Goal: Task Accomplishment & Management: Manage account settings

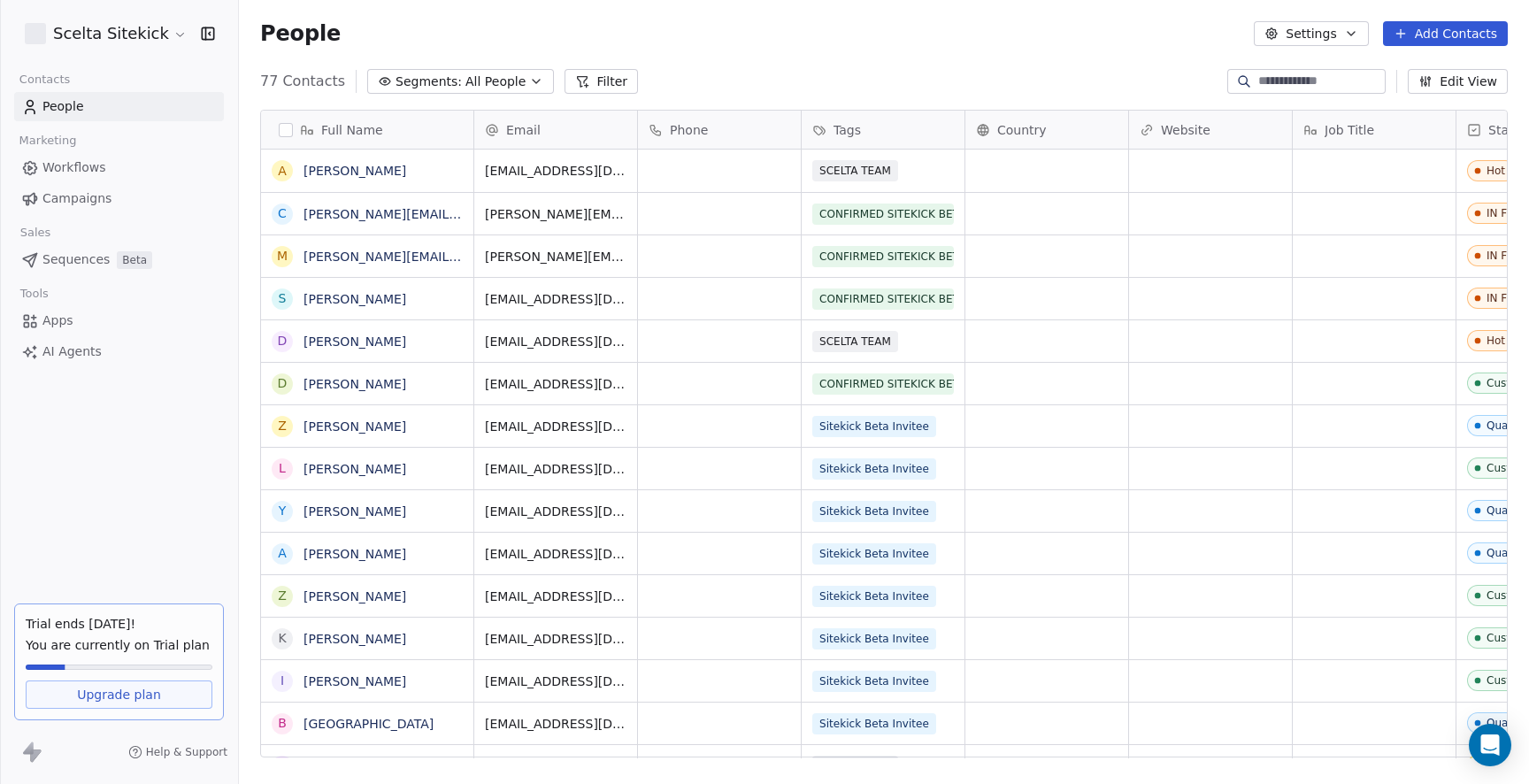
scroll to position [690, 1290]
click at [105, 196] on span "Campaigns" at bounding box center [77, 198] width 69 height 19
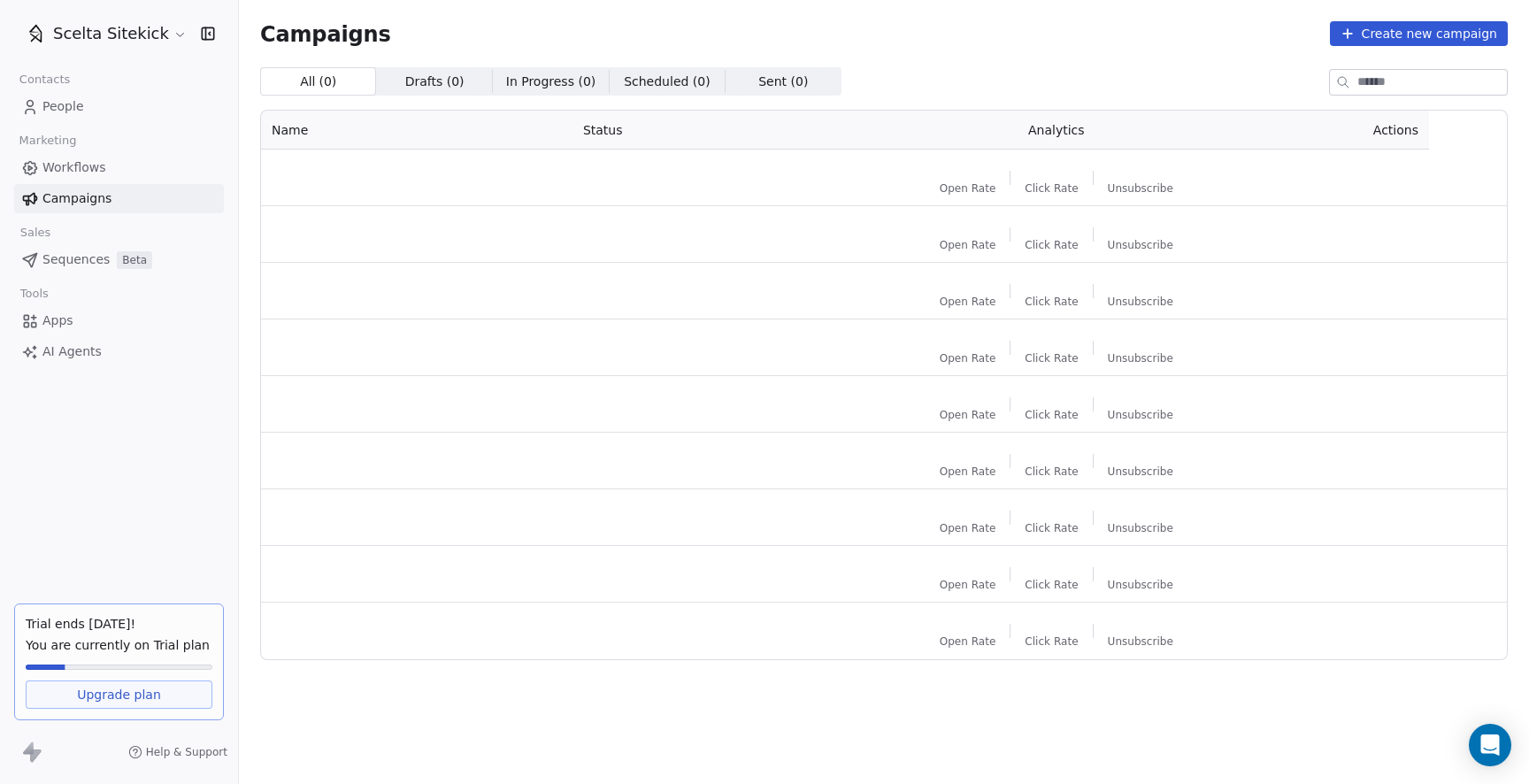
click at [69, 284] on div "Tools" at bounding box center [119, 294] width 210 height 25
click at [76, 166] on span "Workflows" at bounding box center [75, 167] width 64 height 19
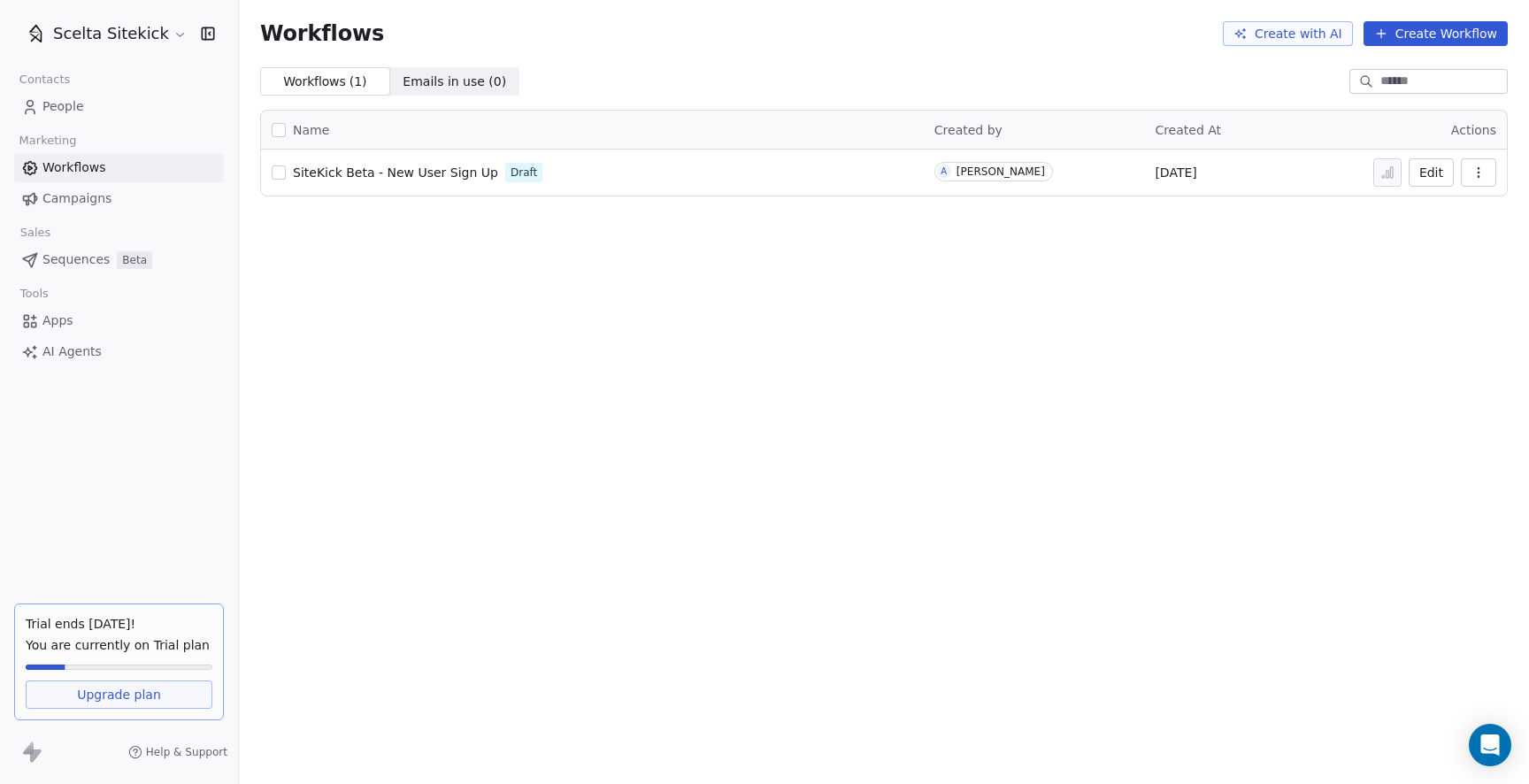
click at [91, 98] on link "People" at bounding box center [119, 107] width 210 height 29
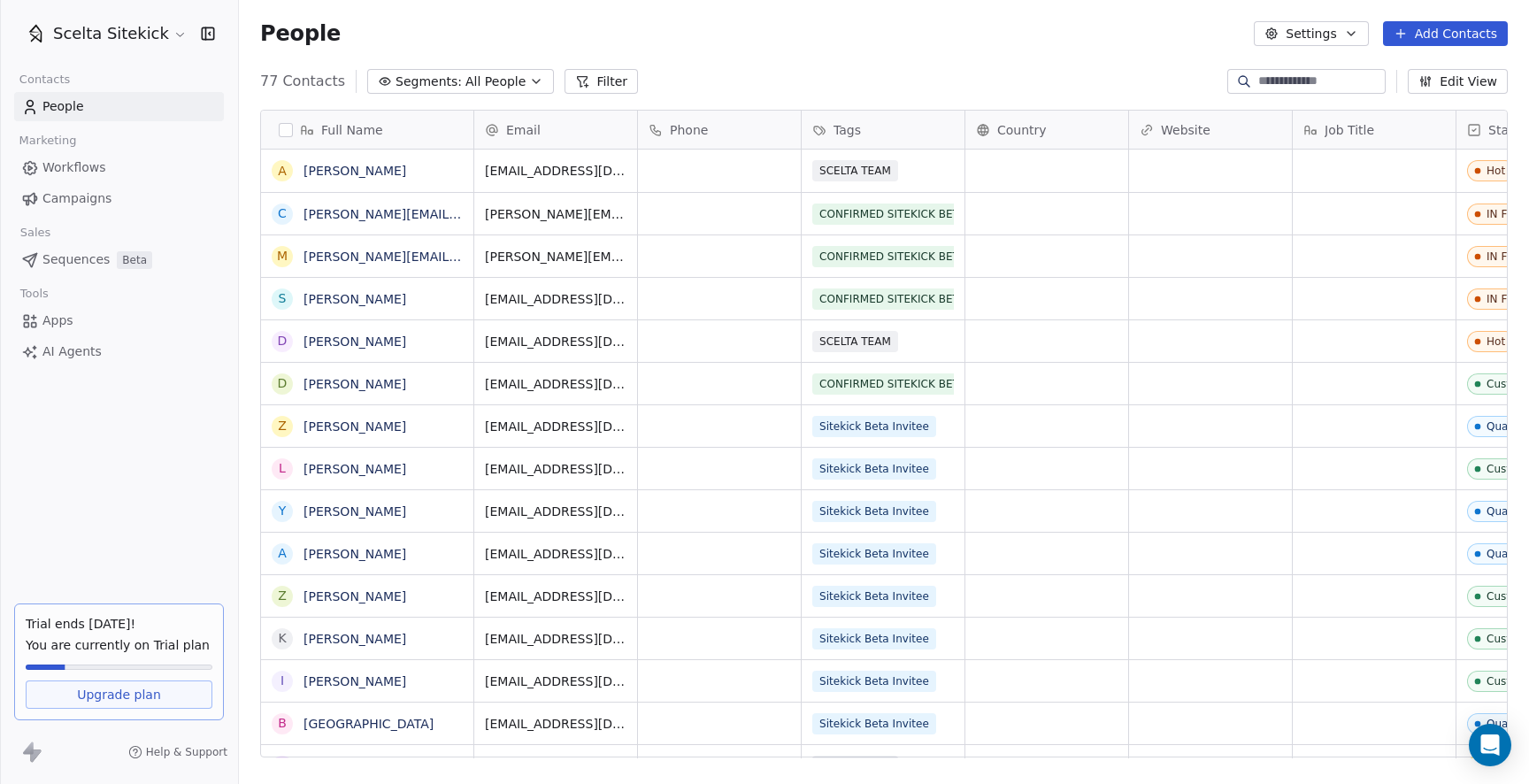
scroll to position [0, 1]
click at [513, 90] on button "Segments: All People" at bounding box center [460, 82] width 187 height 25
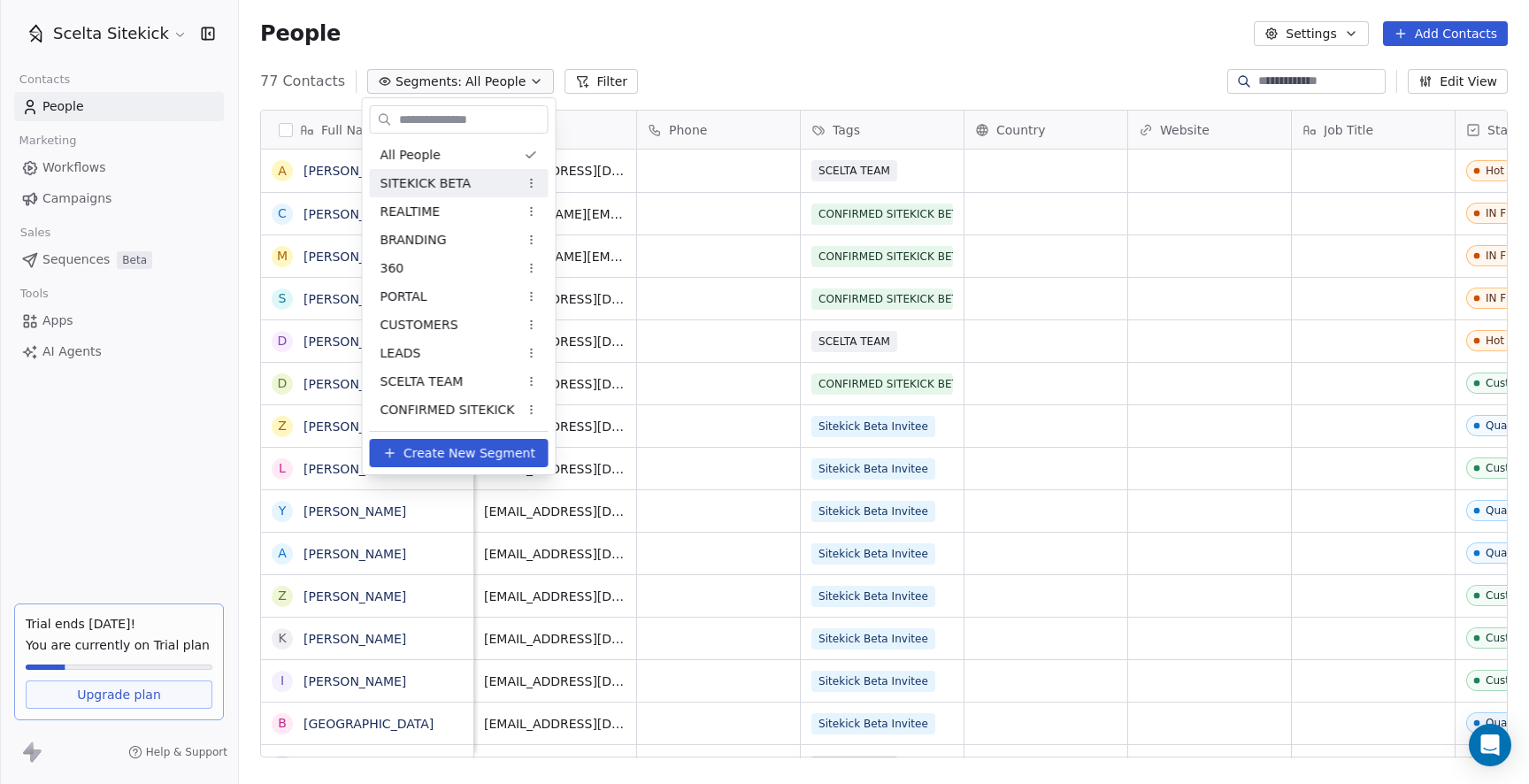
click at [461, 179] on span "SITEKICK BETA" at bounding box center [426, 183] width 92 height 19
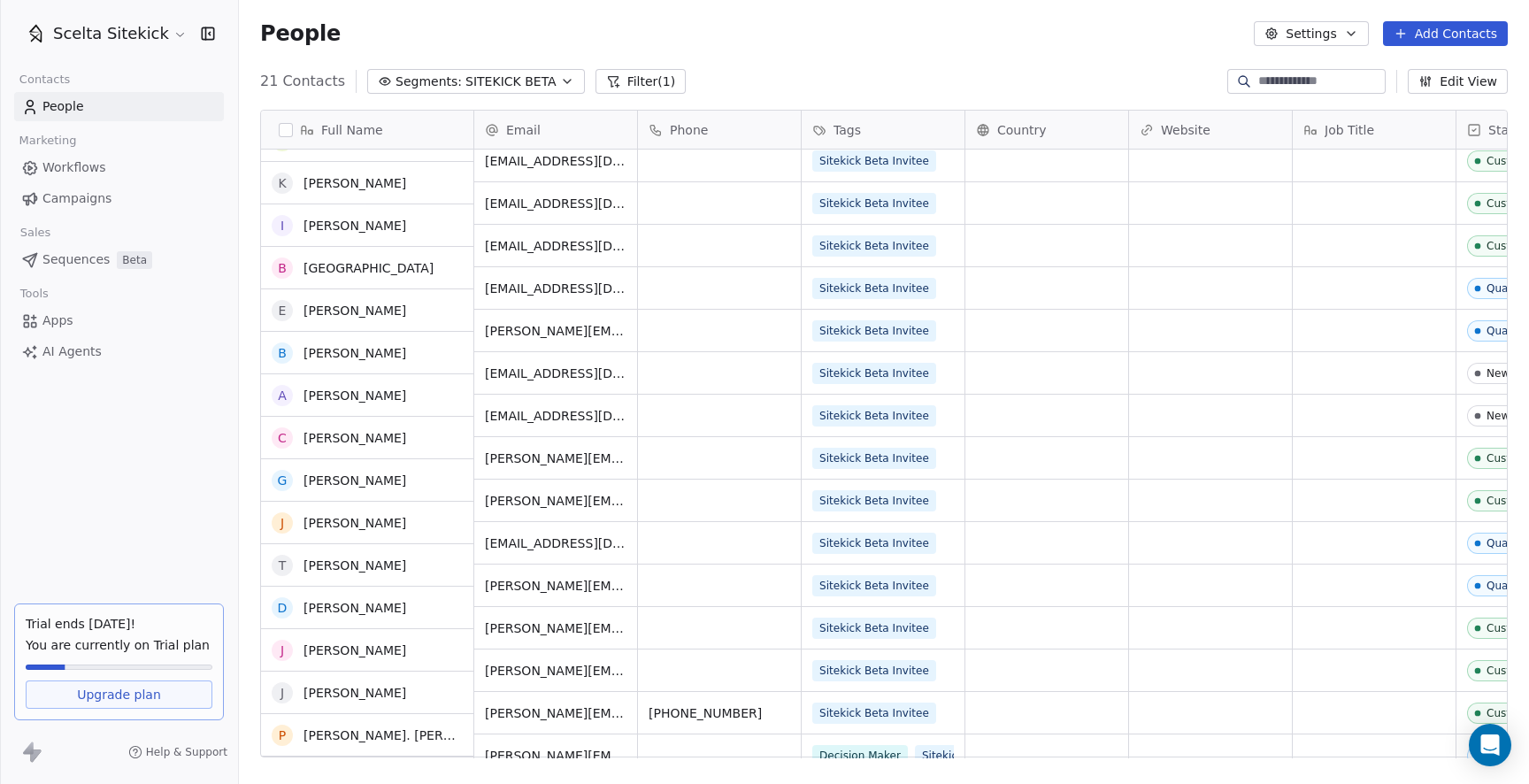
scroll to position [0, 0]
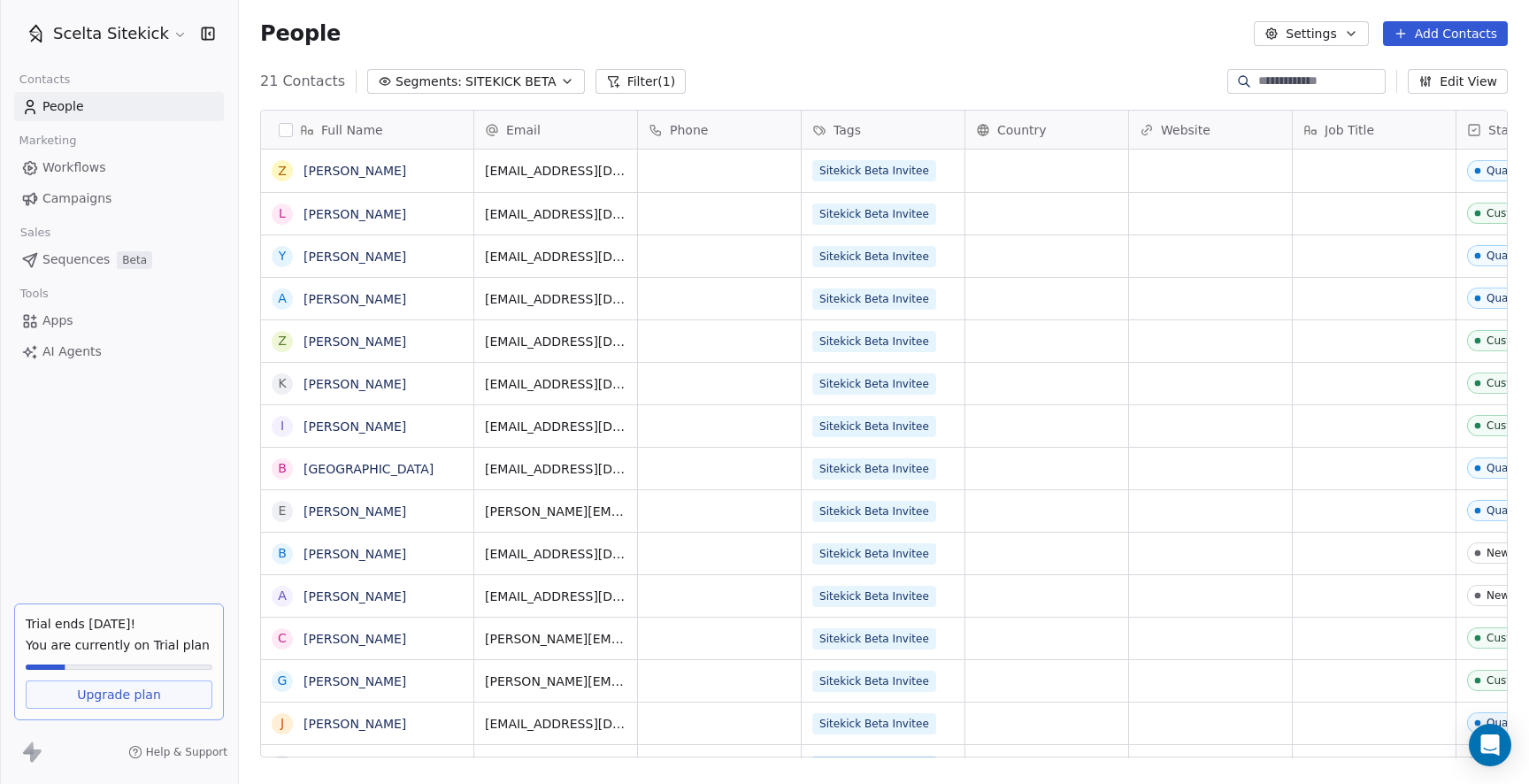
click at [542, 88] on span "SITEKICK BETA" at bounding box center [511, 82] width 92 height 19
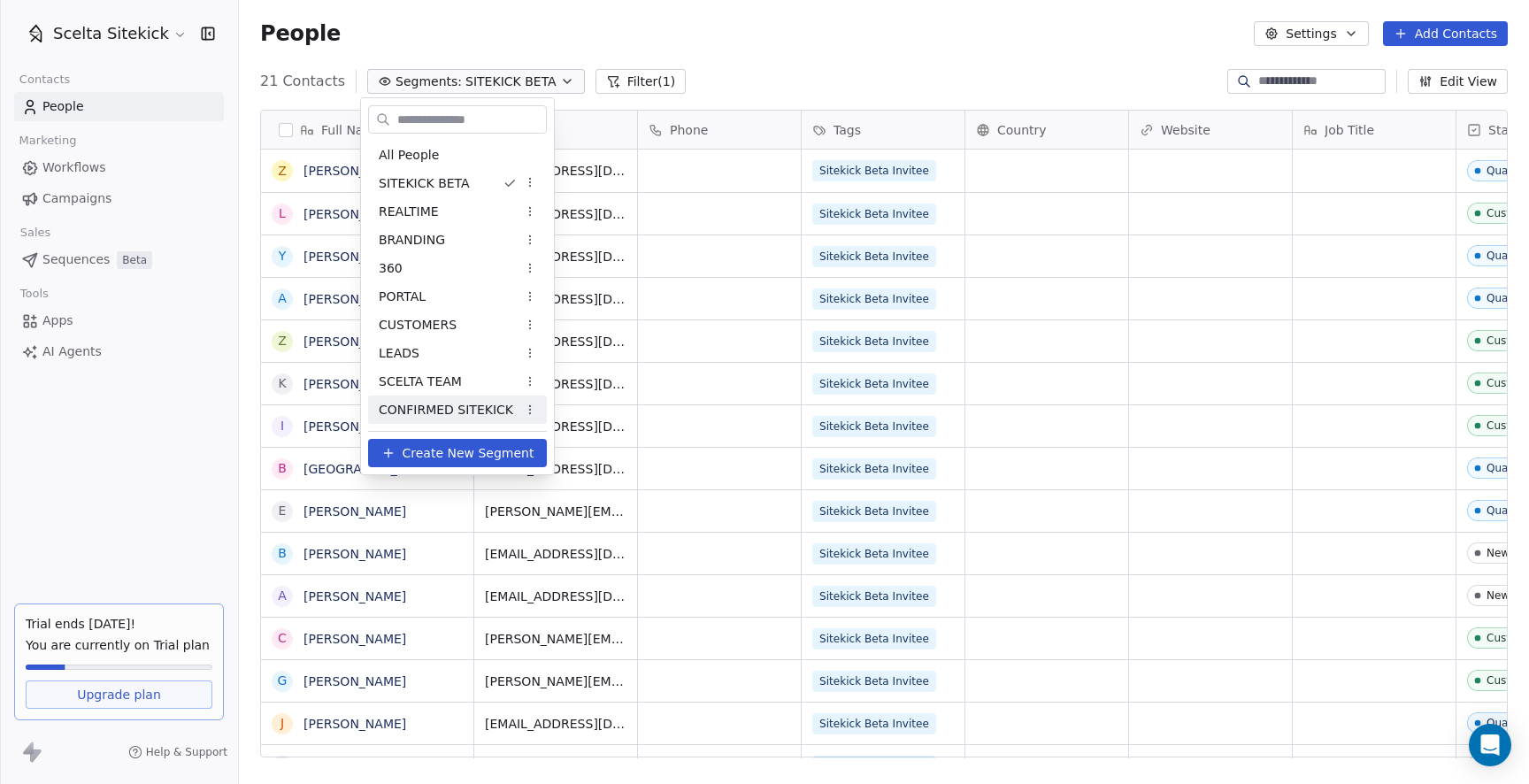
click at [467, 416] on span "CONFIRMED SITEKICK" at bounding box center [445, 410] width 134 height 19
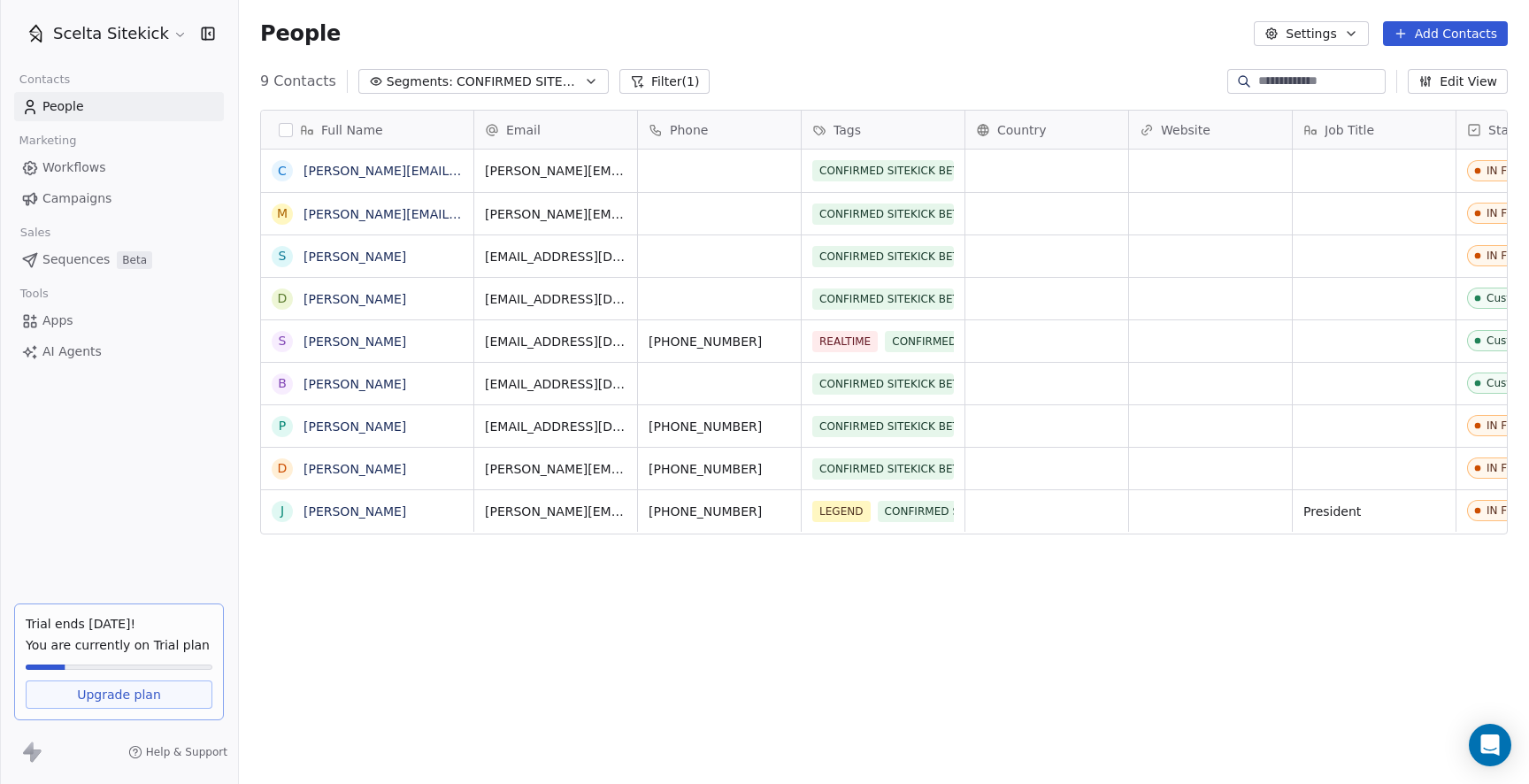
click at [516, 75] on span "CONFIRMED SITEKICK" at bounding box center [518, 82] width 124 height 19
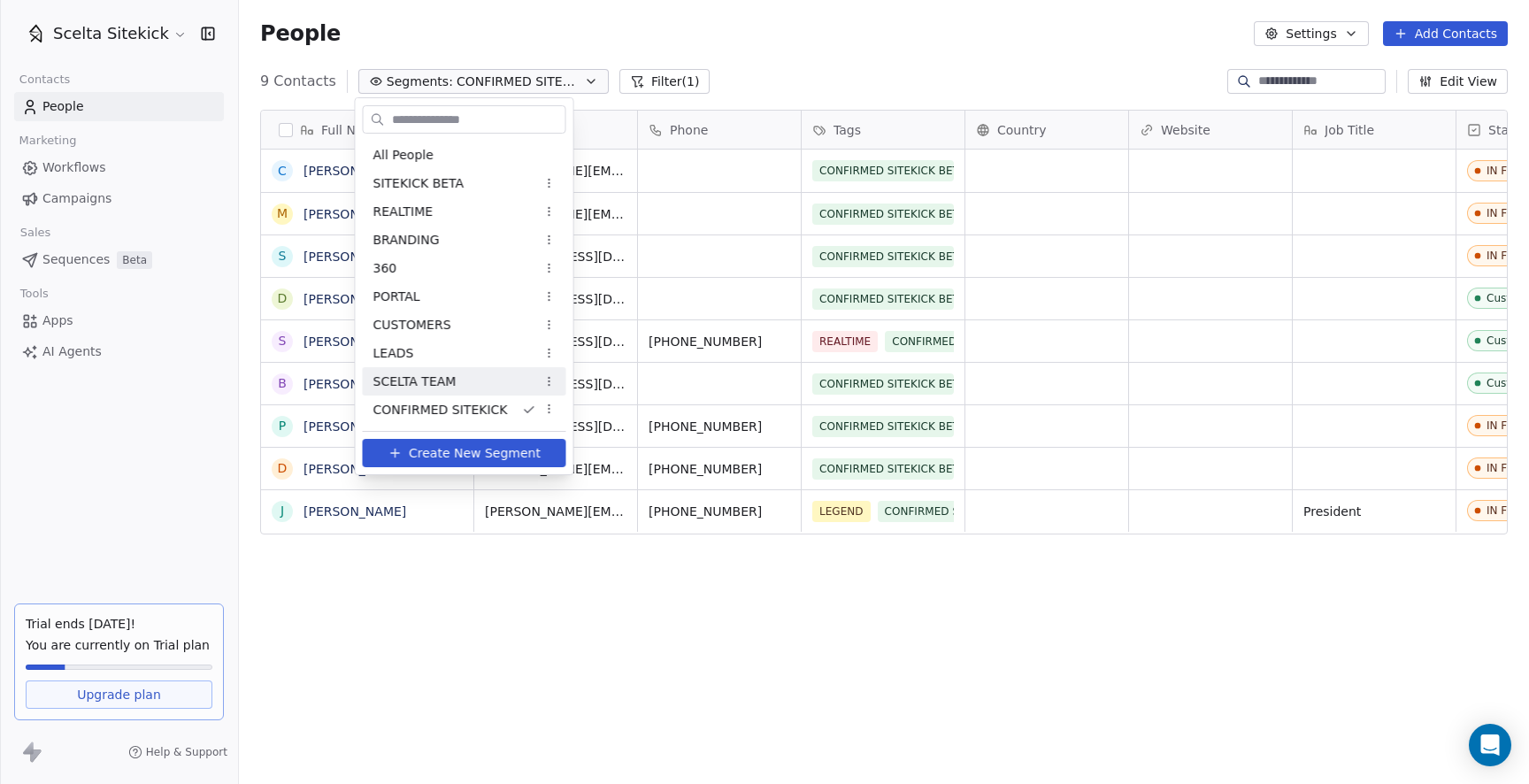
click at [424, 351] on div "LEADS" at bounding box center [464, 353] width 204 height 28
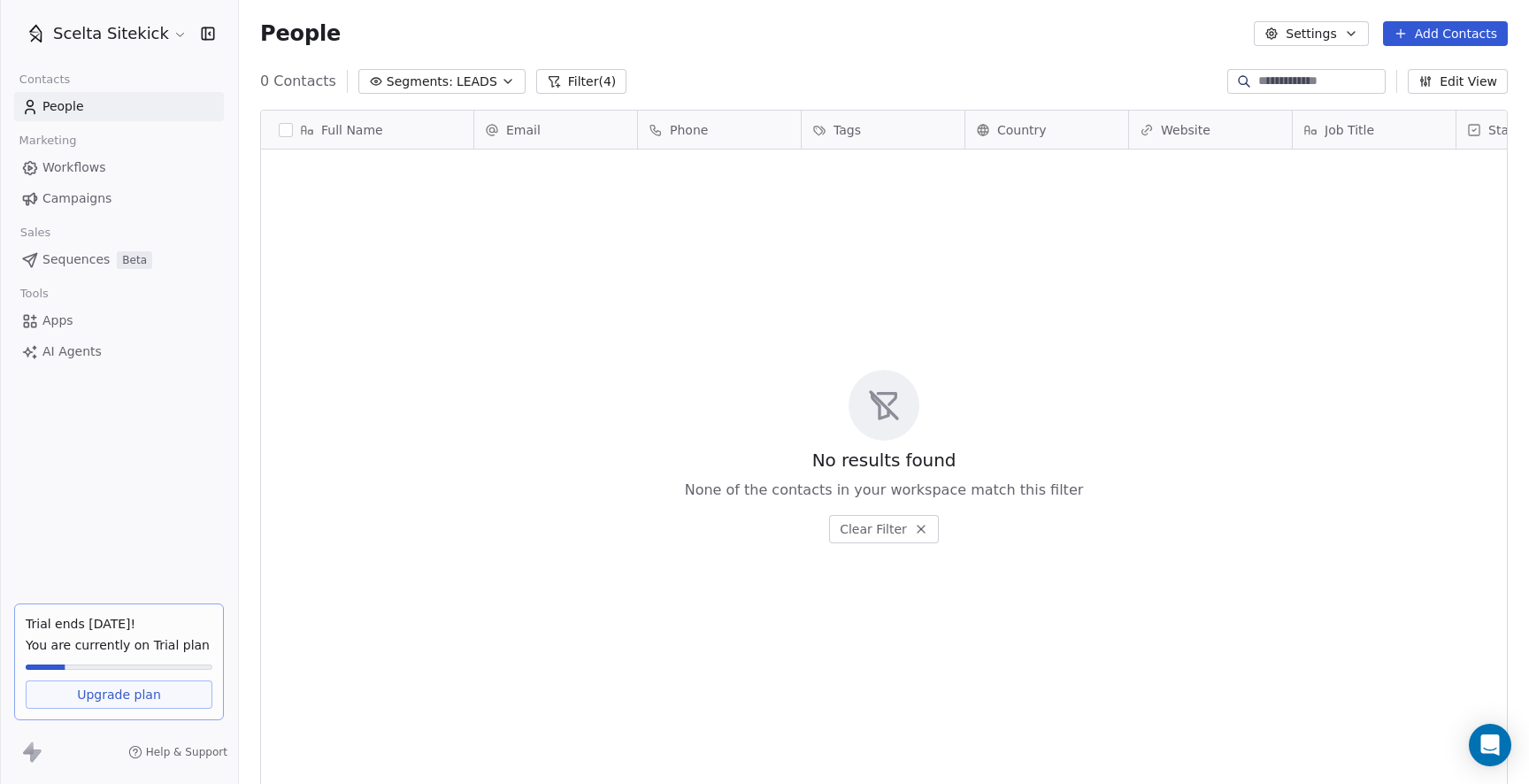
click at [475, 86] on span "LEADS" at bounding box center [477, 82] width 41 height 19
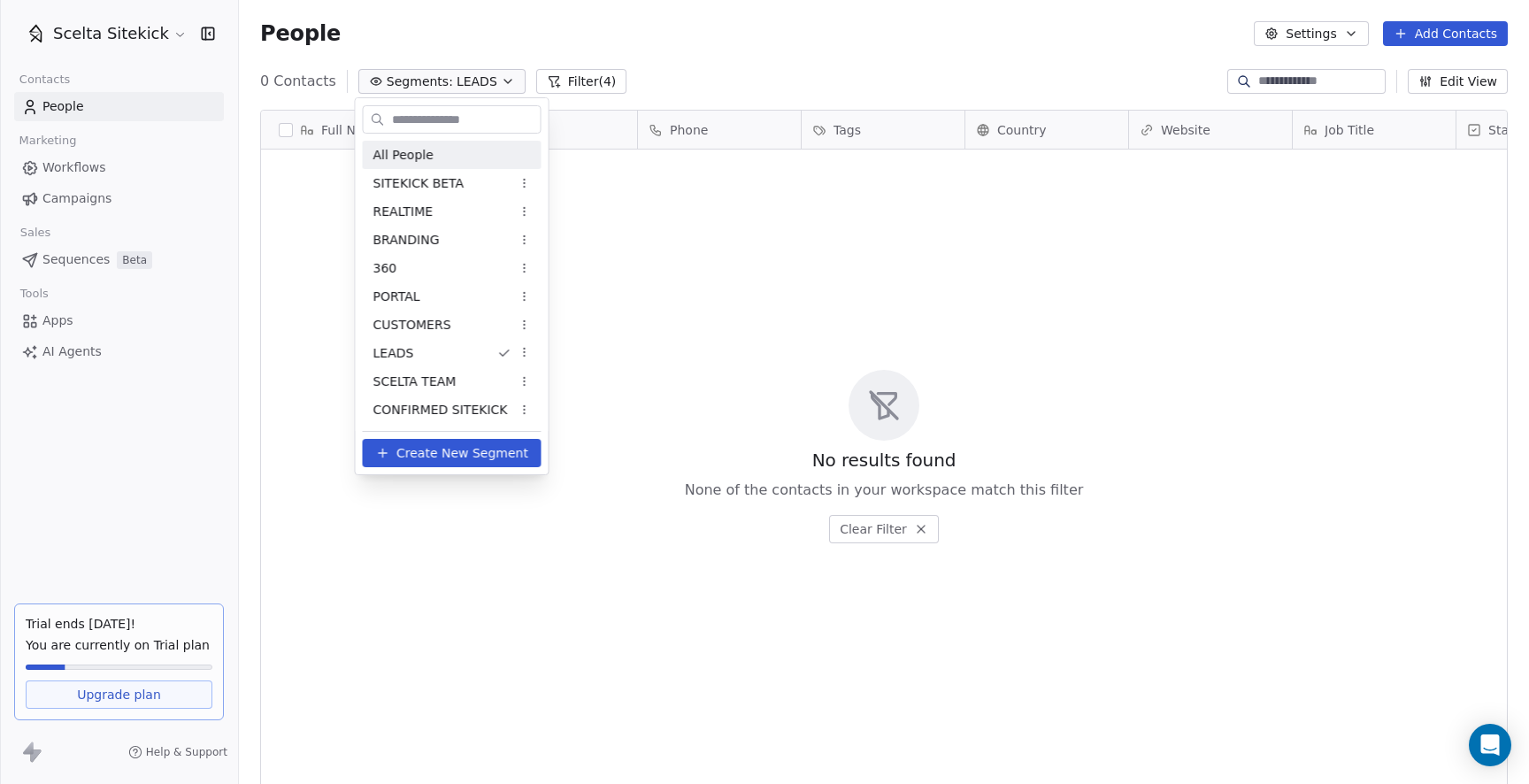
click at [439, 156] on div "All People" at bounding box center [452, 155] width 179 height 28
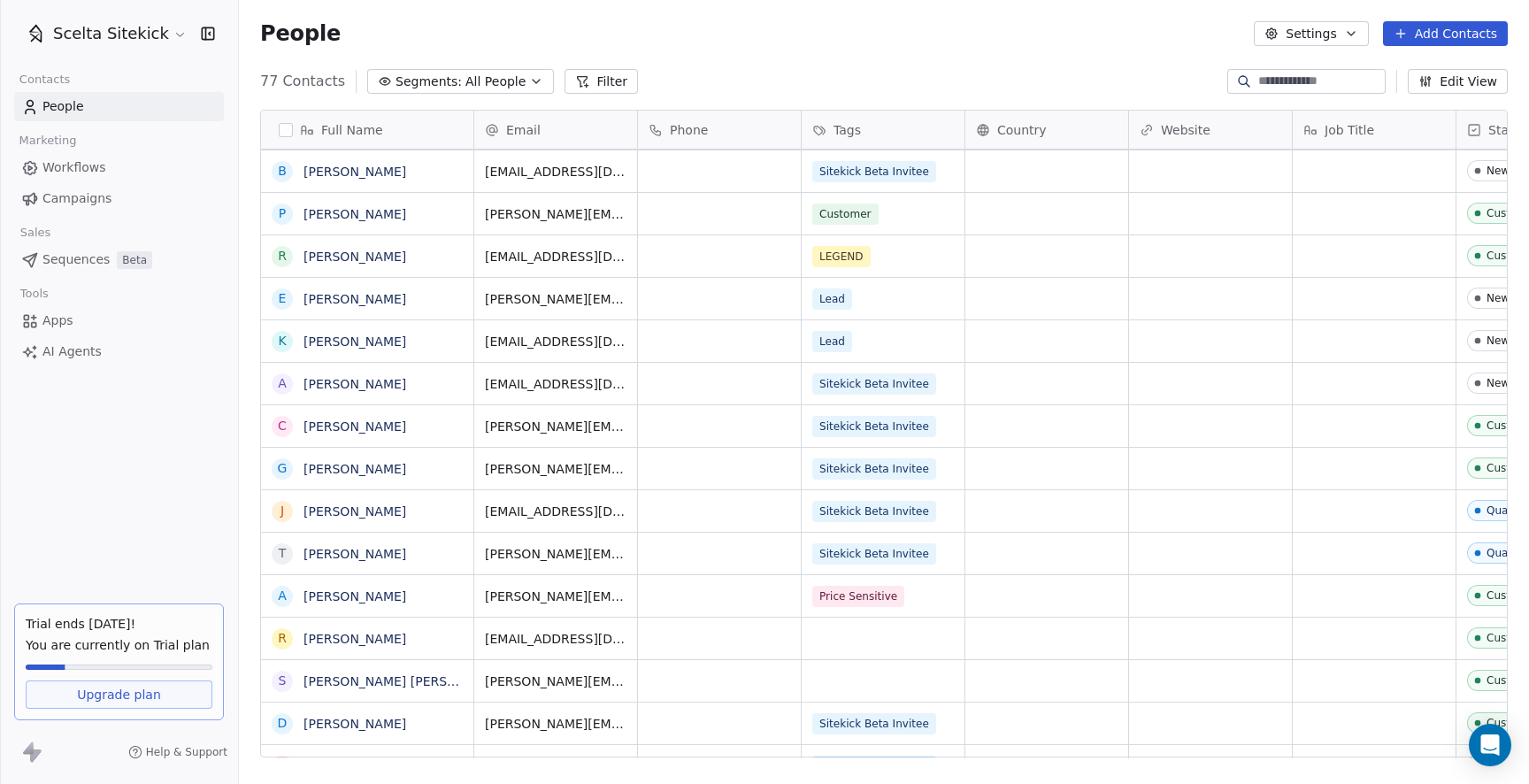
click at [100, 162] on span "Workflows" at bounding box center [75, 167] width 64 height 19
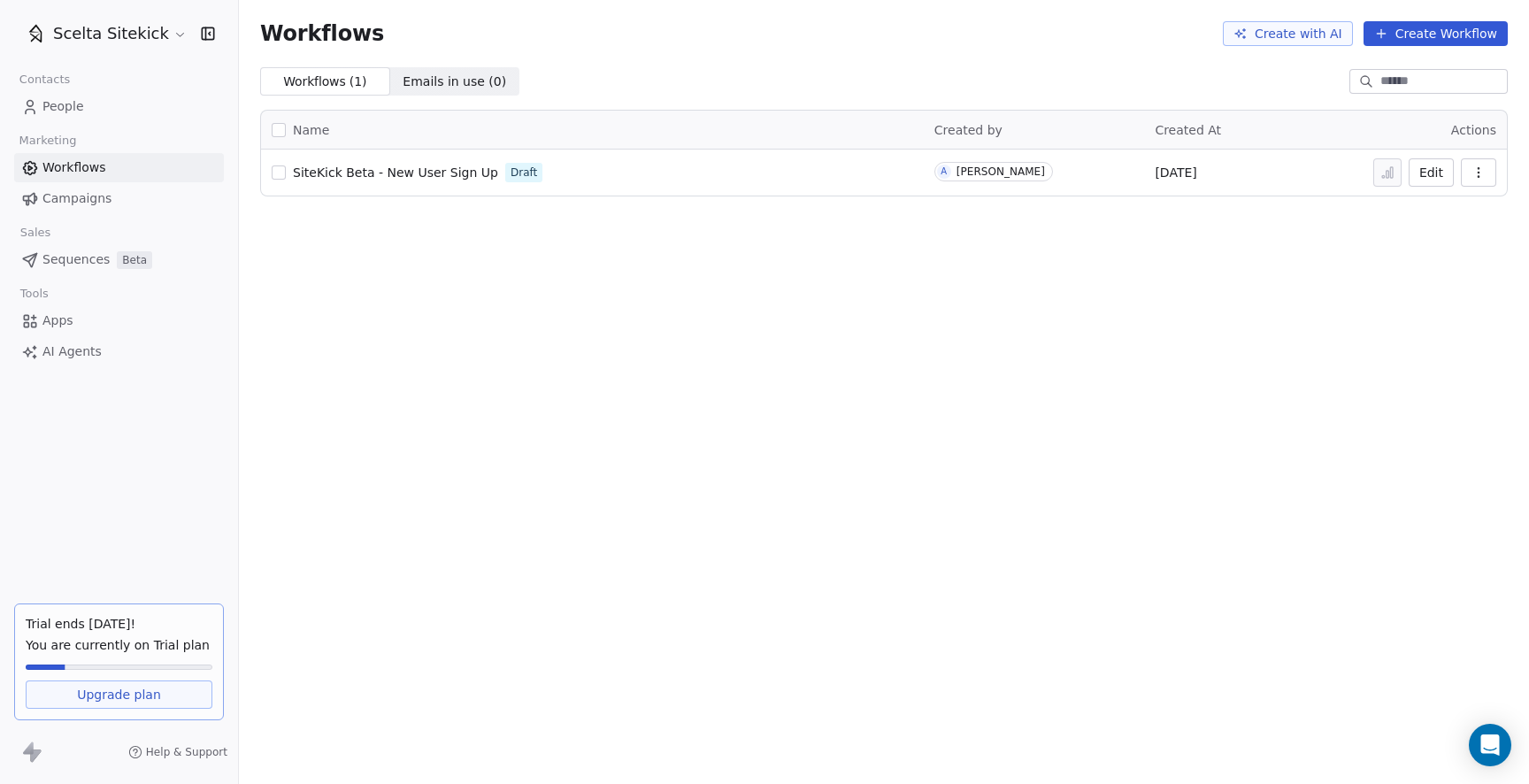
click at [72, 103] on span "People" at bounding box center [63, 106] width 42 height 19
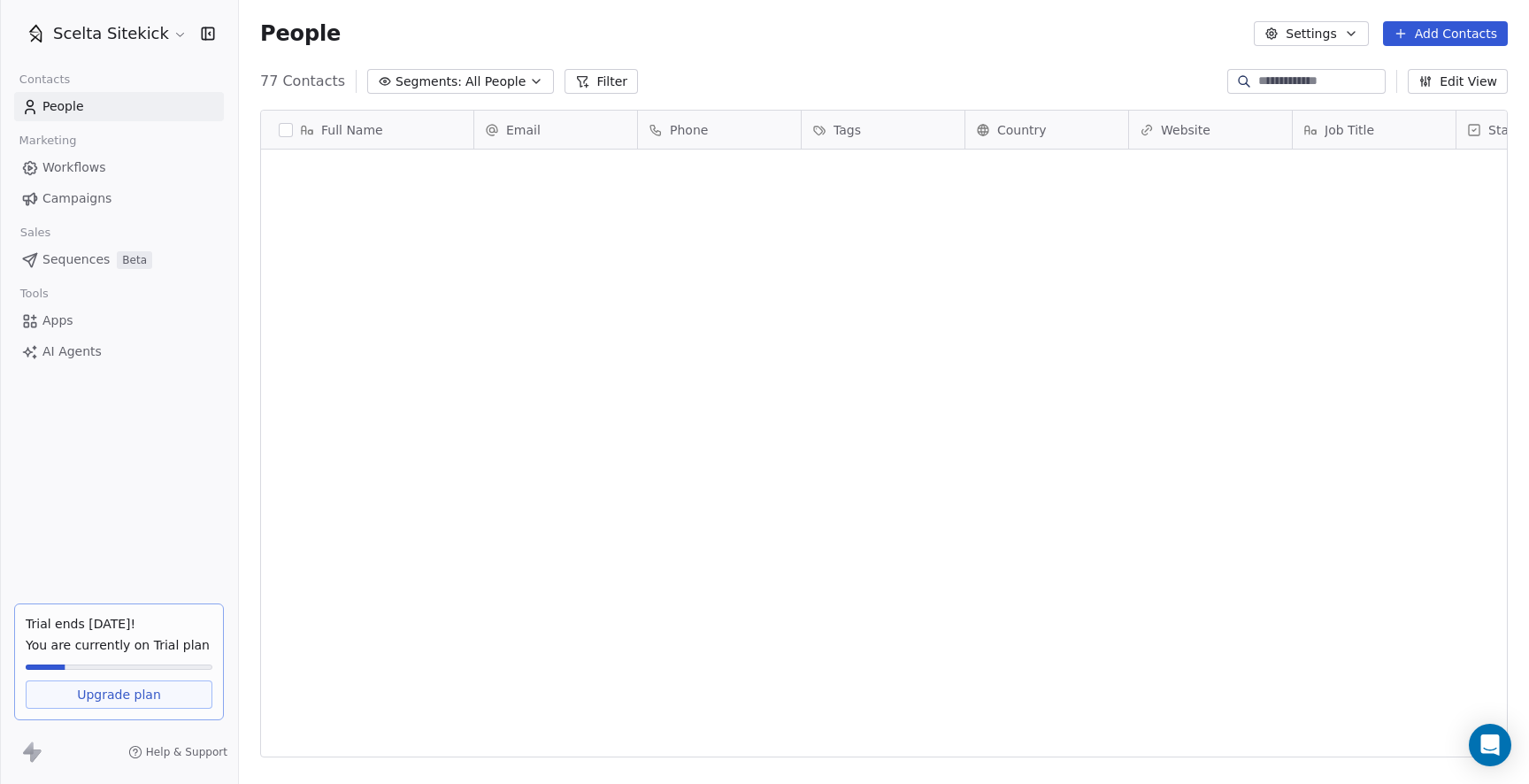
scroll to position [690, 1290]
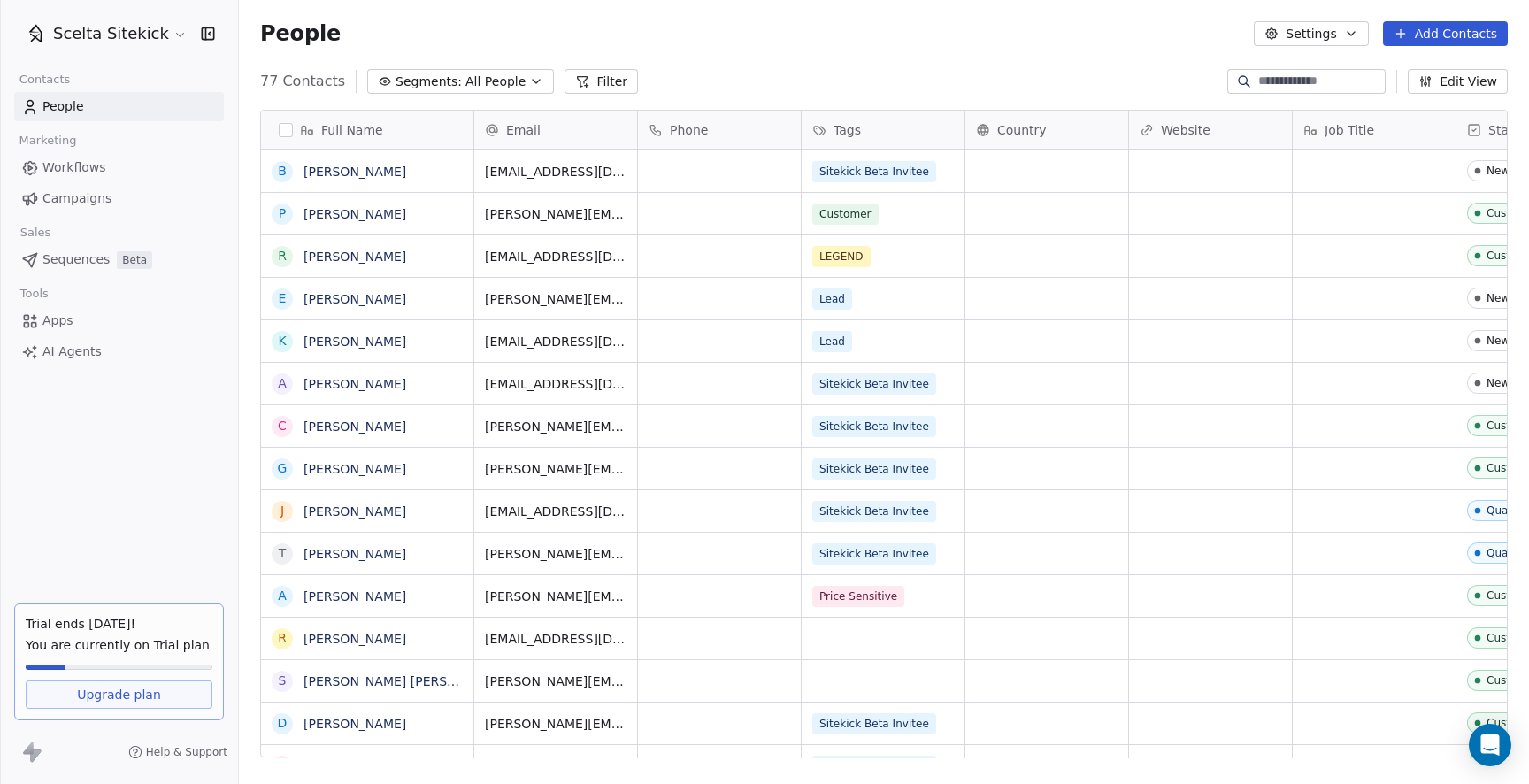
click at [78, 328] on link "Apps" at bounding box center [119, 320] width 210 height 29
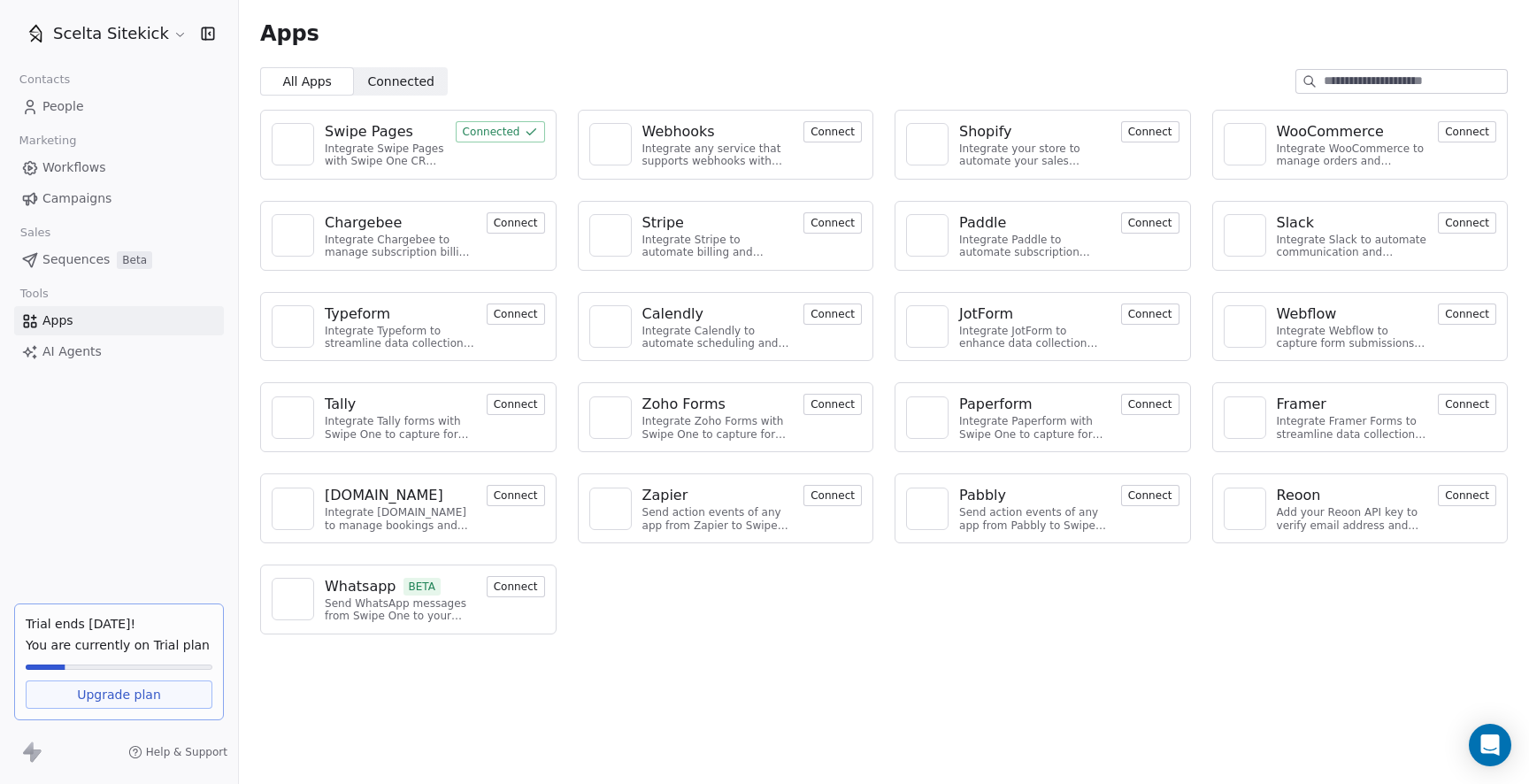
click at [360, 143] on div "Integrate Swipe Pages with Swipe One CRM to capture lead data." at bounding box center [384, 155] width 120 height 26
click at [96, 93] on link "People" at bounding box center [119, 107] width 210 height 29
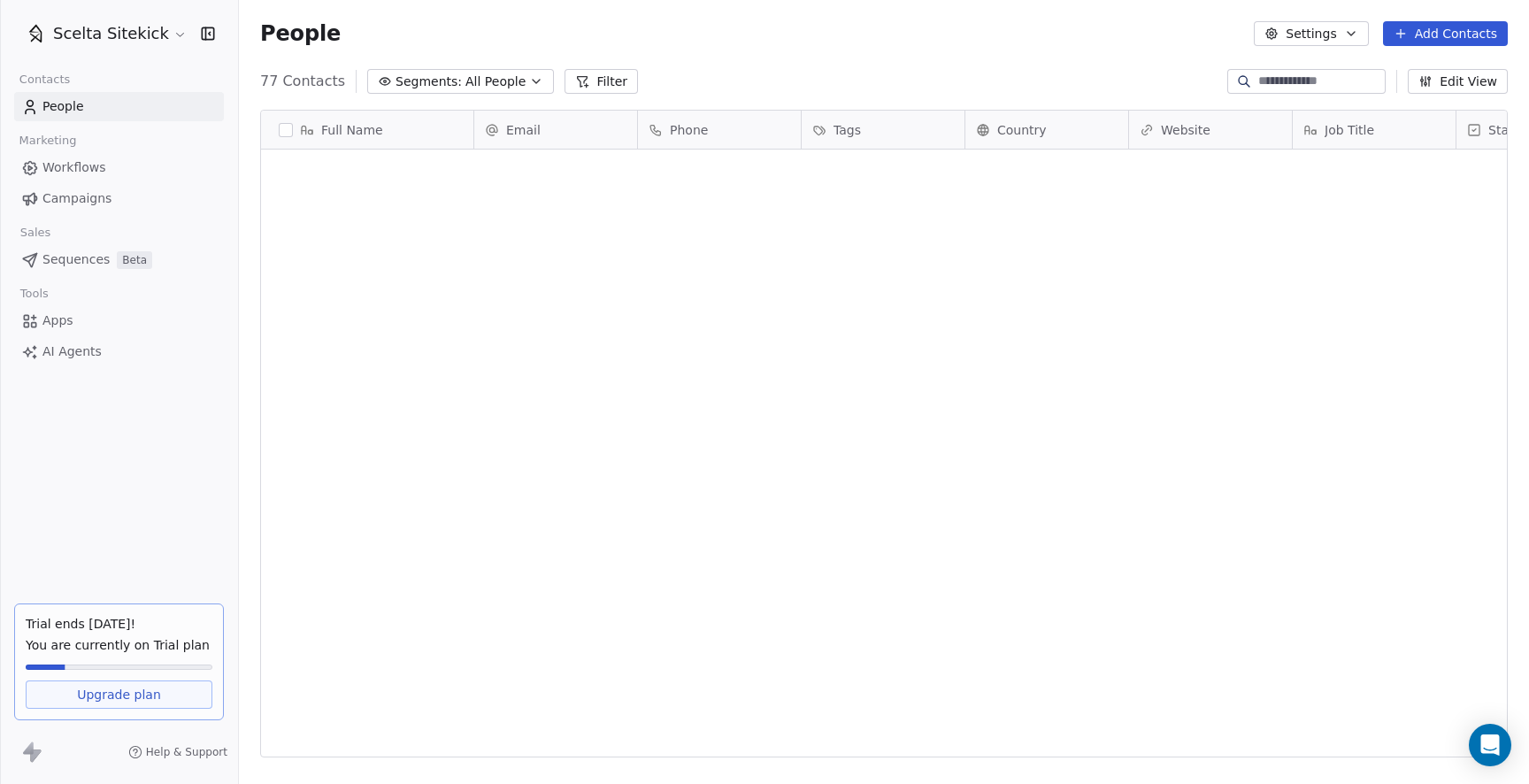
scroll to position [690, 1290]
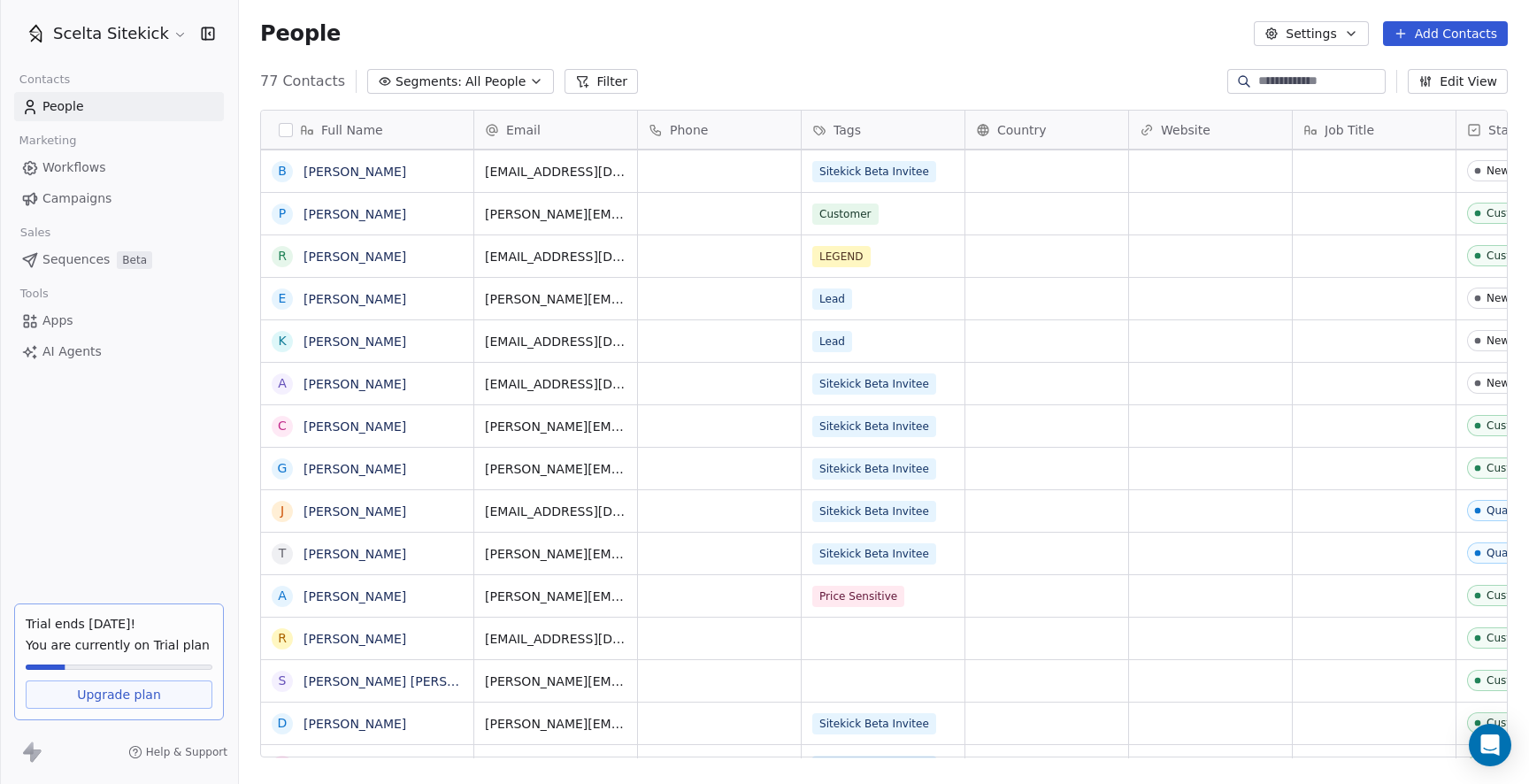
click at [1349, 31] on icon "button" at bounding box center [1351, 34] width 14 height 14
click at [1051, 91] on html "Scelta Sitekick Contacts People Marketing Workflows Campaigns Sales Sequences B…" at bounding box center [764, 392] width 1529 height 784
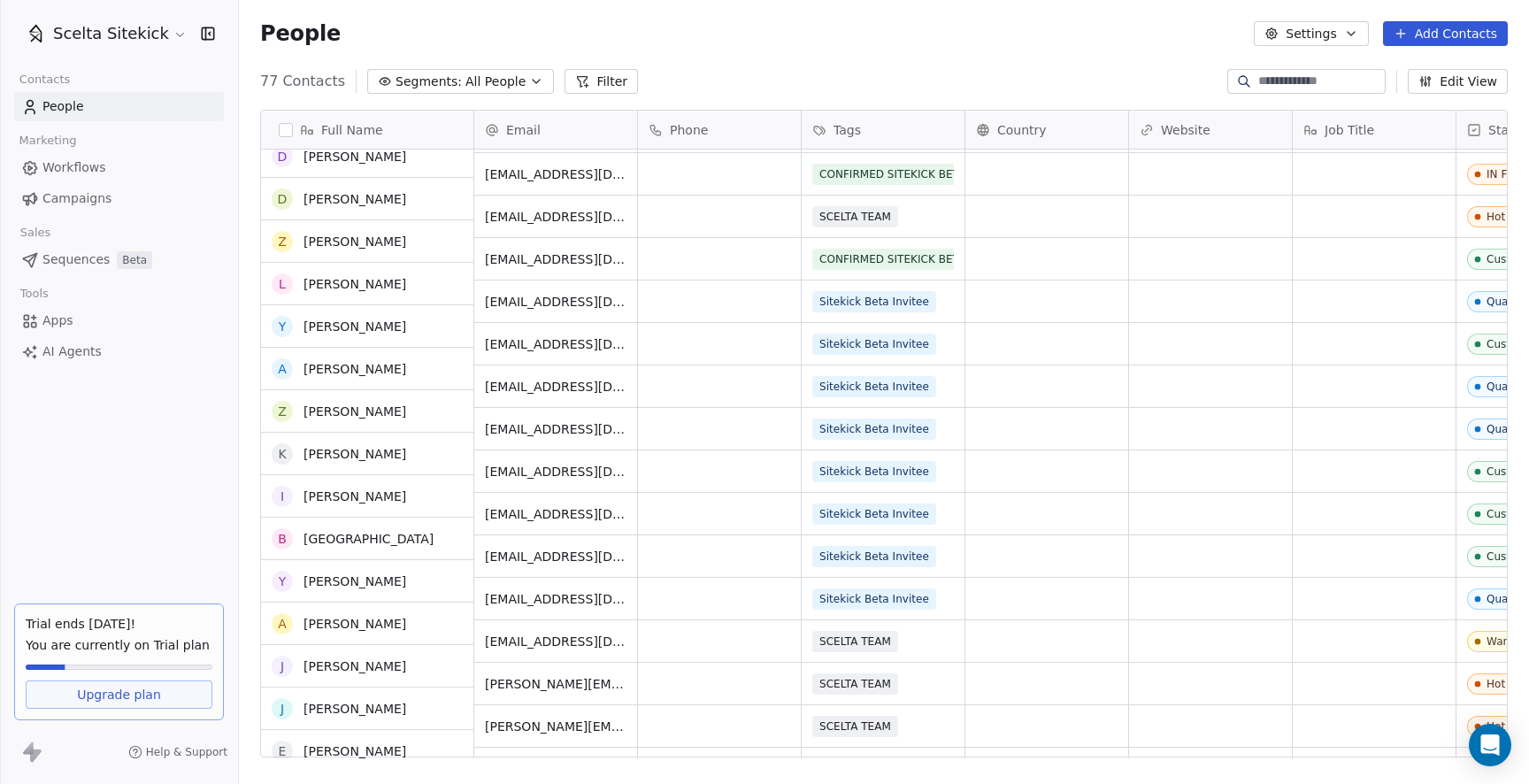
scroll to position [9, 0]
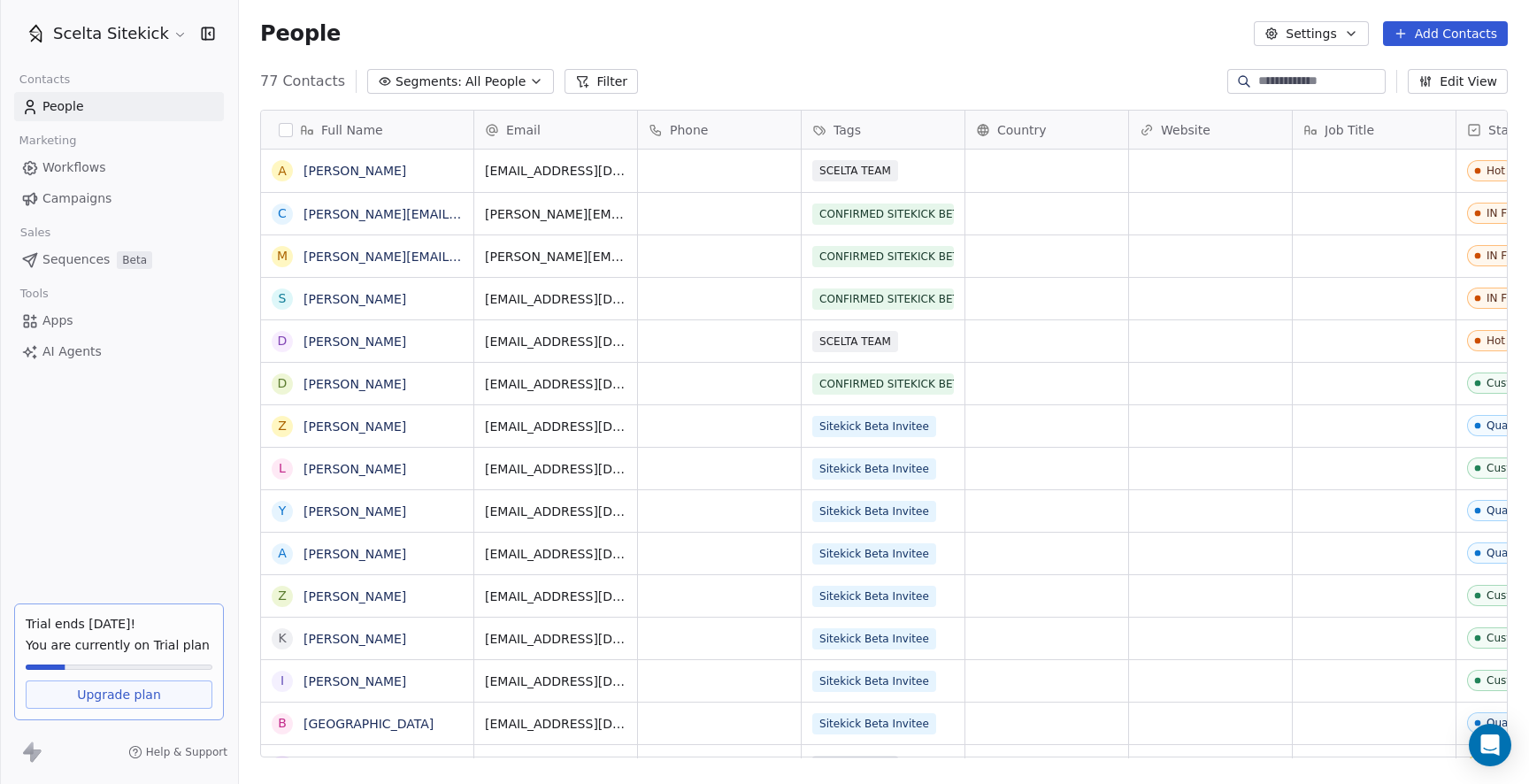
click at [1345, 38] on button "Settings" at bounding box center [1310, 34] width 114 height 25
click at [1108, 36] on html "Scelta Sitekick Contacts People Marketing Workflows Campaigns Sales Sequences B…" at bounding box center [764, 392] width 1529 height 784
click at [153, 36] on html "Scelta Sitekick Contacts People Marketing Workflows Campaigns Sales Sequences B…" at bounding box center [764, 392] width 1529 height 784
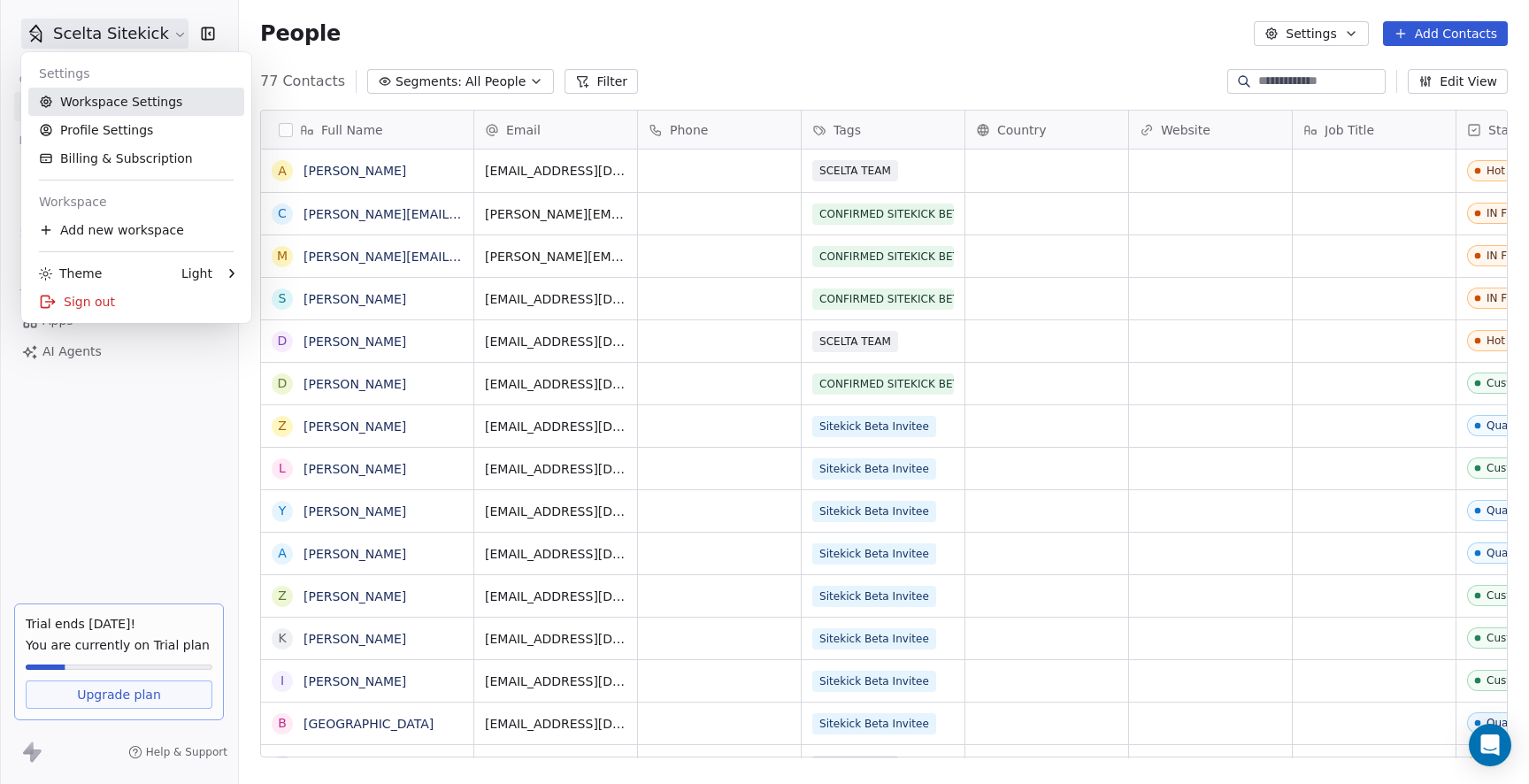
click at [121, 107] on link "Workspace Settings" at bounding box center [136, 102] width 216 height 28
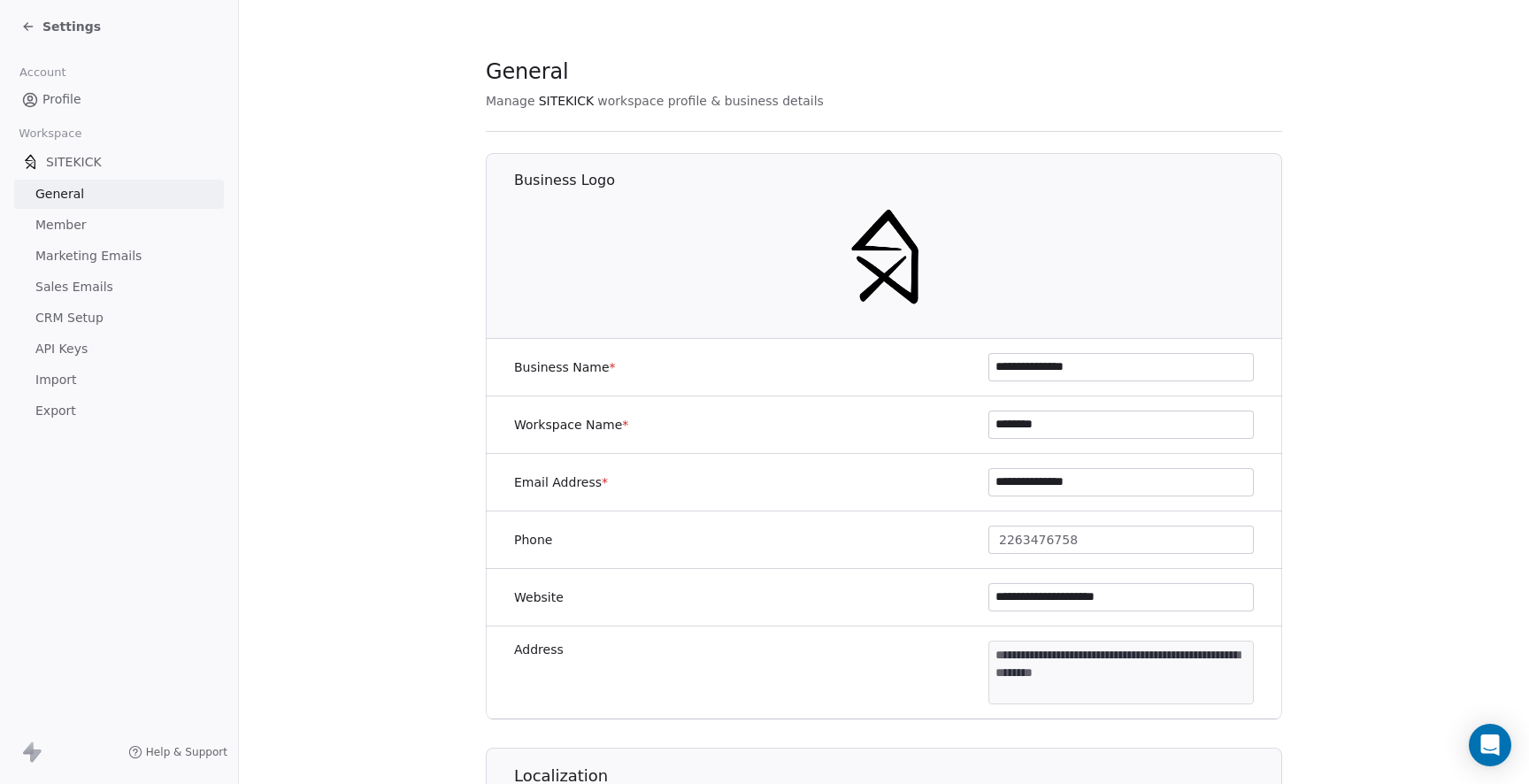
click at [84, 315] on span "CRM Setup" at bounding box center [69, 317] width 68 height 19
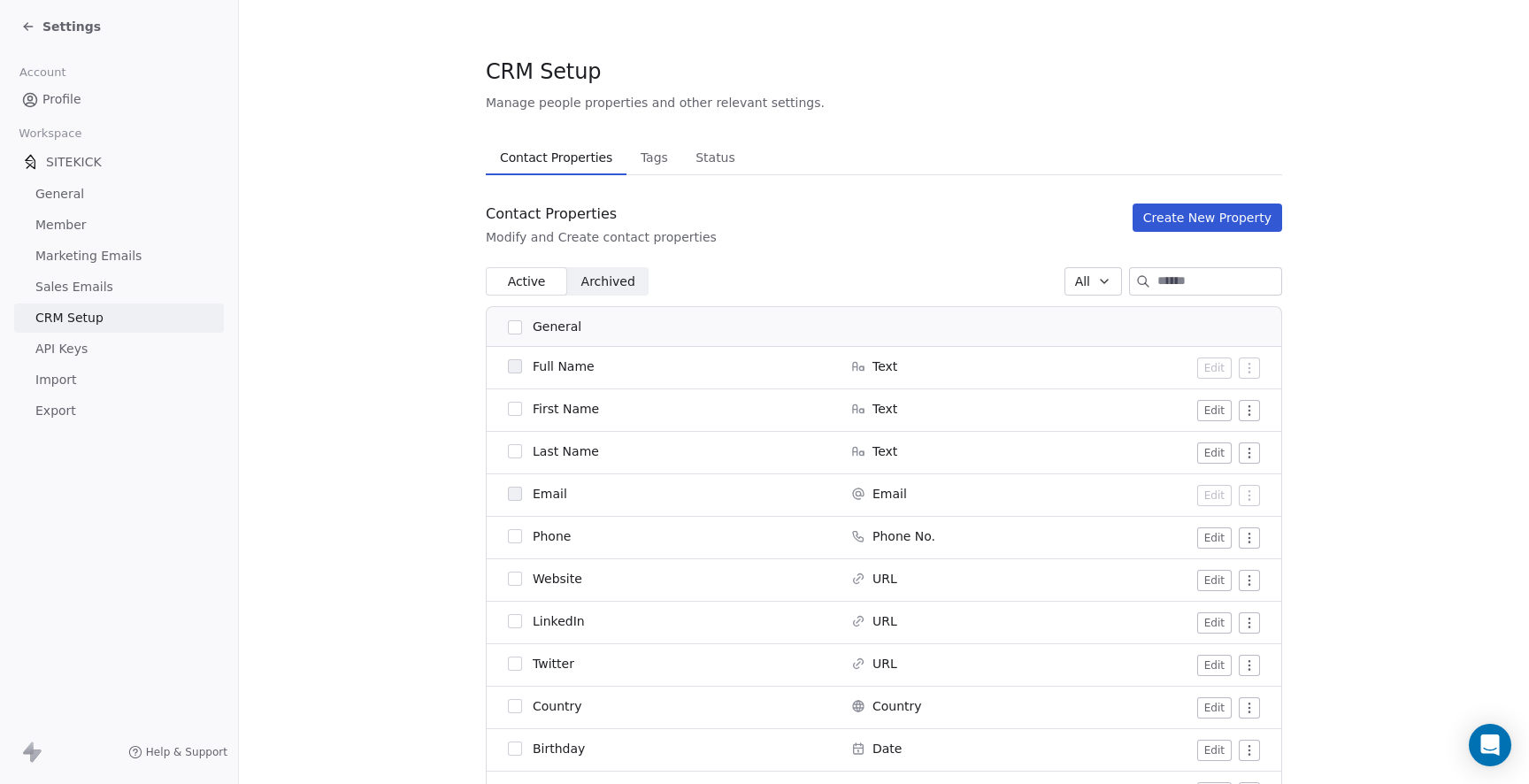
click at [74, 349] on span "API Keys" at bounding box center [61, 348] width 52 height 19
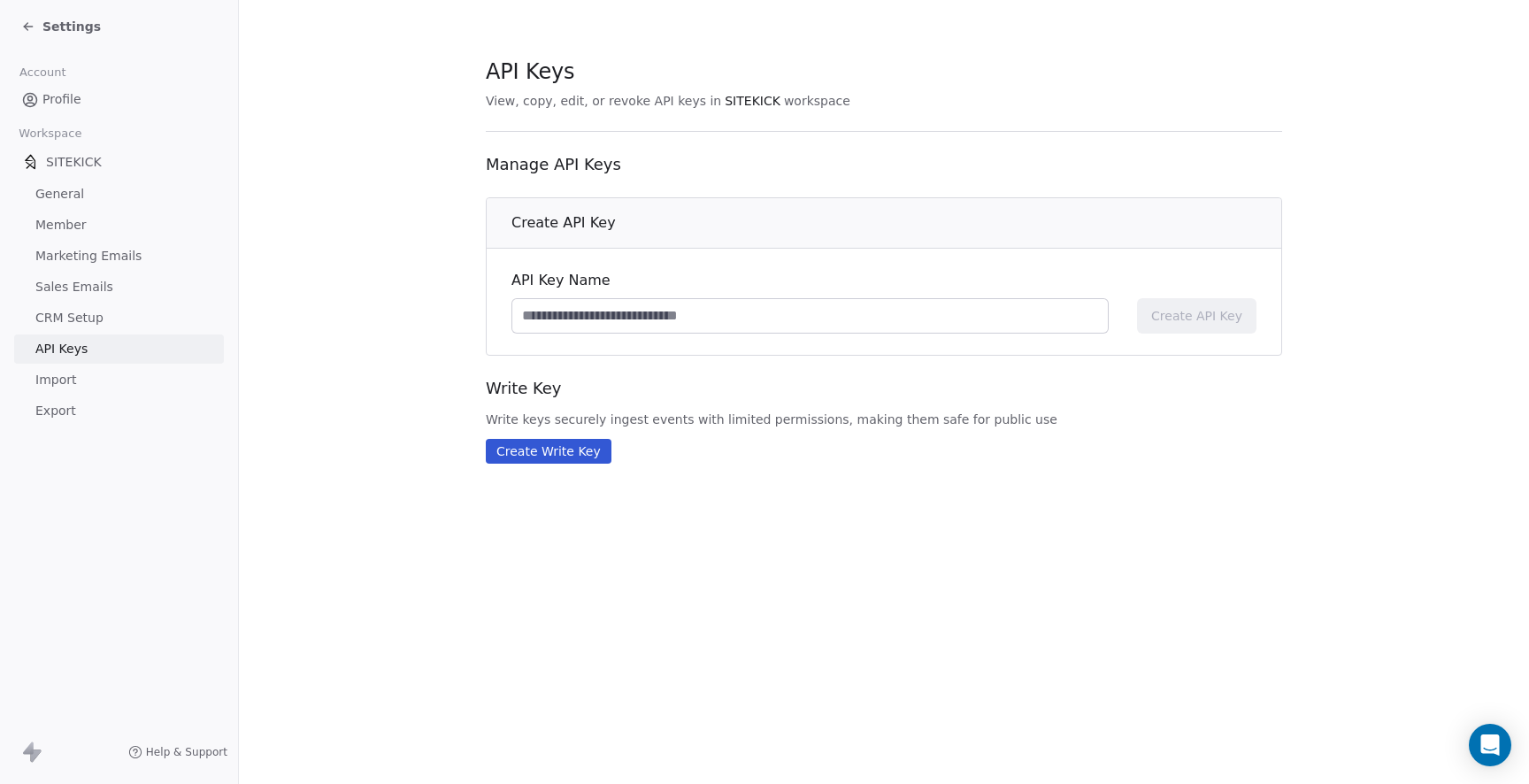
click at [703, 315] on input at bounding box center [810, 316] width 596 height 34
click at [582, 330] on input at bounding box center [810, 316] width 596 height 34
drag, startPoint x: 685, startPoint y: 308, endPoint x: 607, endPoint y: 312, distance: 78.1
click at [607, 312] on input "**********" at bounding box center [810, 316] width 596 height 34
type input "**********"
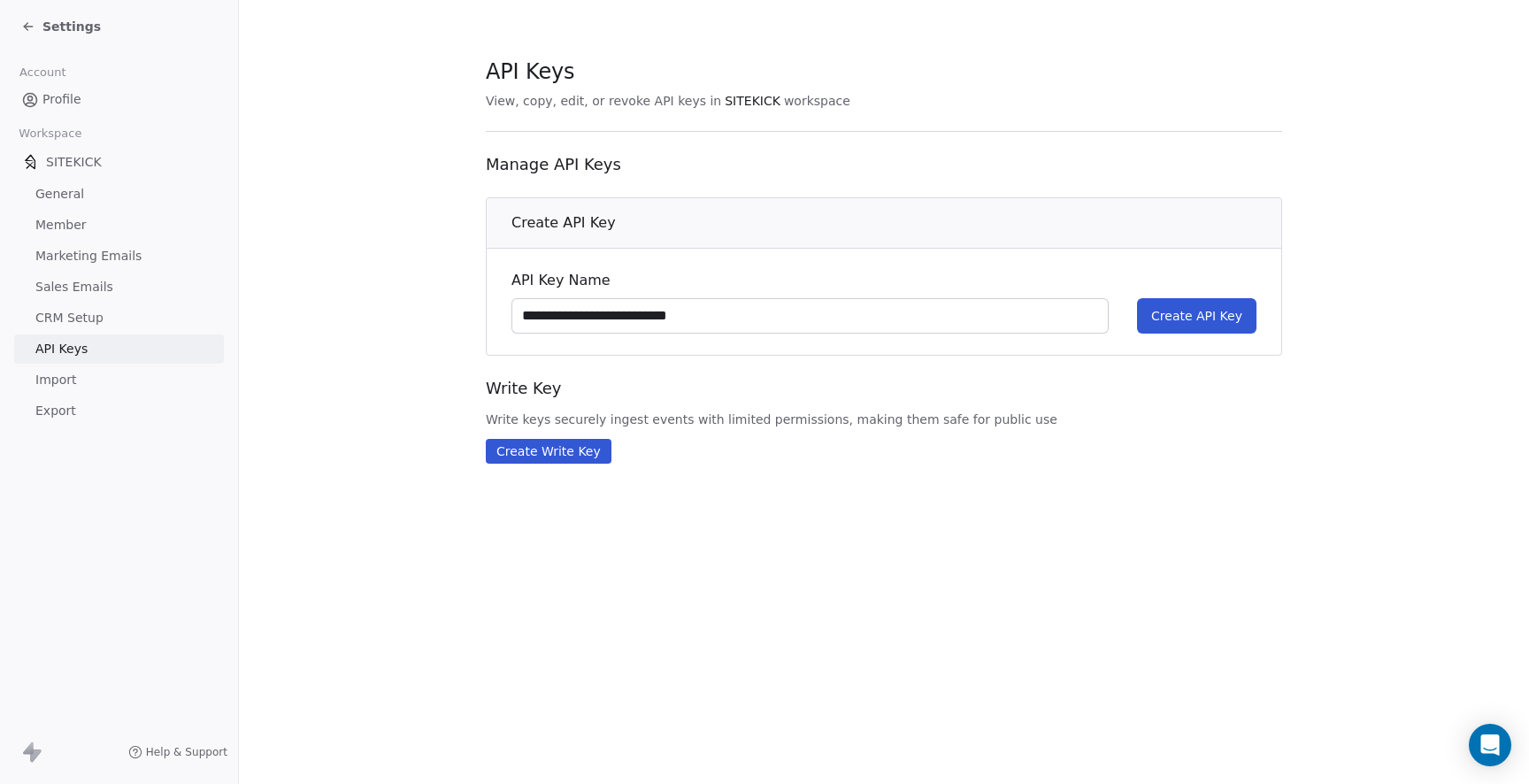
click at [1189, 316] on span "Create API Key" at bounding box center [1197, 316] width 92 height 18
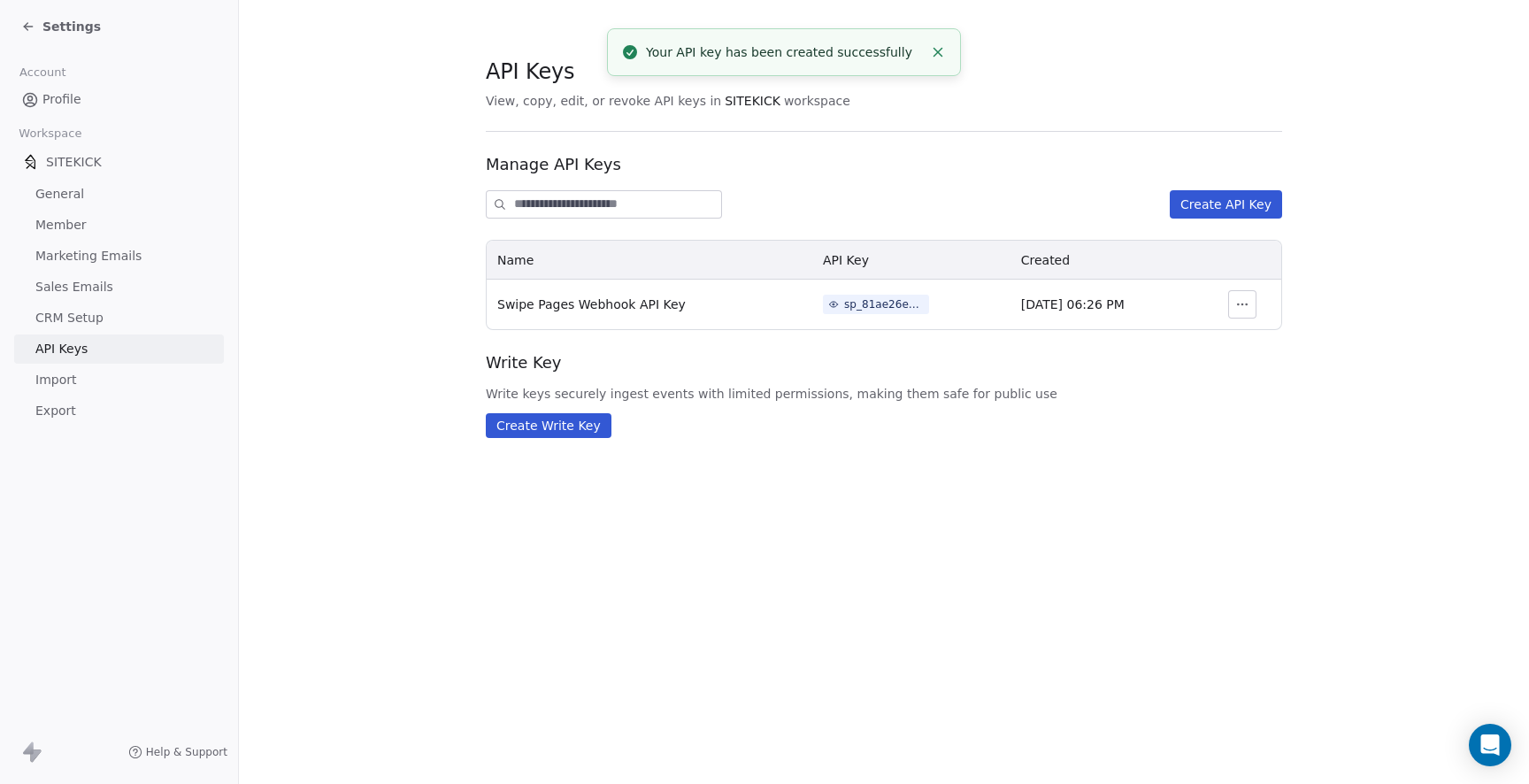
click at [850, 294] on span "sp_81ae26e32eb34049a4b51fb972a6caaf" at bounding box center [876, 304] width 106 height 20
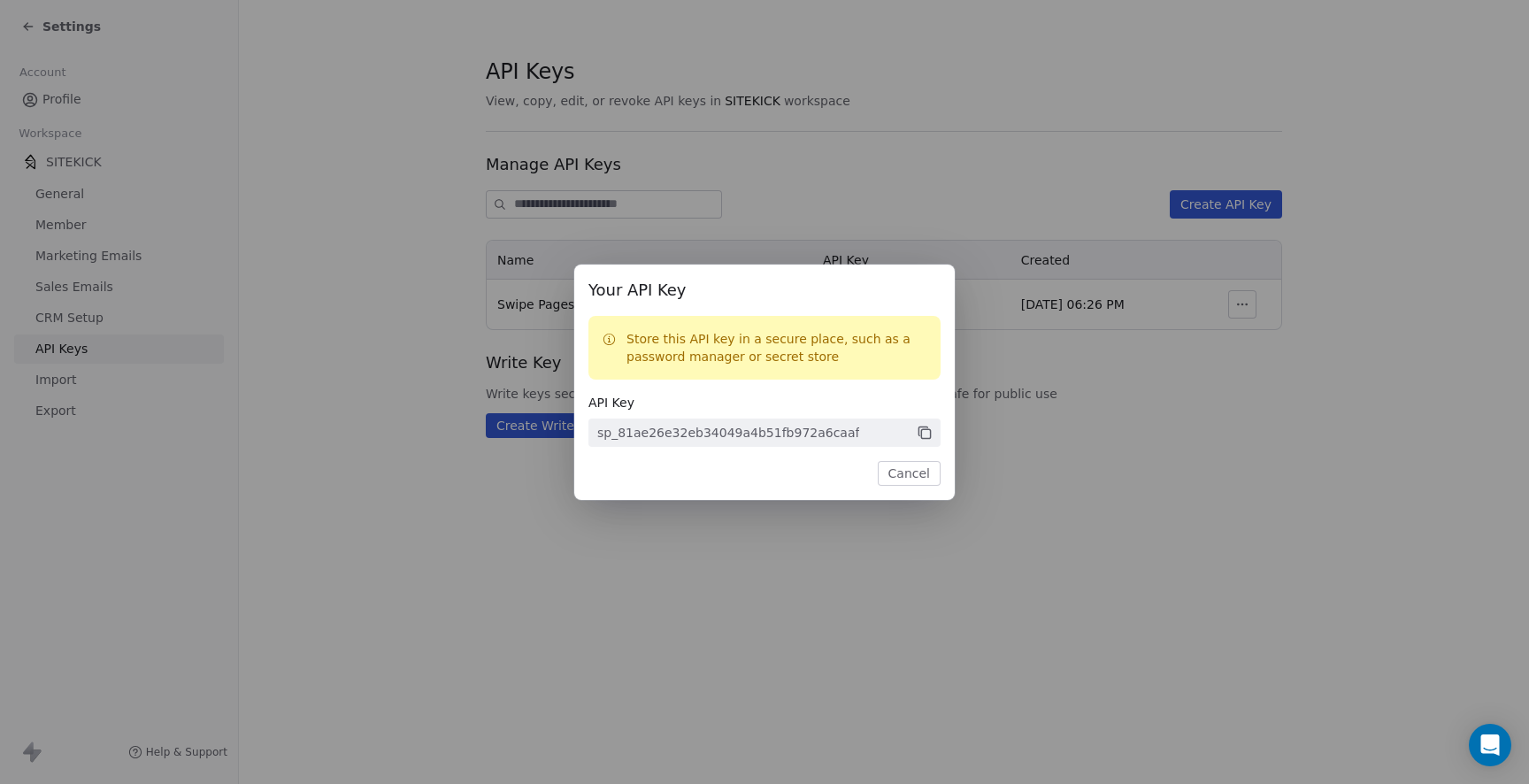
click at [928, 433] on icon at bounding box center [925, 434] width 16 height 16
click at [1230, 388] on div "Your API Key Store this API key in a secure place, such as a password manager o…" at bounding box center [764, 391] width 1529 height 310
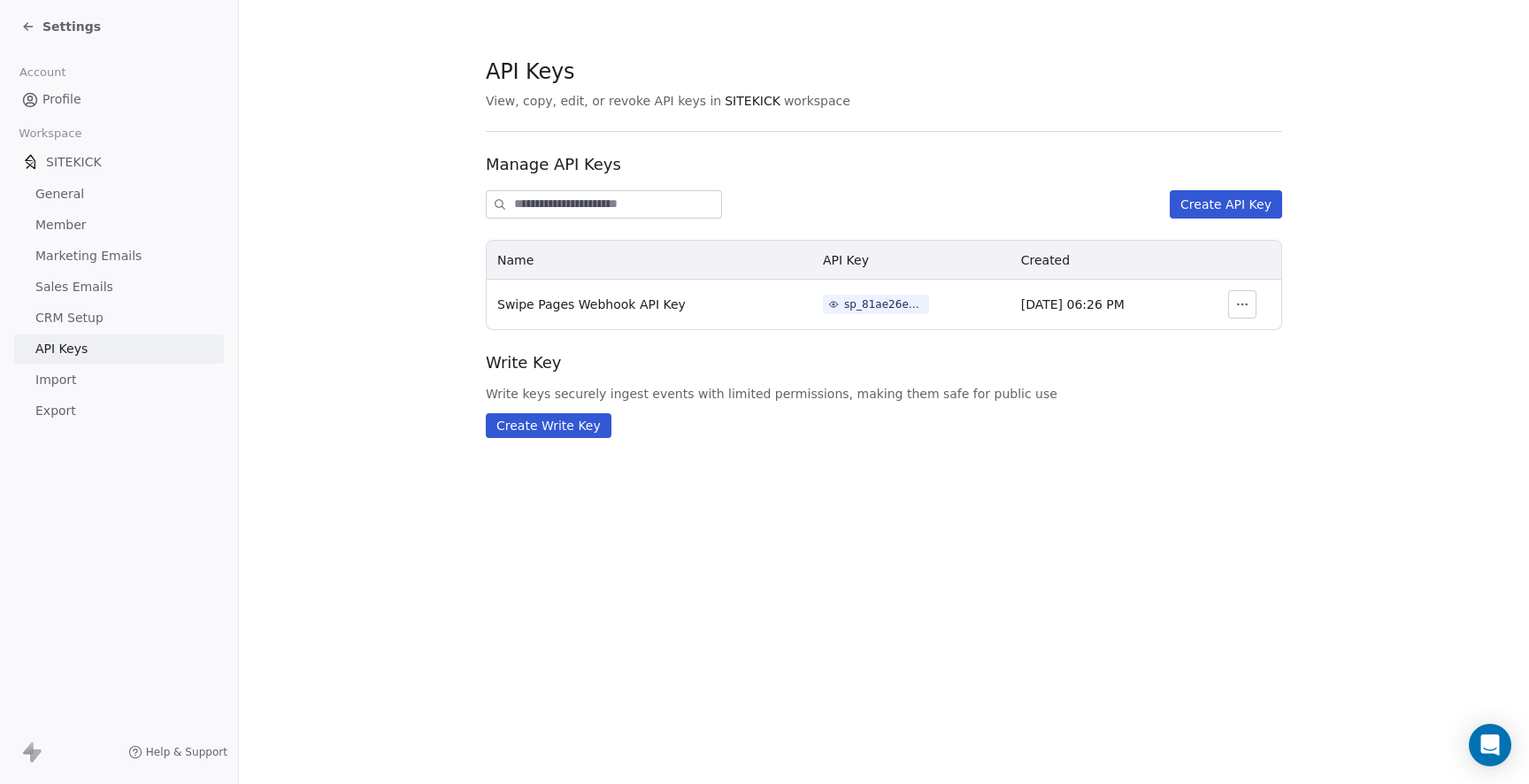
click at [855, 303] on div "sp_81ae26e32eb34049a4b51fb972a6caaf" at bounding box center [885, 304] width 80 height 16
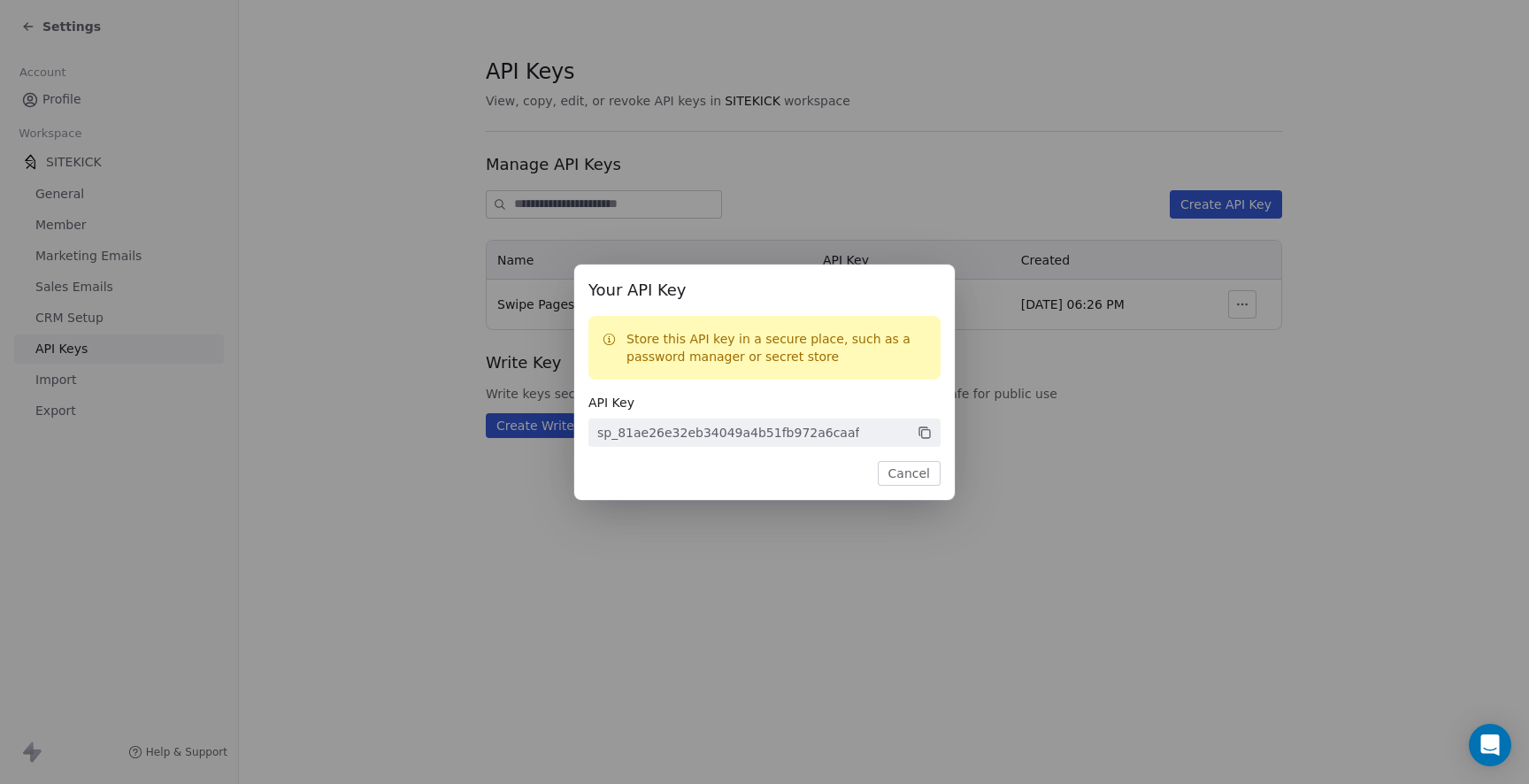
click at [934, 435] on span "sp_81ae26e32eb34049a4b51fb972a6caaf" at bounding box center [764, 433] width 352 height 28
click at [924, 432] on icon at bounding box center [925, 434] width 16 height 16
click at [1068, 108] on div "Your API Key Store this API key in a secure place, such as a password manager o…" at bounding box center [764, 392] width 1529 height 784
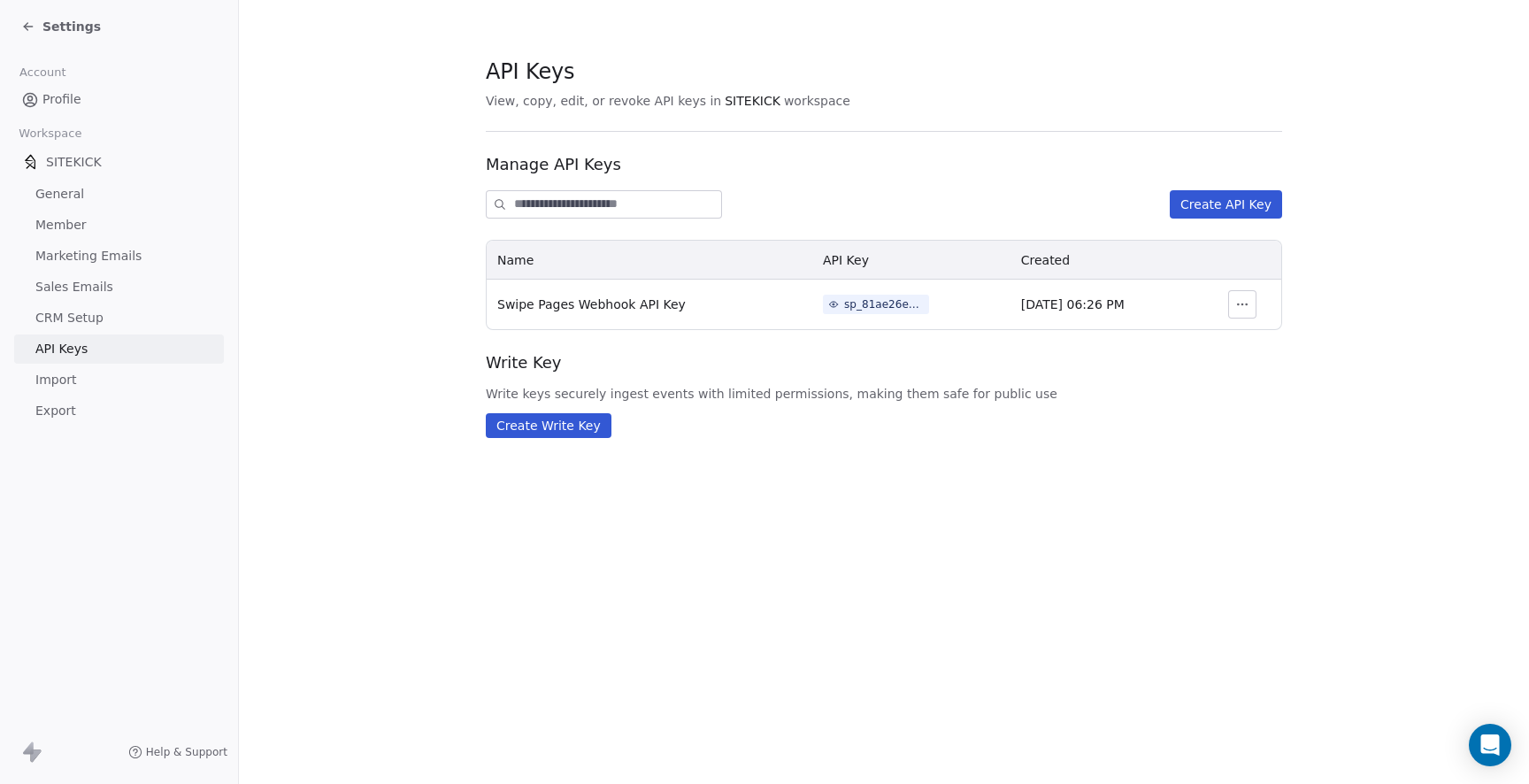
click at [69, 382] on span "Import" at bounding box center [56, 380] width 41 height 19
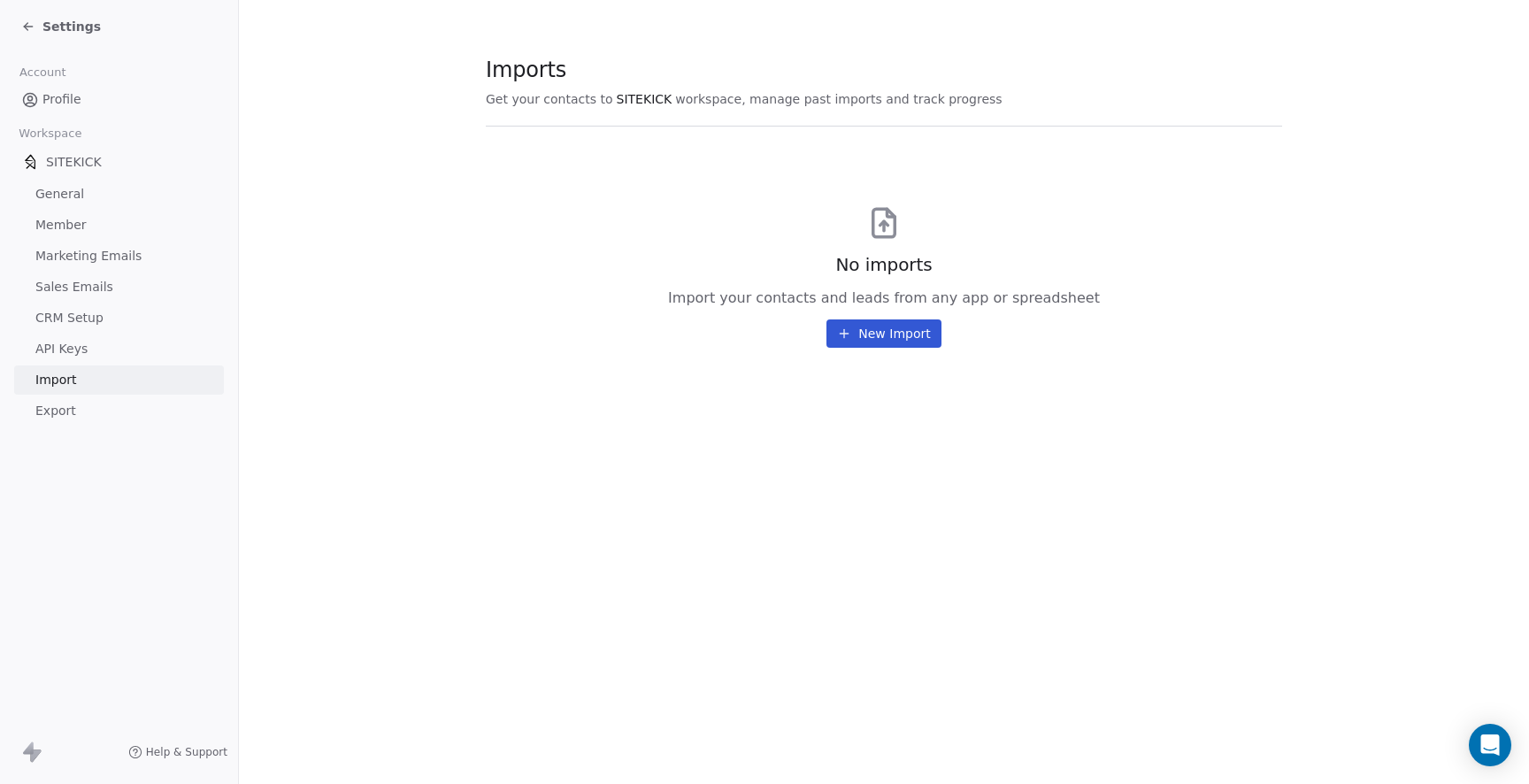
click at [82, 405] on link "Export" at bounding box center [119, 411] width 210 height 29
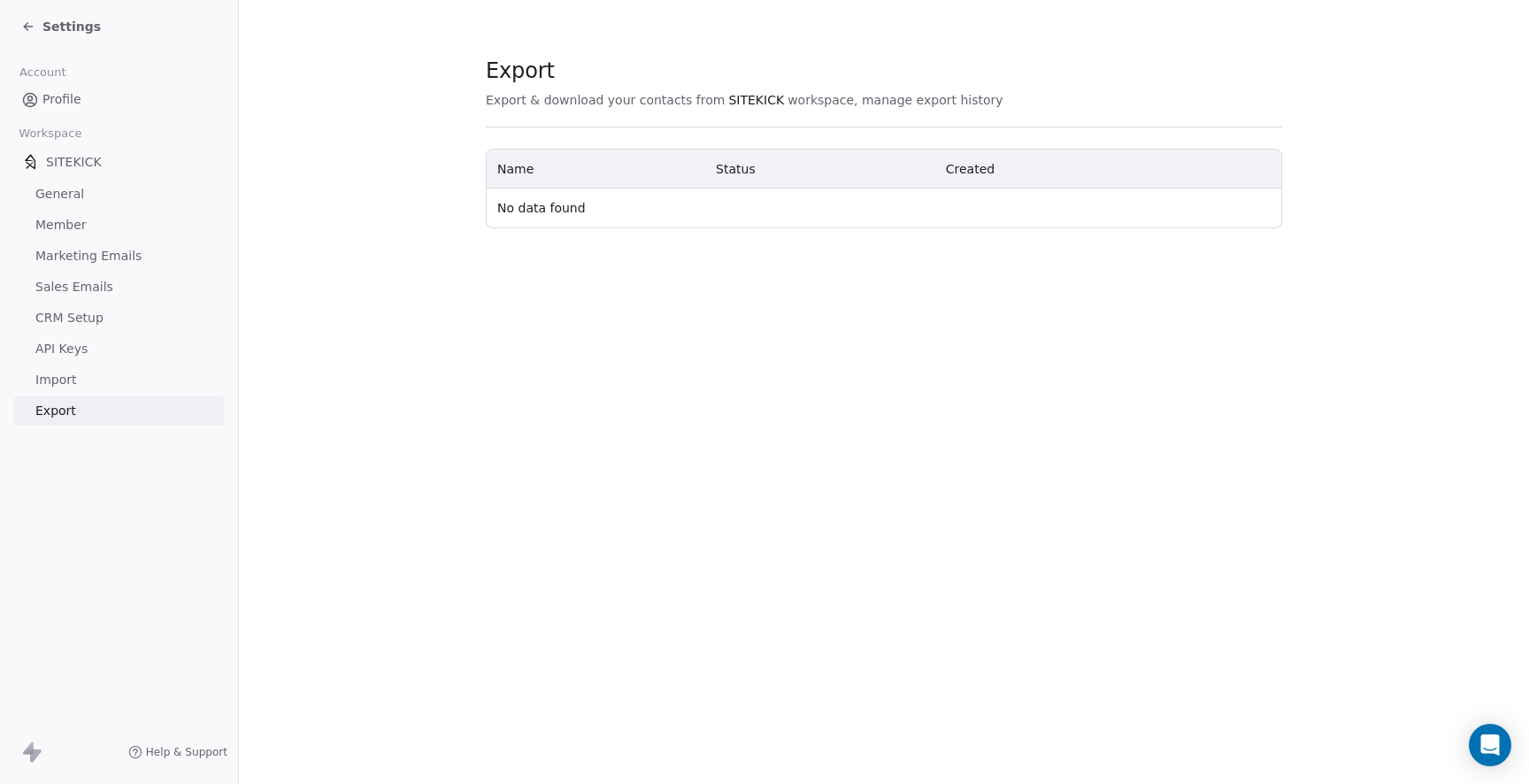
click at [74, 313] on span "CRM Setup" at bounding box center [69, 317] width 68 height 19
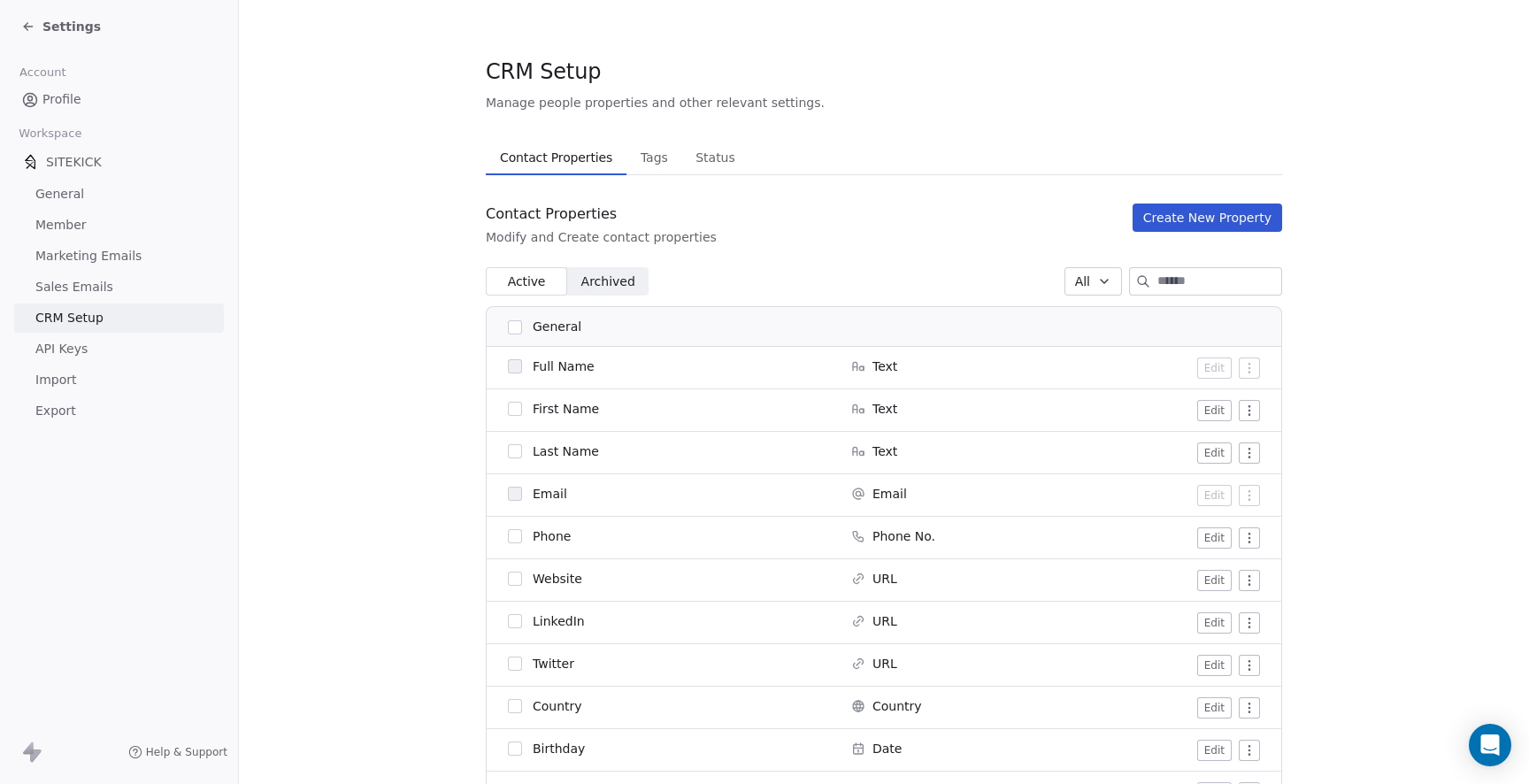
click at [638, 152] on span "Tags" at bounding box center [654, 157] width 42 height 25
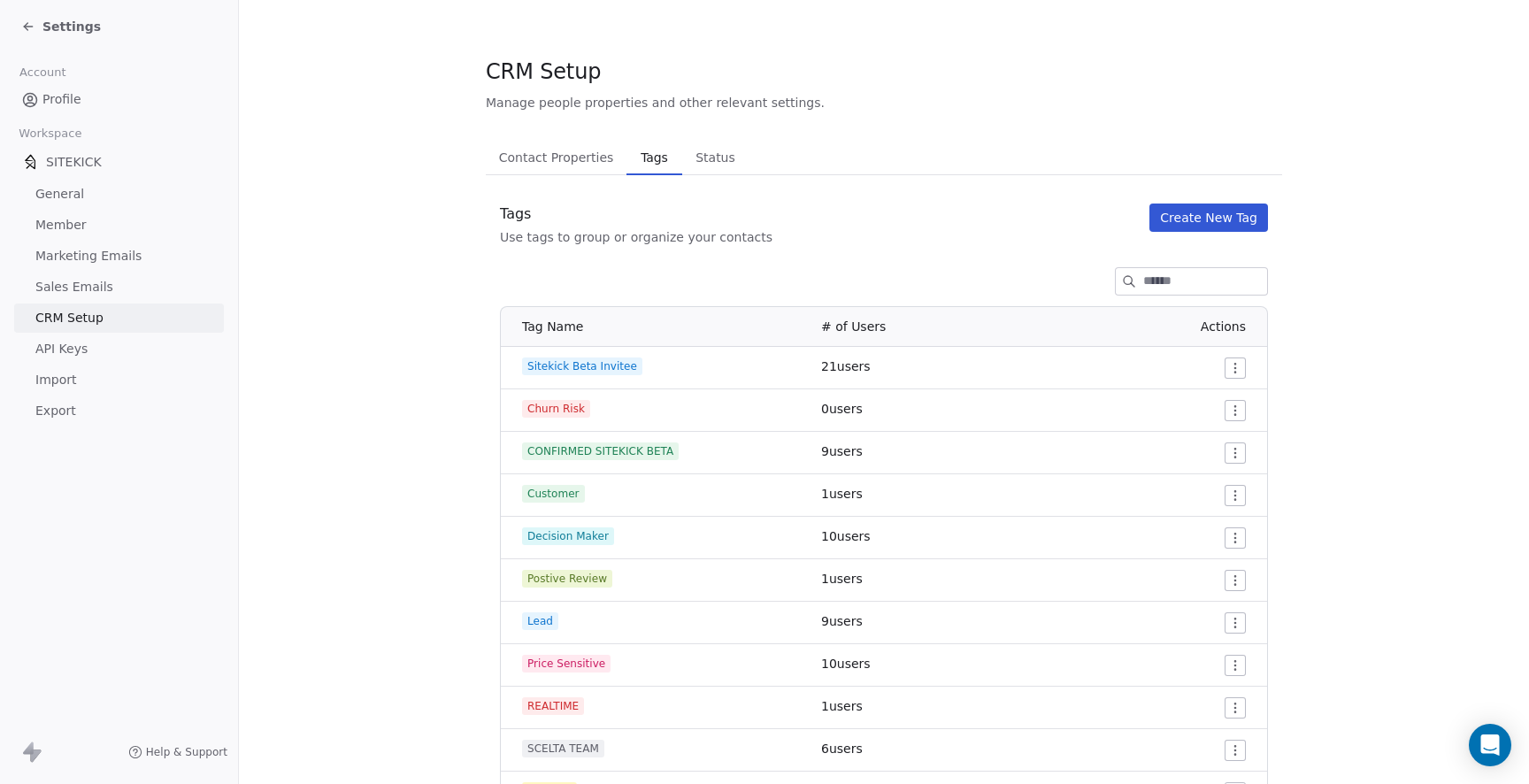
click at [711, 150] on span "Status" at bounding box center [715, 157] width 54 height 25
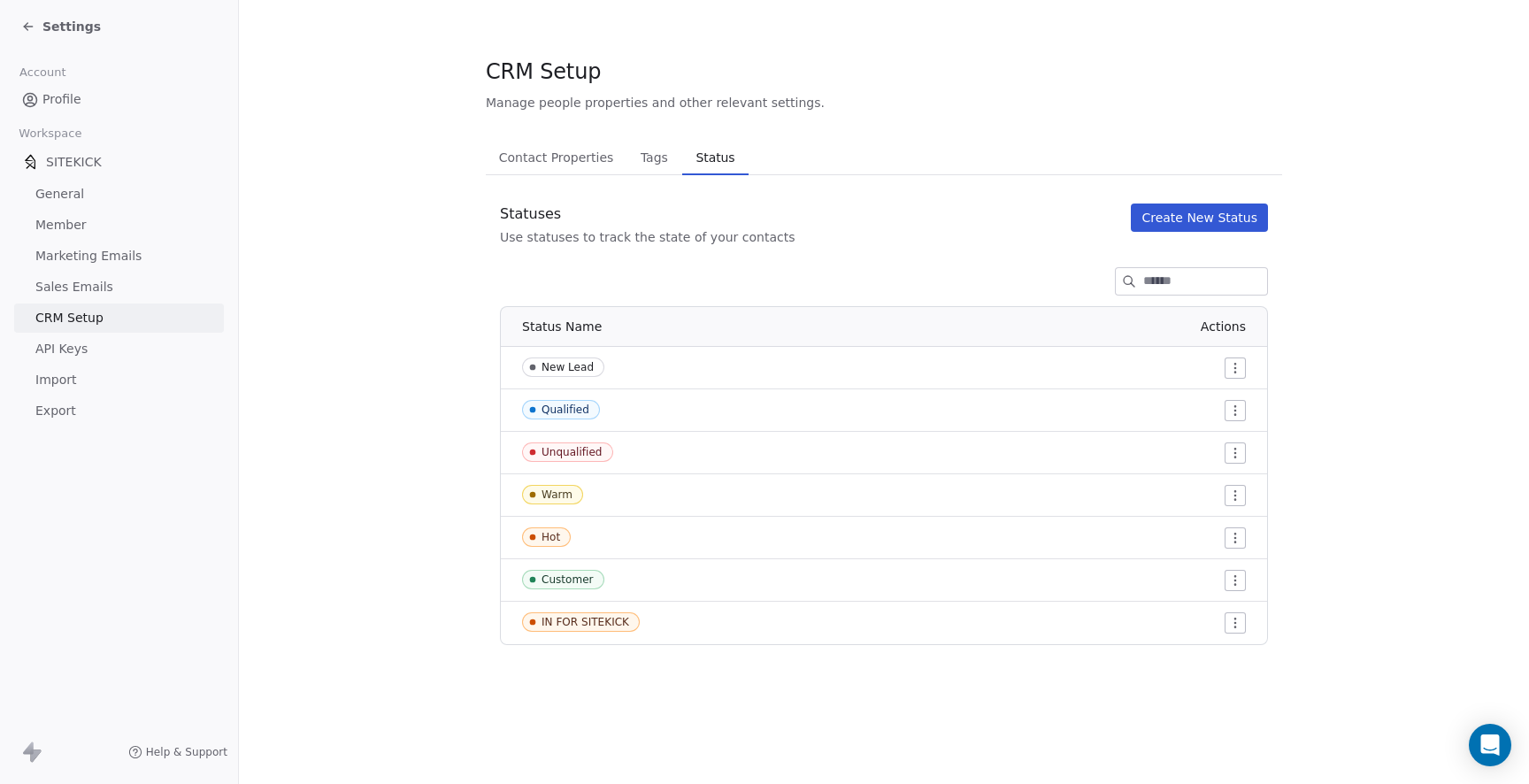
click at [540, 172] on button "Contact Properties Contact Properties" at bounding box center [556, 157] width 140 height 36
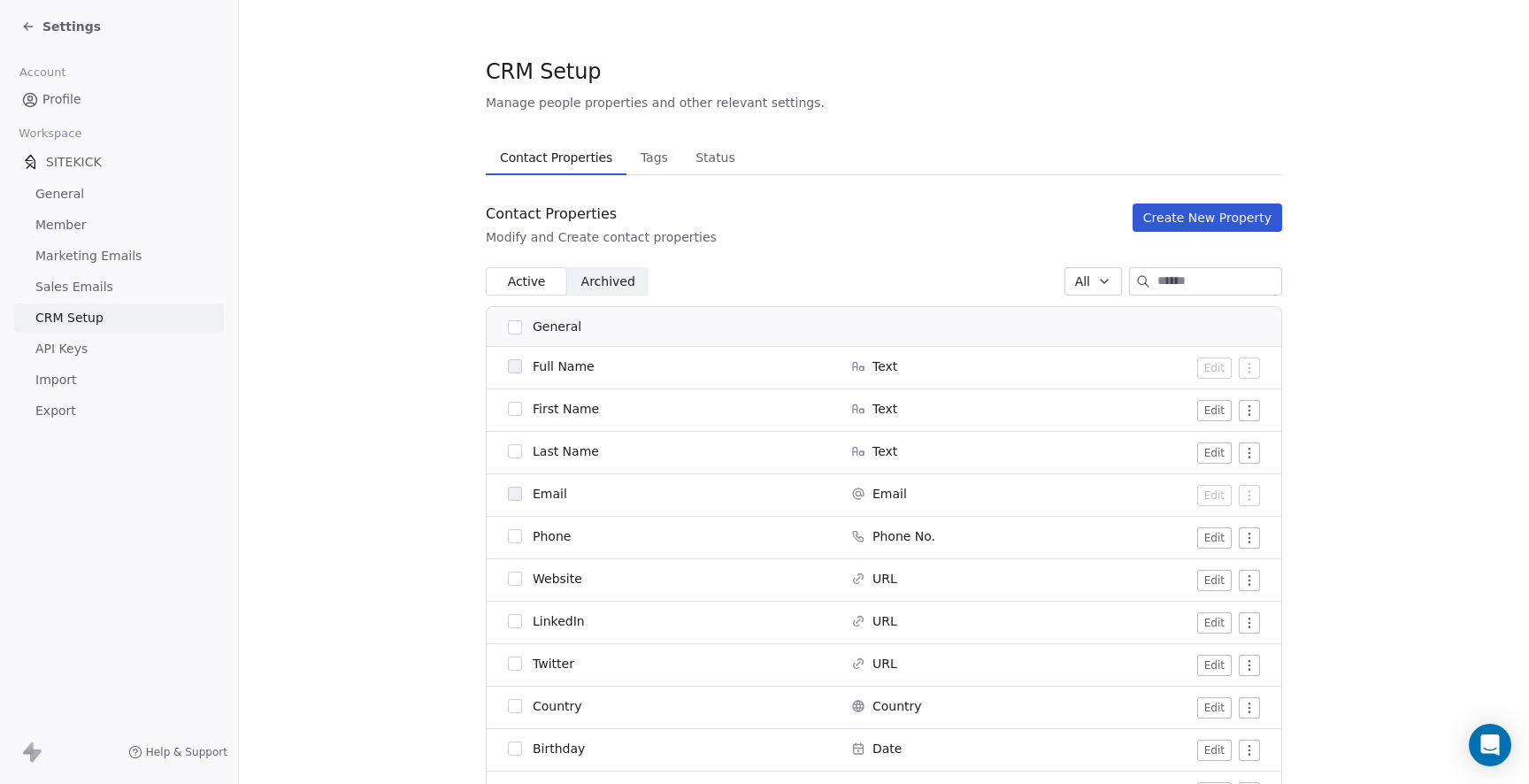
click at [84, 148] on div "SITEKICK" at bounding box center [119, 162] width 210 height 32
click at [72, 163] on span "SITEKICK" at bounding box center [74, 162] width 56 height 18
click at [69, 182] on link "General" at bounding box center [119, 194] width 210 height 29
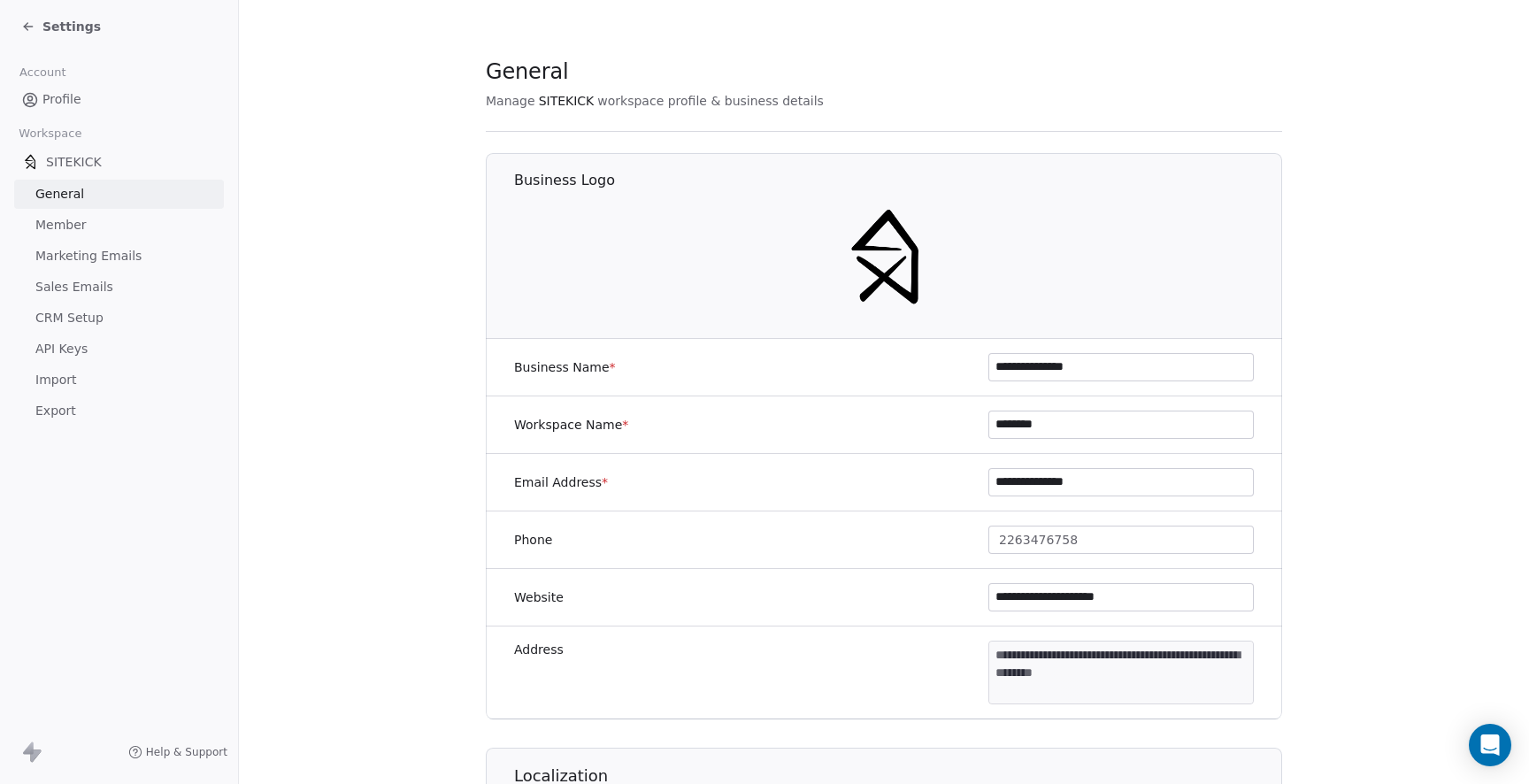
click at [68, 226] on span "Member" at bounding box center [61, 225] width 52 height 19
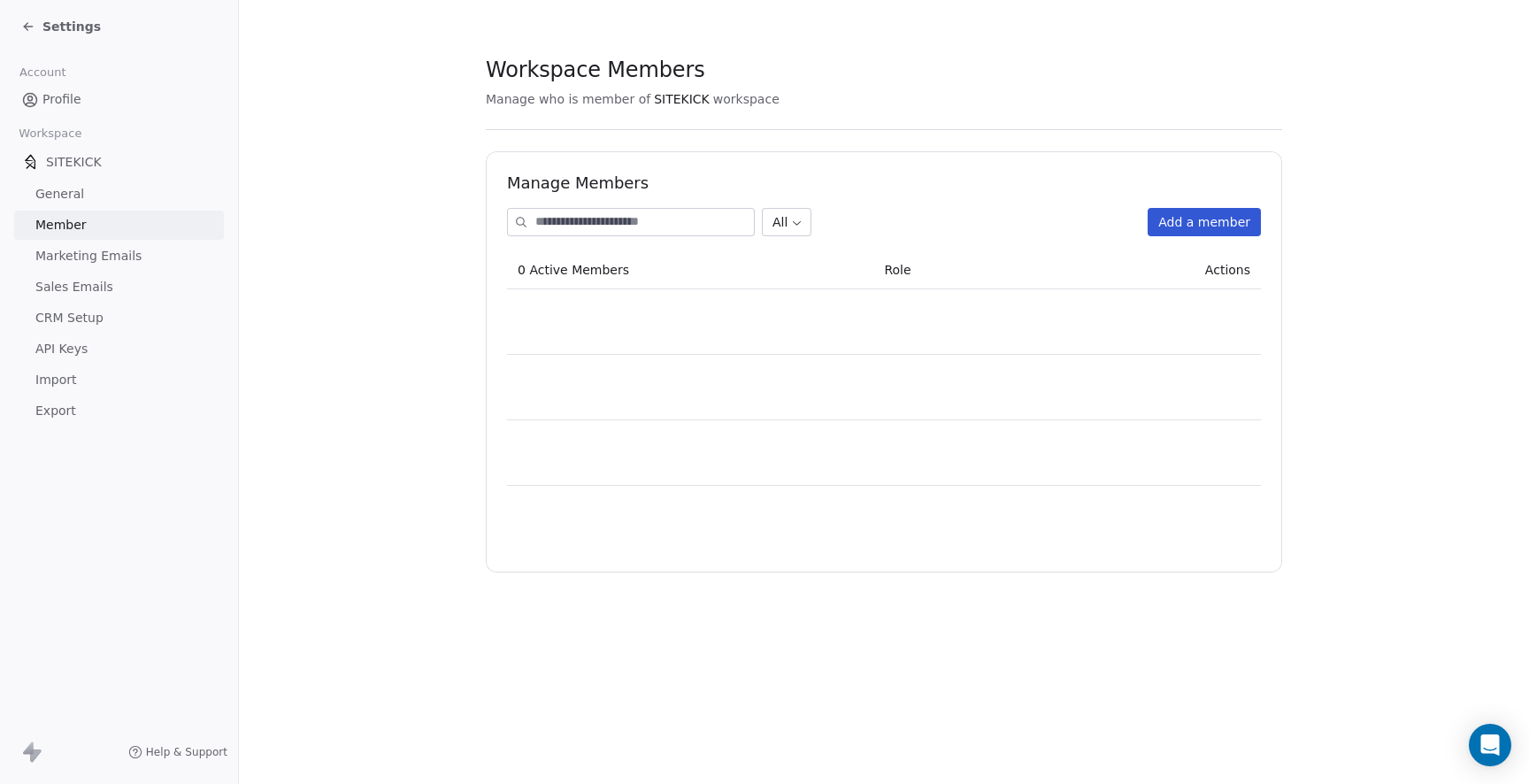
click at [87, 263] on span "Marketing Emails" at bounding box center [88, 256] width 106 height 19
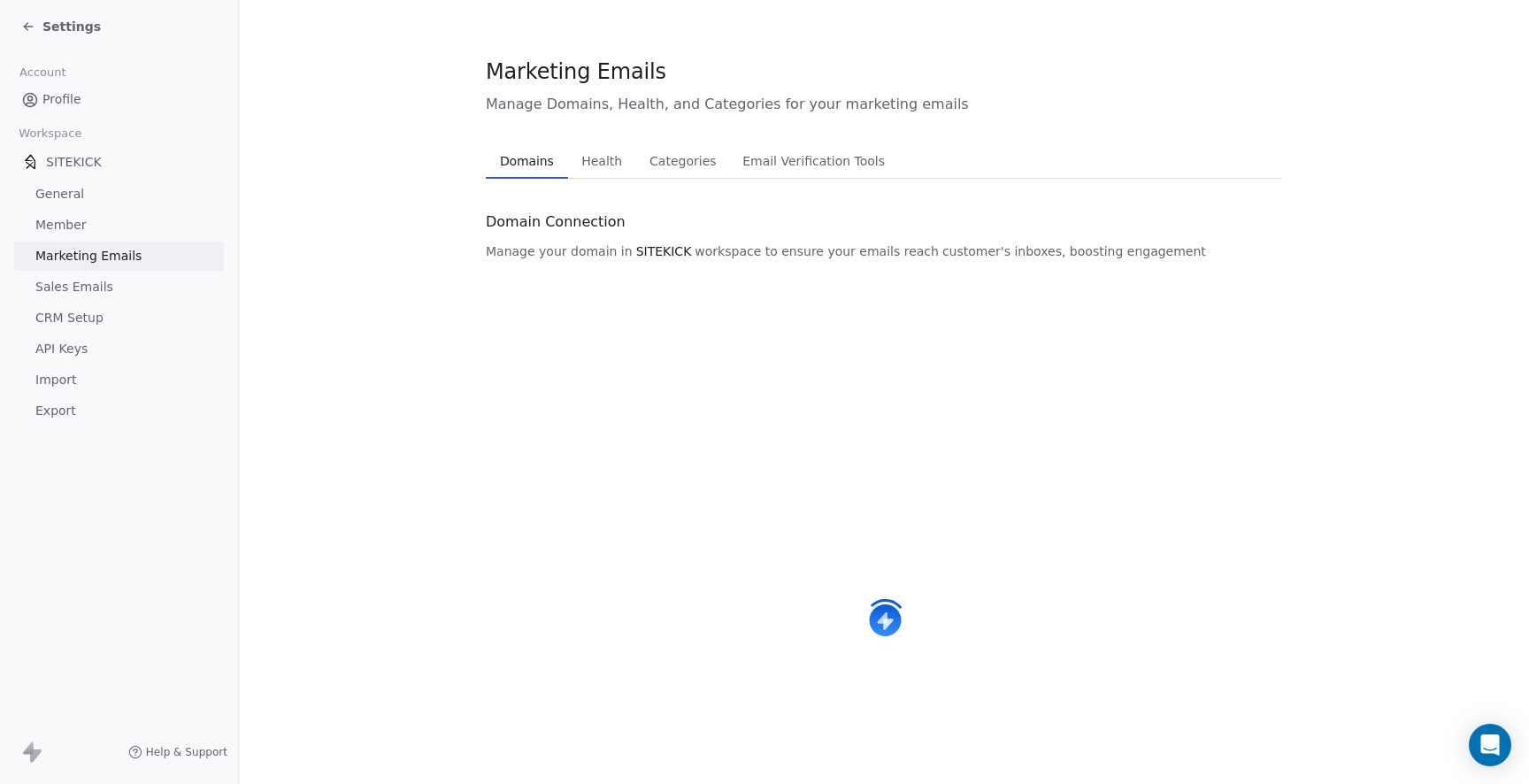
click at [93, 288] on span "Sales Emails" at bounding box center [75, 287] width 78 height 19
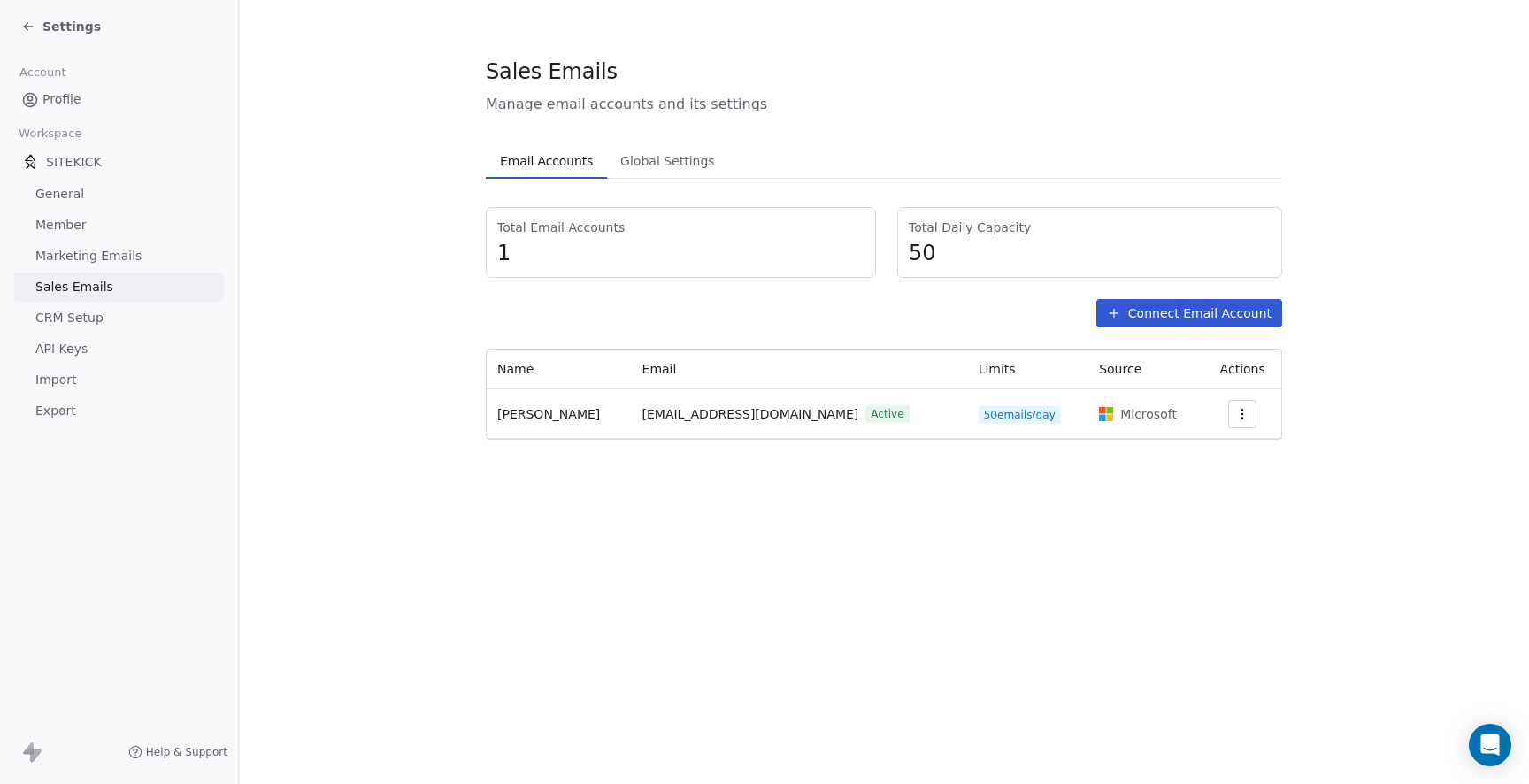
click at [120, 254] on span "Marketing Emails" at bounding box center [88, 256] width 106 height 19
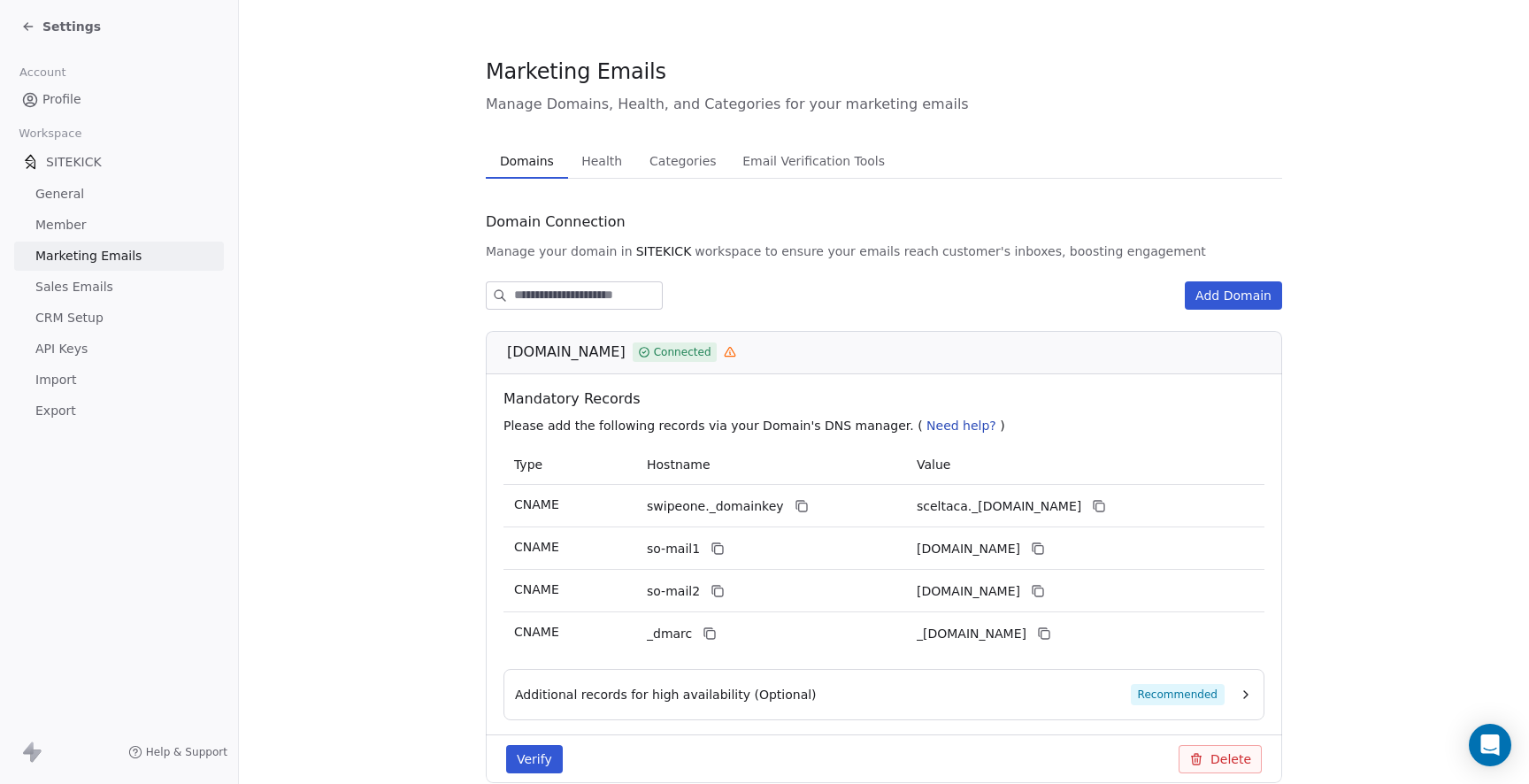
click at [110, 296] on link "Sales Emails" at bounding box center [119, 287] width 210 height 29
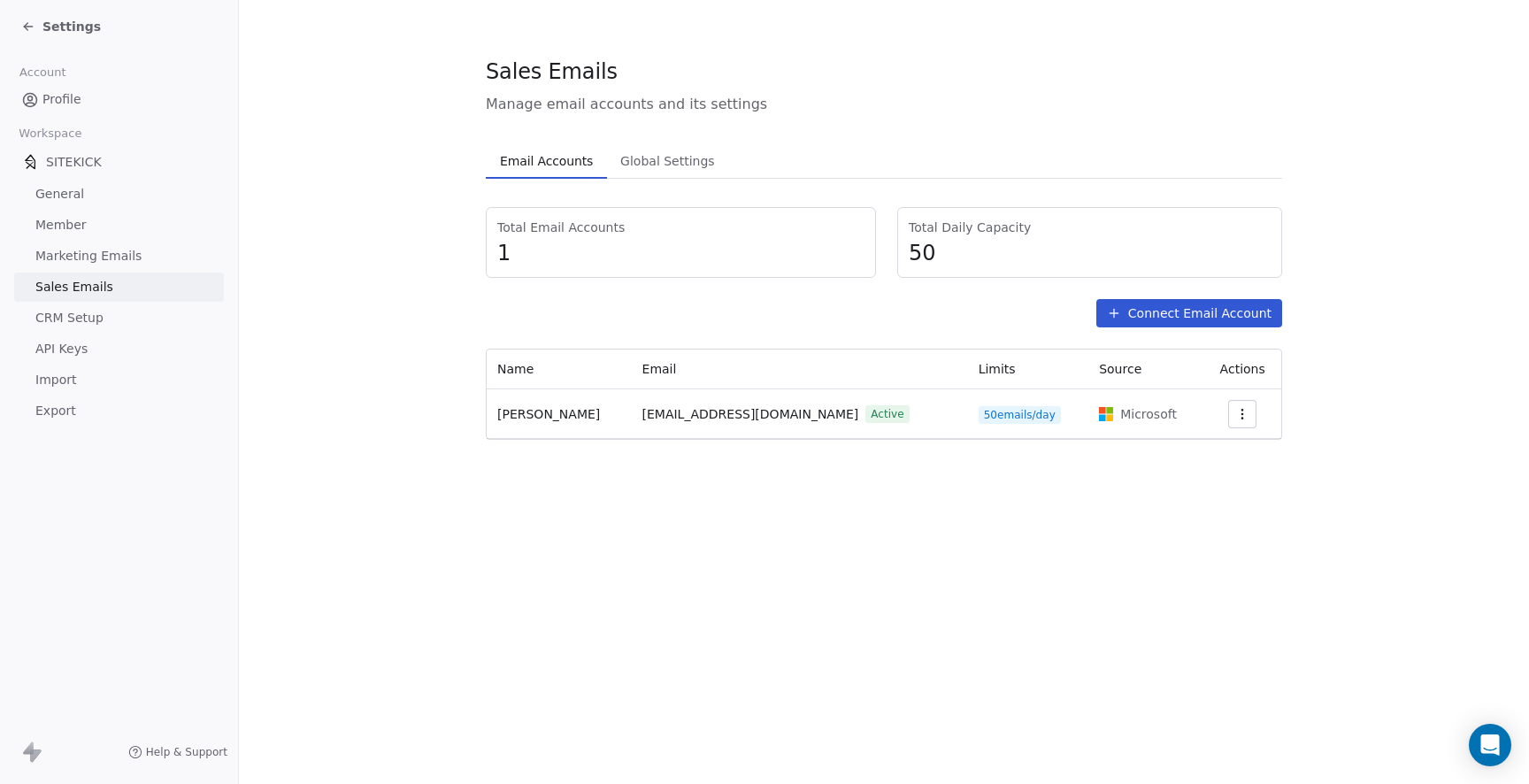
click at [96, 323] on span "CRM Setup" at bounding box center [69, 317] width 68 height 19
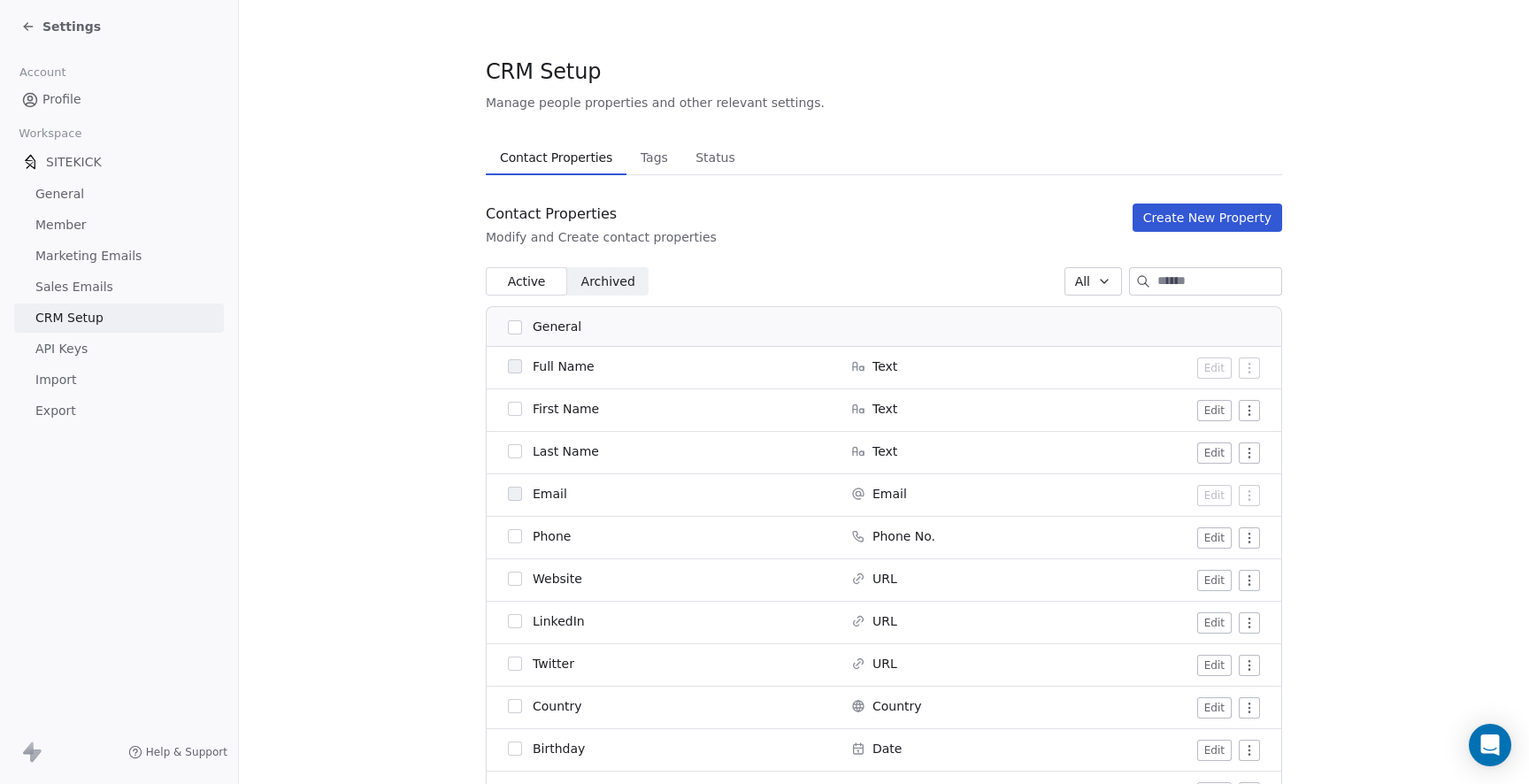
click at [106, 7] on div "Settings" at bounding box center [119, 27] width 238 height 53
click at [78, 25] on span "Settings" at bounding box center [72, 27] width 59 height 18
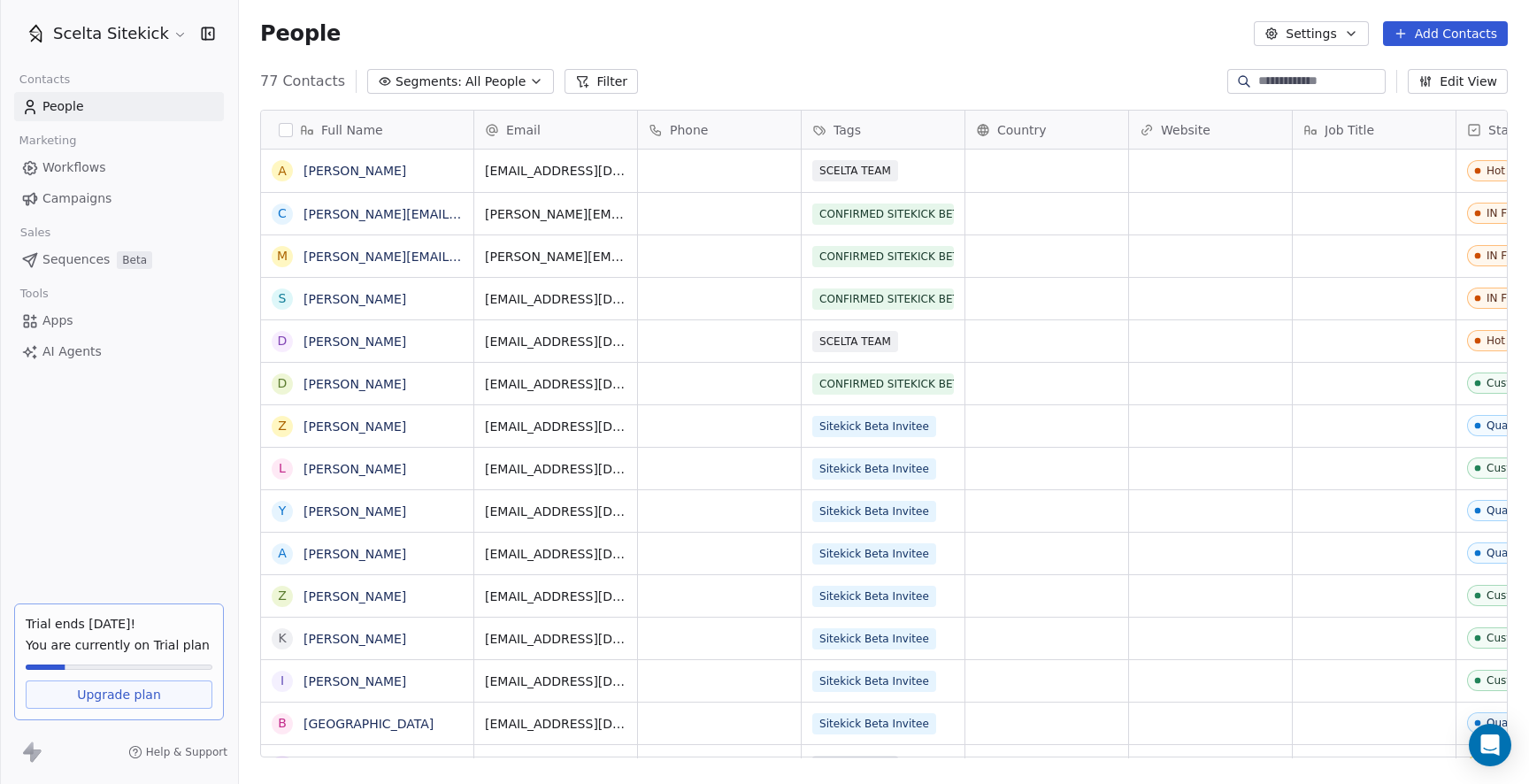
scroll to position [690, 1290]
click at [1357, 39] on icon "button" at bounding box center [1351, 34] width 14 height 14
click at [1353, 60] on div "Contact Properties" at bounding box center [1346, 72] width 157 height 28
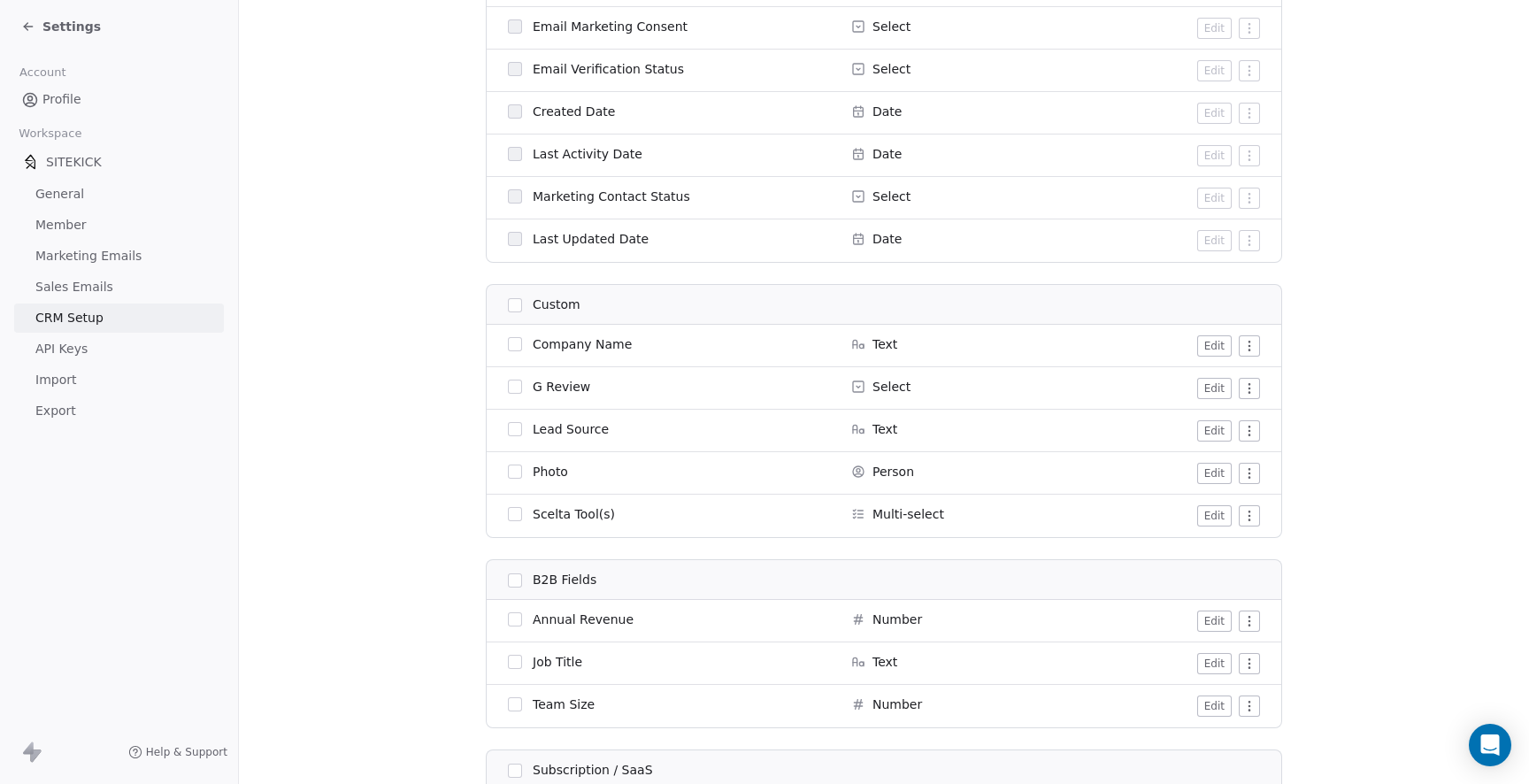
scroll to position [1507, 0]
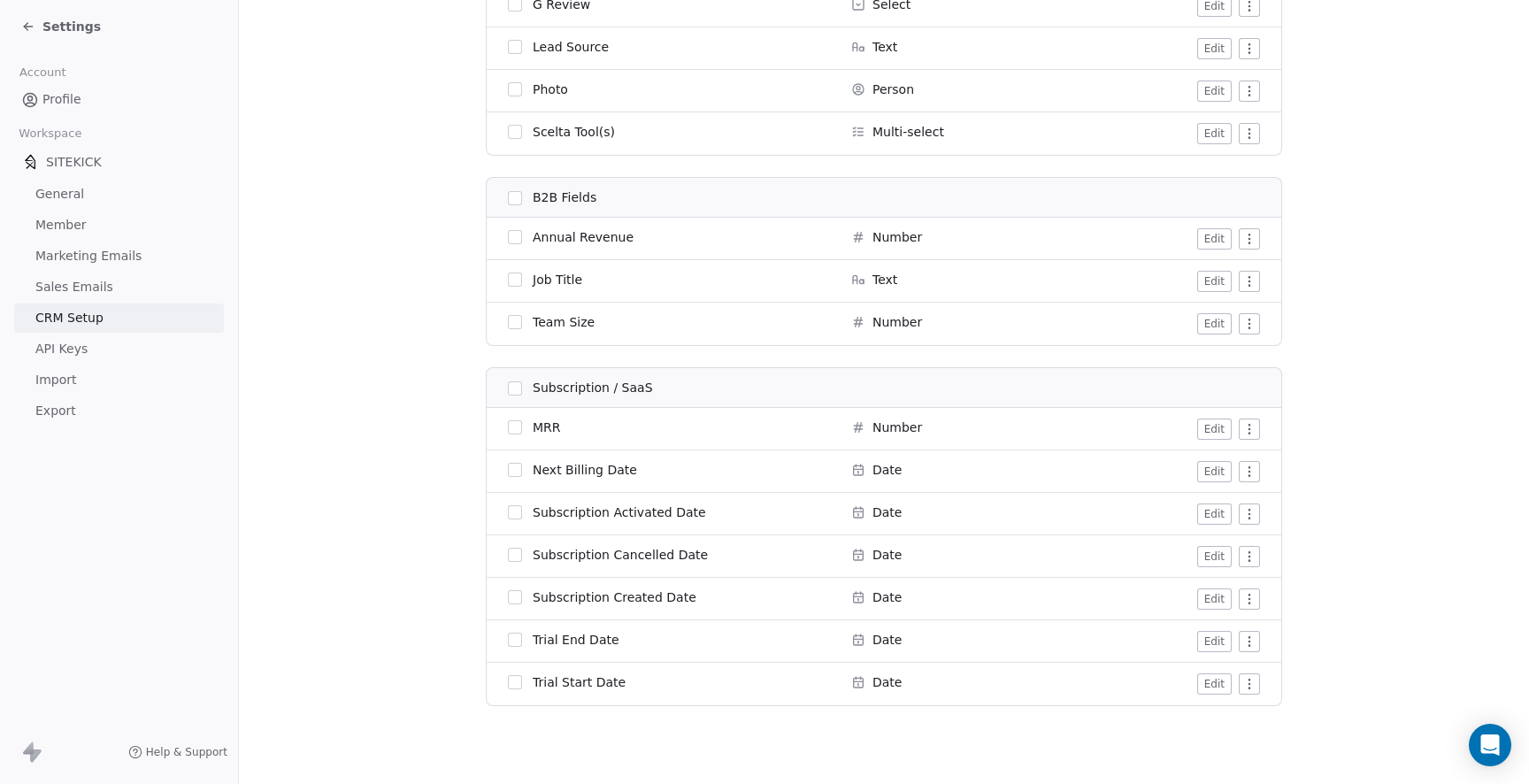
click at [69, 345] on span "API Keys" at bounding box center [61, 348] width 52 height 19
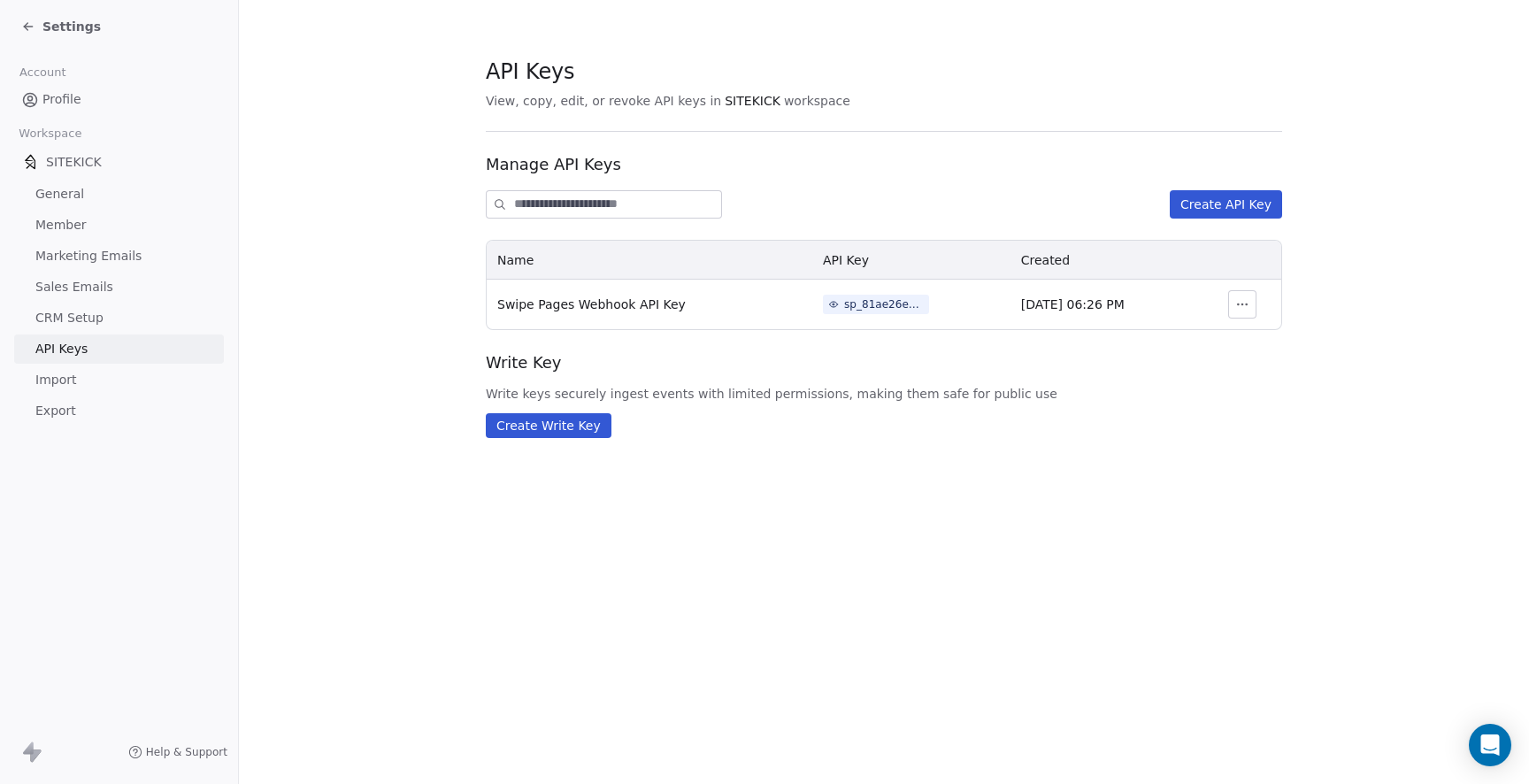
click at [1258, 302] on td at bounding box center [1243, 305] width 77 height 50
click at [1255, 302] on button "button" at bounding box center [1243, 304] width 28 height 28
click at [1333, 262] on section "API Keys View, copy, edit, or revoke API keys in SITEKICK workspace Manage API …" at bounding box center [884, 247] width 1290 height 494
click at [171, 753] on span "Help & Support" at bounding box center [187, 752] width 82 height 14
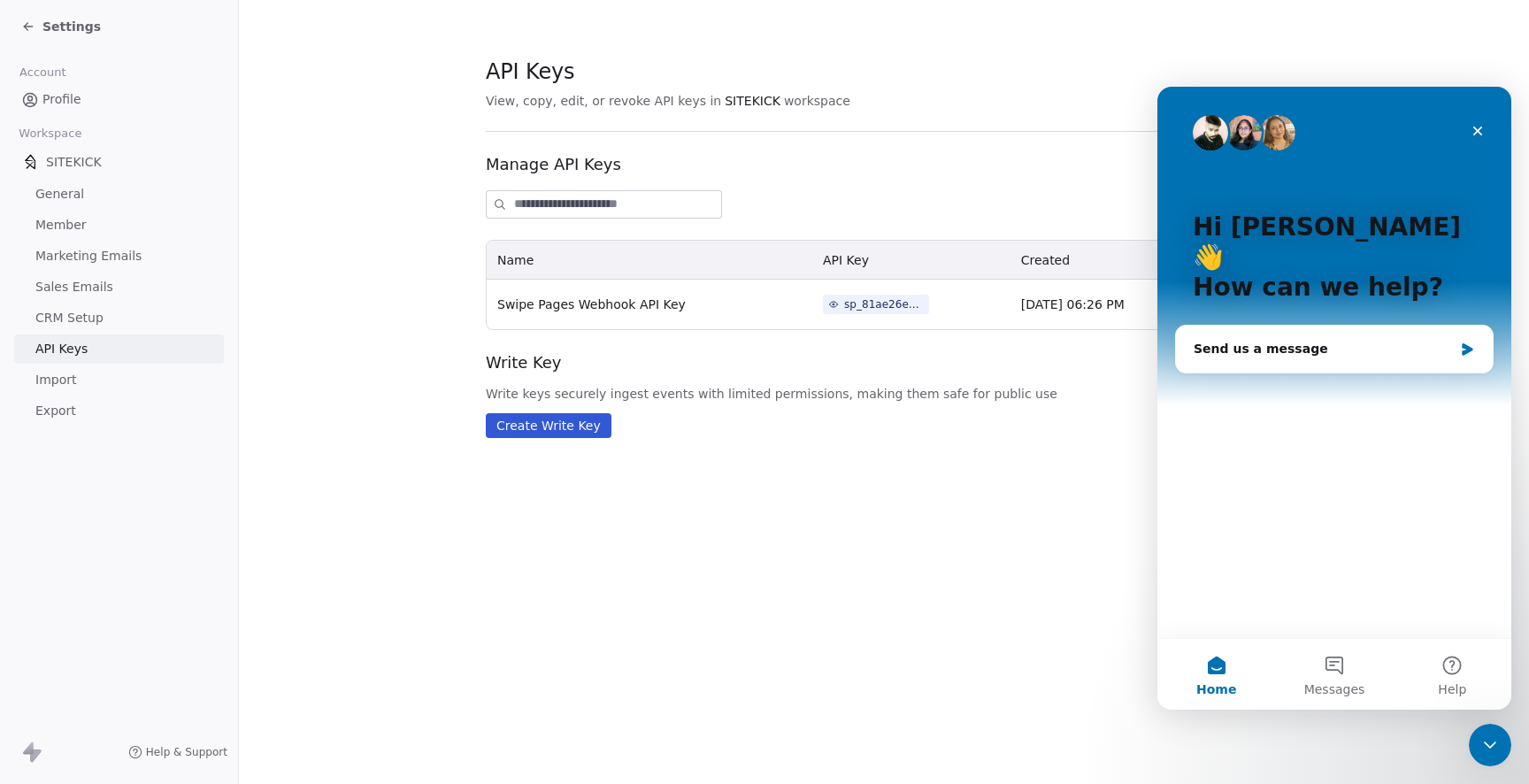
click at [1376, 276] on div "Hi Averey 👋 How can we help?" at bounding box center [1334, 261] width 318 height 348
click at [1338, 340] on div "Send us a message" at bounding box center [1324, 348] width 260 height 19
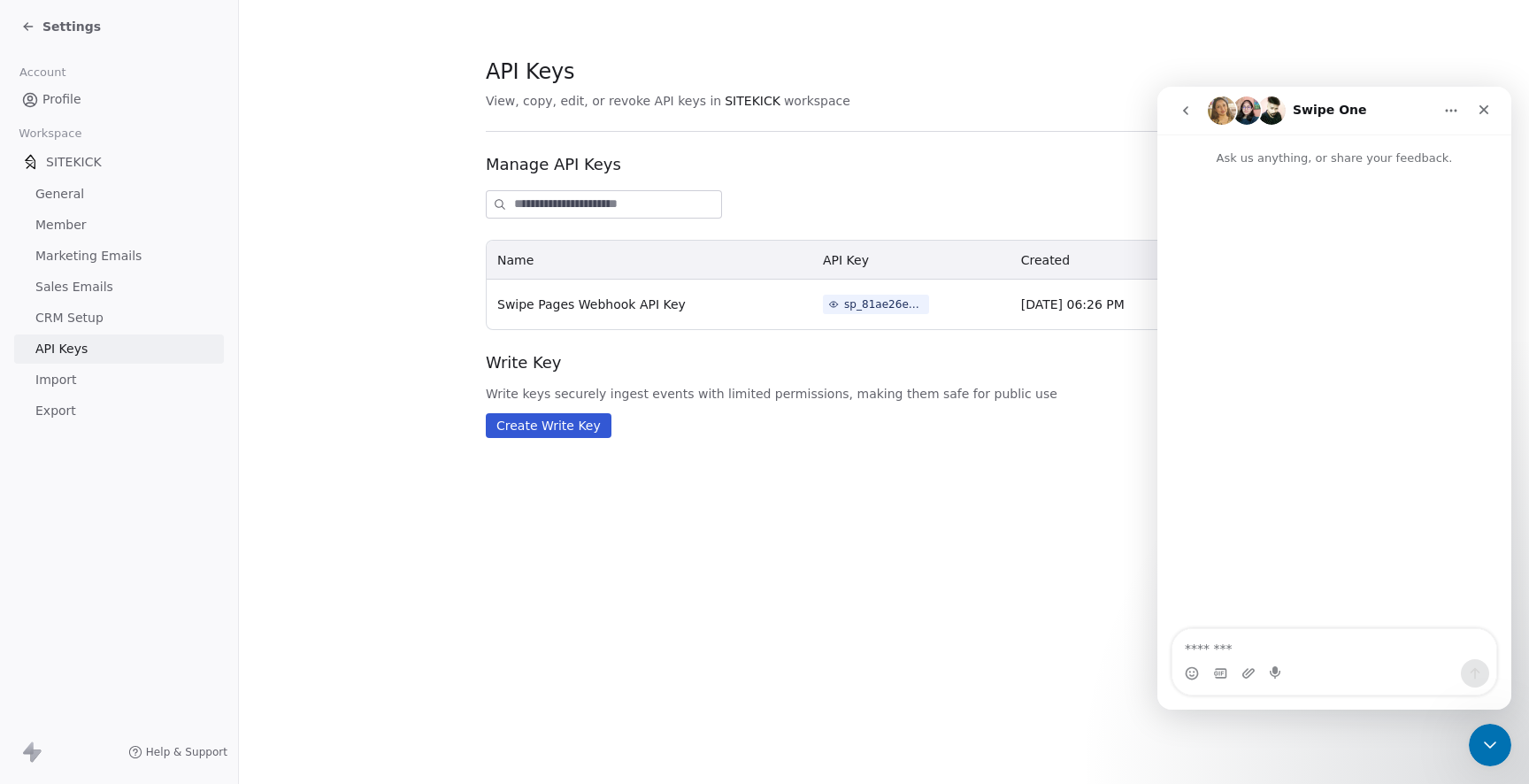
click at [1318, 641] on textarea "Message…" at bounding box center [1334, 644] width 324 height 30
click at [1365, 650] on textarea "**********" at bounding box center [1334, 644] width 324 height 30
click at [1427, 649] on textarea "**********" at bounding box center [1334, 644] width 324 height 30
type textarea "**********"
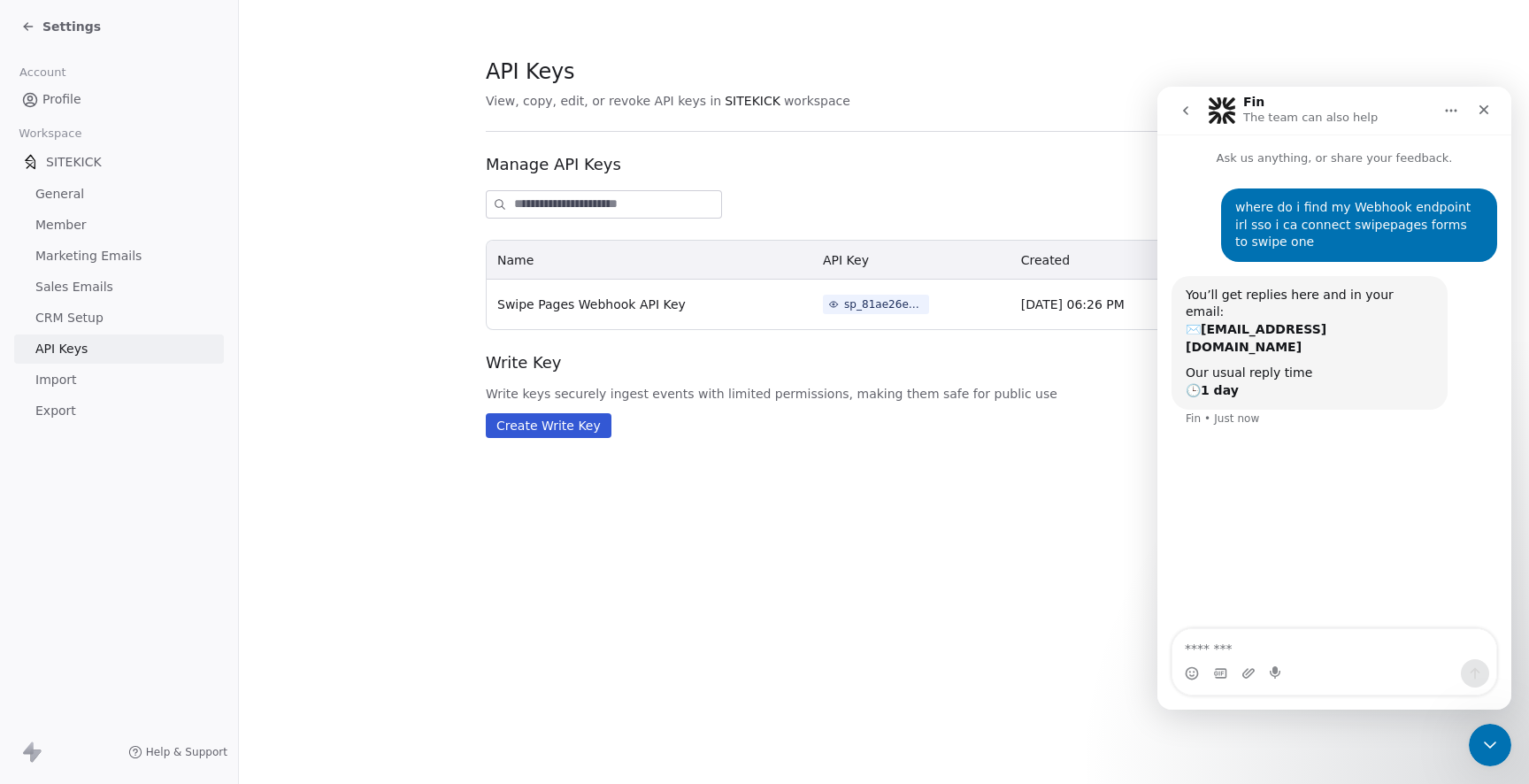
click at [1445, 113] on icon "Home" at bounding box center [1451, 110] width 14 height 14
click at [1493, 108] on div "Close" at bounding box center [1484, 110] width 32 height 32
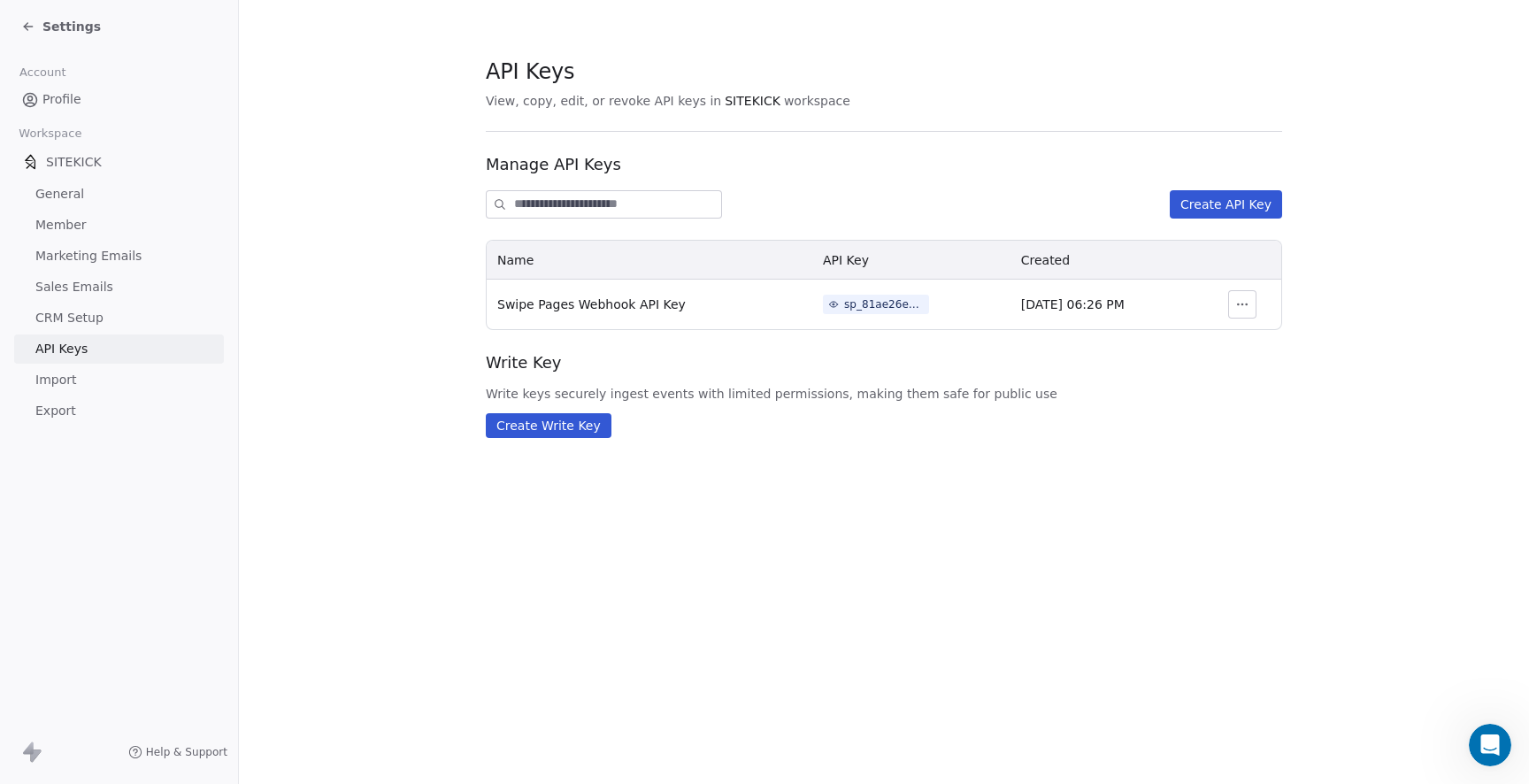
click at [1083, 293] on td "Sep 13, 2025, 06:26 PM" at bounding box center [1108, 305] width 194 height 50
click at [79, 322] on span "CRM Setup" at bounding box center [69, 317] width 68 height 19
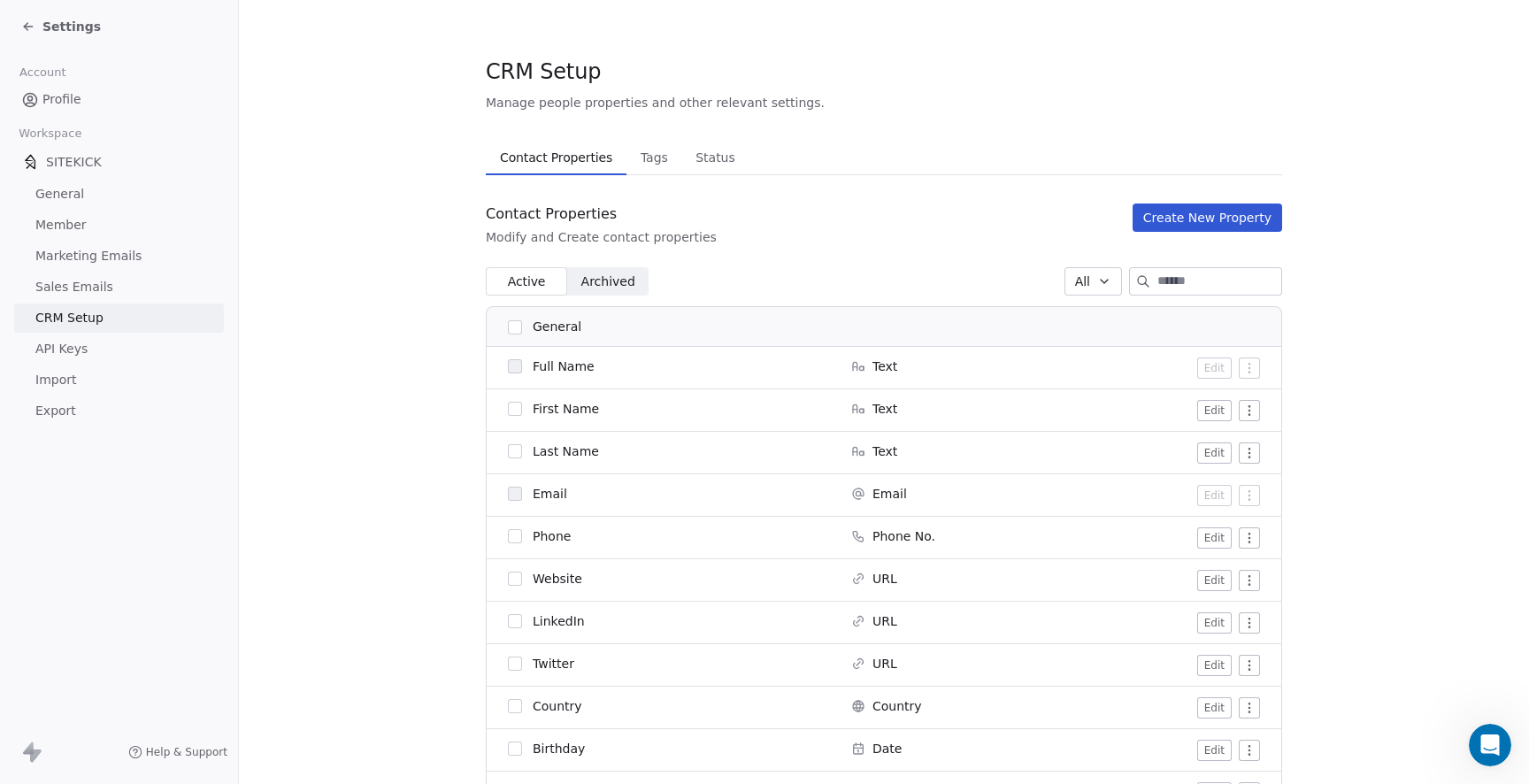
click at [36, 29] on div "Settings" at bounding box center [61, 27] width 80 height 18
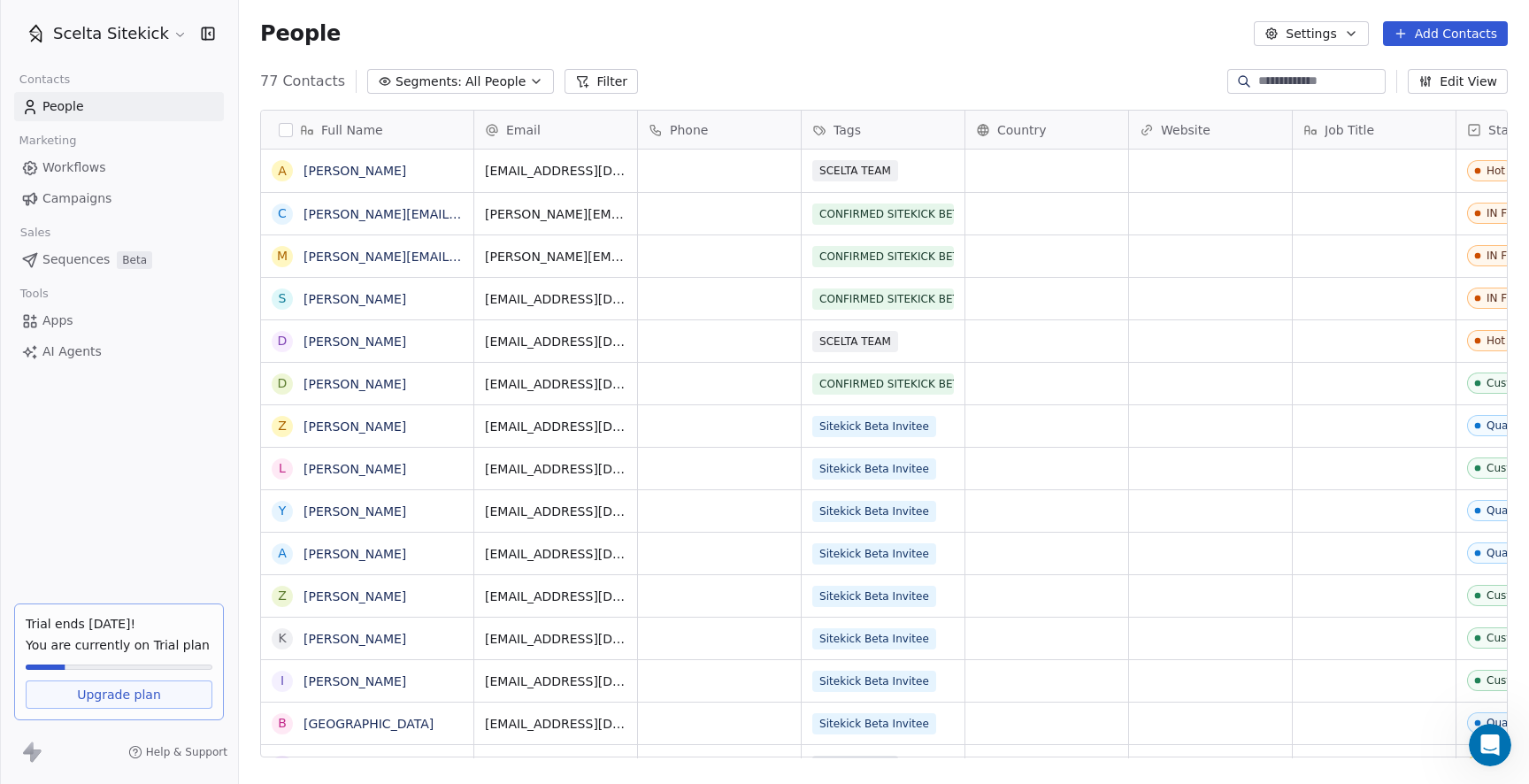
scroll to position [690, 1290]
click at [60, 166] on span "Workflows" at bounding box center [75, 167] width 64 height 19
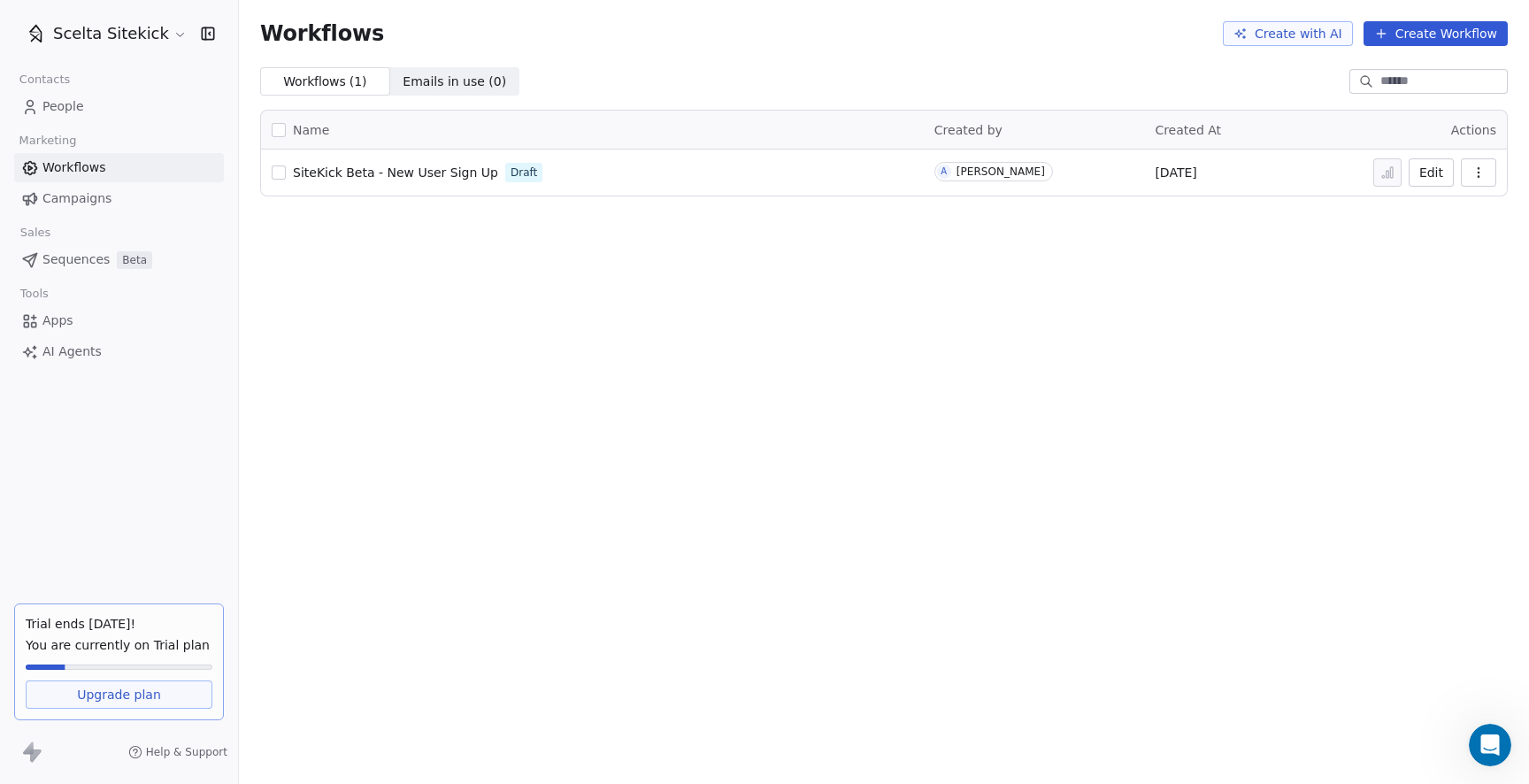
click at [1446, 41] on button "Create Workflow" at bounding box center [1436, 34] width 144 height 25
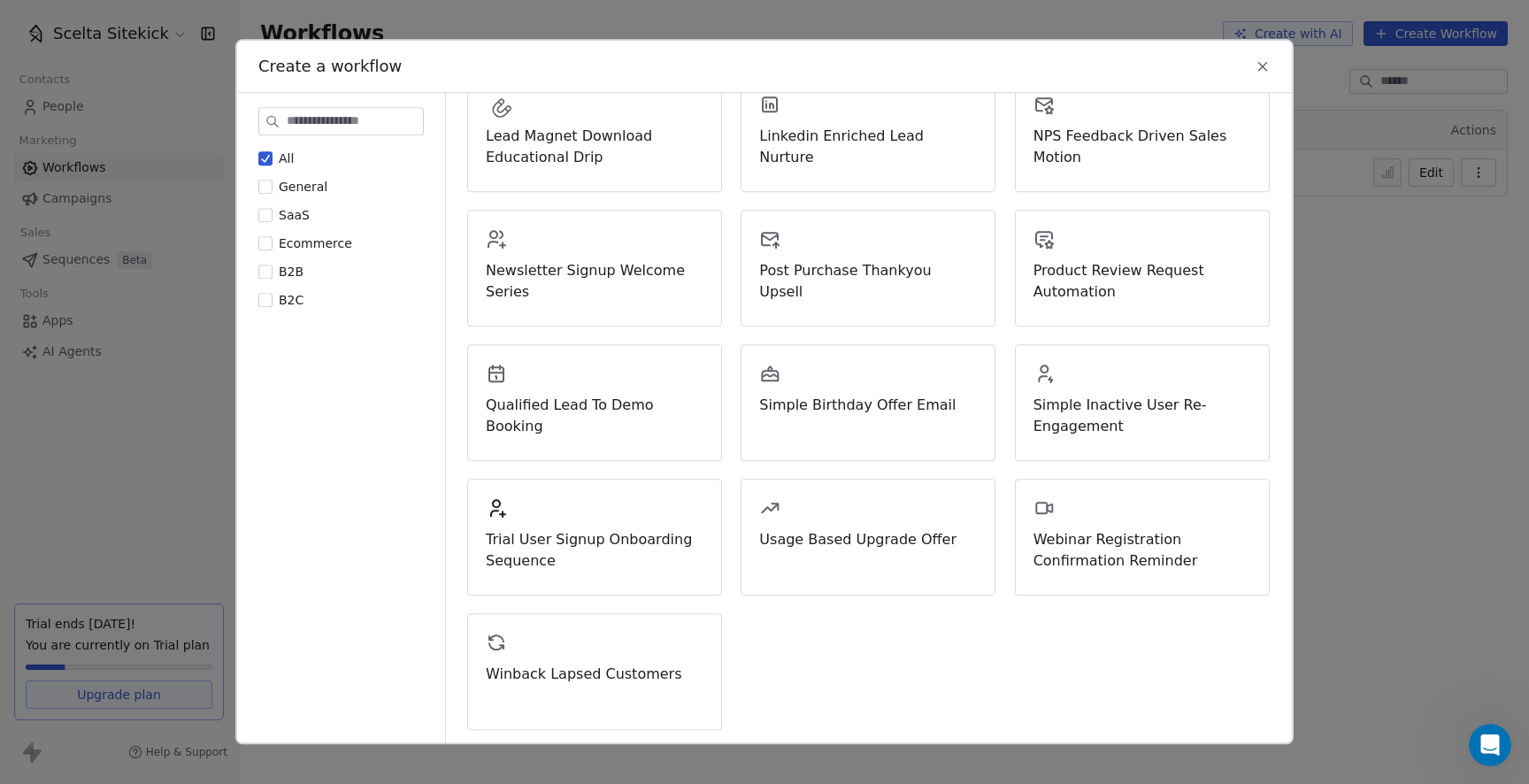
scroll to position [507, 0]
click at [1377, 476] on div "Create a workflow All General SaaS Ecommerce B2B B2C Start from Scratch Build a…" at bounding box center [764, 392] width 1529 height 784
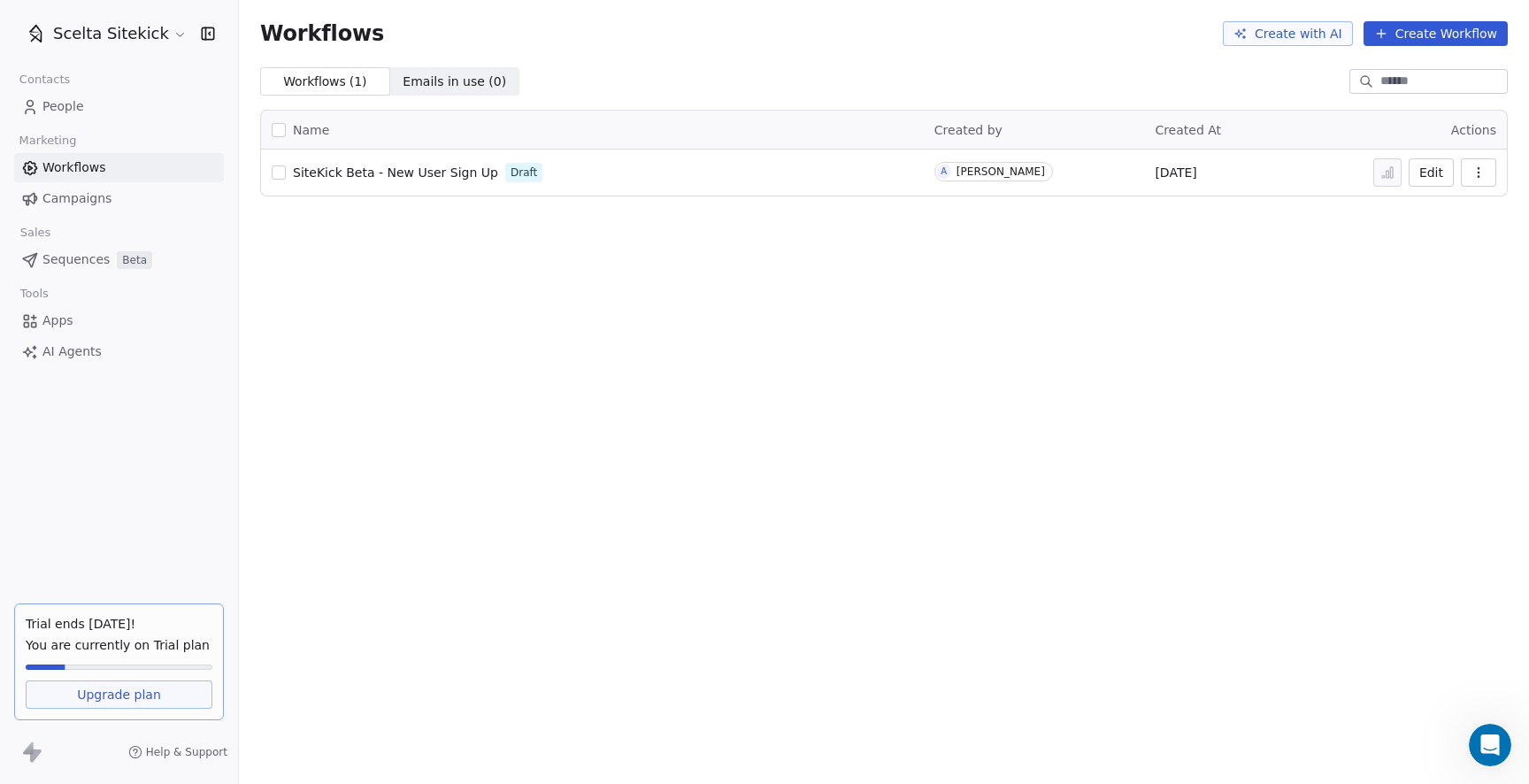
click at [59, 312] on span "Apps" at bounding box center [58, 320] width 31 height 19
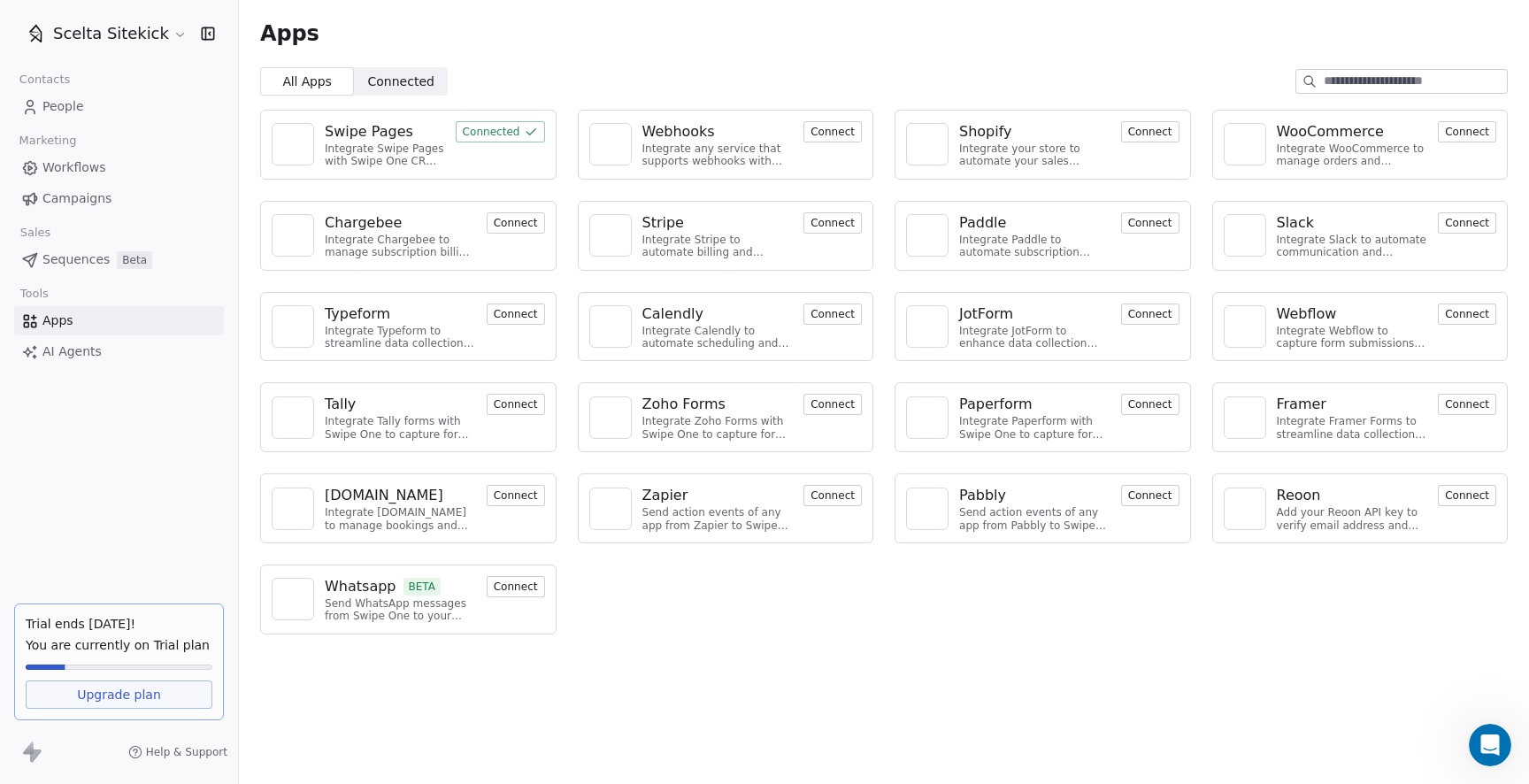
click at [394, 170] on div "Swipe Pages Integrate Swipe Pages with Swipe One CRM to capture lead data. Conn…" at bounding box center [408, 144] width 296 height 70
click at [359, 148] on div "Integrate Swipe Pages with Swipe One CRM to capture lead data." at bounding box center [384, 155] width 120 height 26
click at [343, 130] on div "Swipe Pages" at bounding box center [369, 132] width 89 height 21
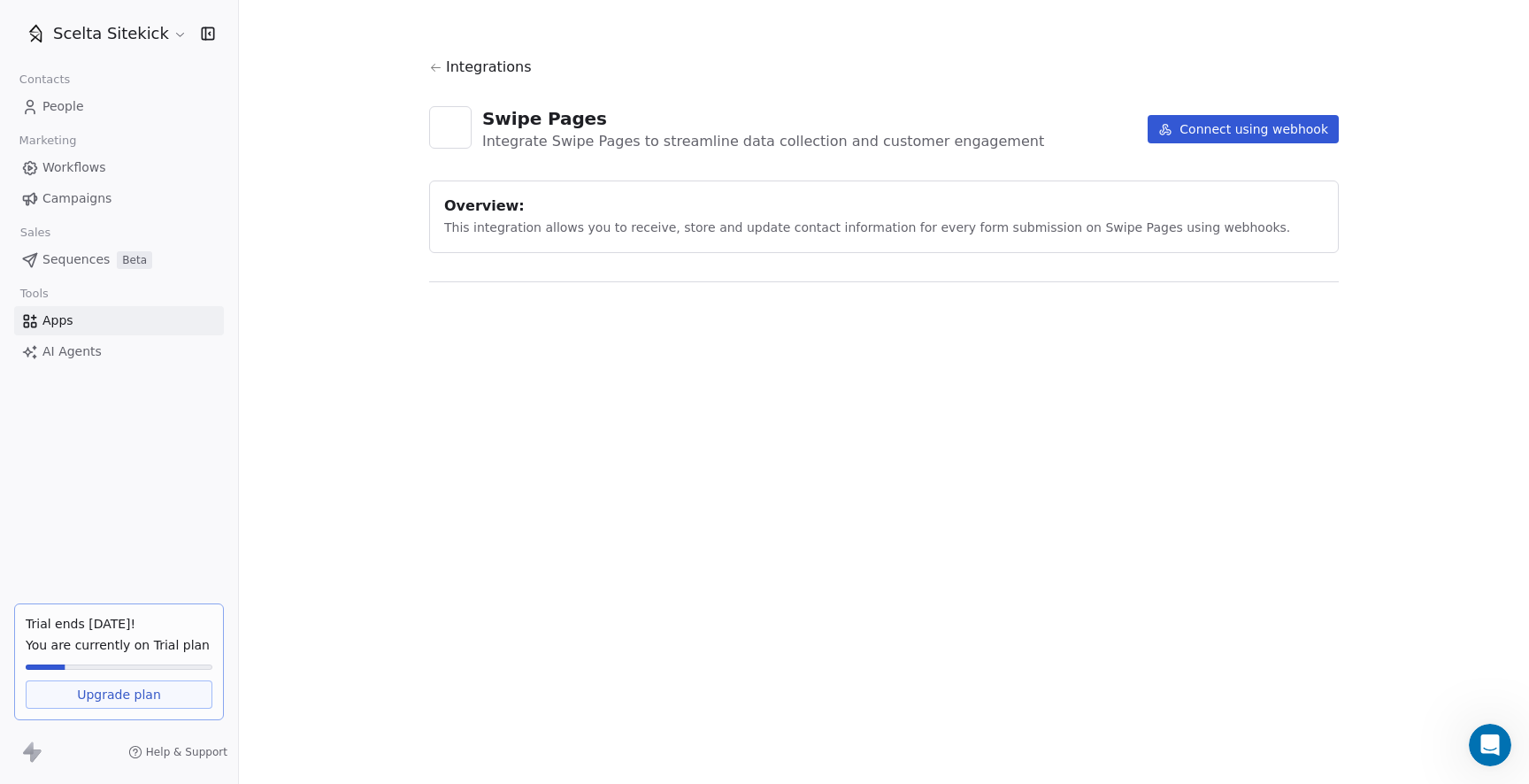
click at [393, 79] on section "Integrations Swipe Pages Integrate Swipe Pages to streamline data collection an…" at bounding box center [884, 183] width 995 height 367
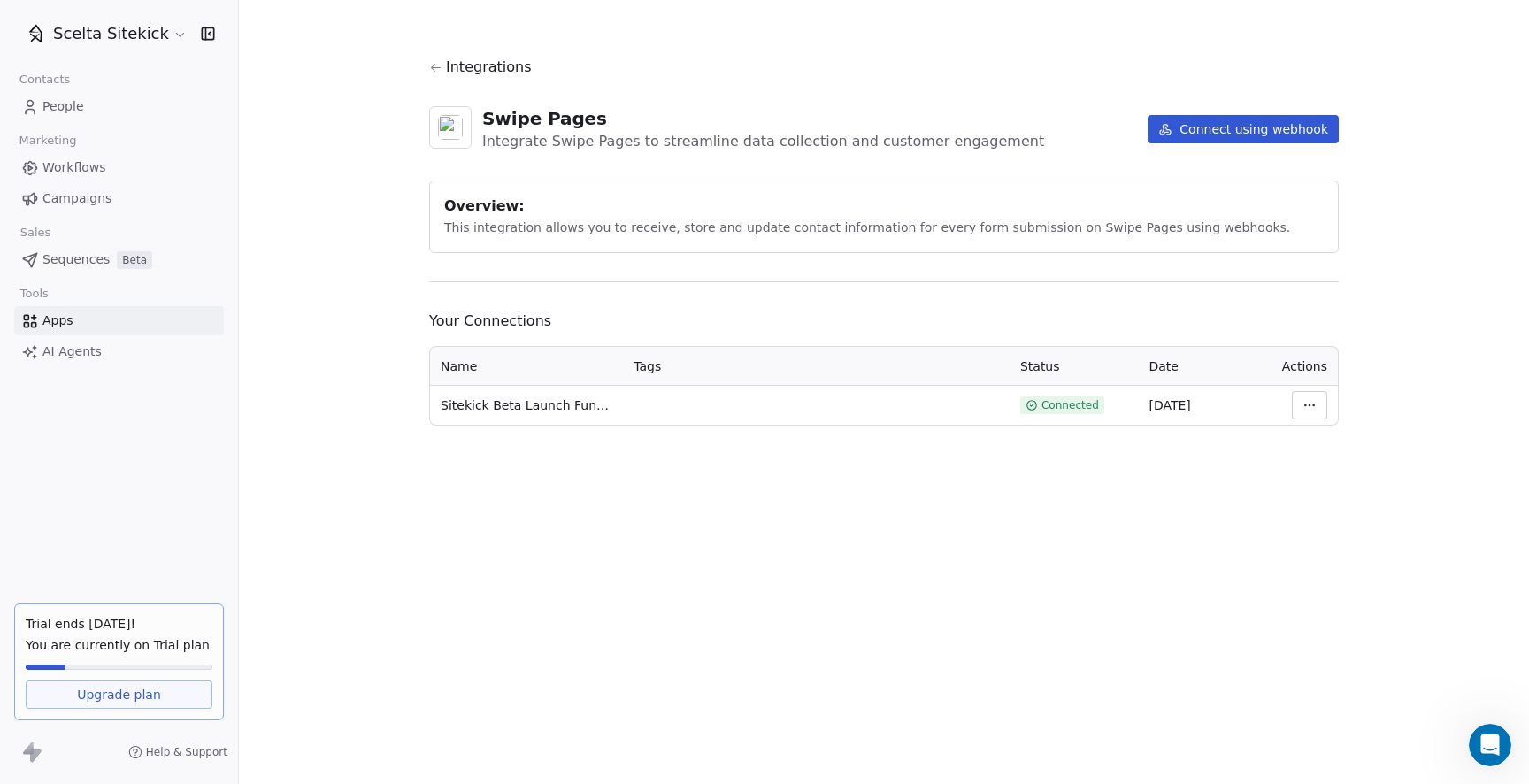
click at [1252, 132] on button "Connect using webhook" at bounding box center [1243, 129] width 191 height 28
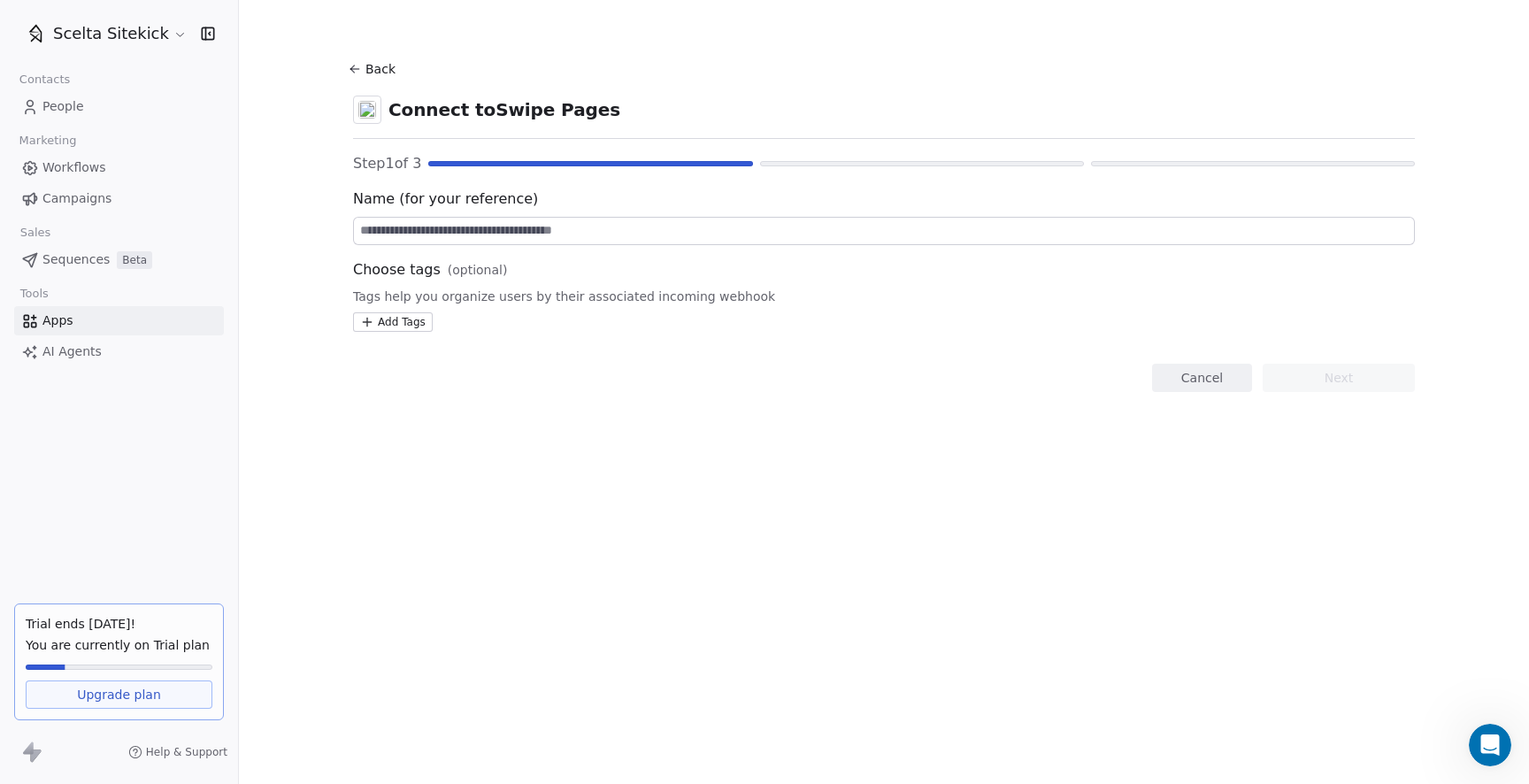
click at [448, 222] on input at bounding box center [884, 231] width 1060 height 27
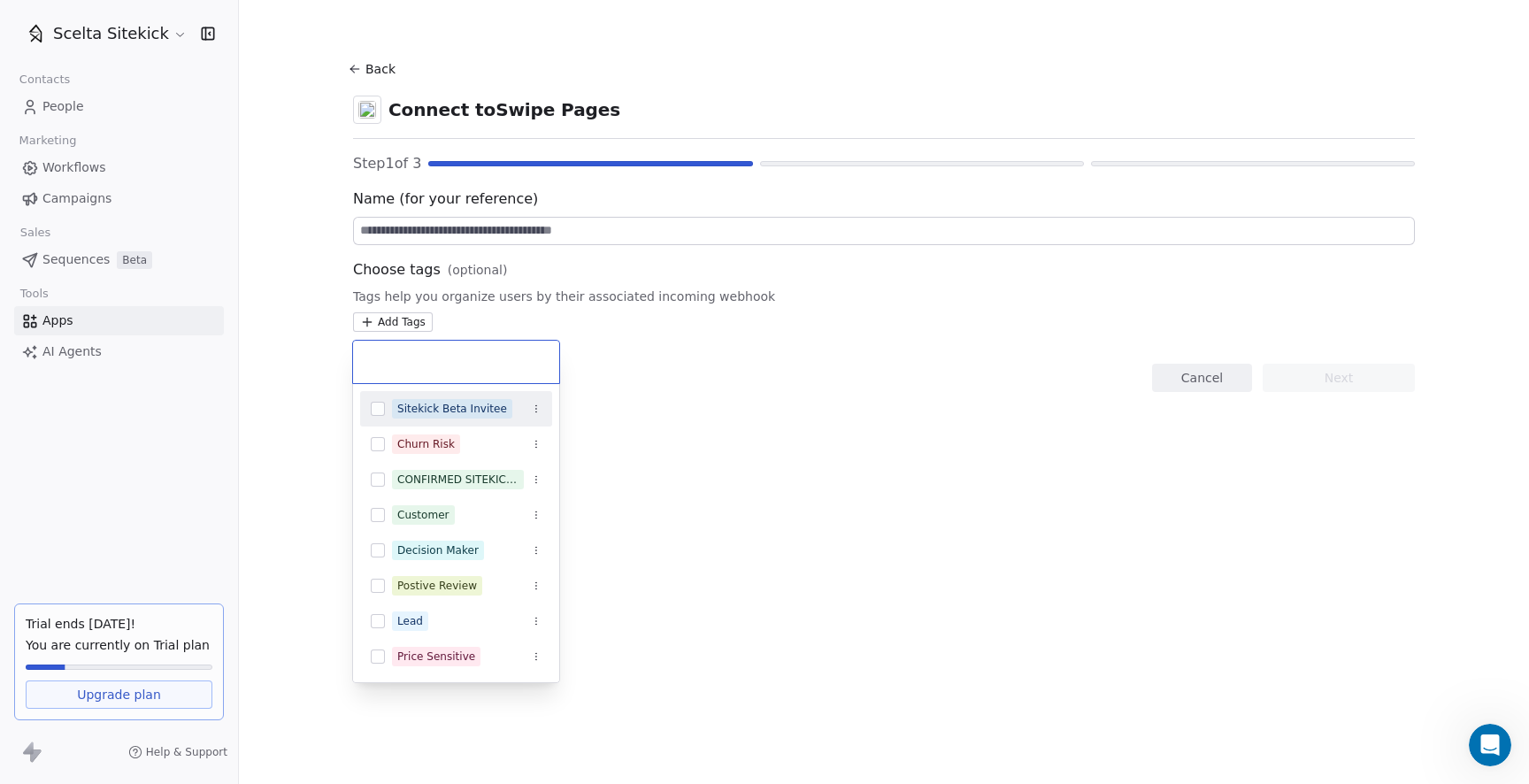
click at [388, 325] on html "Scelta Sitekick Contacts People Marketing Workflows Campaigns Sales Sequences B…" at bounding box center [764, 392] width 1529 height 784
click at [383, 477] on button "Suggestions" at bounding box center [378, 479] width 14 height 14
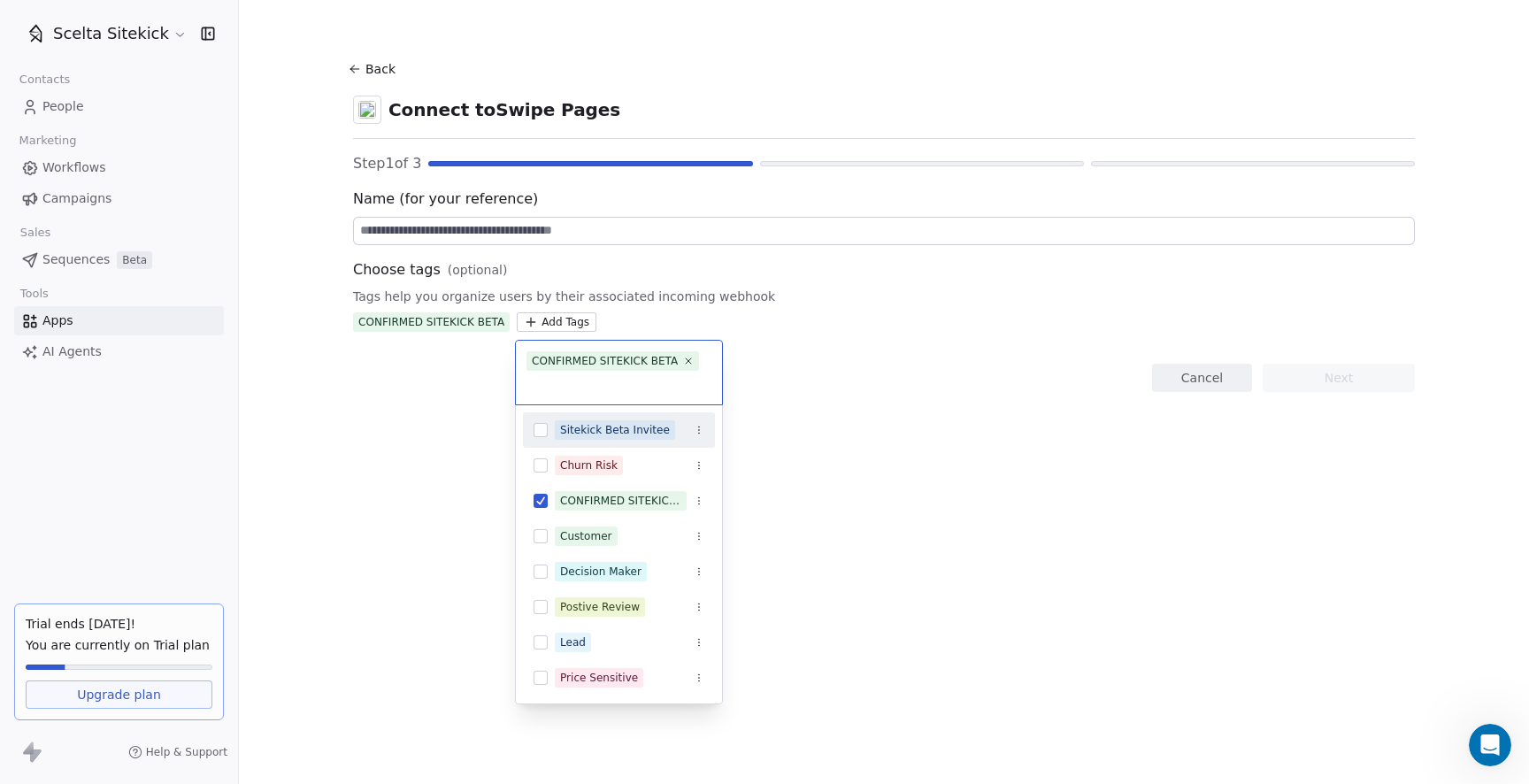
click at [666, 351] on html "Scelta Sitekick Contacts People Marketing Workflows Campaigns Sales Sequences B…" at bounding box center [764, 392] width 1529 height 784
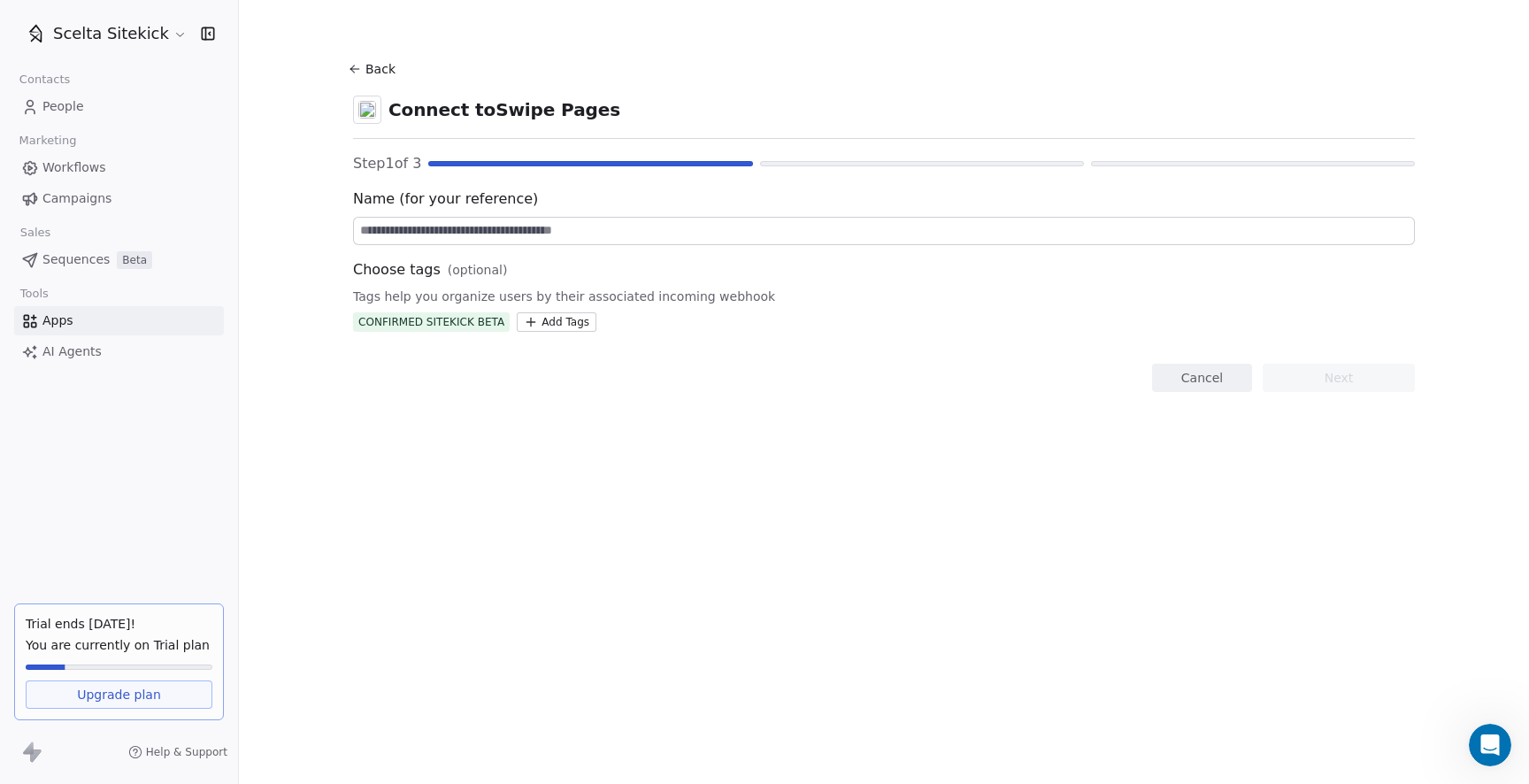
click at [473, 215] on div "Name (for your reference)" at bounding box center [884, 217] width 1061 height 57
click at [486, 229] on input at bounding box center [884, 231] width 1060 height 27
type input "**********"
click at [1344, 369] on button "Next" at bounding box center [1338, 378] width 152 height 28
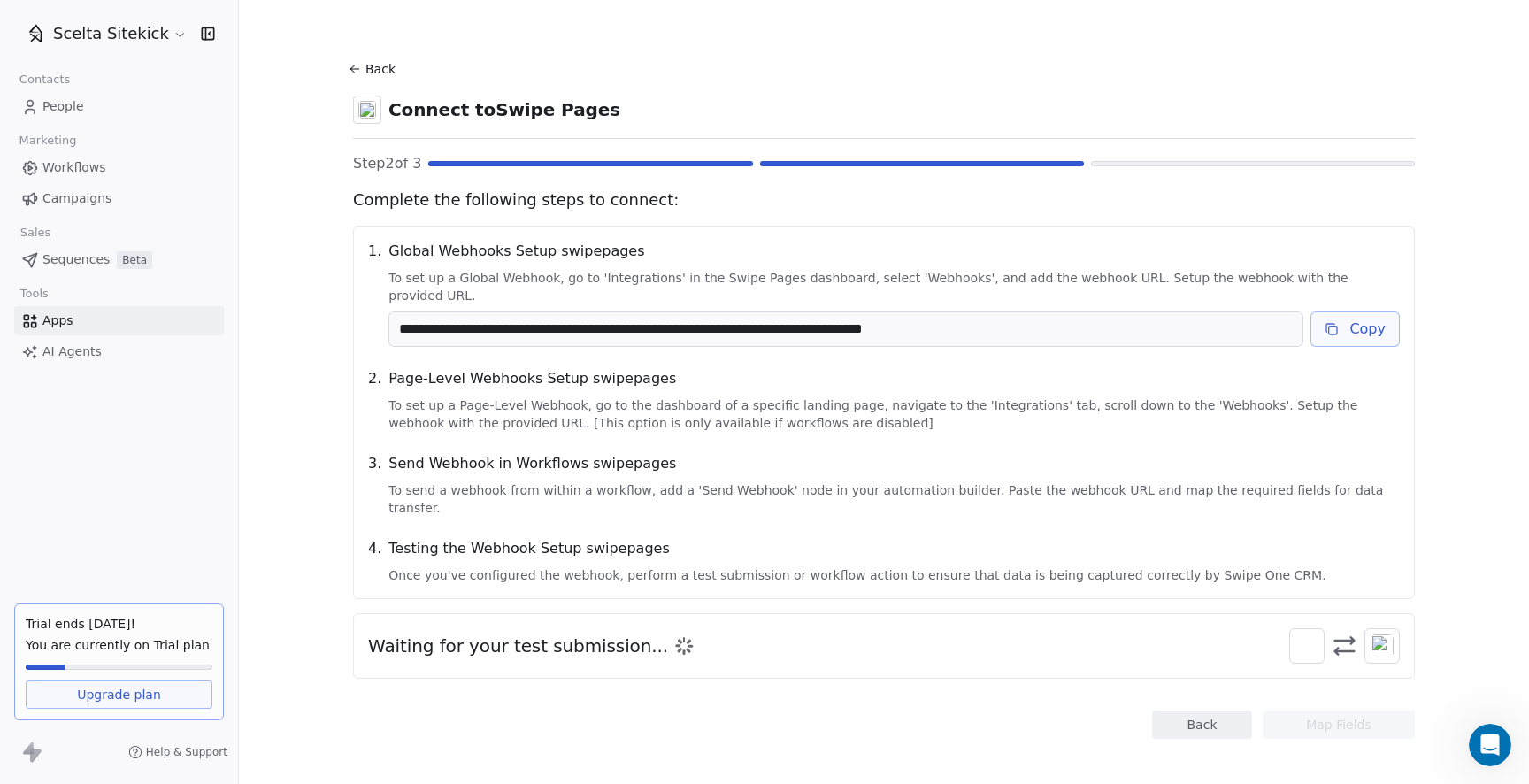
click at [1363, 311] on button "Copy" at bounding box center [1355, 329] width 90 height 36
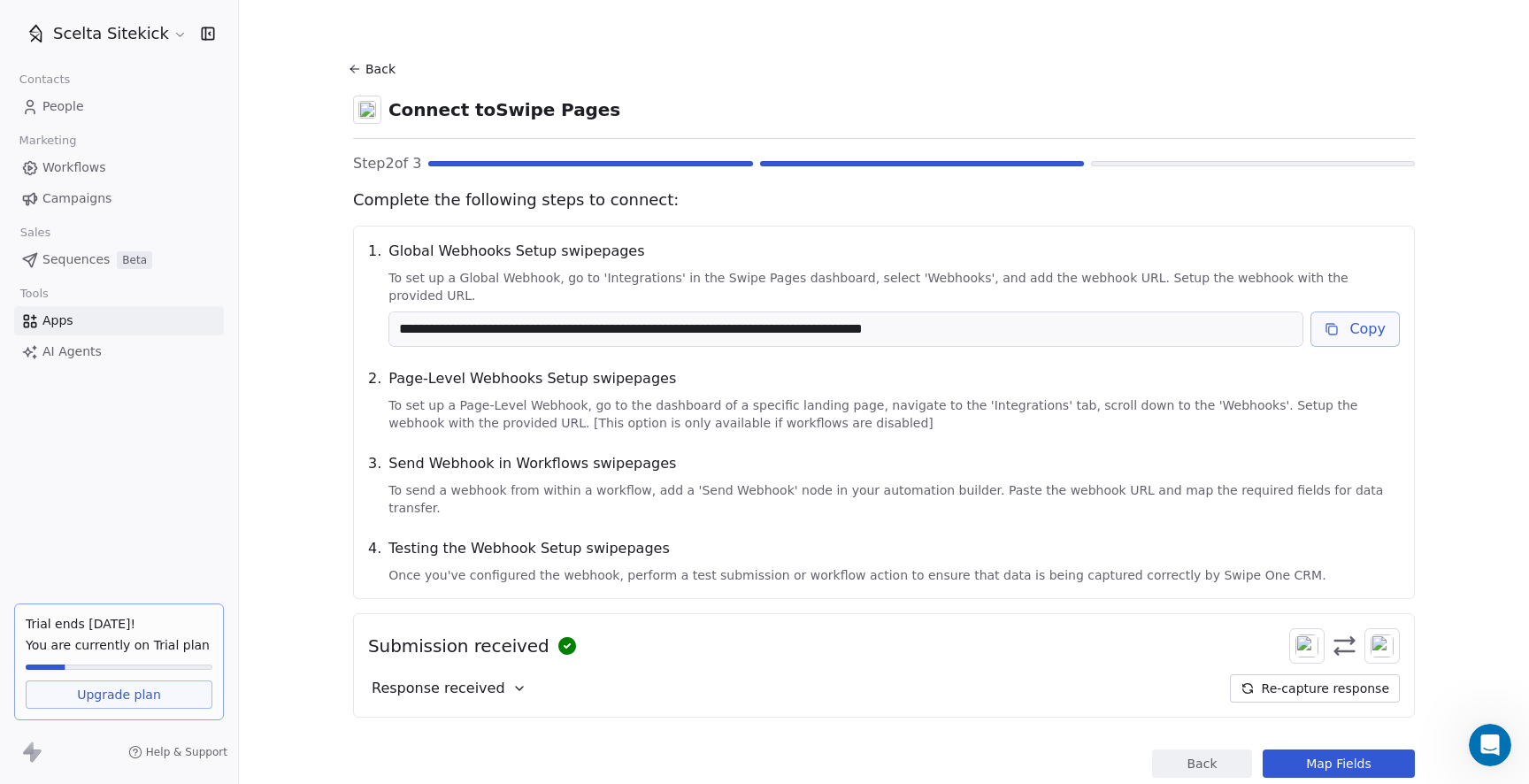
scroll to position [15, 0]
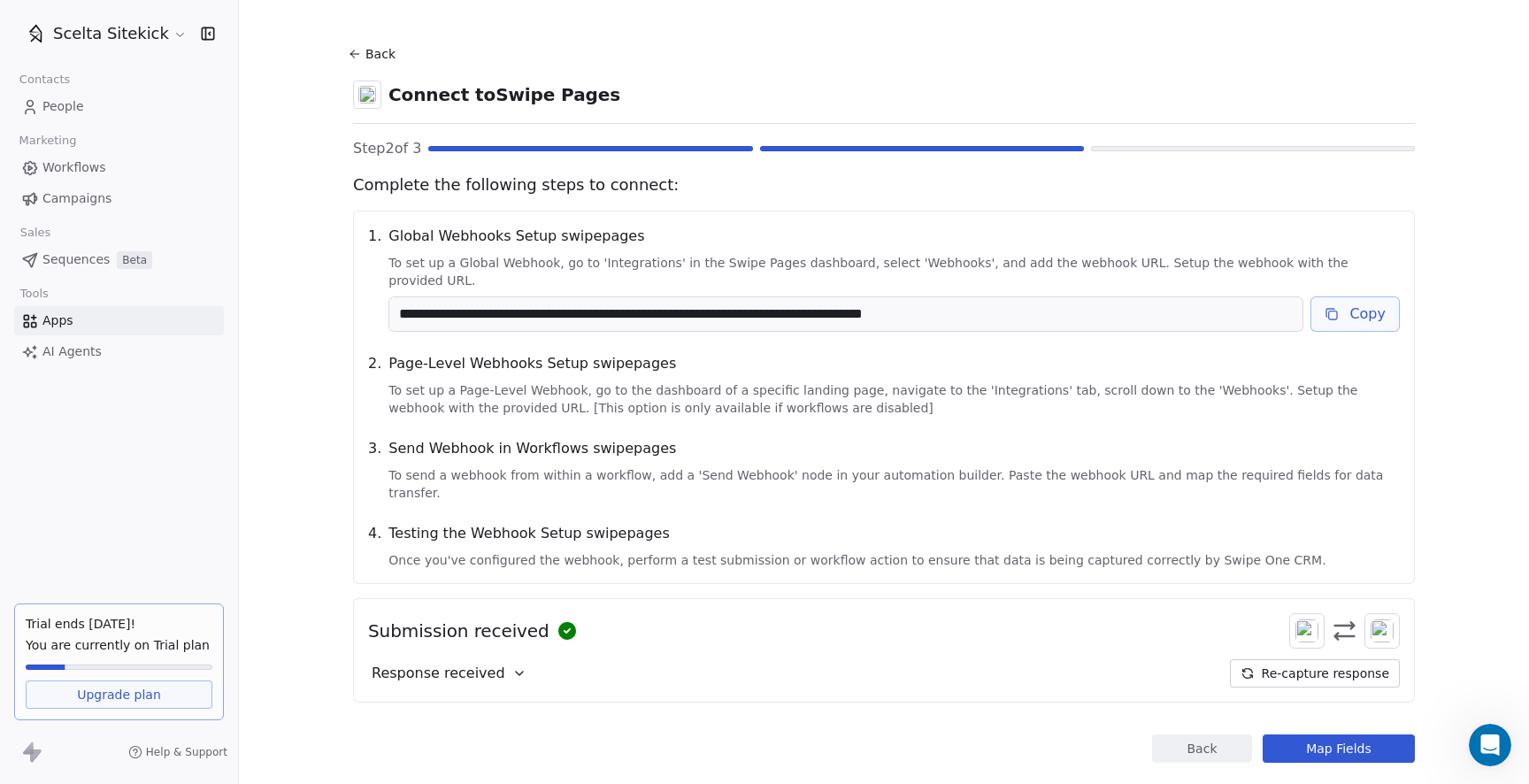
click at [1319, 734] on button "Map Fields" at bounding box center [1338, 748] width 152 height 28
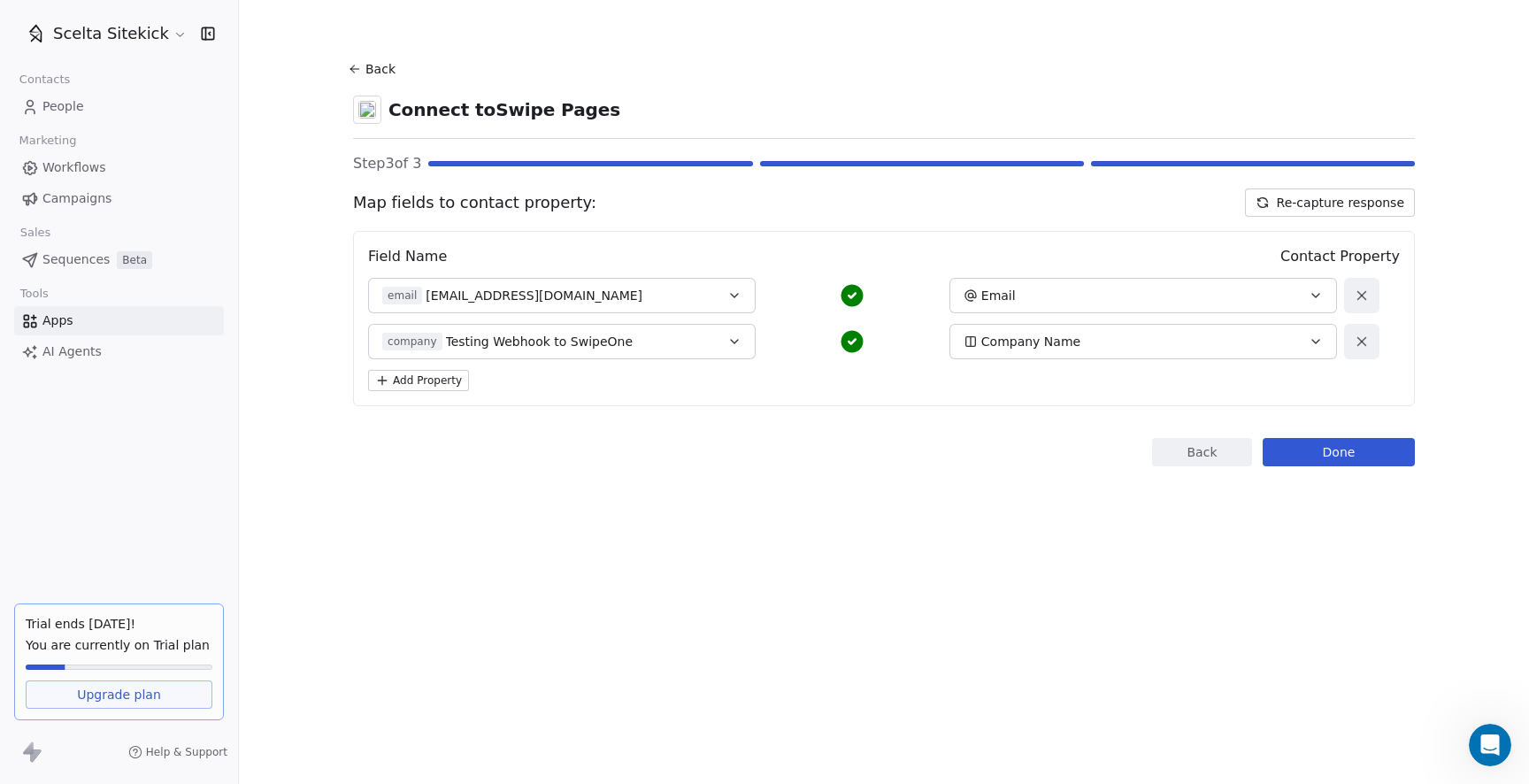
scroll to position [0, 0]
click at [432, 384] on button "Add Property" at bounding box center [418, 380] width 100 height 21
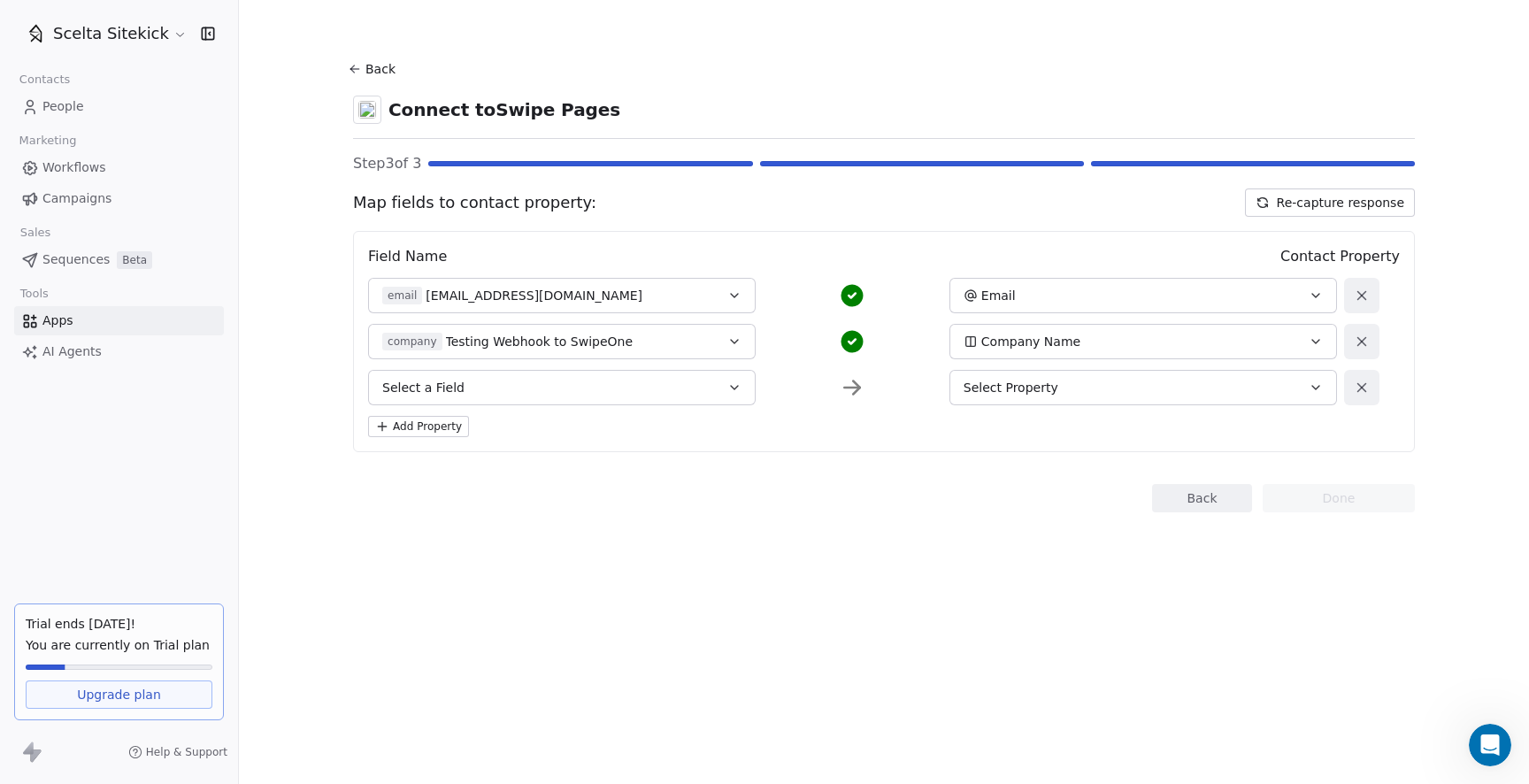
click at [445, 385] on span "Select a Field" at bounding box center [423, 388] width 83 height 18
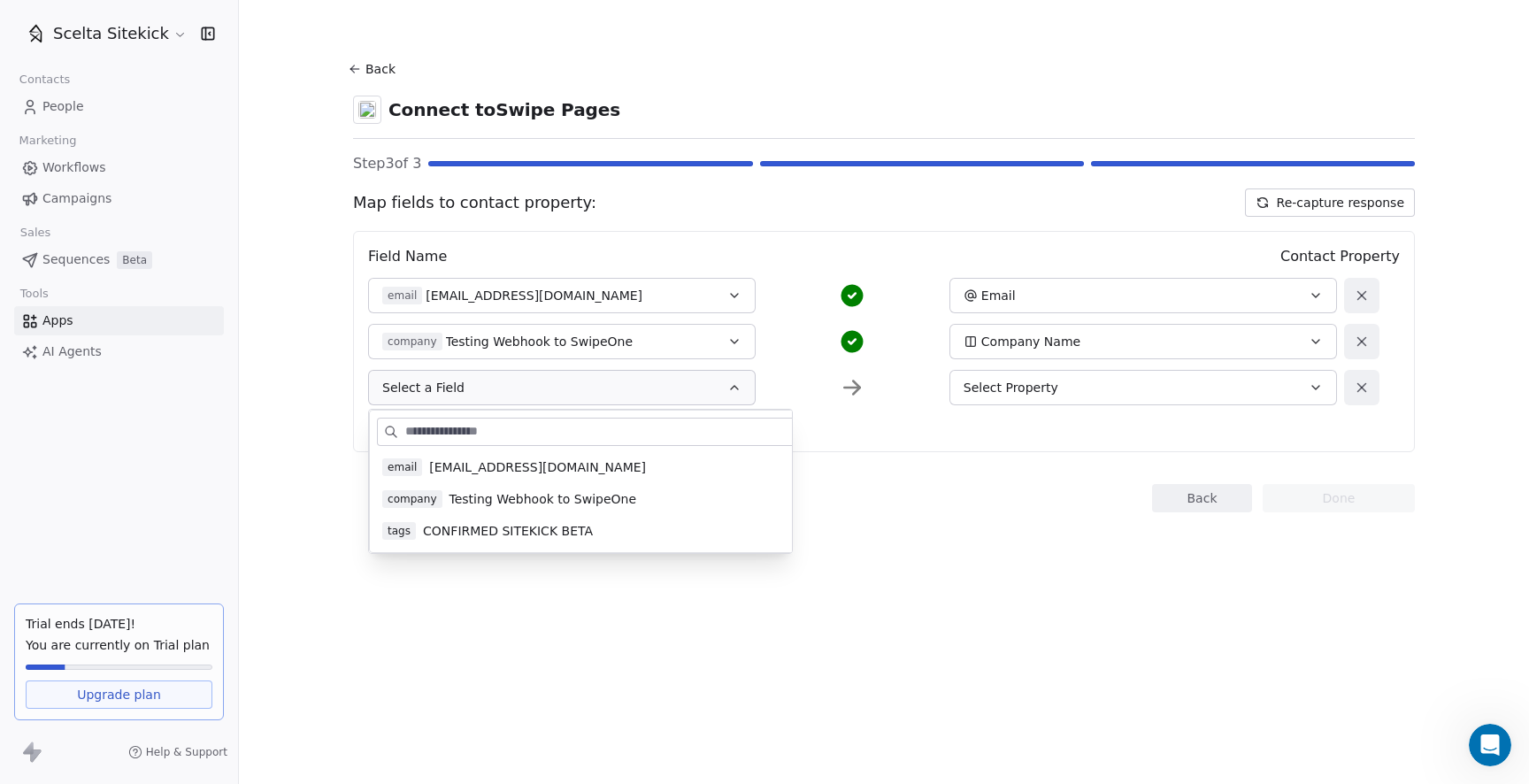
click at [469, 534] on span "CONFIRMED SITEKICK BETA" at bounding box center [508, 531] width 170 height 18
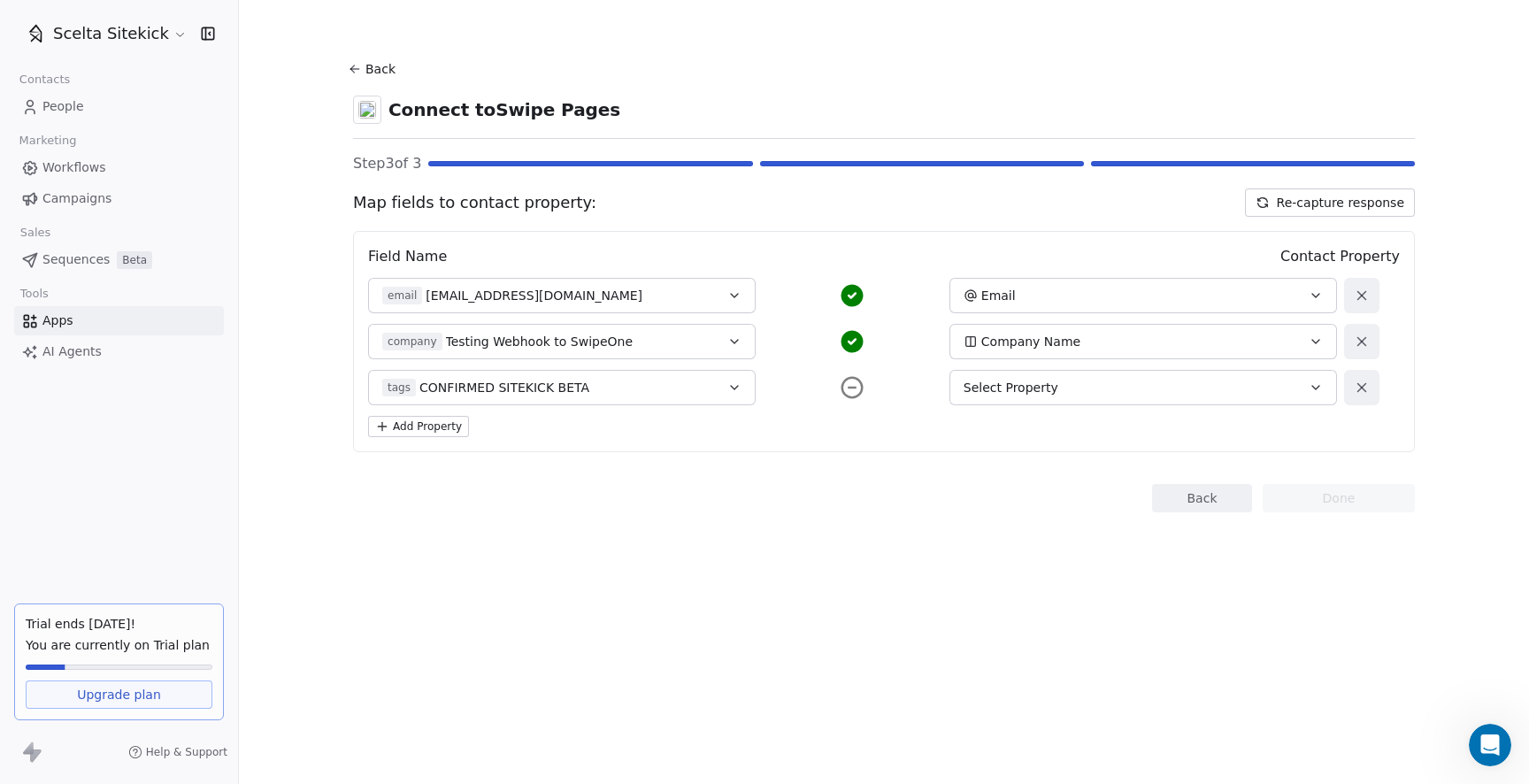
click at [1067, 380] on div "Select Property" at bounding box center [1125, 388] width 323 height 18
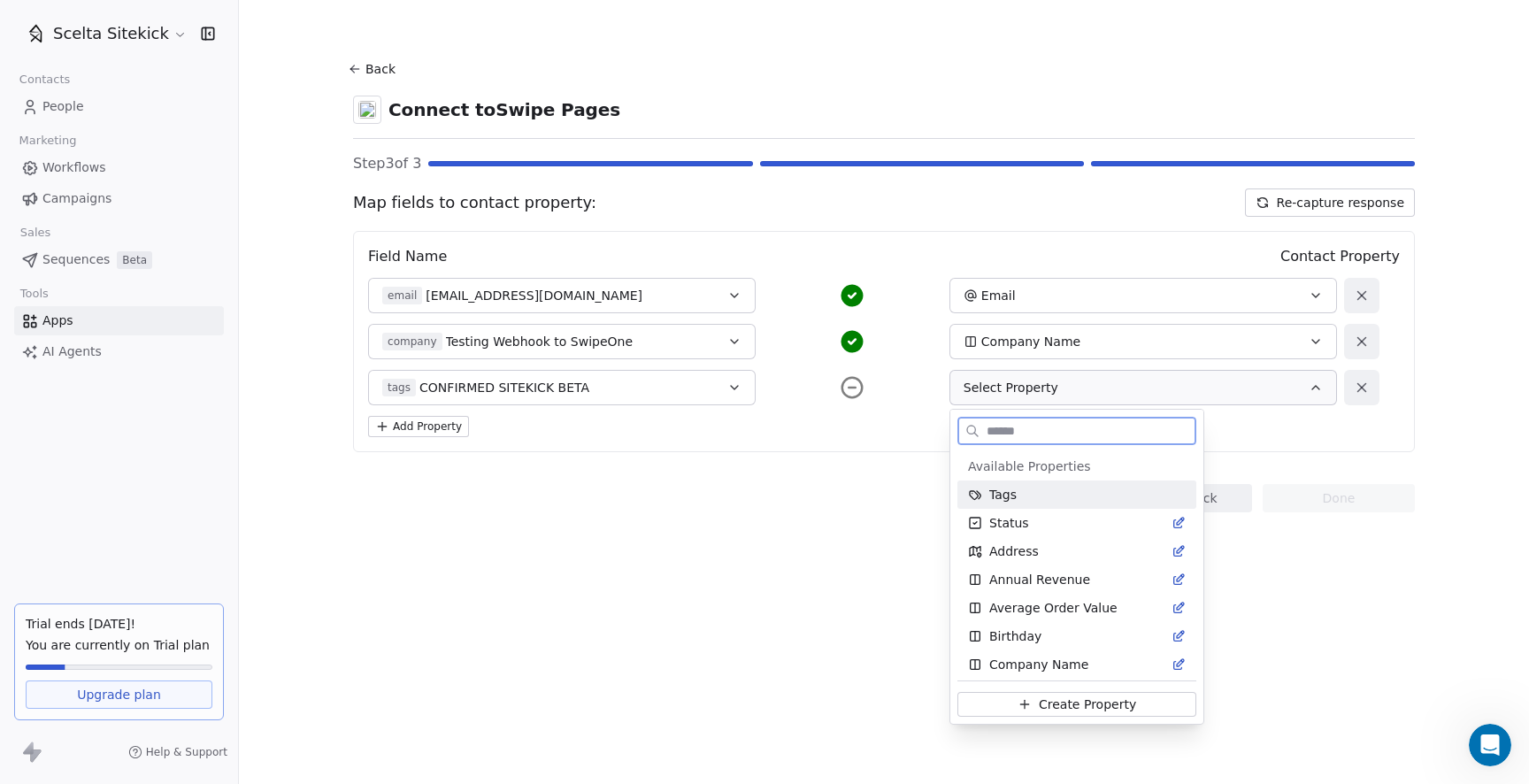
click at [1050, 500] on div "Tags" at bounding box center [1077, 494] width 218 height 18
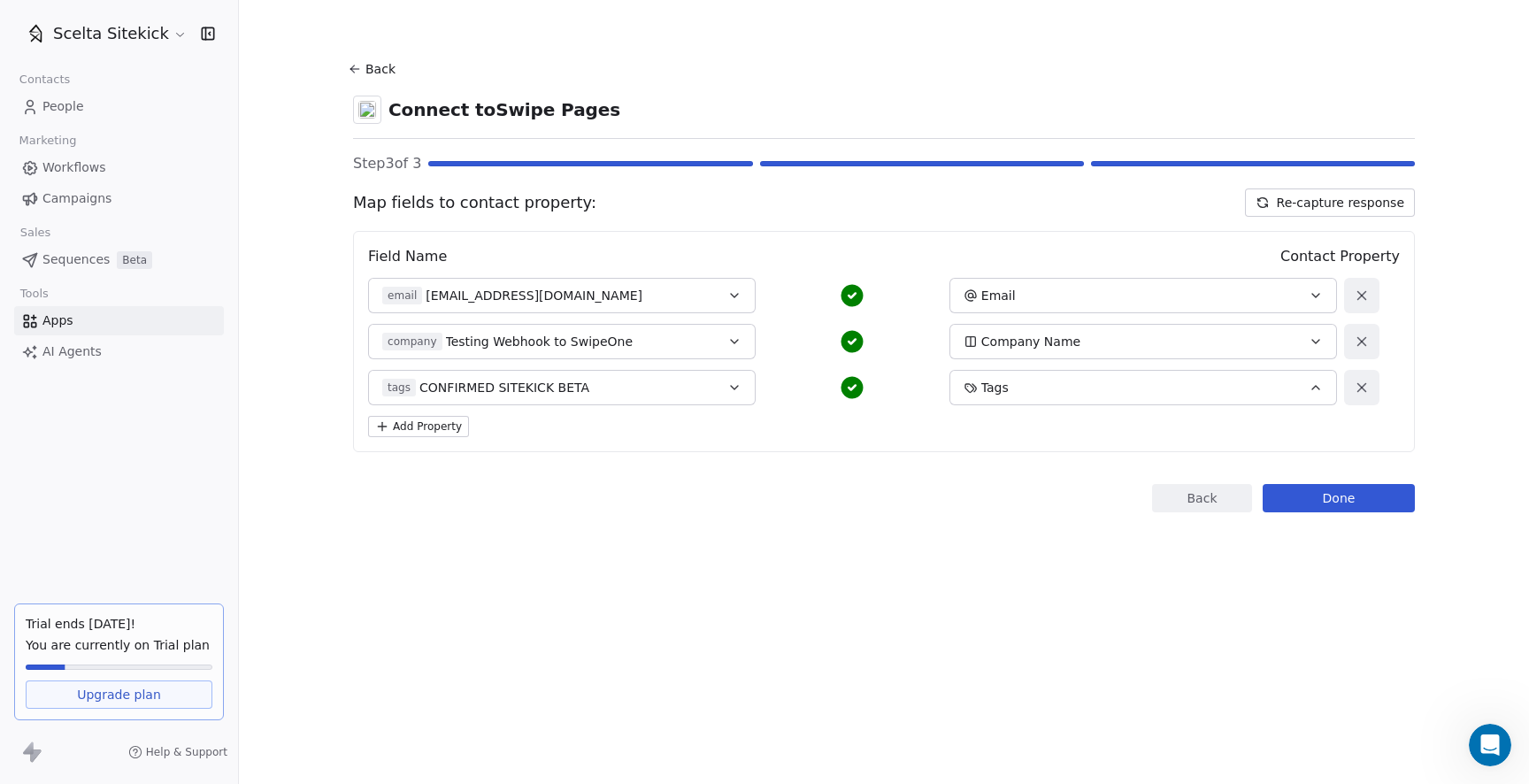
click at [1364, 498] on button "Done" at bounding box center [1338, 498] width 152 height 28
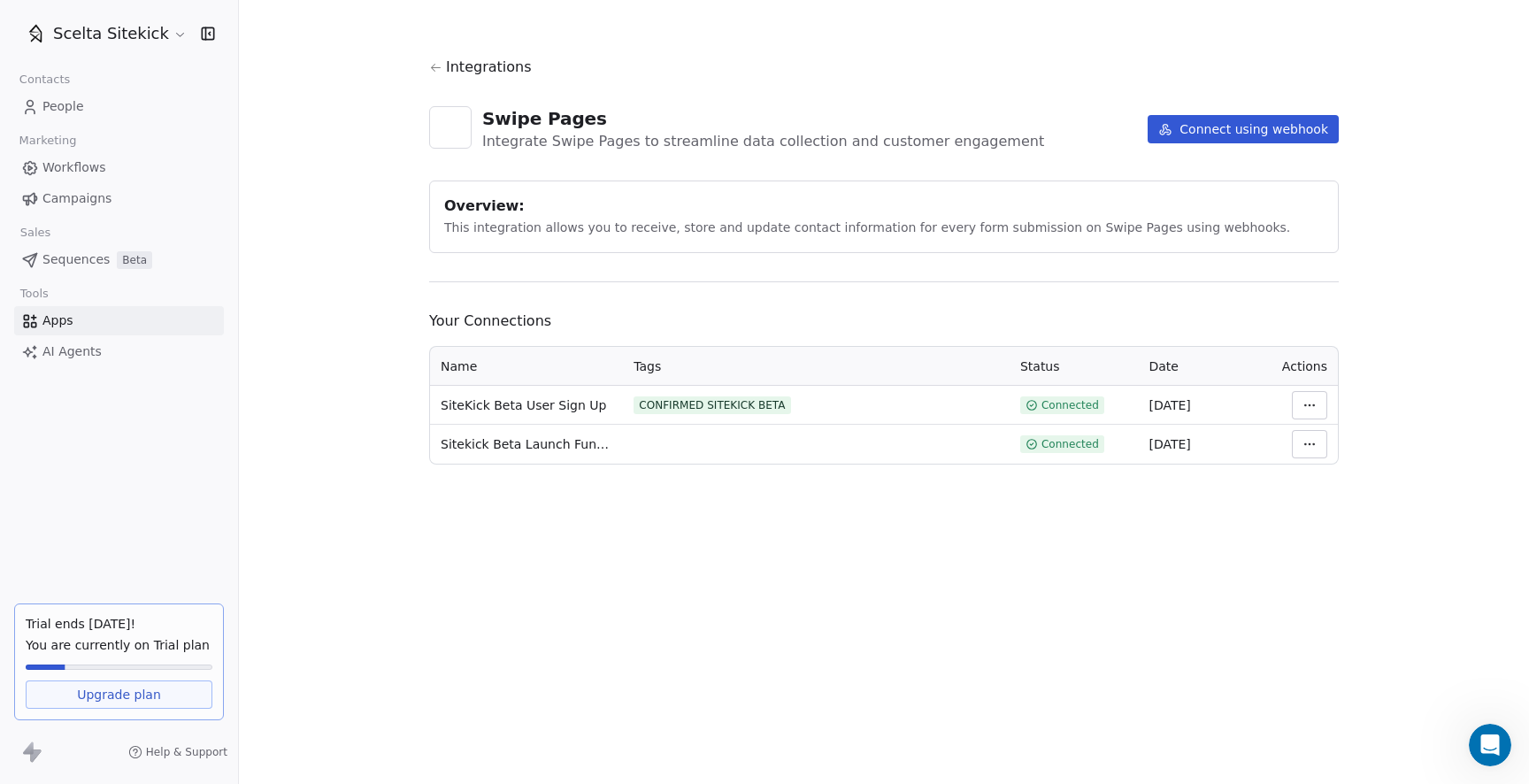
click at [1314, 451] on html "Scelta Sitekick Contacts People Marketing Workflows Campaigns Sales Sequences B…" at bounding box center [764, 392] width 1529 height 784
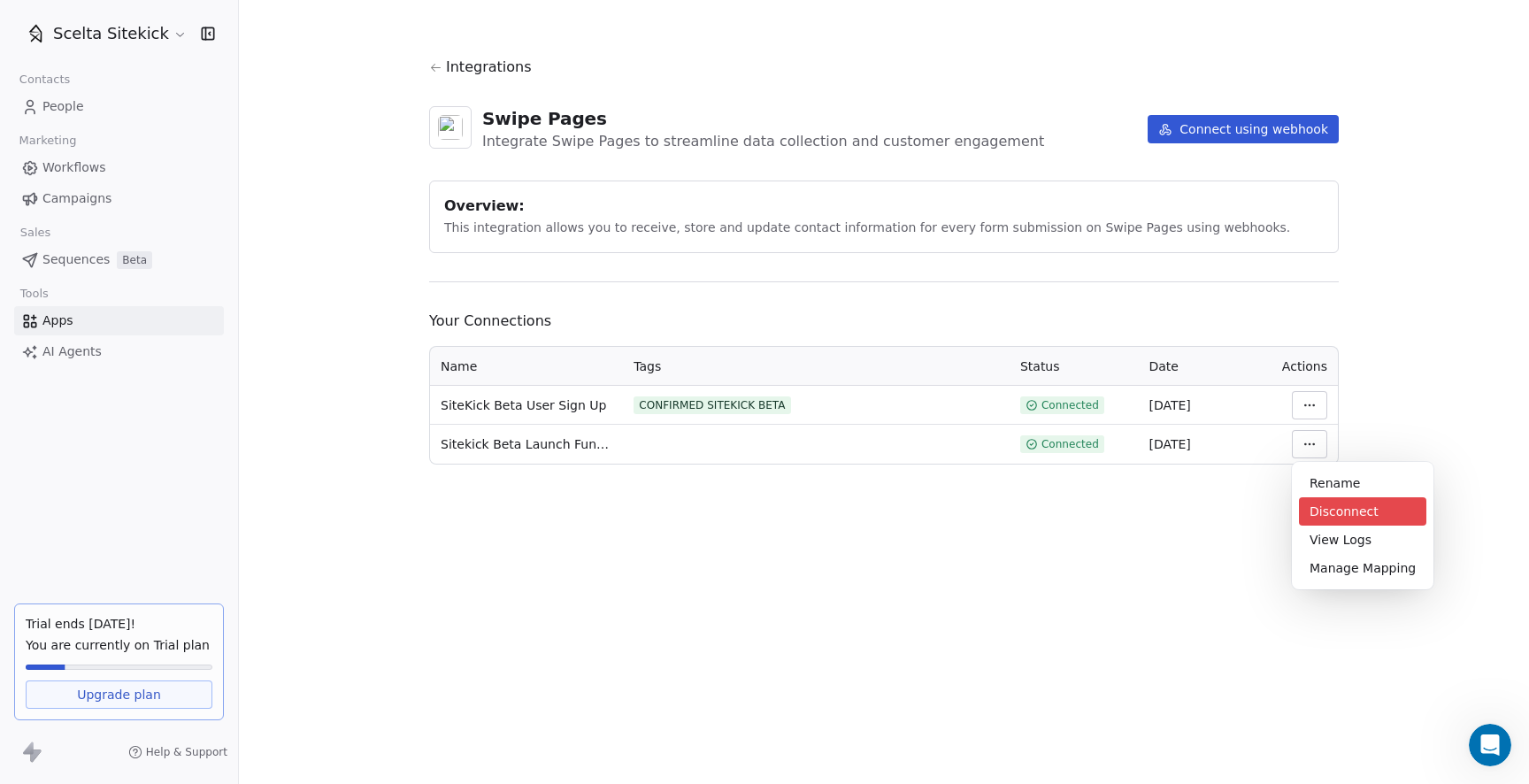
click at [1341, 513] on div "Disconnect" at bounding box center [1362, 511] width 127 height 28
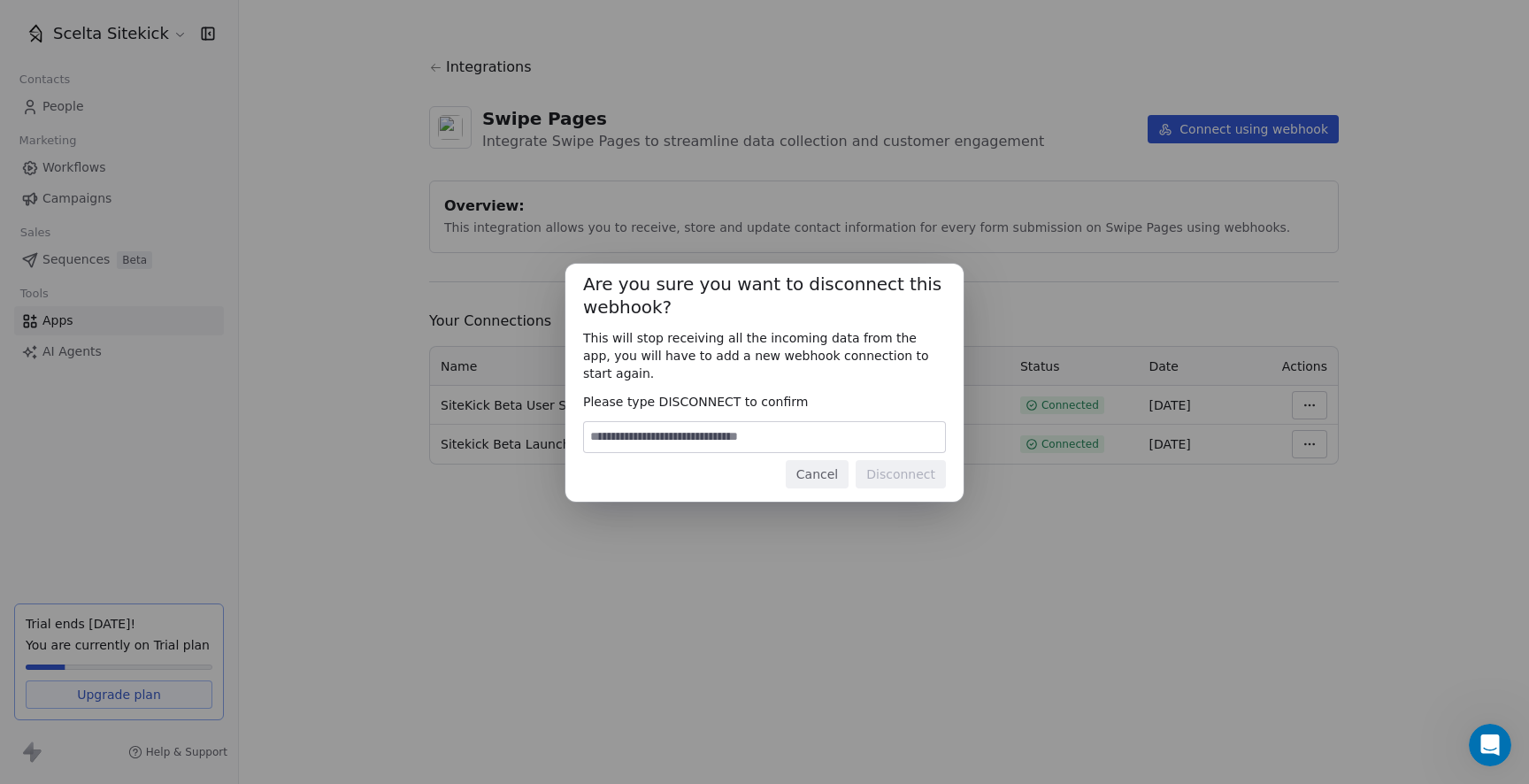
click at [707, 432] on input at bounding box center [764, 437] width 361 height 30
type input "**********"
click at [898, 460] on button "Disconnect" at bounding box center [901, 475] width 91 height 28
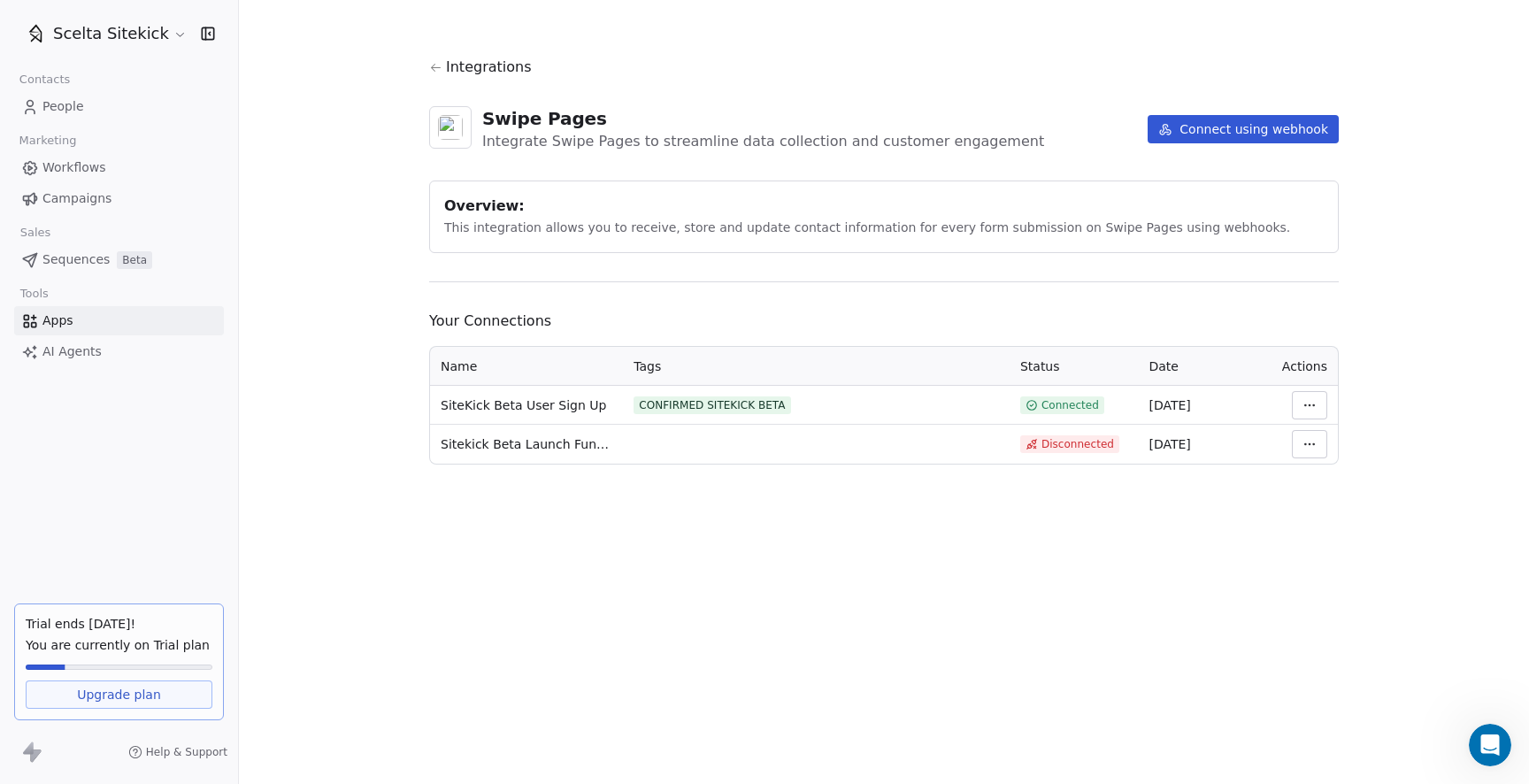
click at [876, 507] on section "Integrations Swipe Pages Integrate Swipe Pages to streamline data collection an…" at bounding box center [884, 260] width 995 height 521
click at [74, 109] on span "People" at bounding box center [63, 106] width 42 height 19
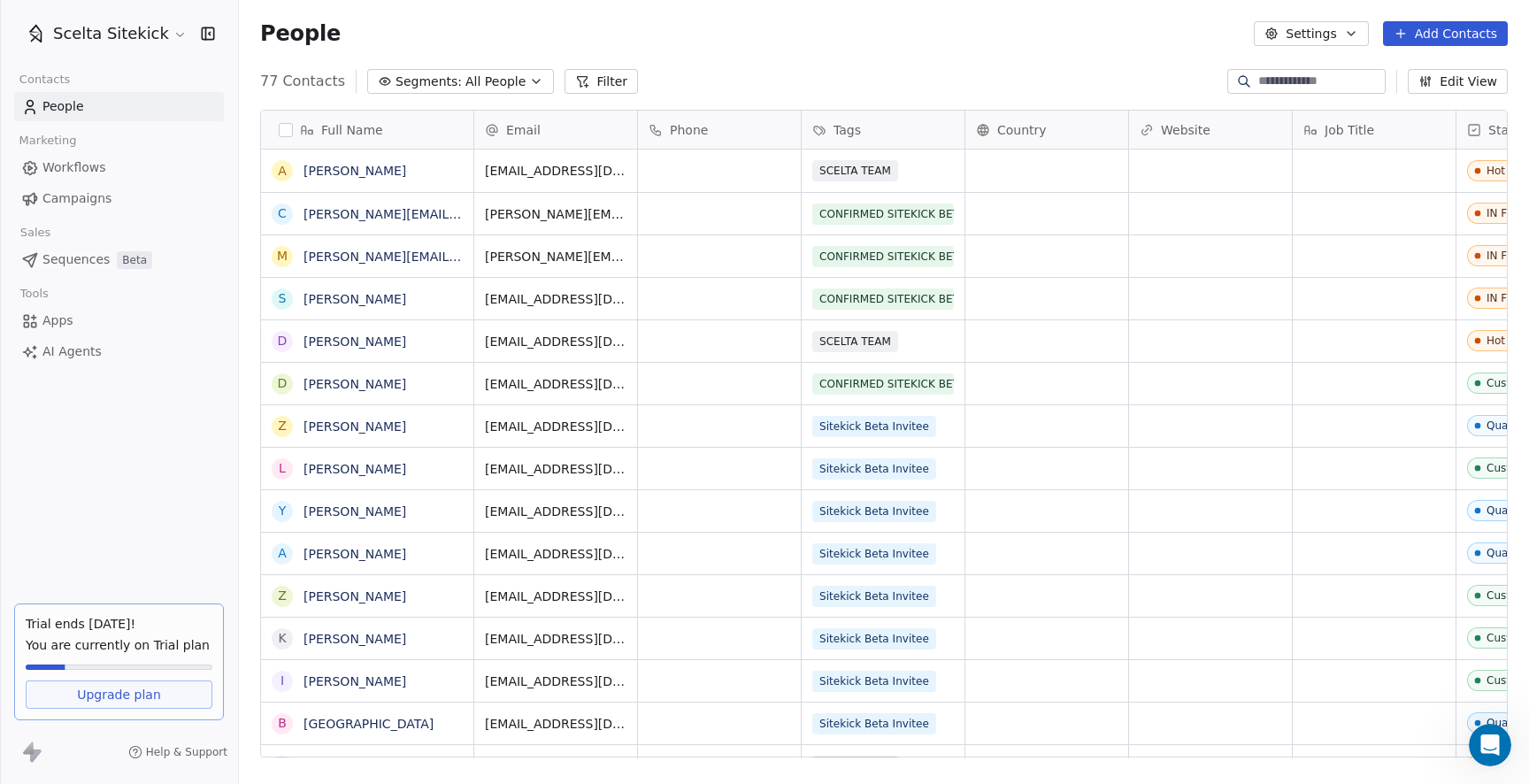
scroll to position [690, 1290]
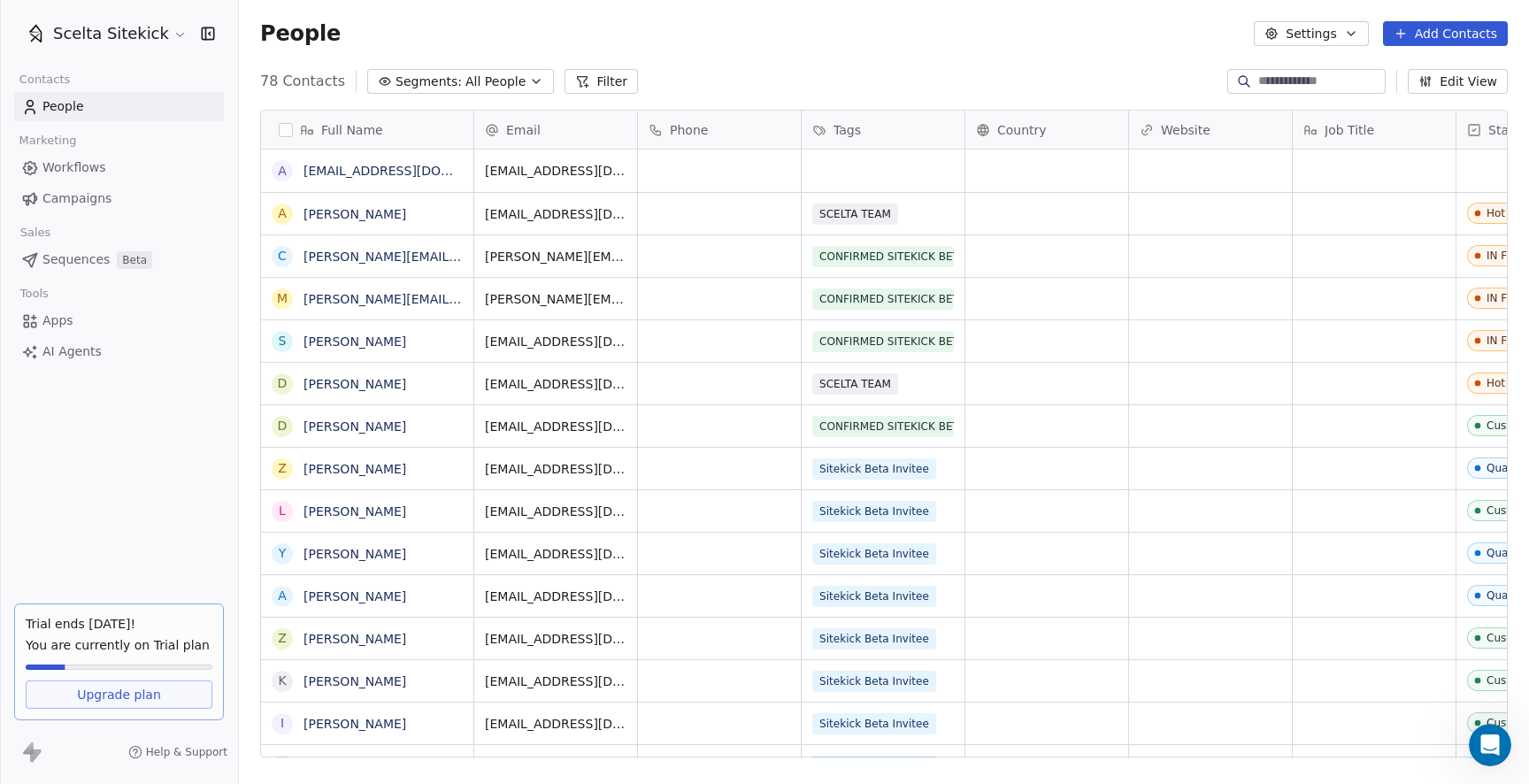
click at [442, 85] on span "Segments:" at bounding box center [428, 82] width 67 height 19
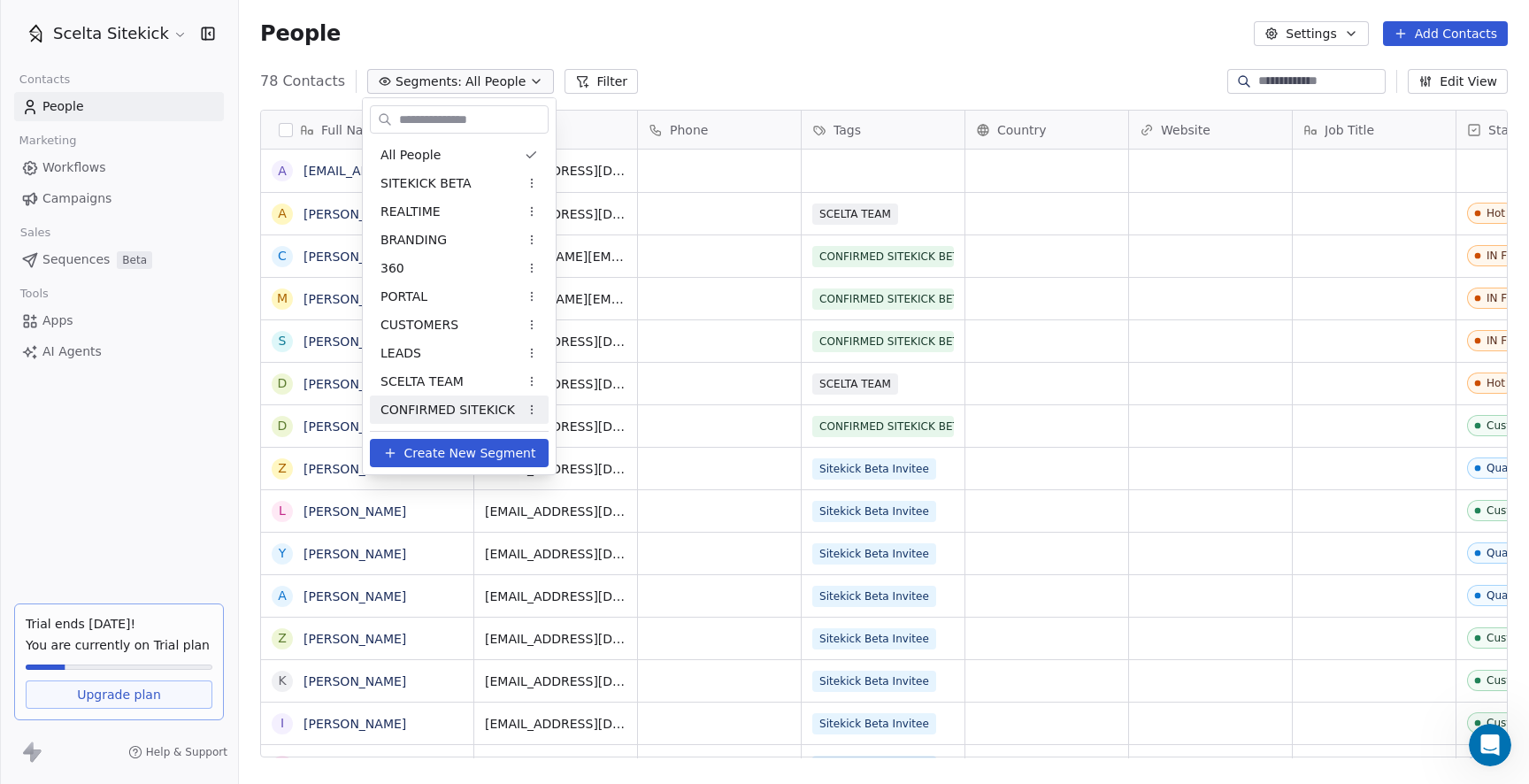
click at [442, 397] on div "CONFIRMED SITEKICK" at bounding box center [459, 410] width 179 height 28
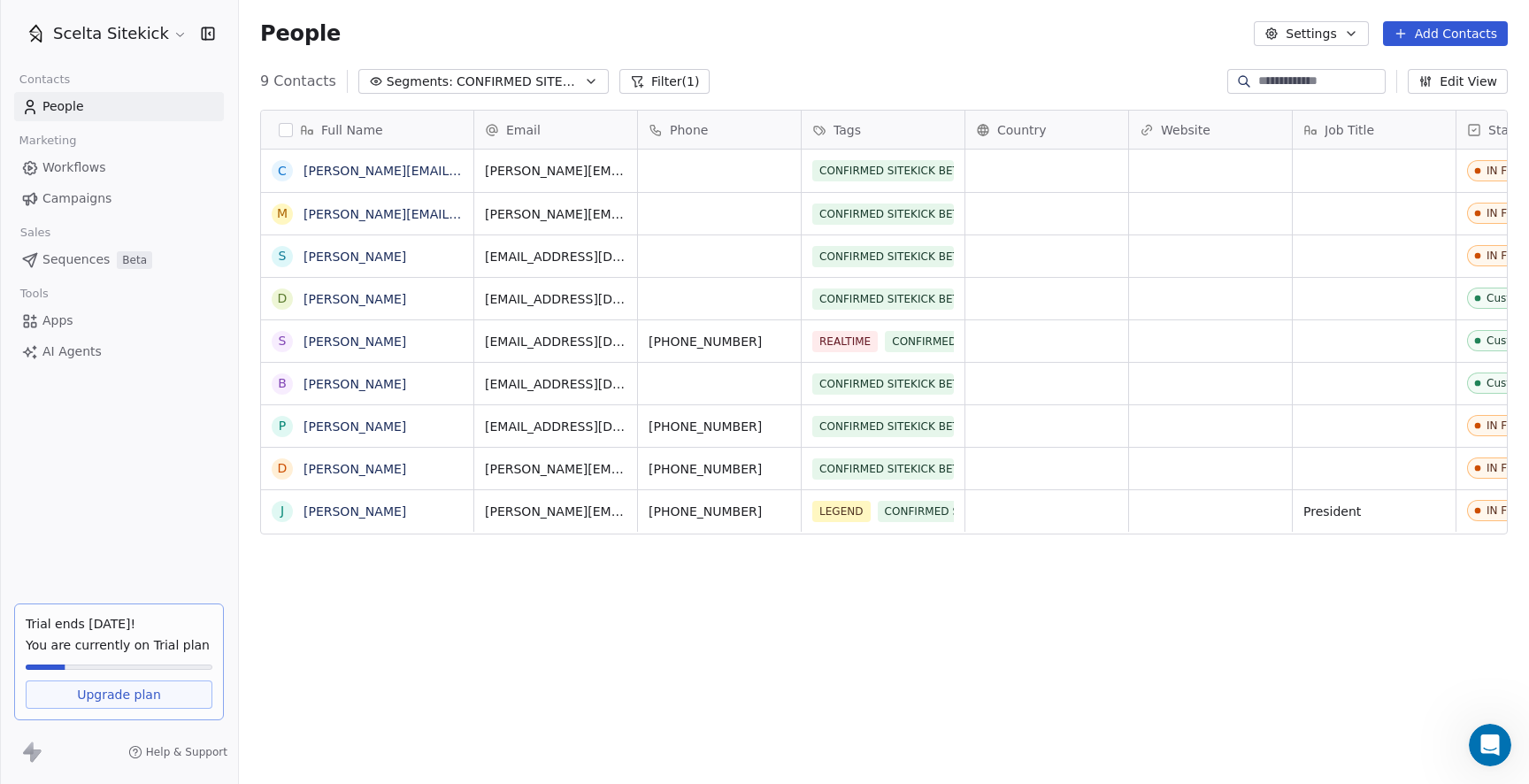
click at [942, 616] on div "Full Name c chris.slivocka@horizonsgroup.ca m mike@pinpointcarpentry.ca S Shamu…" at bounding box center [884, 440] width 1290 height 690
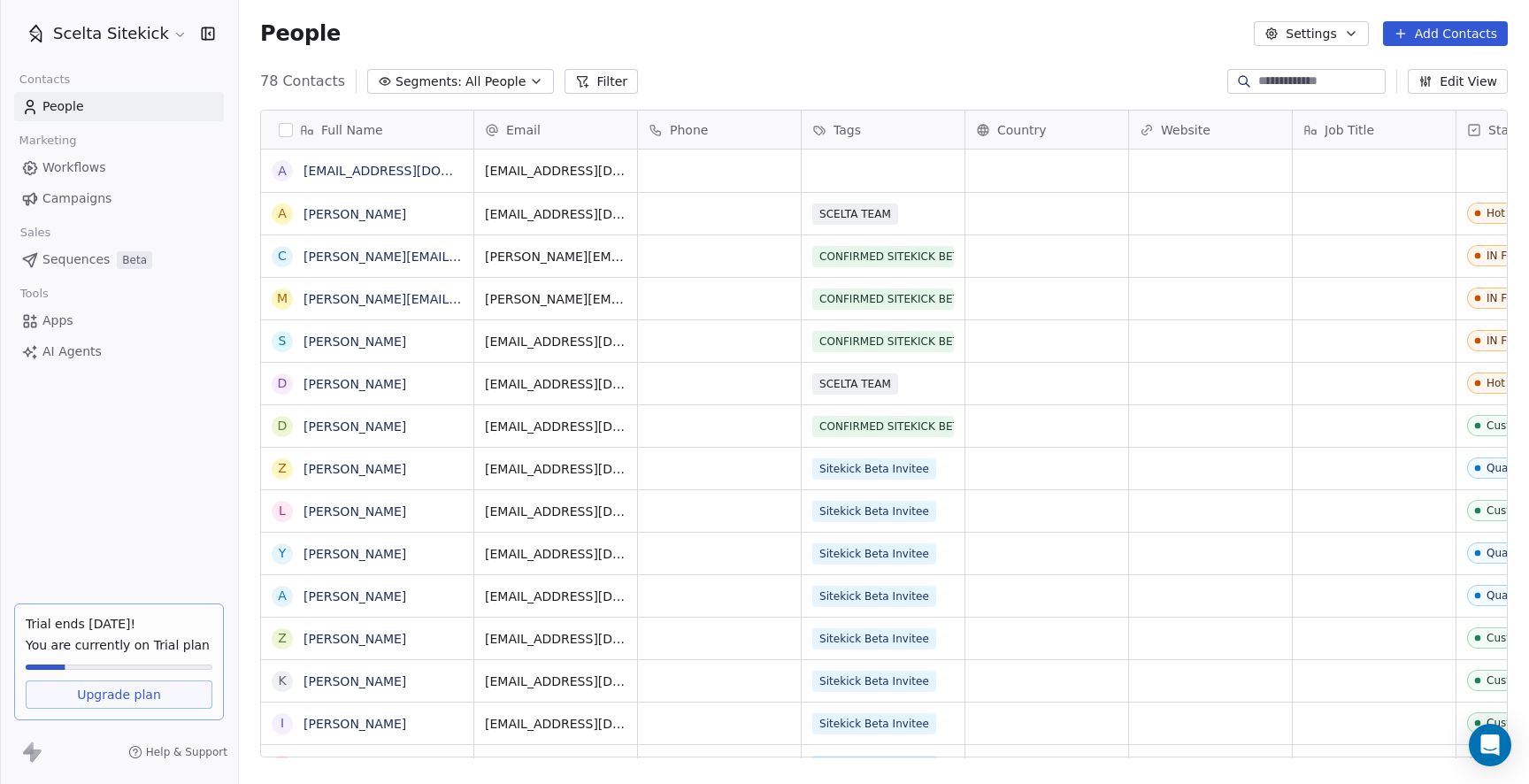
scroll to position [690, 1290]
click at [283, 173] on button "grid" at bounding box center [280, 171] width 14 height 14
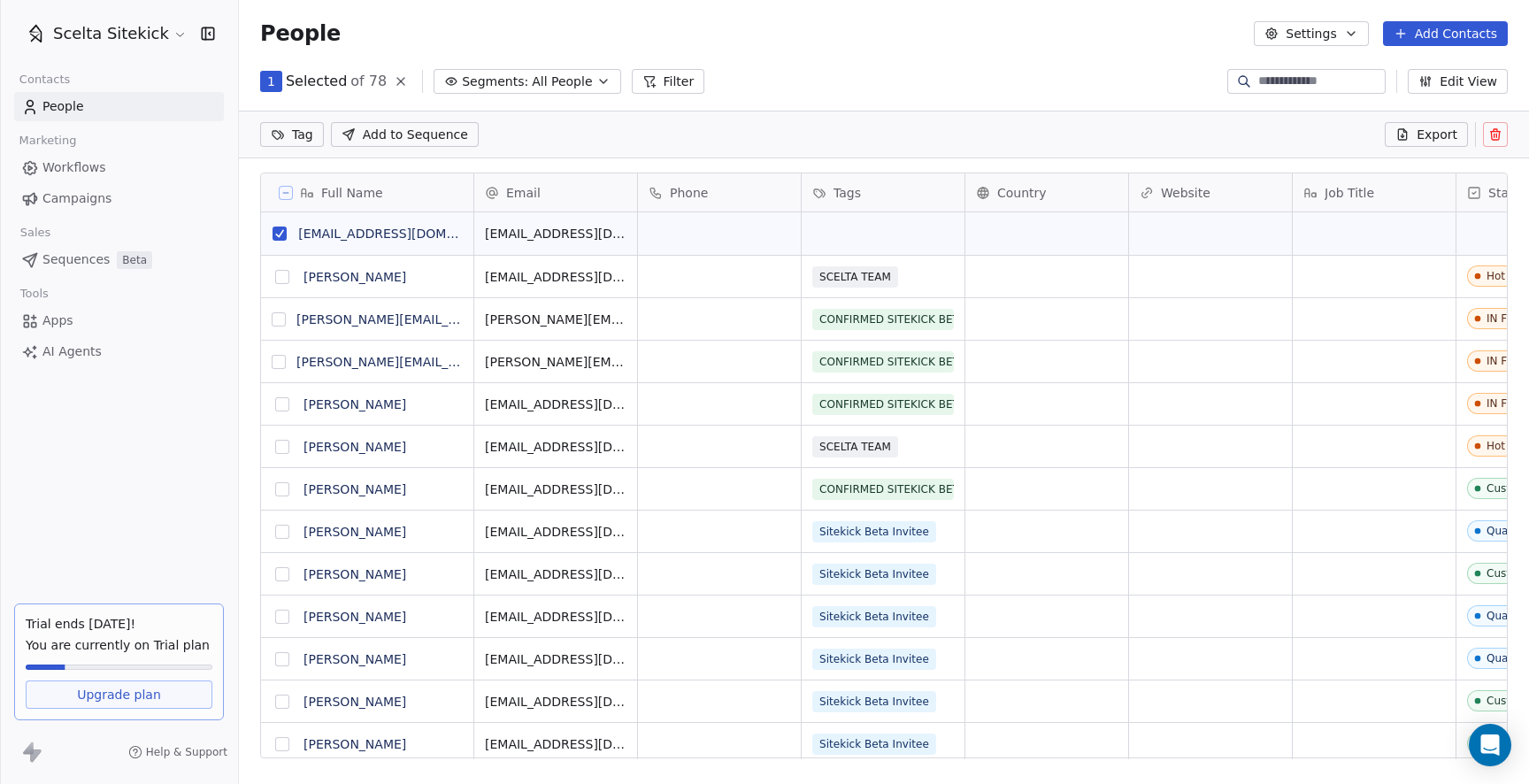
scroll to position [628, 1290]
click at [1492, 132] on icon at bounding box center [1495, 134] width 14 height 14
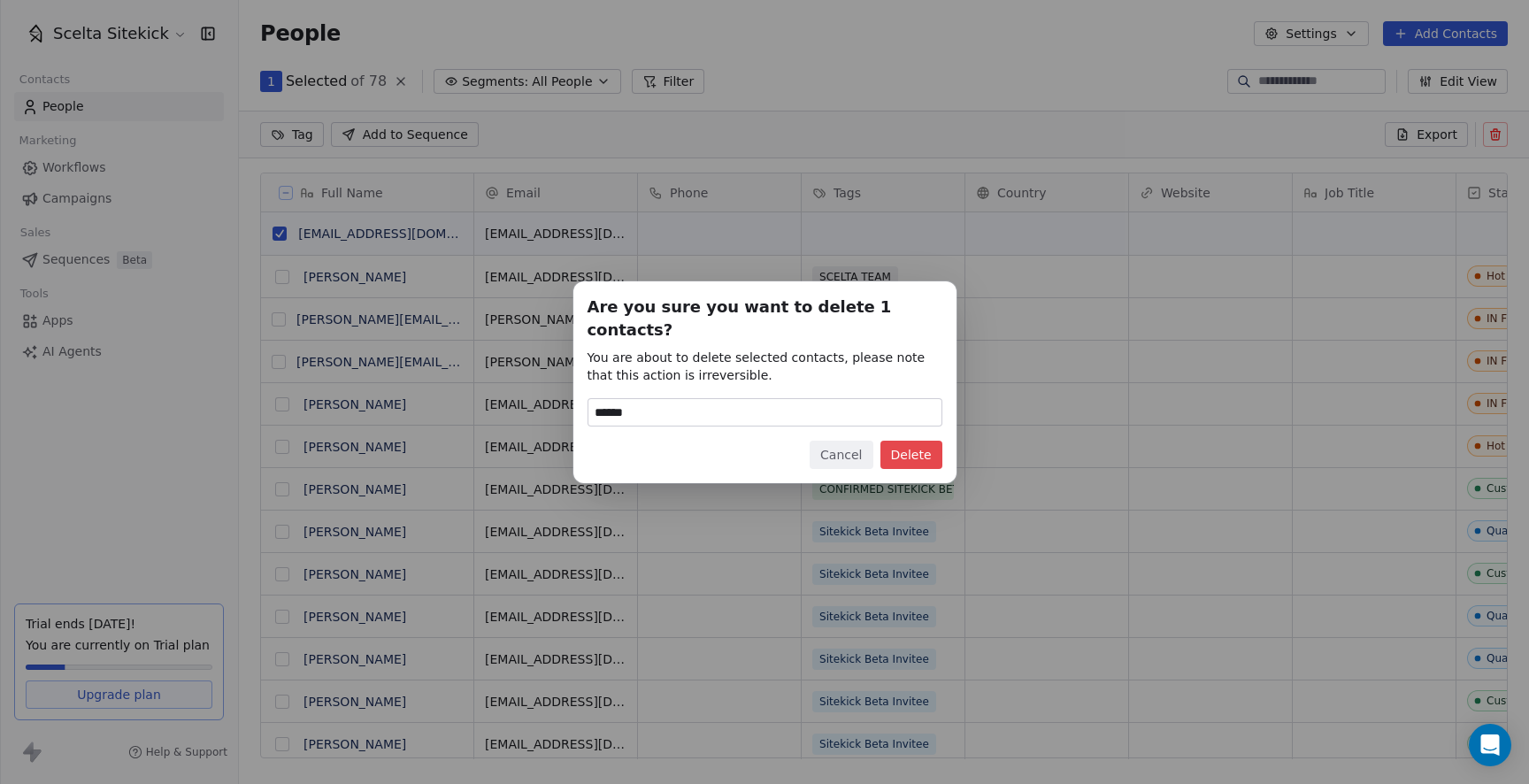
type input "******"
click at [921, 441] on button "Delete" at bounding box center [911, 455] width 62 height 28
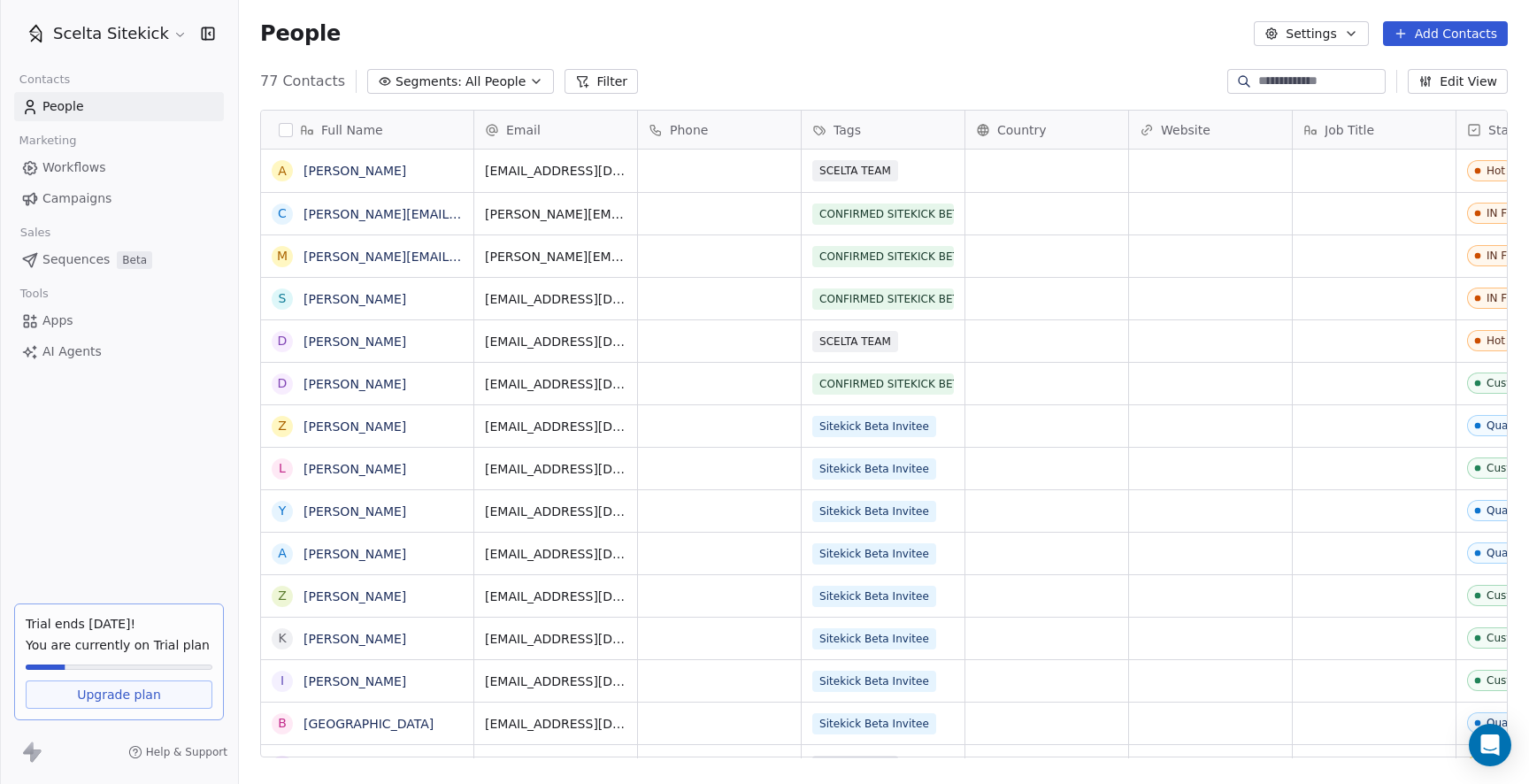
scroll to position [690, 1290]
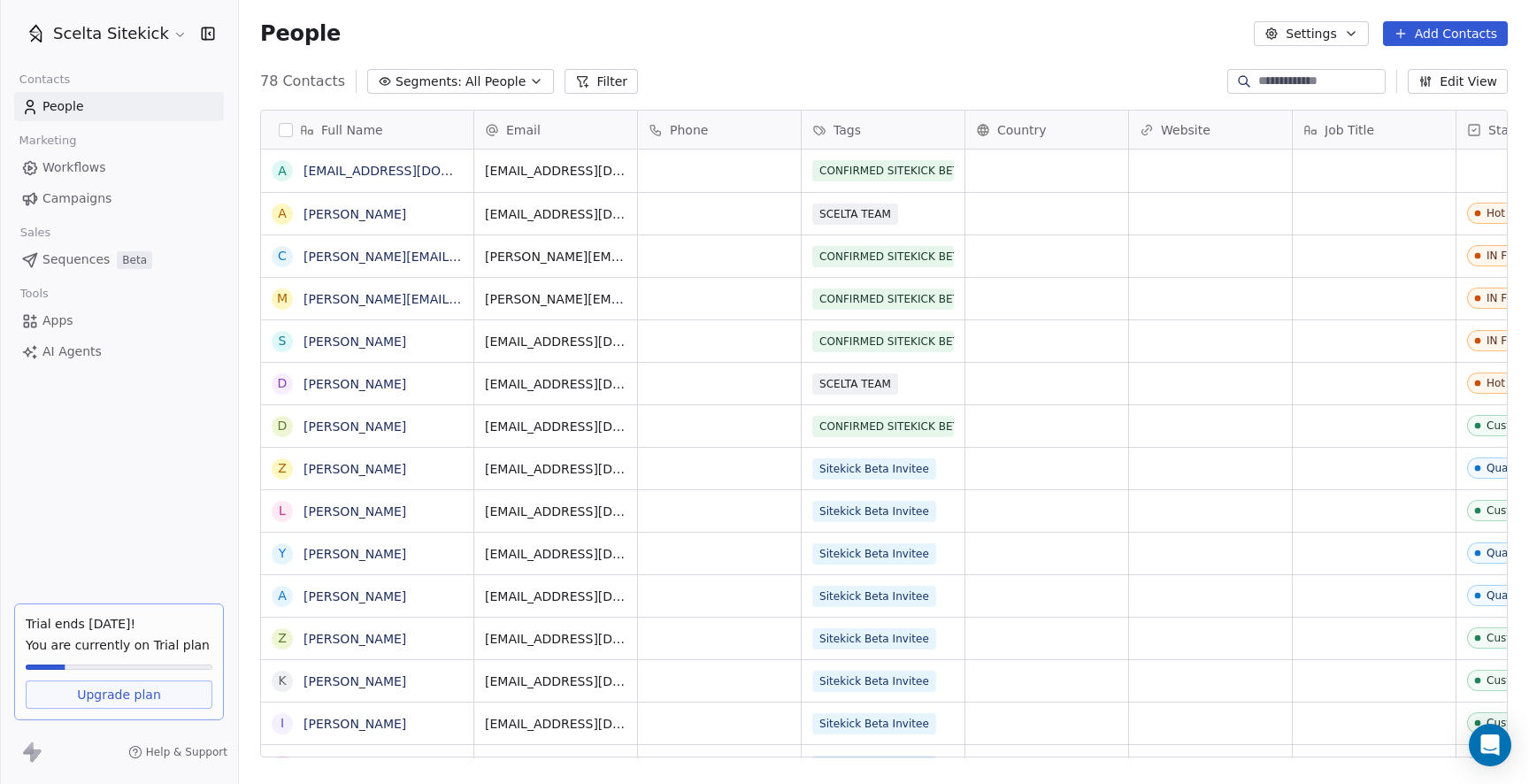
click at [1342, 23] on button "Settings" at bounding box center [1310, 34] width 114 height 25
click at [1322, 96] on span "Tags" at bounding box center [1313, 100] width 28 height 19
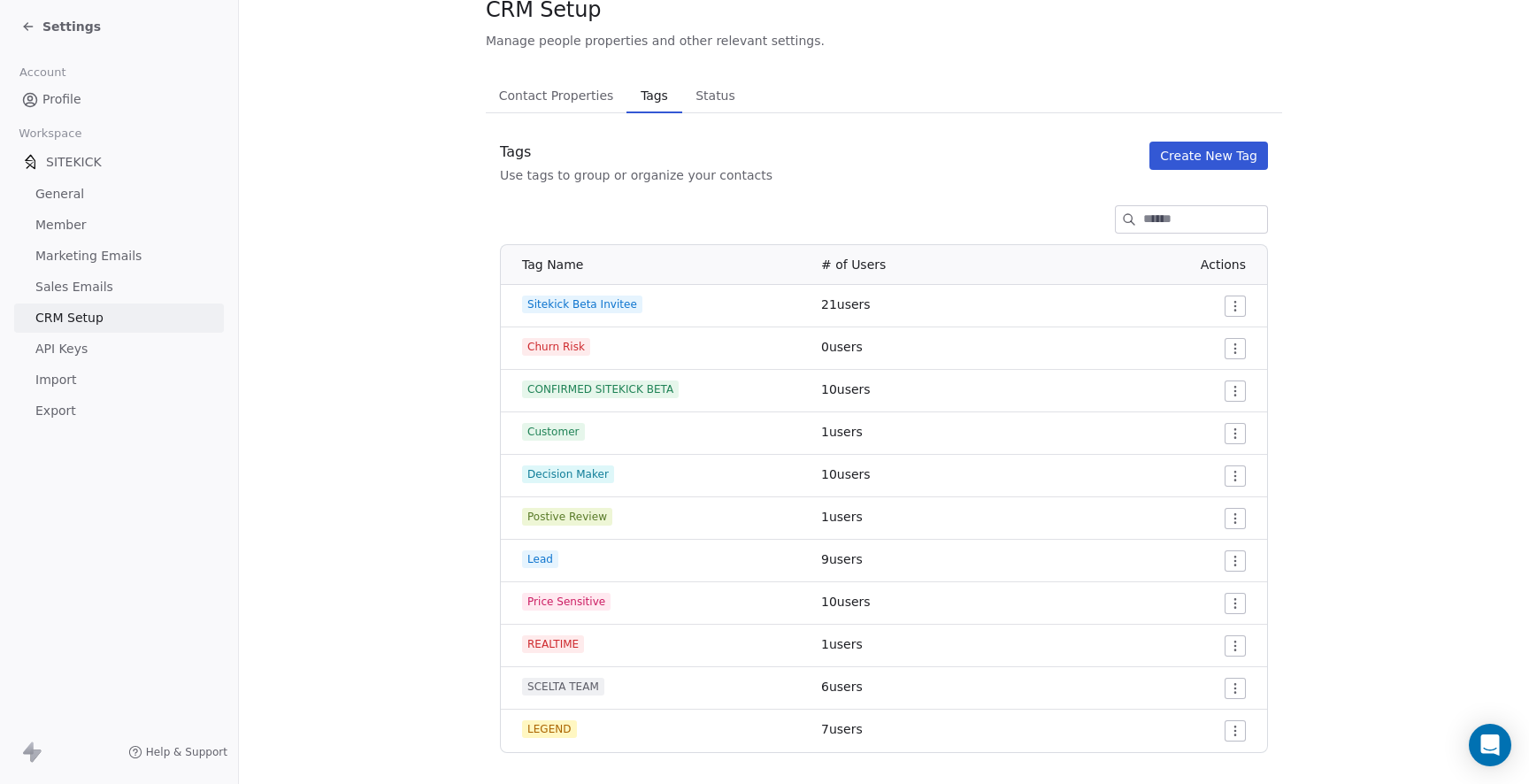
scroll to position [88, 0]
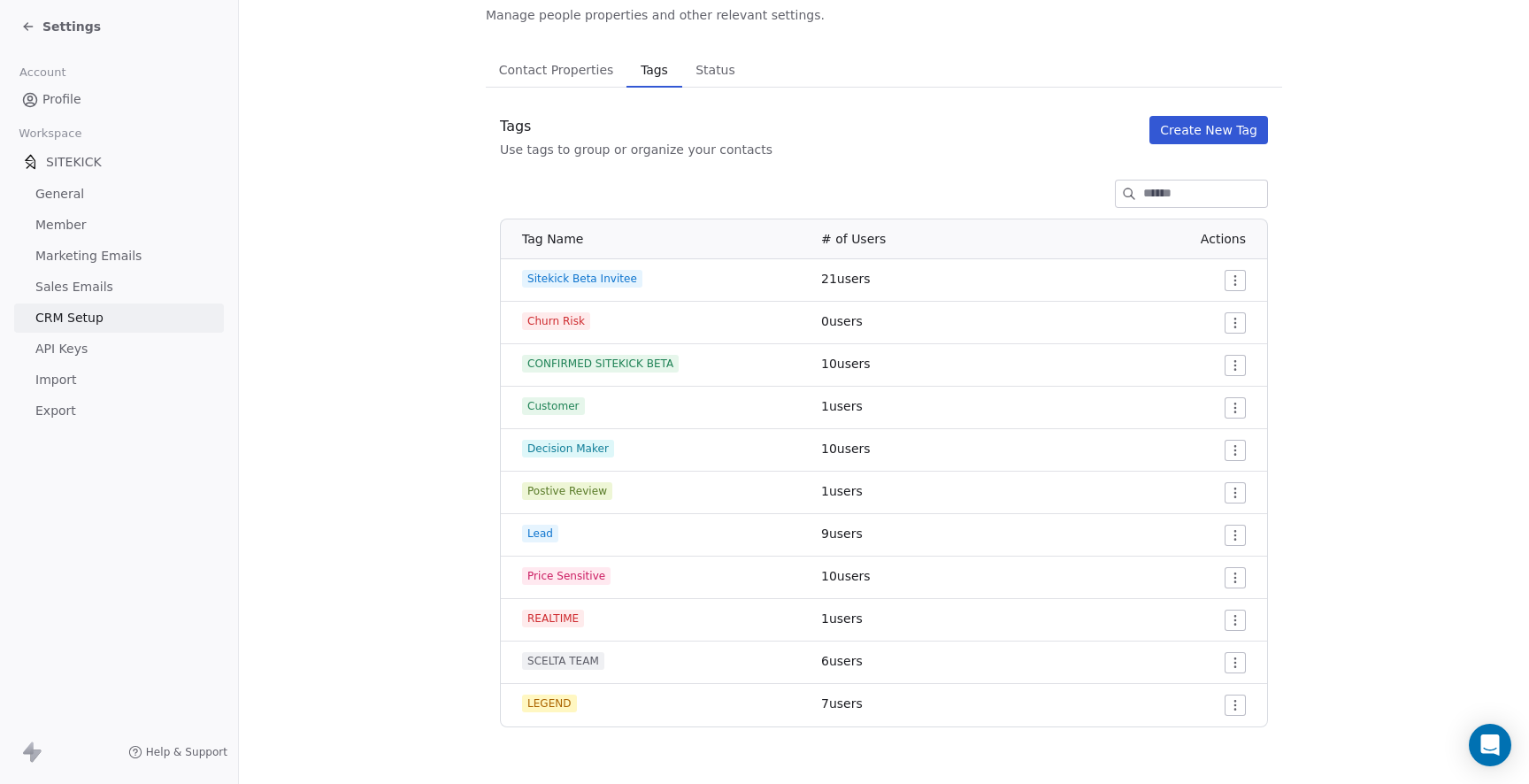
click at [1239, 123] on button "Create New Tag" at bounding box center [1208, 130] width 118 height 28
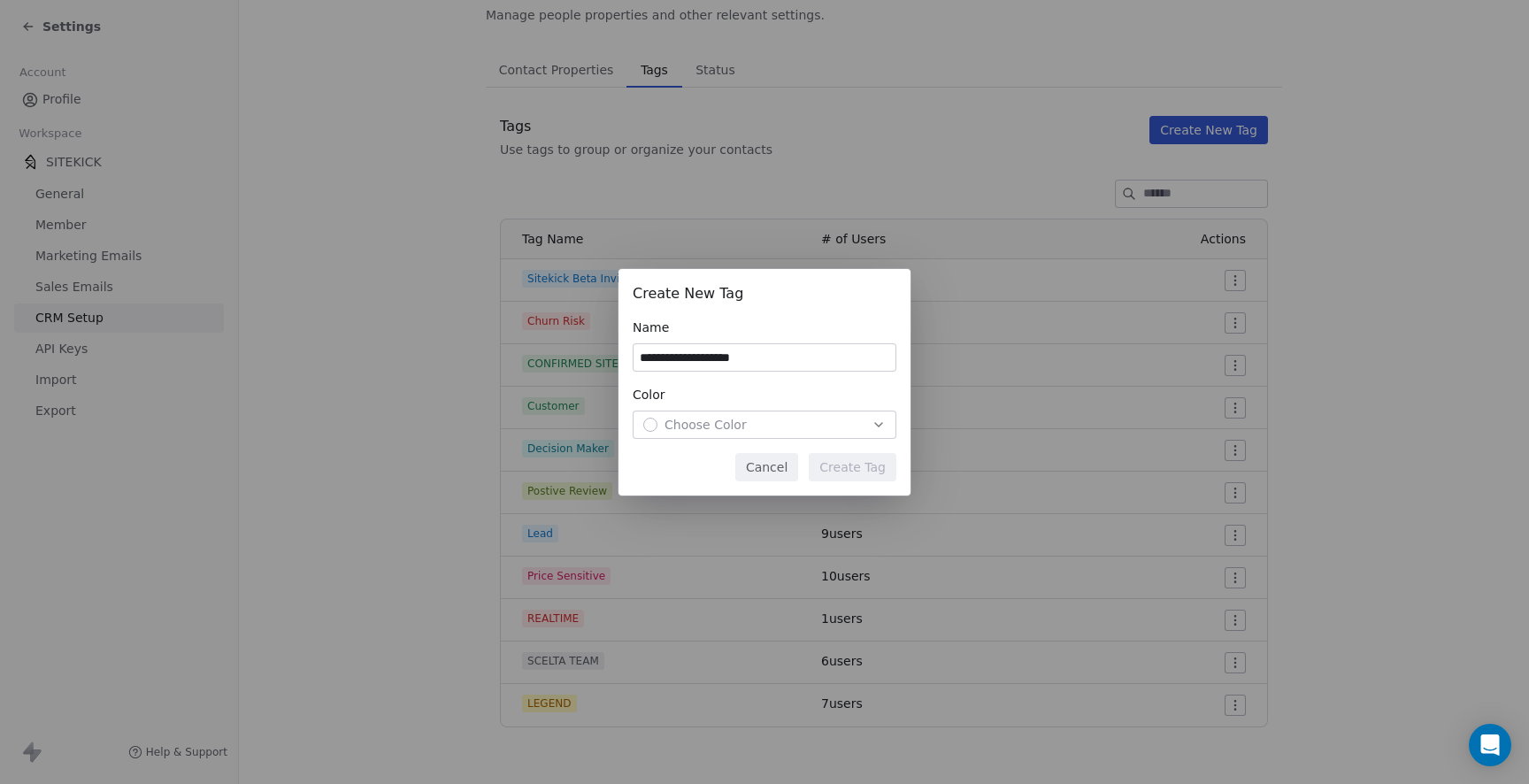
type input "**********"
click at [753, 421] on div "Choose Color" at bounding box center [764, 425] width 243 height 18
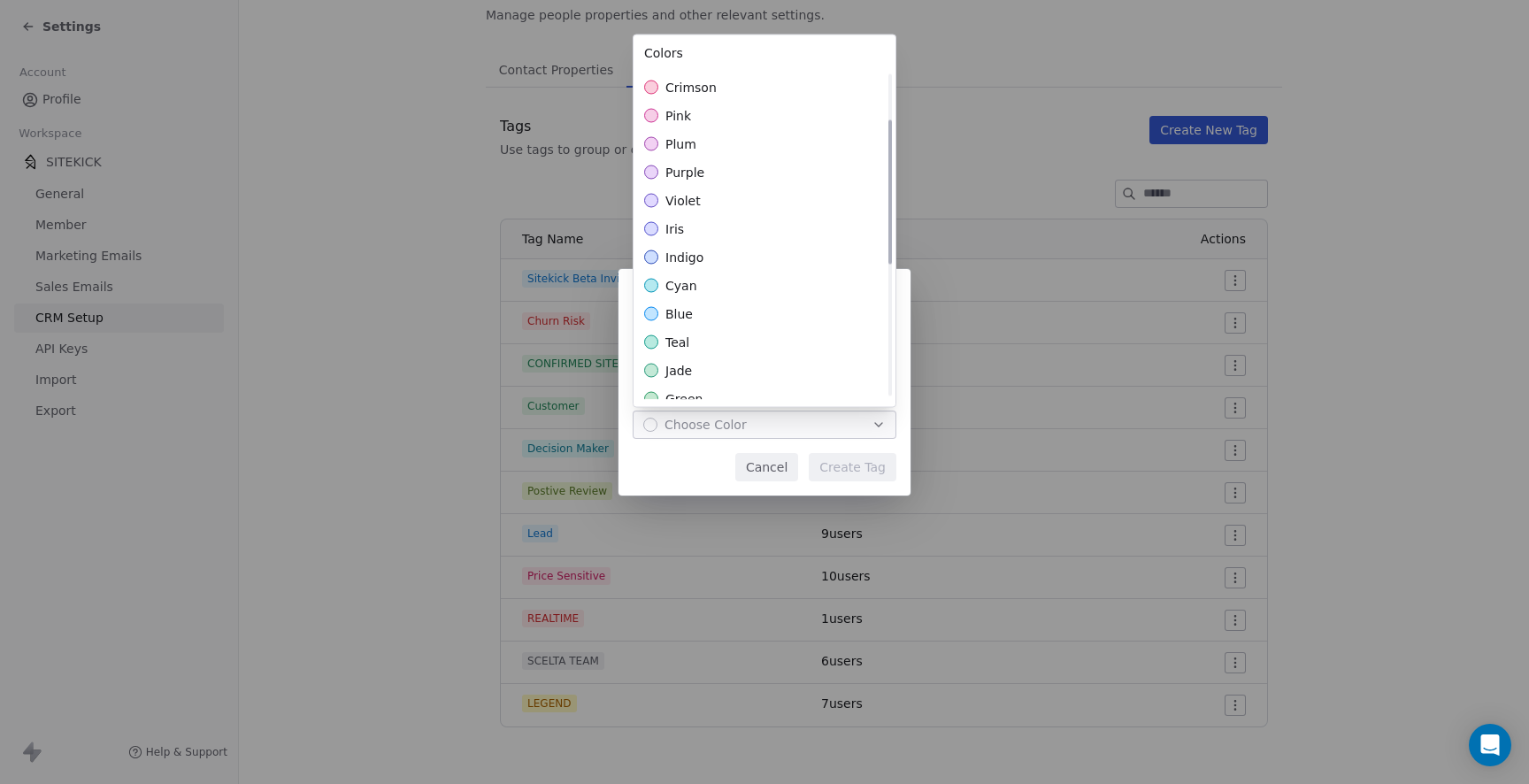
scroll to position [83, 0]
click at [652, 313] on div "Suggestions" at bounding box center [652, 314] width 14 height 14
click at [853, 469] on div "**********" at bounding box center [764, 391] width 1529 height 301
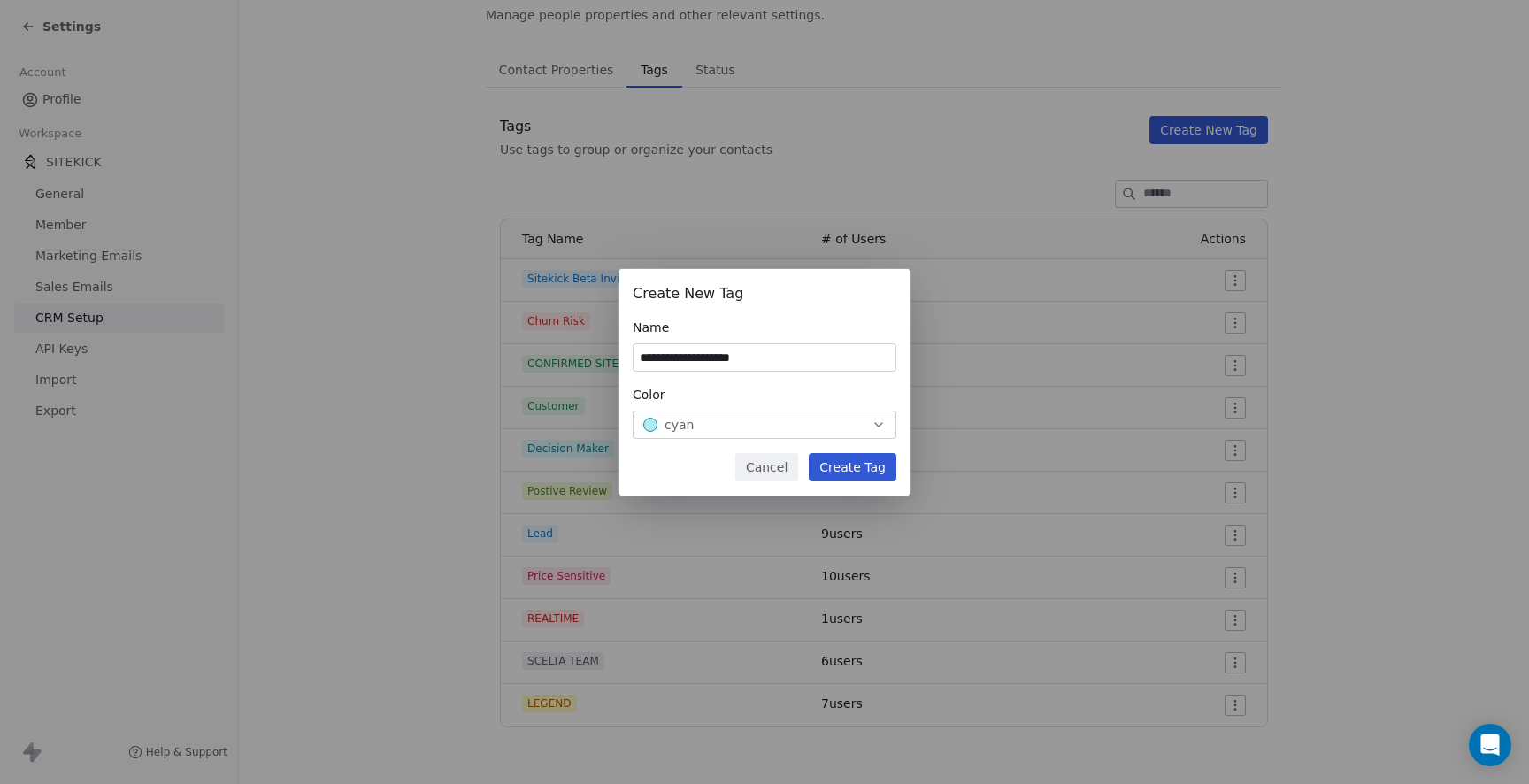
click at [865, 471] on button "Create Tag" at bounding box center [853, 468] width 88 height 28
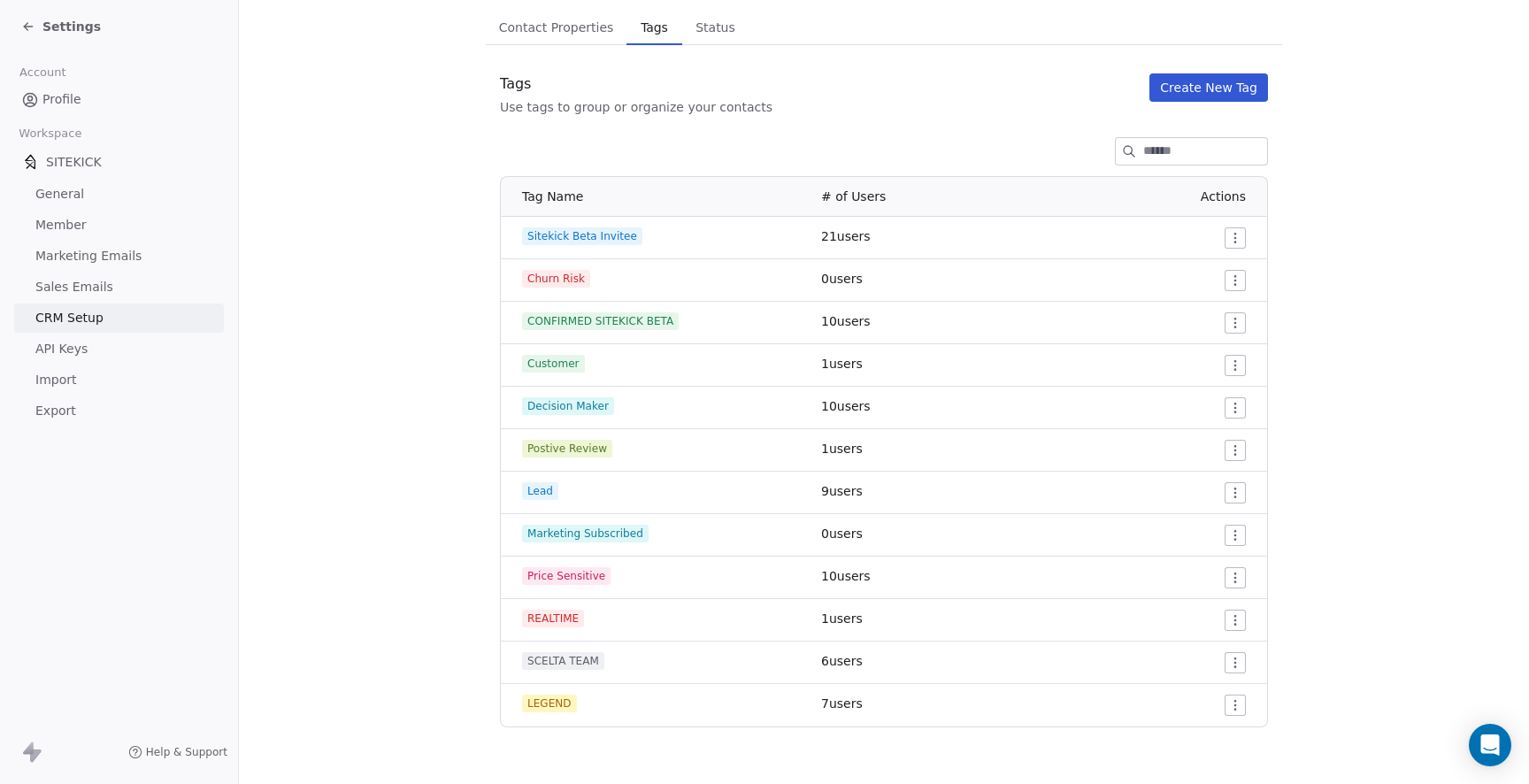
scroll to position [0, 0]
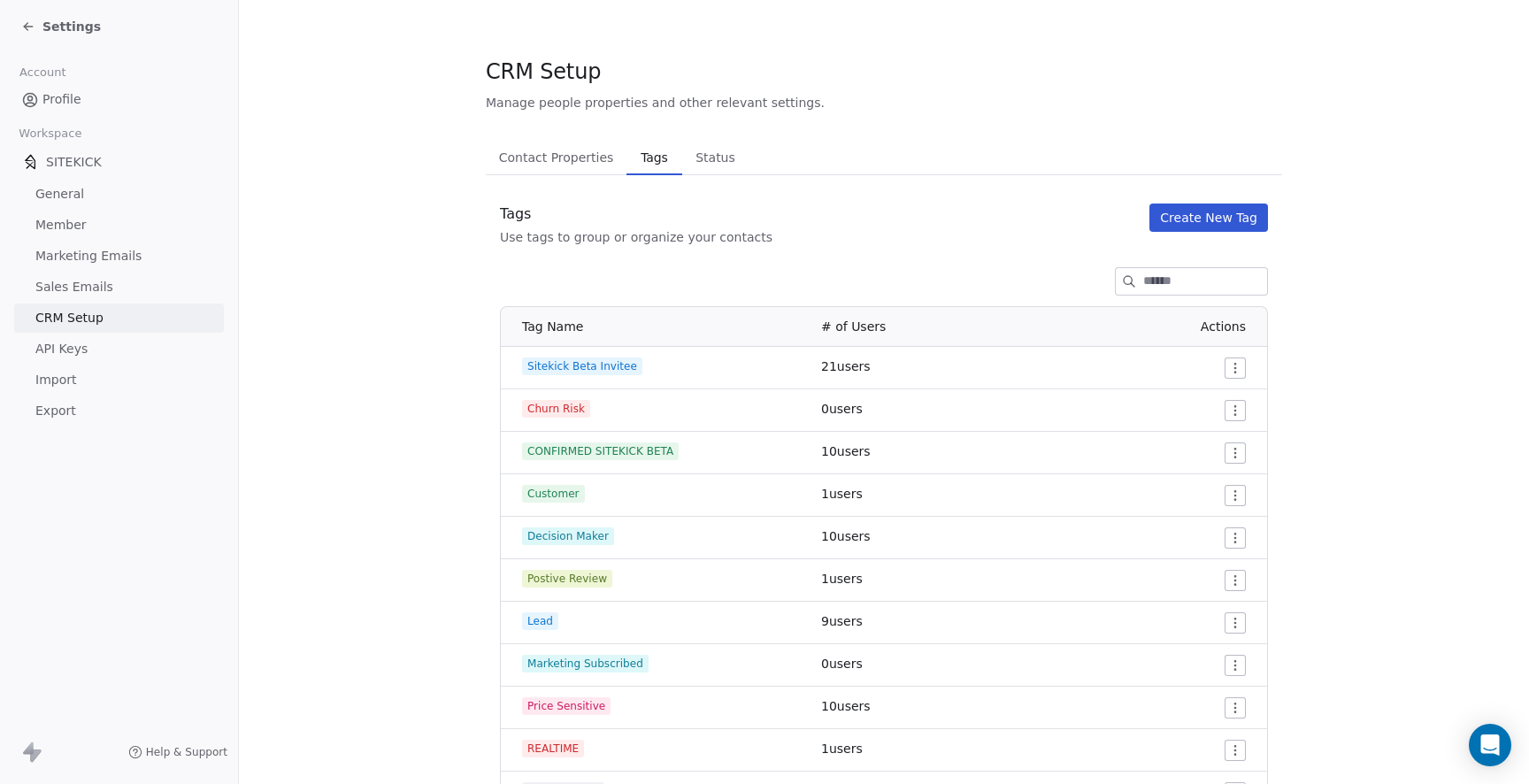
click at [64, 94] on span "Profile" at bounding box center [62, 100] width 39 height 19
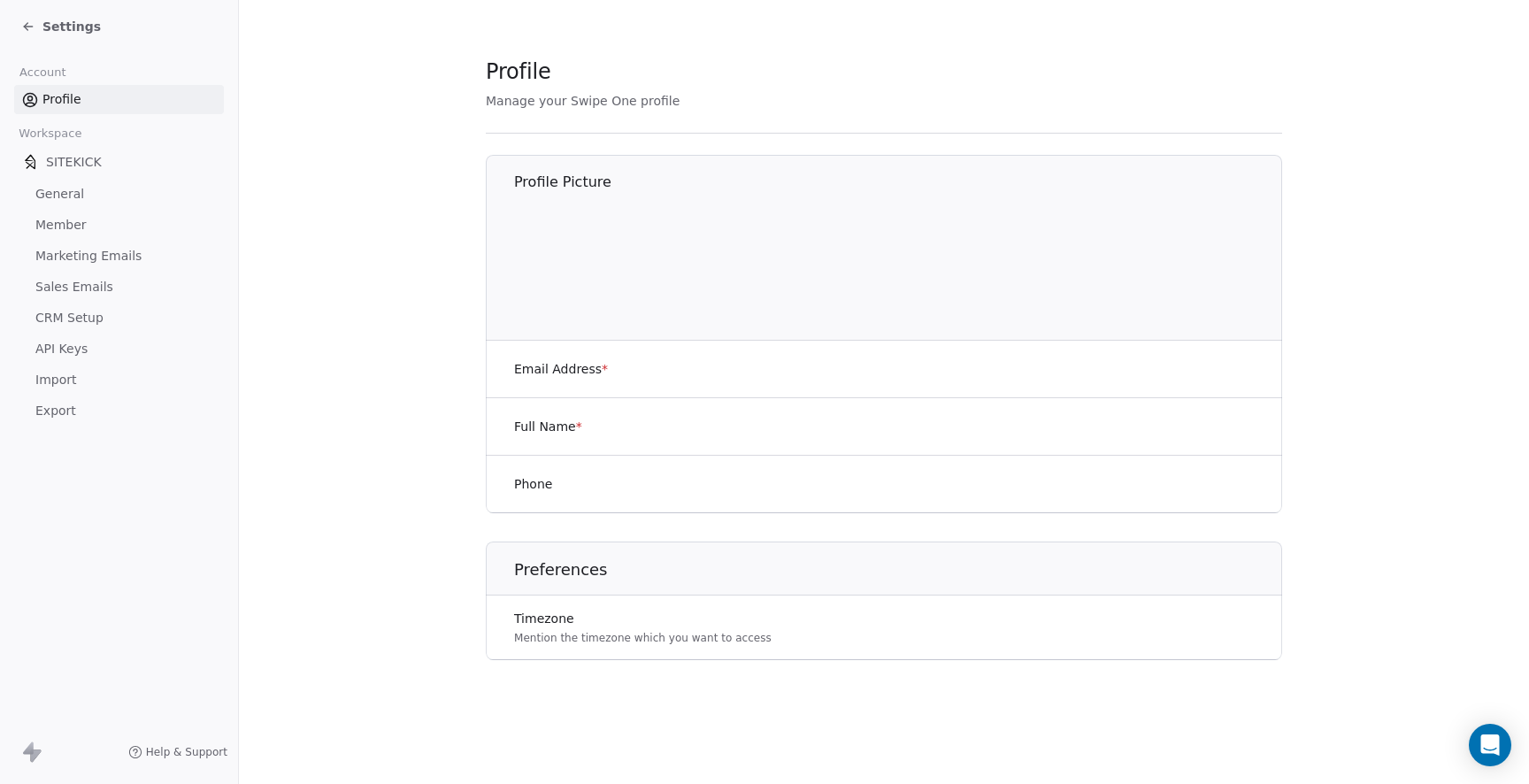
click at [63, 16] on div "Settings" at bounding box center [123, 27] width 203 height 25
click at [63, 23] on span "Settings" at bounding box center [72, 27] width 59 height 18
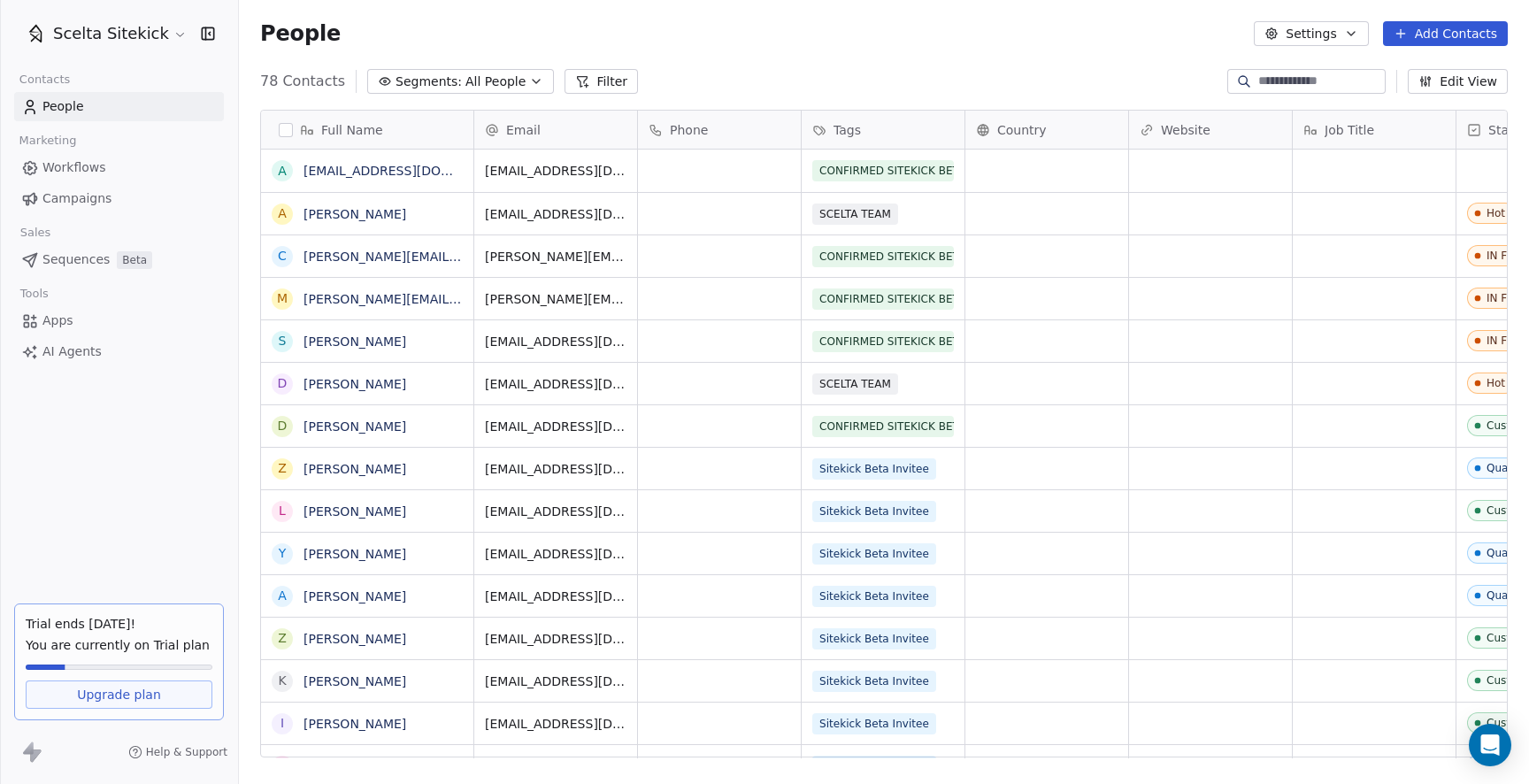
scroll to position [690, 1290]
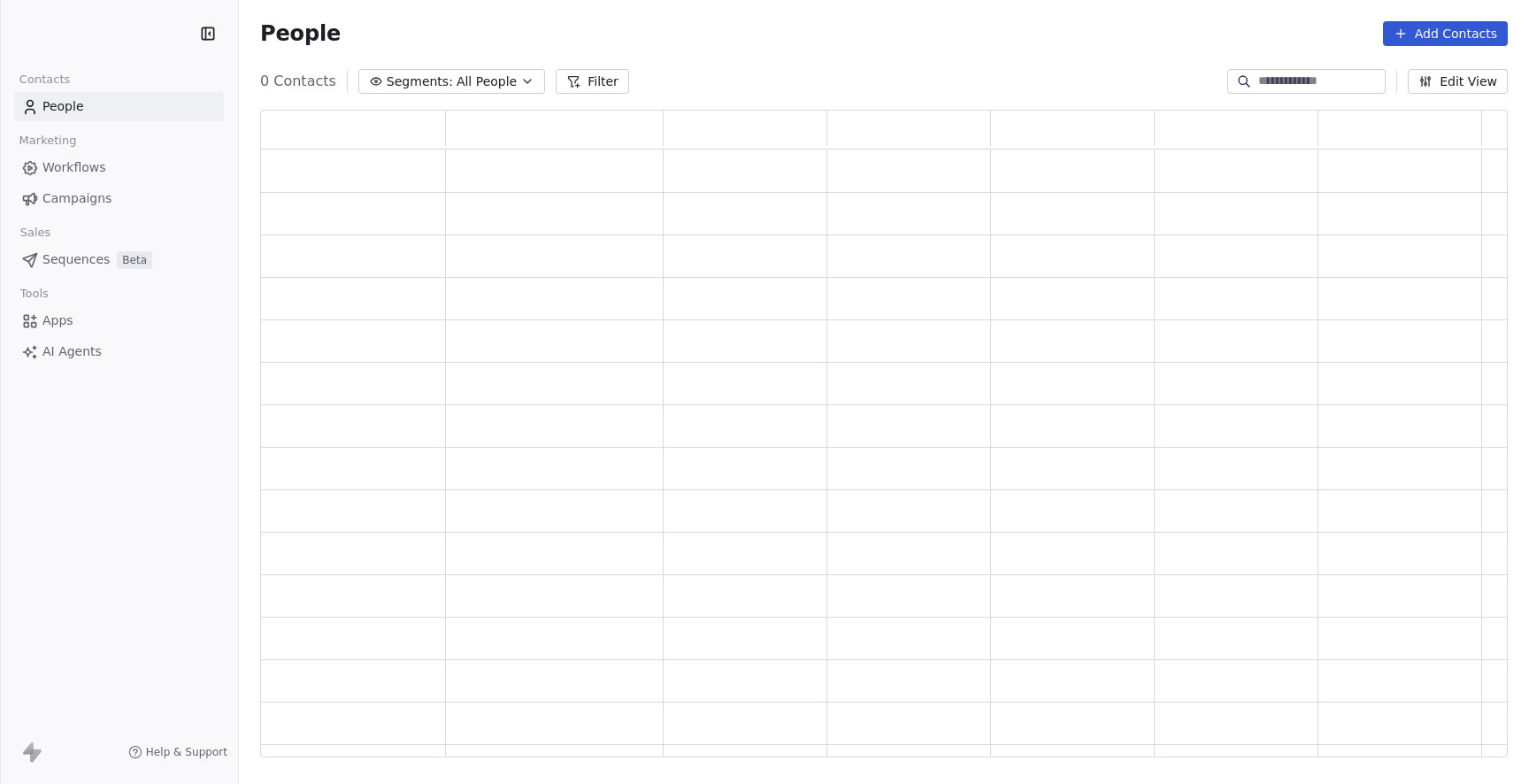
scroll to position [648, 1247]
click at [76, 166] on span "Workflows" at bounding box center [75, 167] width 64 height 19
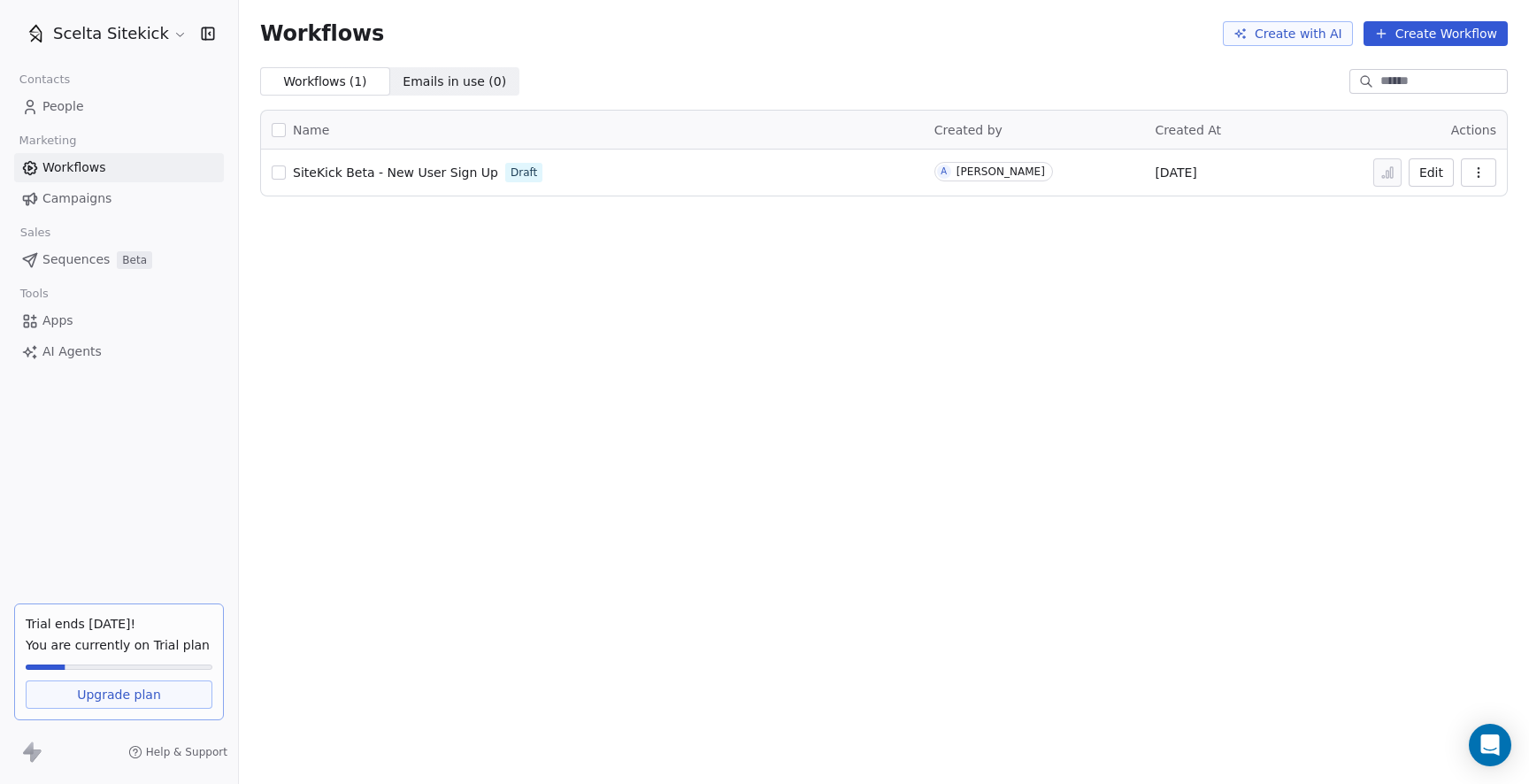
click at [52, 317] on span "Apps" at bounding box center [58, 320] width 31 height 19
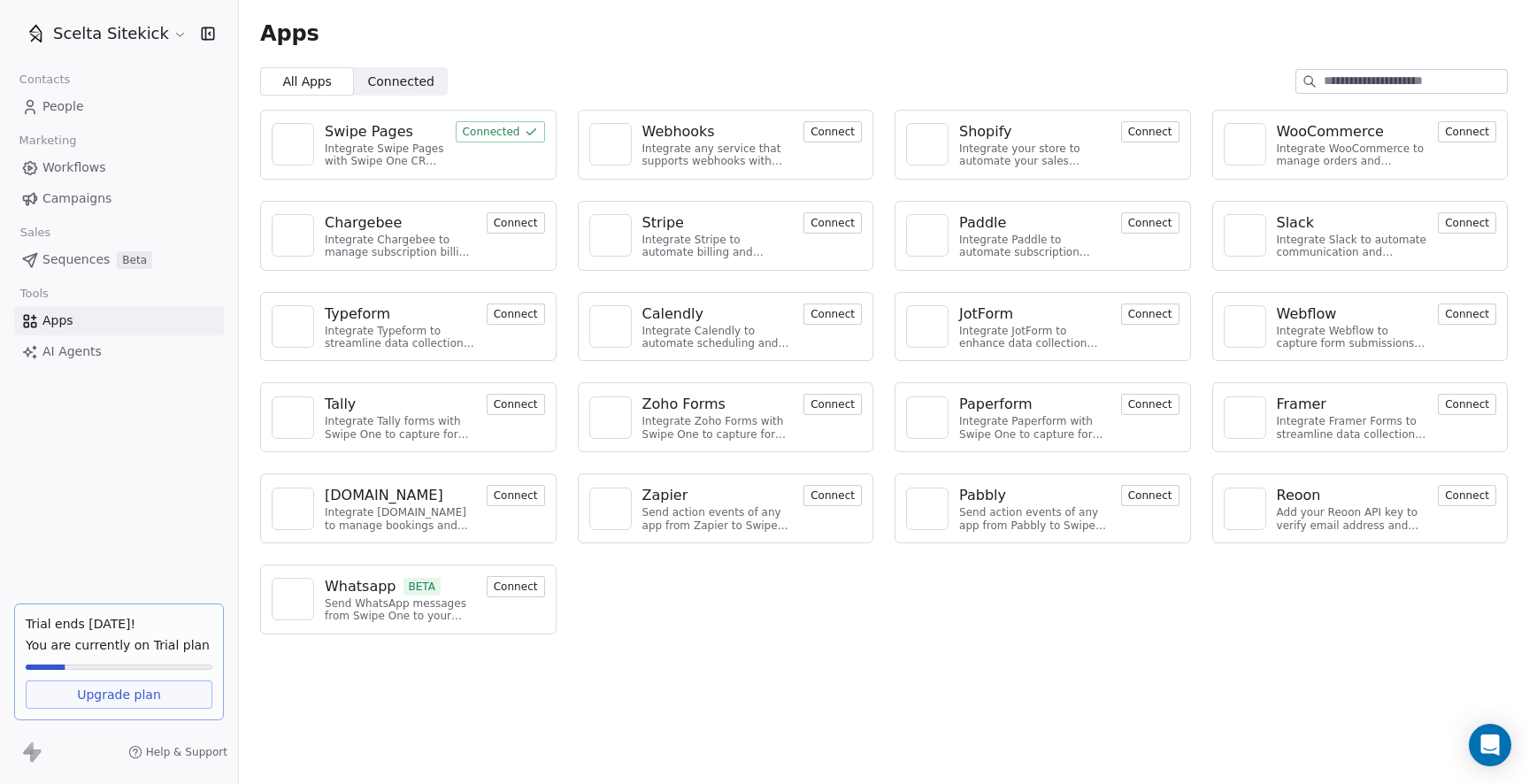
click at [376, 129] on div "Swipe Pages" at bounding box center [369, 132] width 89 height 21
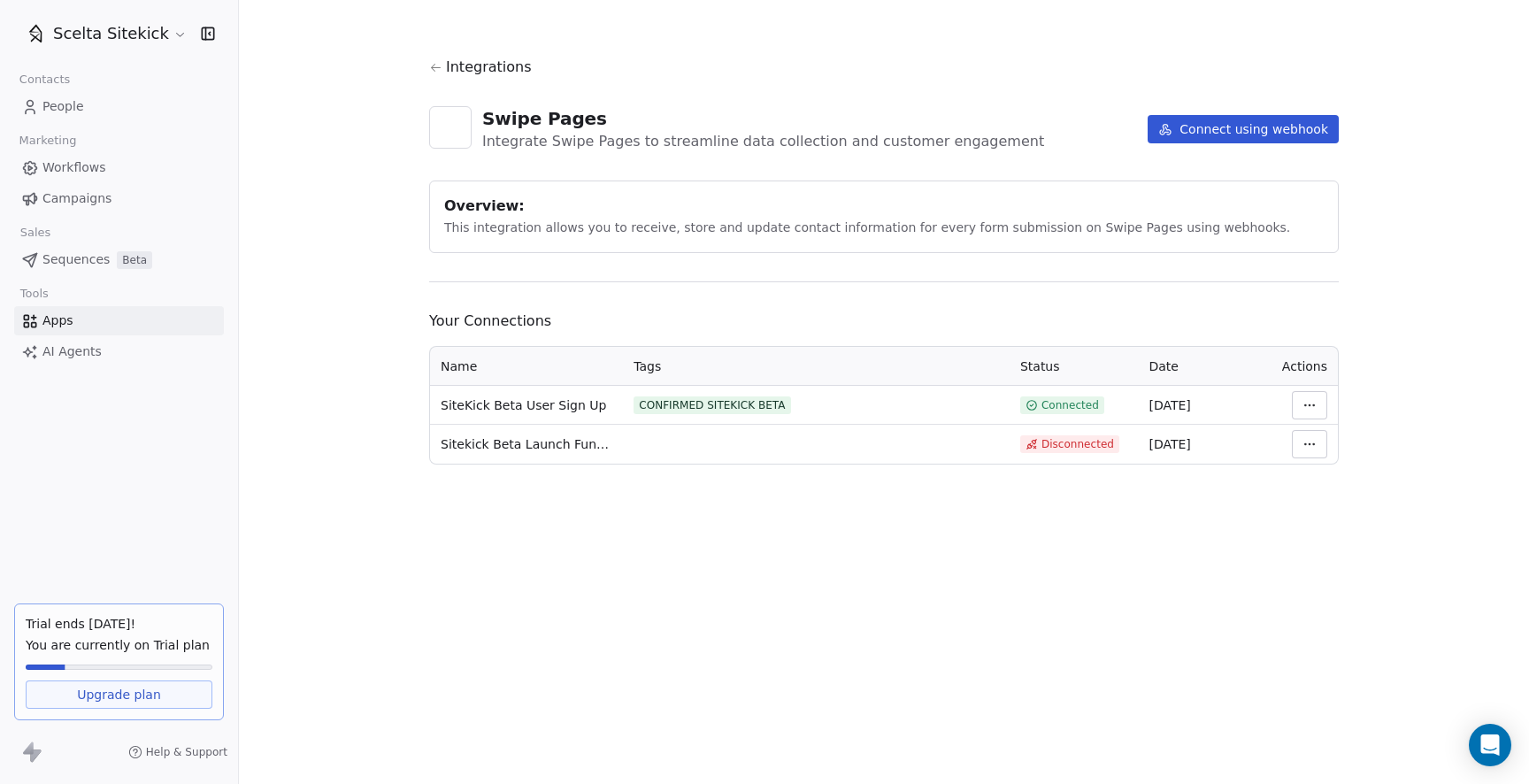
click at [1302, 131] on button "Connect using webhook" at bounding box center [1243, 129] width 191 height 28
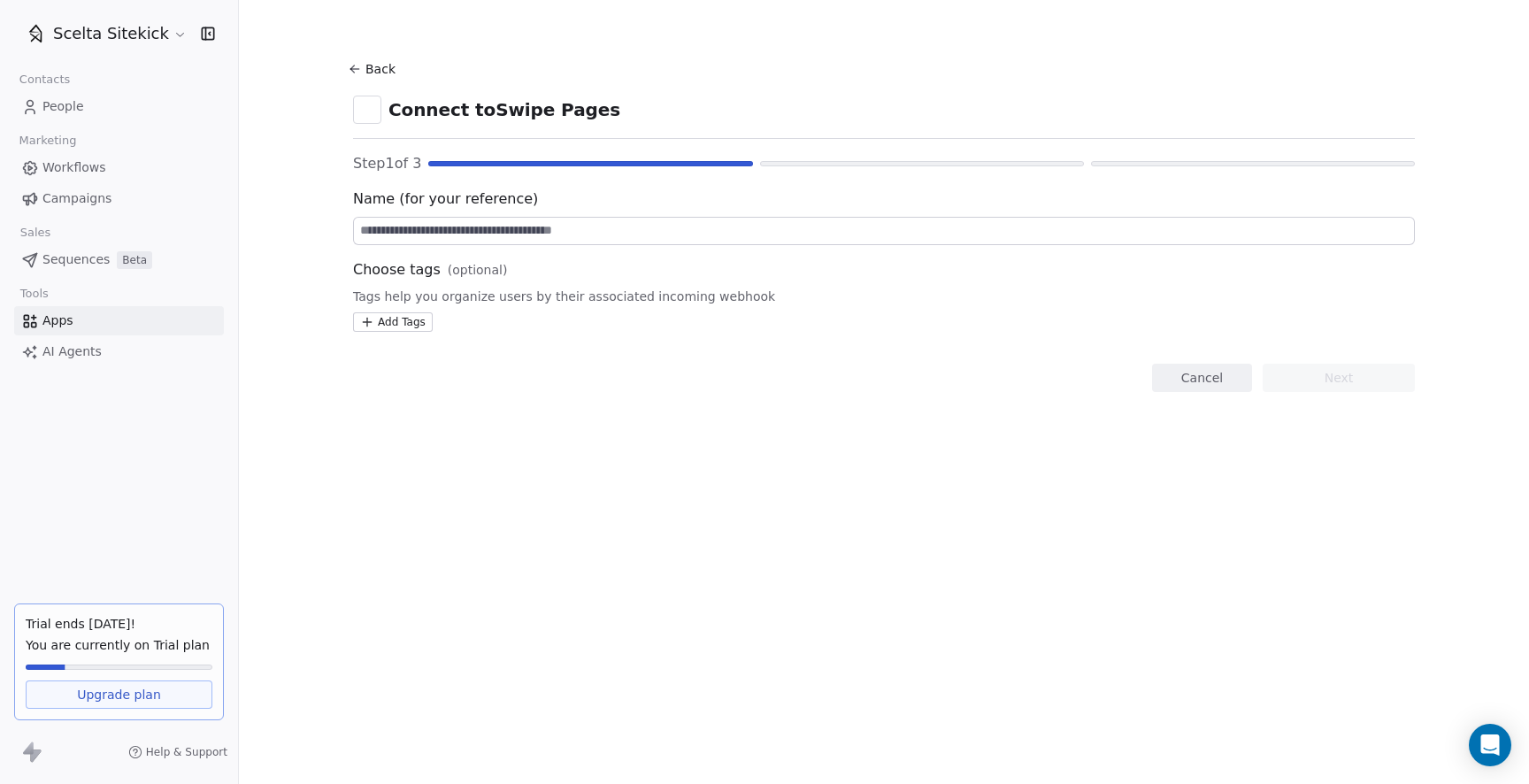
click at [454, 255] on div "Name (for your reference) Choose tags (optional) Tags help you organize users b…" at bounding box center [884, 260] width 1061 height 143
click at [514, 225] on input at bounding box center [884, 231] width 1060 height 27
type input "**********"
click at [413, 315] on html "**********" at bounding box center [764, 392] width 1529 height 784
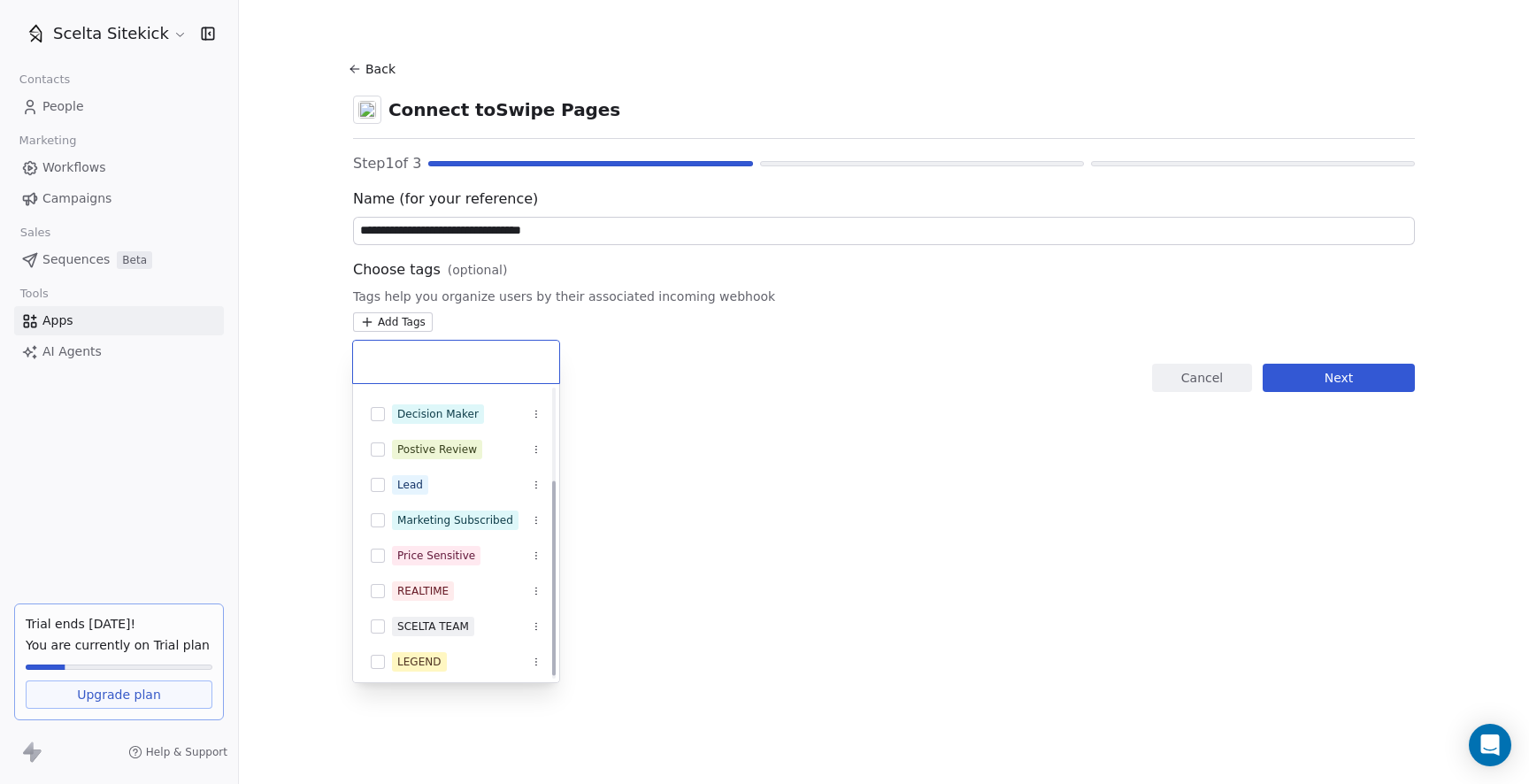
scroll to position [140, 0]
click at [380, 509] on button "Suggestions" at bounding box center [378, 516] width 14 height 14
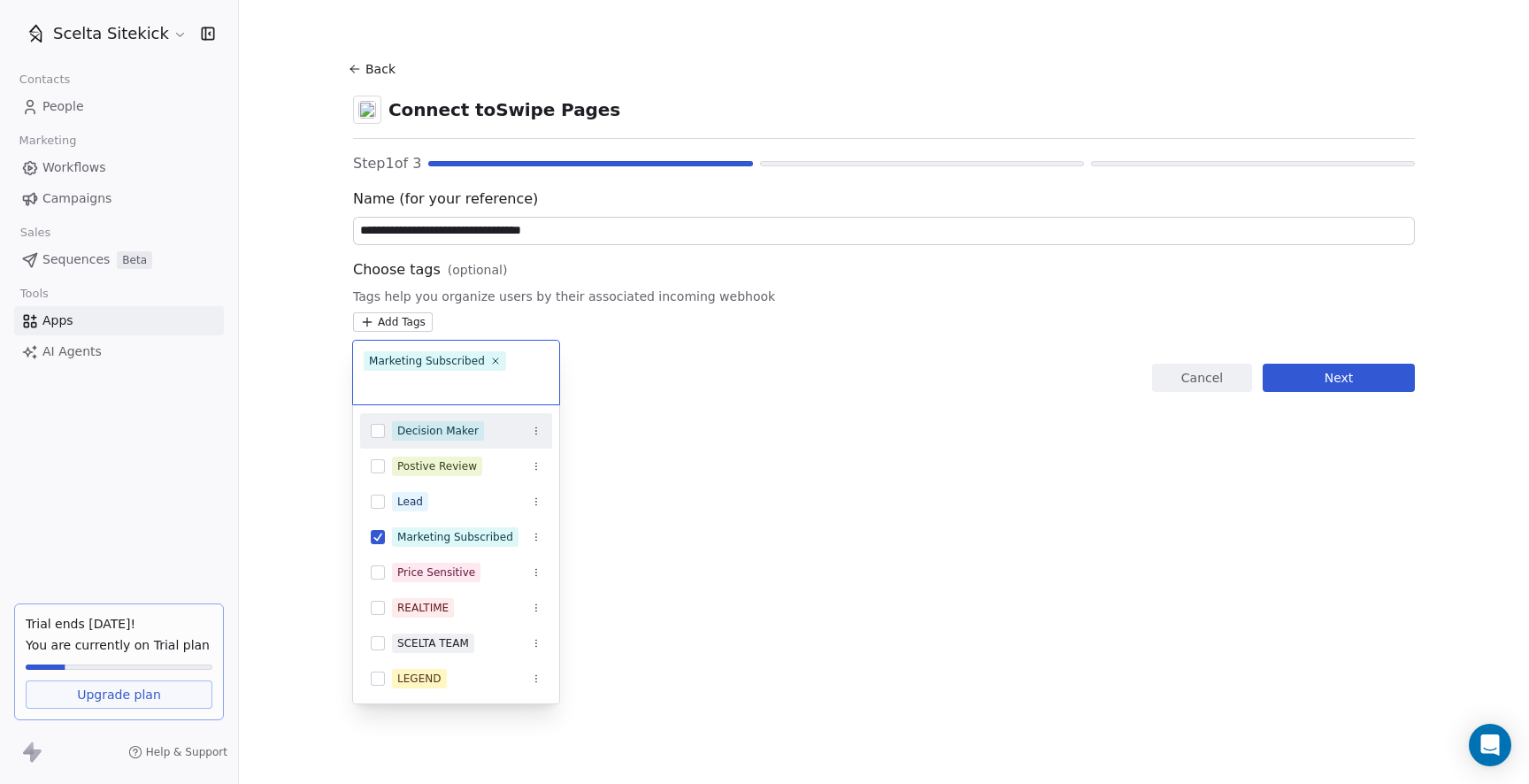
click at [806, 413] on html "**********" at bounding box center [764, 392] width 1529 height 784
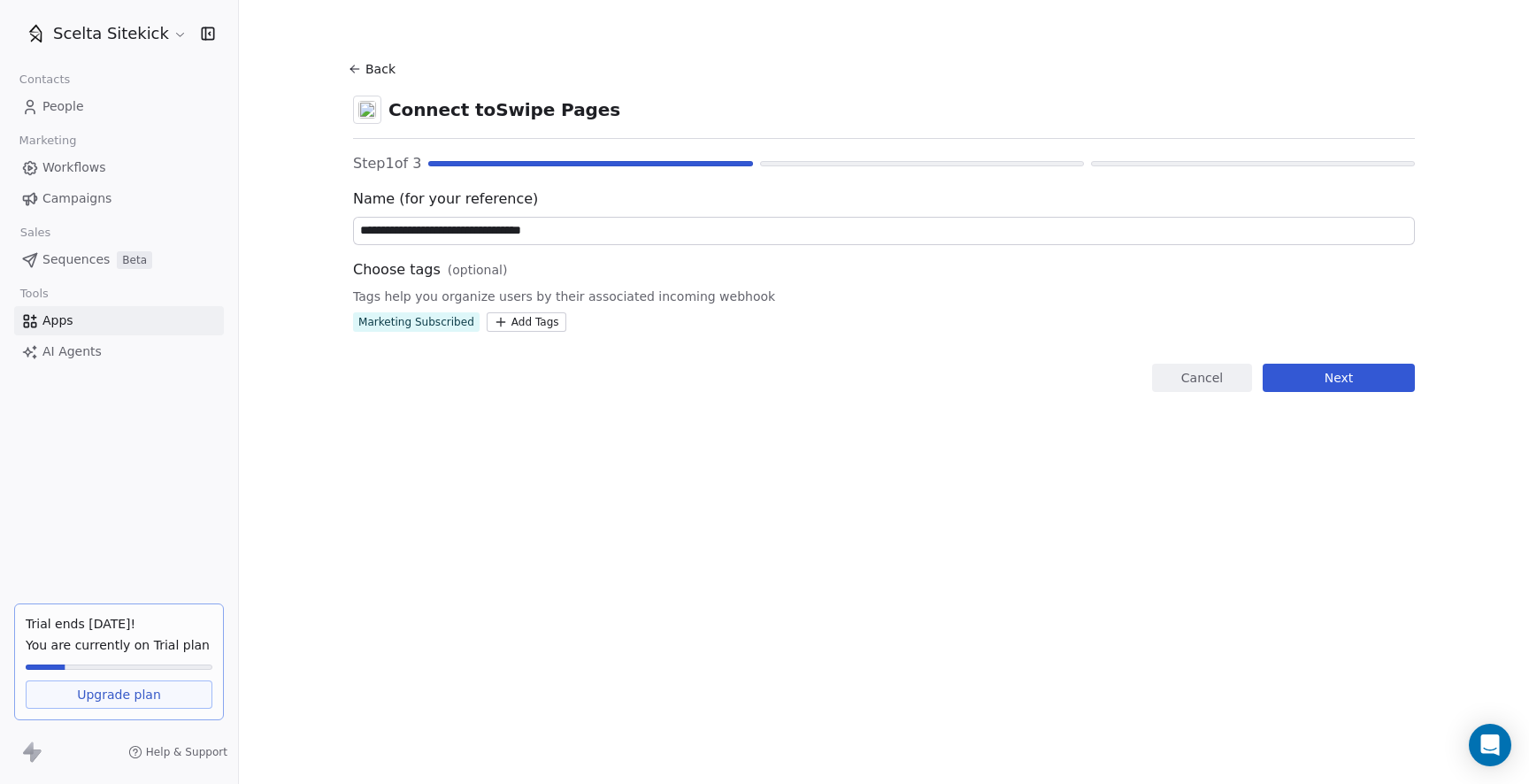
click at [1348, 380] on button "Next" at bounding box center [1338, 378] width 152 height 28
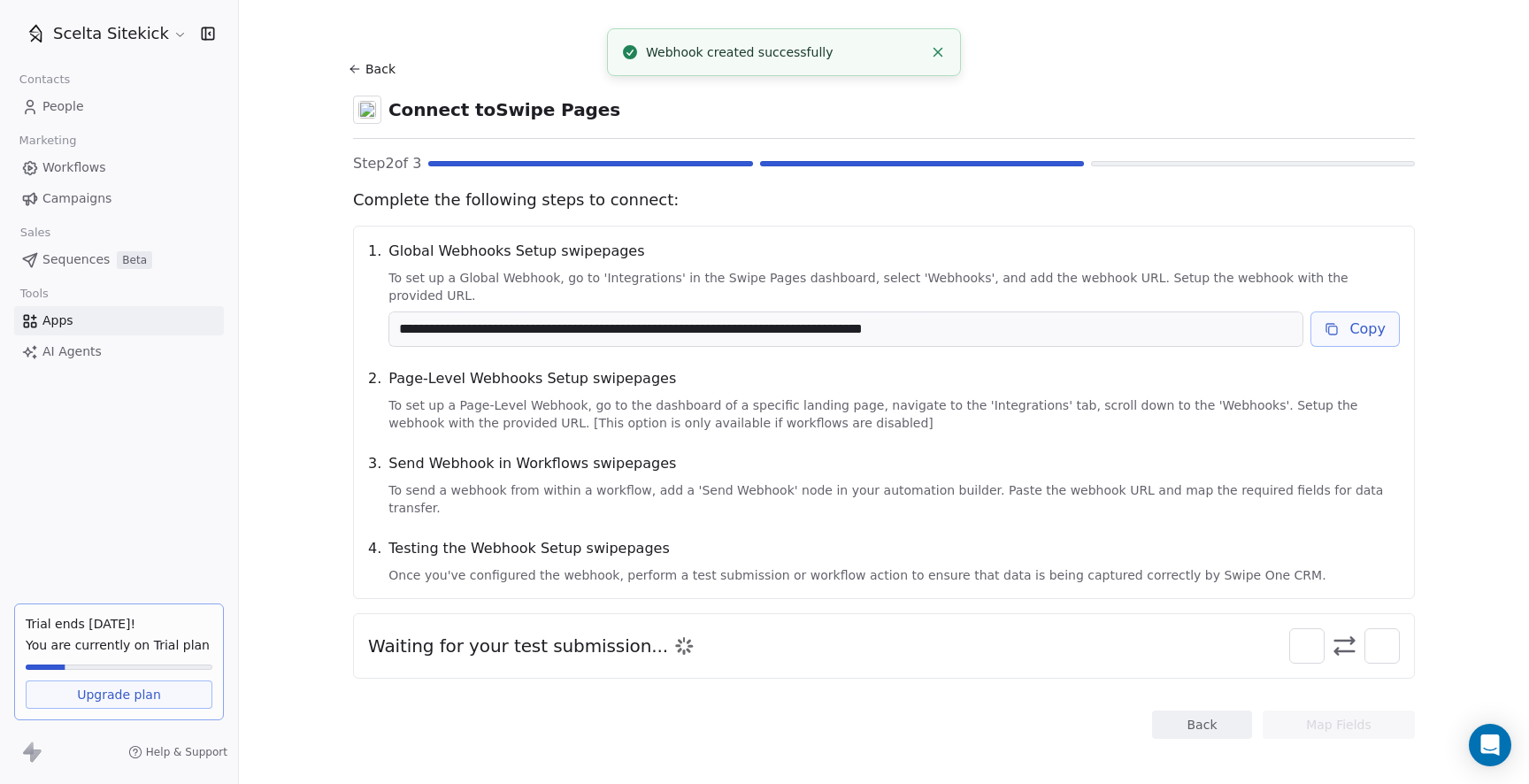
click at [1369, 316] on button "Copy" at bounding box center [1355, 329] width 90 height 36
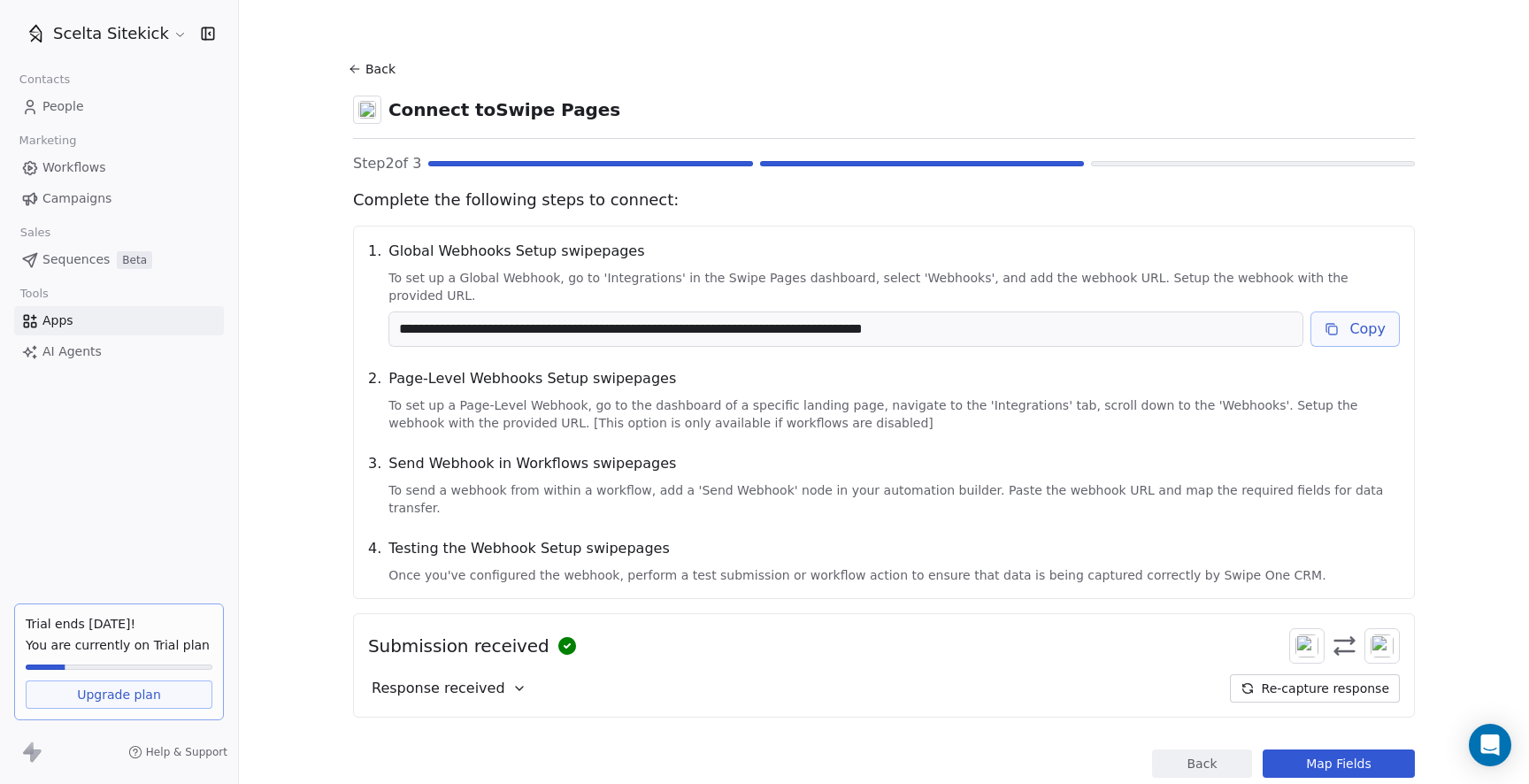
click at [1330, 749] on button "Map Fields" at bounding box center [1338, 764] width 152 height 28
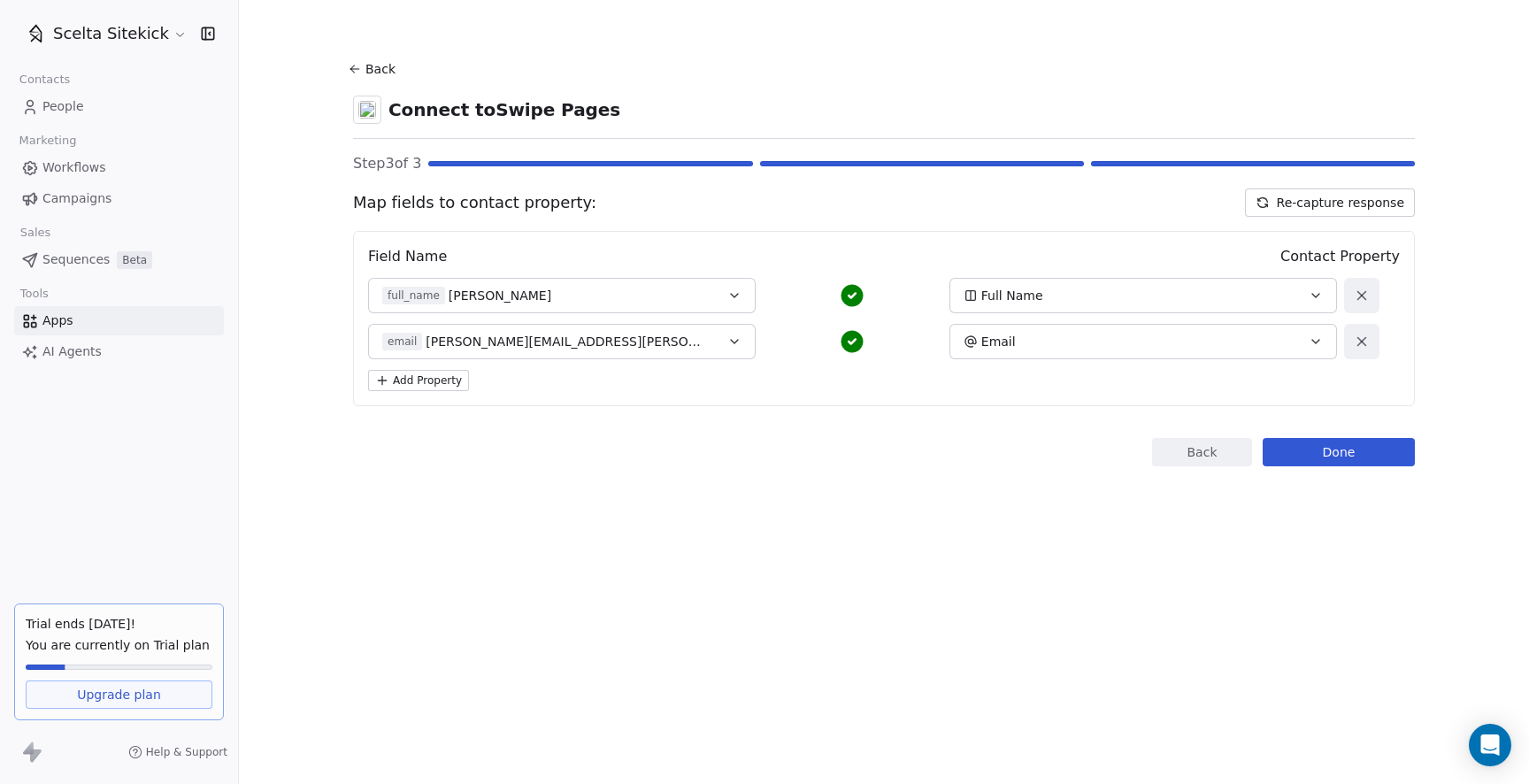
click at [417, 380] on button "Add Property" at bounding box center [418, 380] width 100 height 21
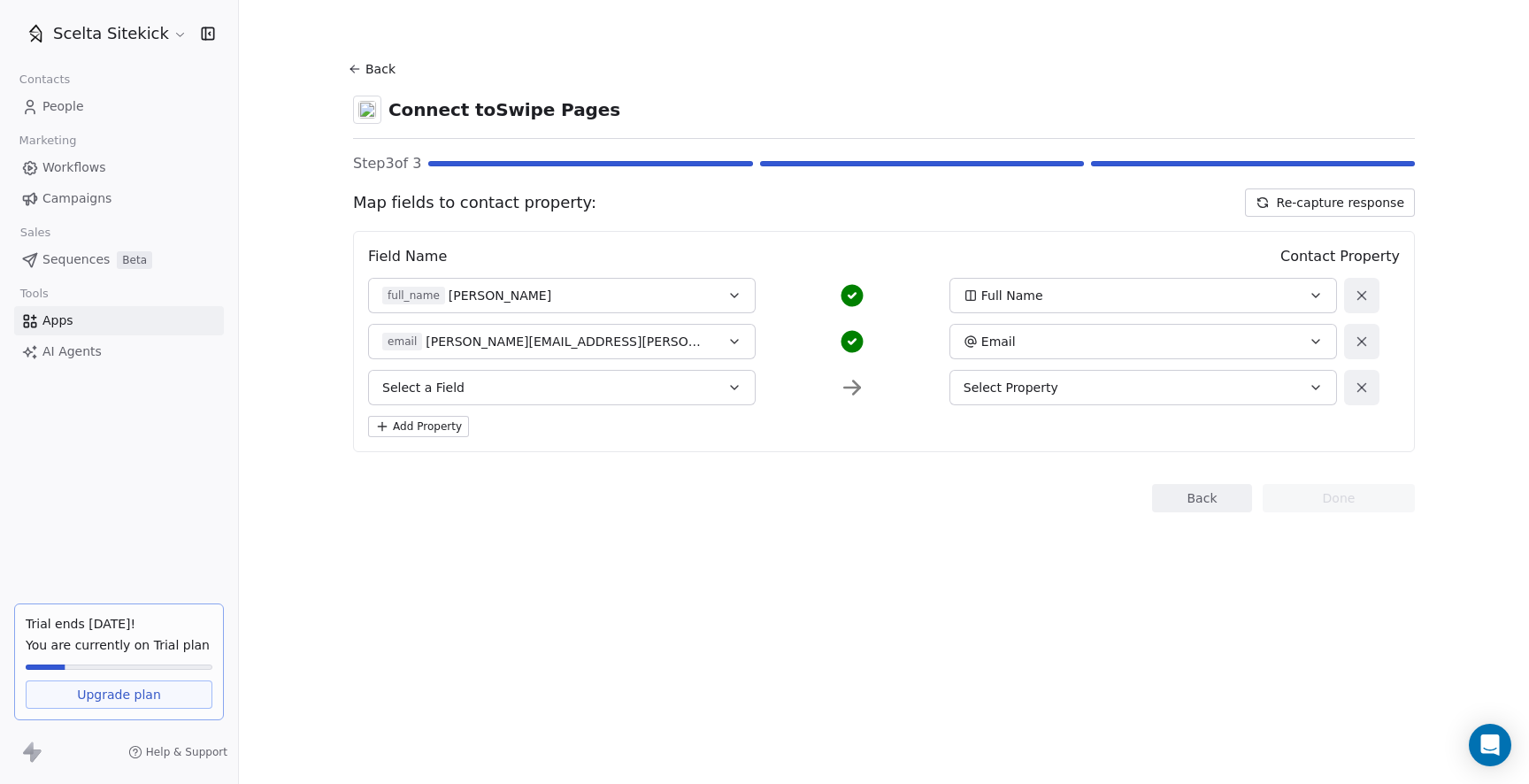
click at [516, 379] on button "Select a Field" at bounding box center [562, 388] width 388 height 36
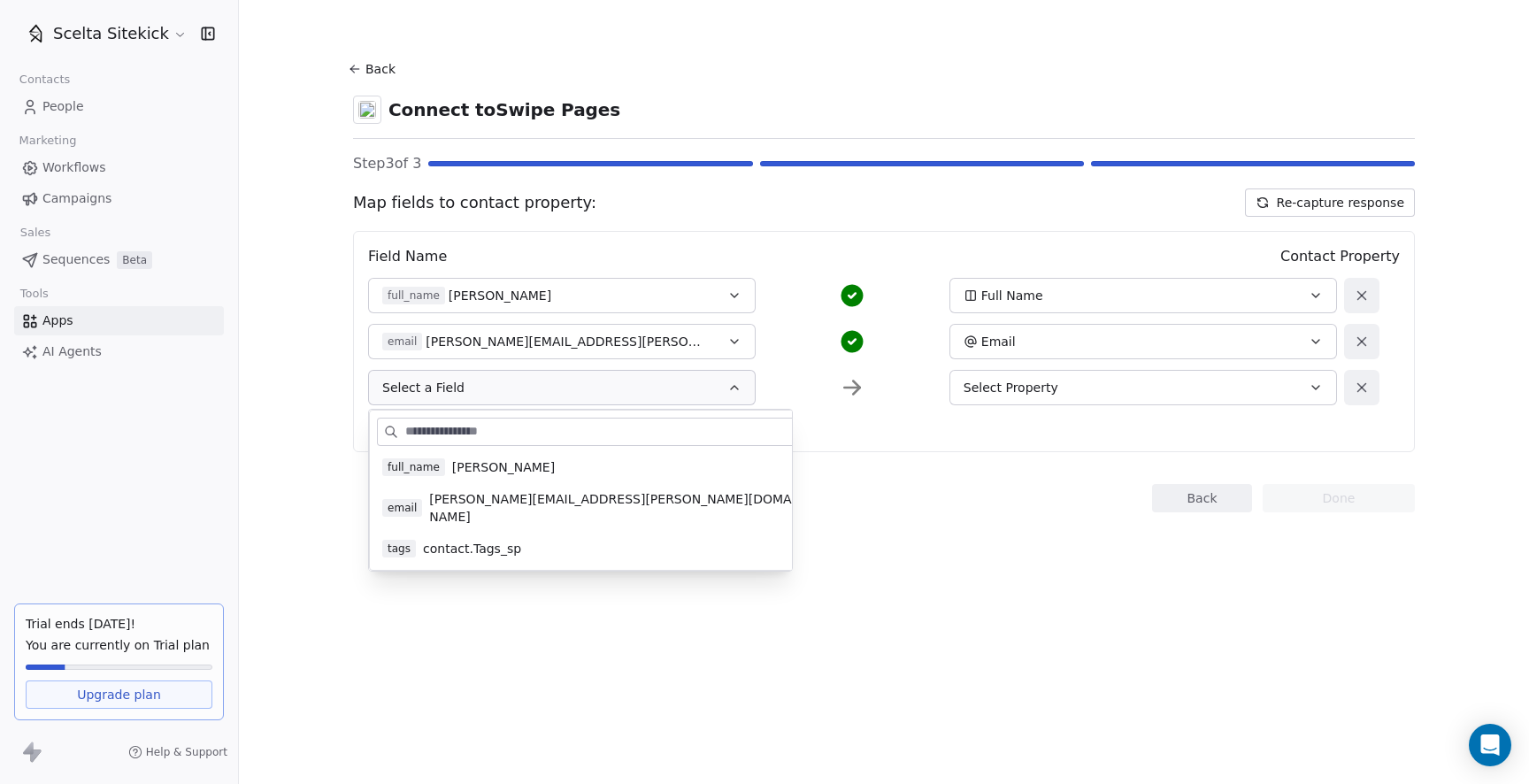
click at [462, 540] on span "contact.Tags_sp" at bounding box center [472, 548] width 98 height 18
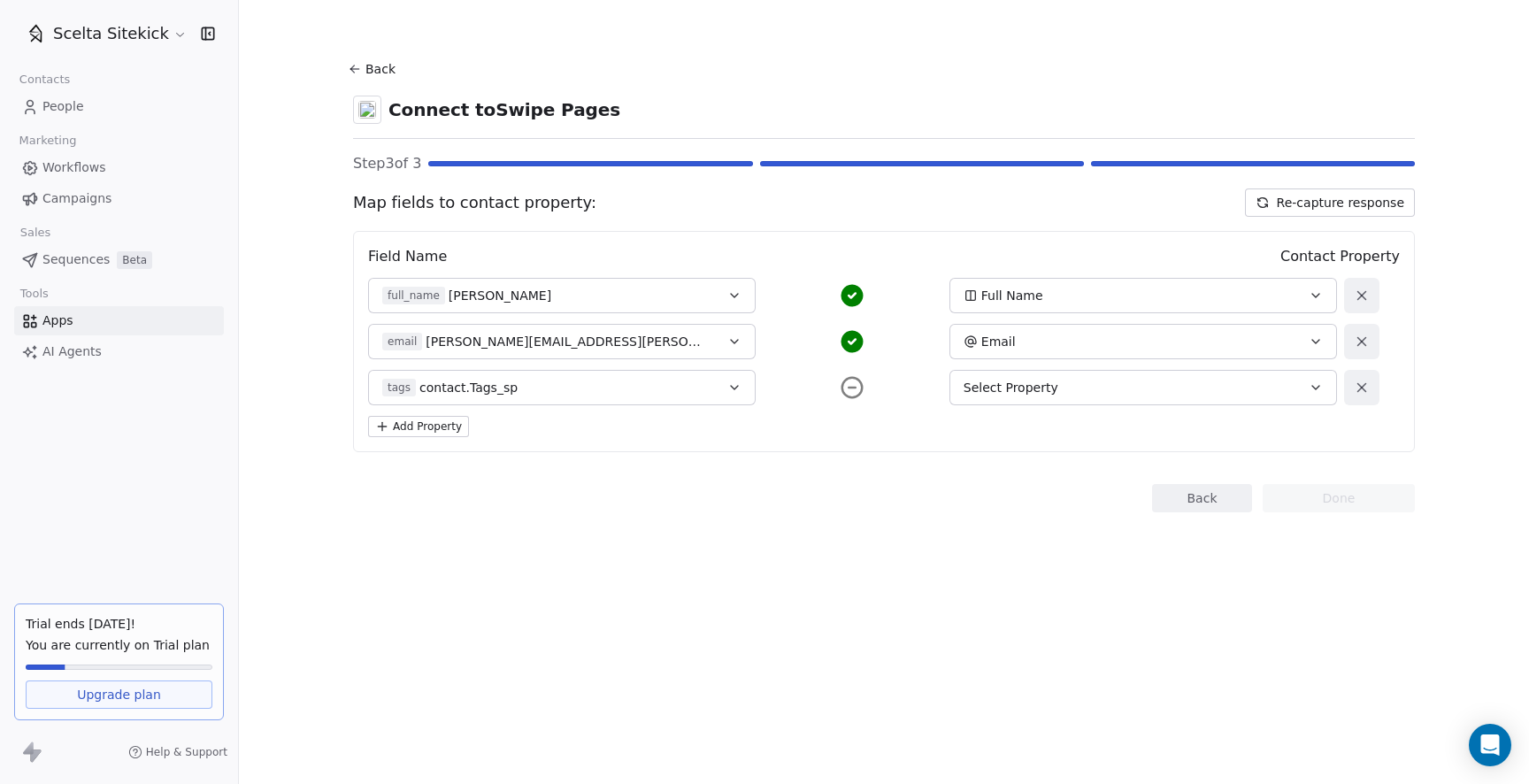
click at [1105, 385] on div "Select Property" at bounding box center [1125, 388] width 323 height 18
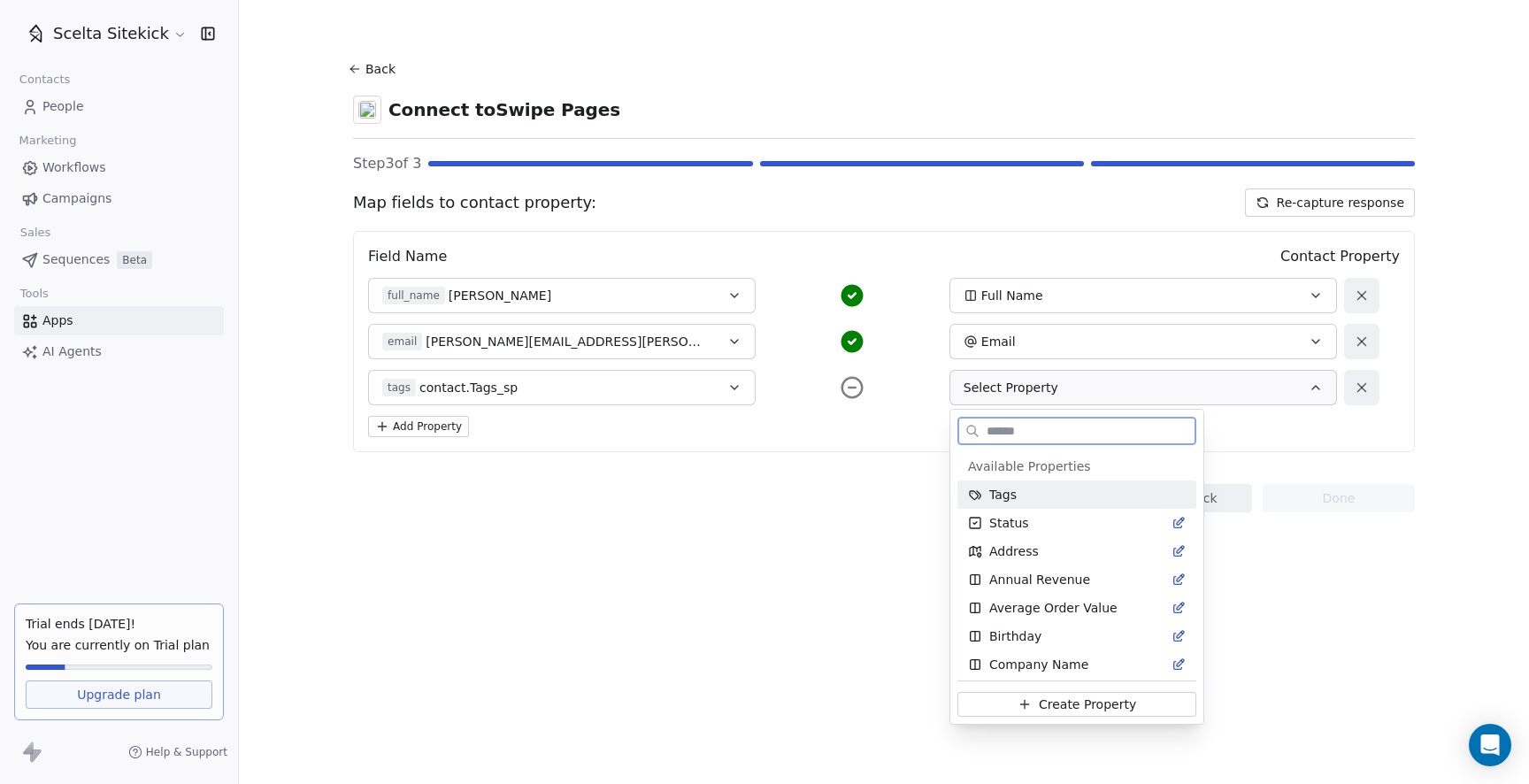
click at [1021, 497] on div "Tags" at bounding box center [1077, 494] width 218 height 18
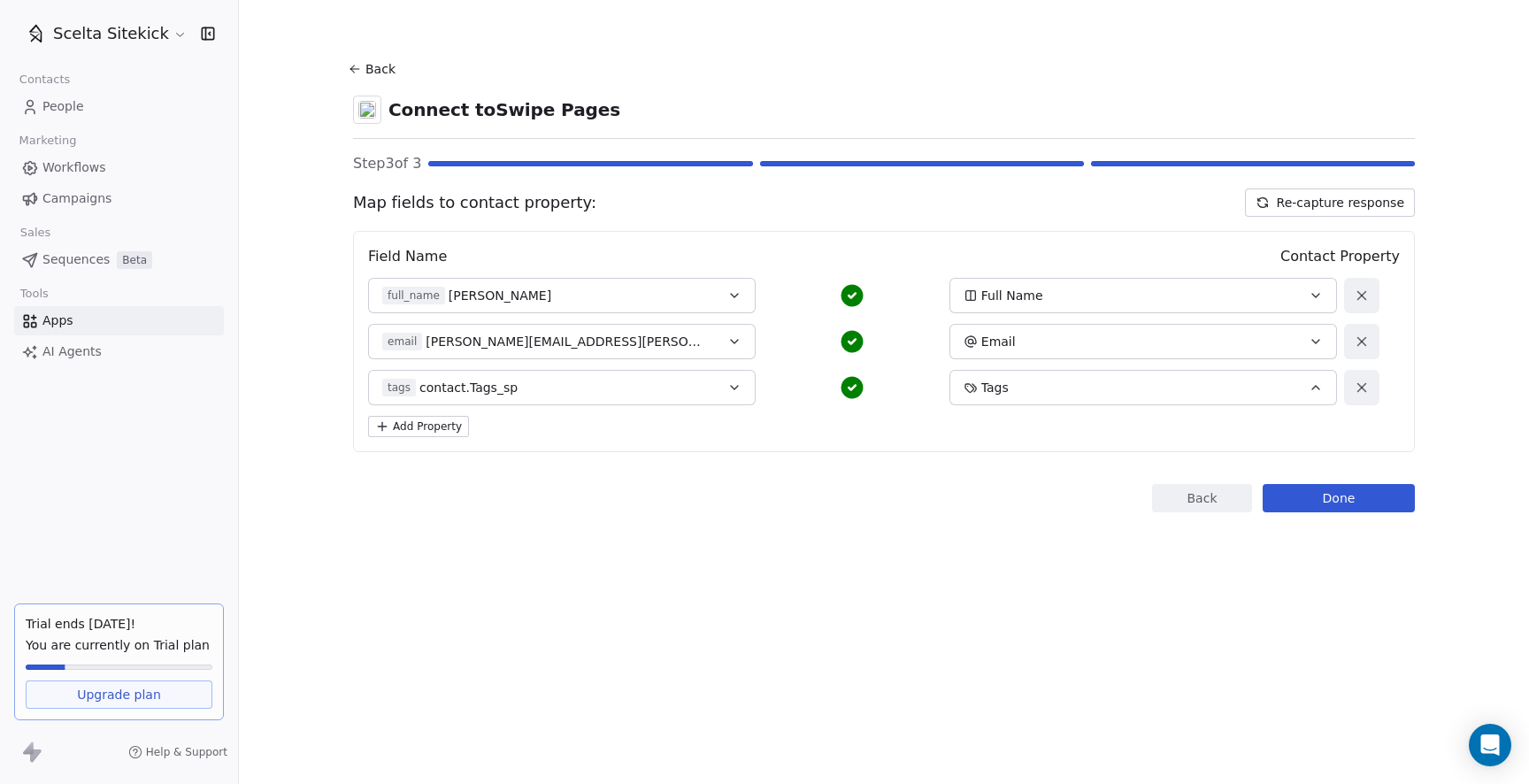
click at [1328, 493] on button "Done" at bounding box center [1338, 498] width 152 height 28
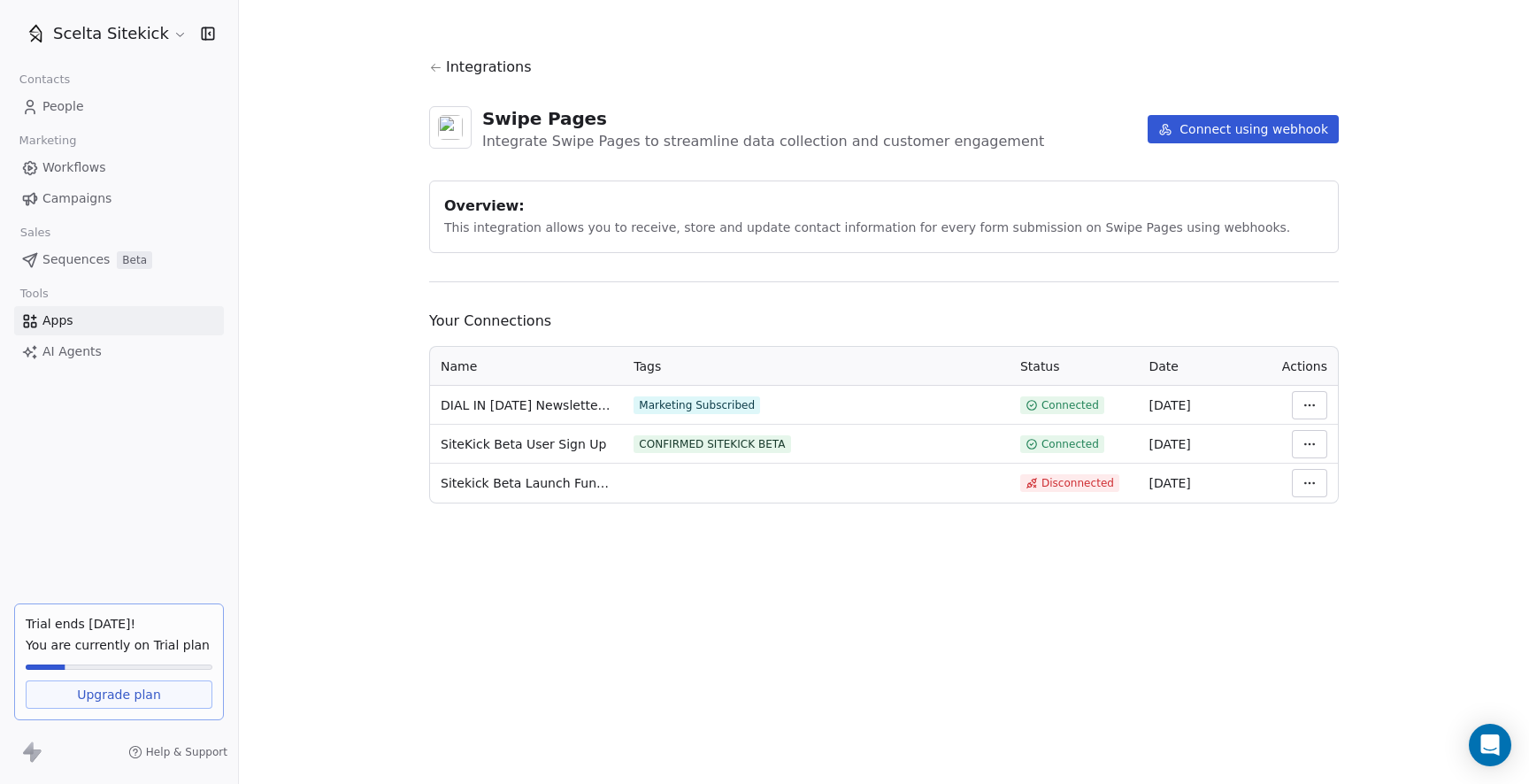
click at [64, 111] on span "People" at bounding box center [63, 106] width 42 height 19
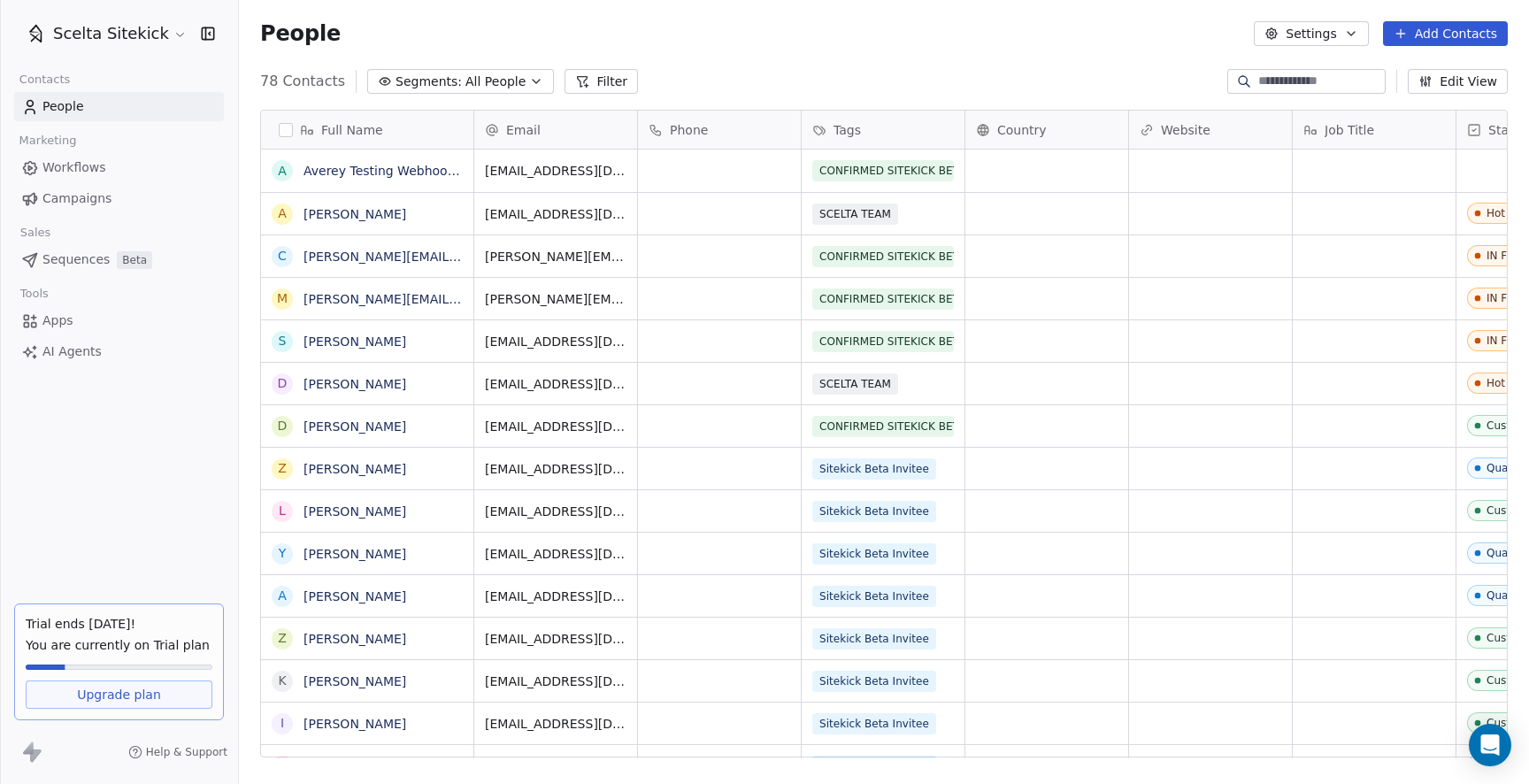
scroll to position [690, 1290]
click at [84, 165] on span "Workflows" at bounding box center [75, 167] width 64 height 19
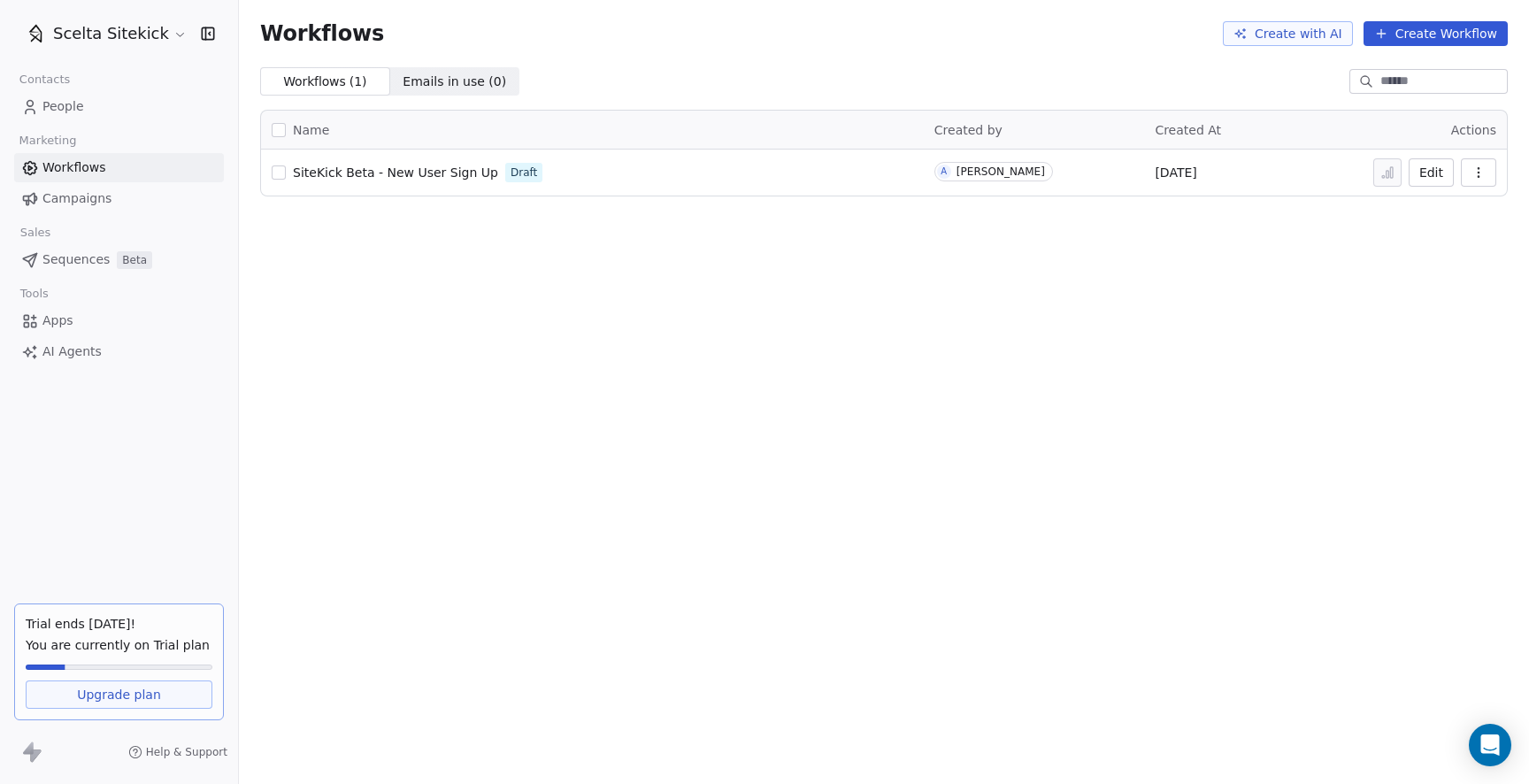
click at [82, 104] on span "People" at bounding box center [63, 106] width 42 height 19
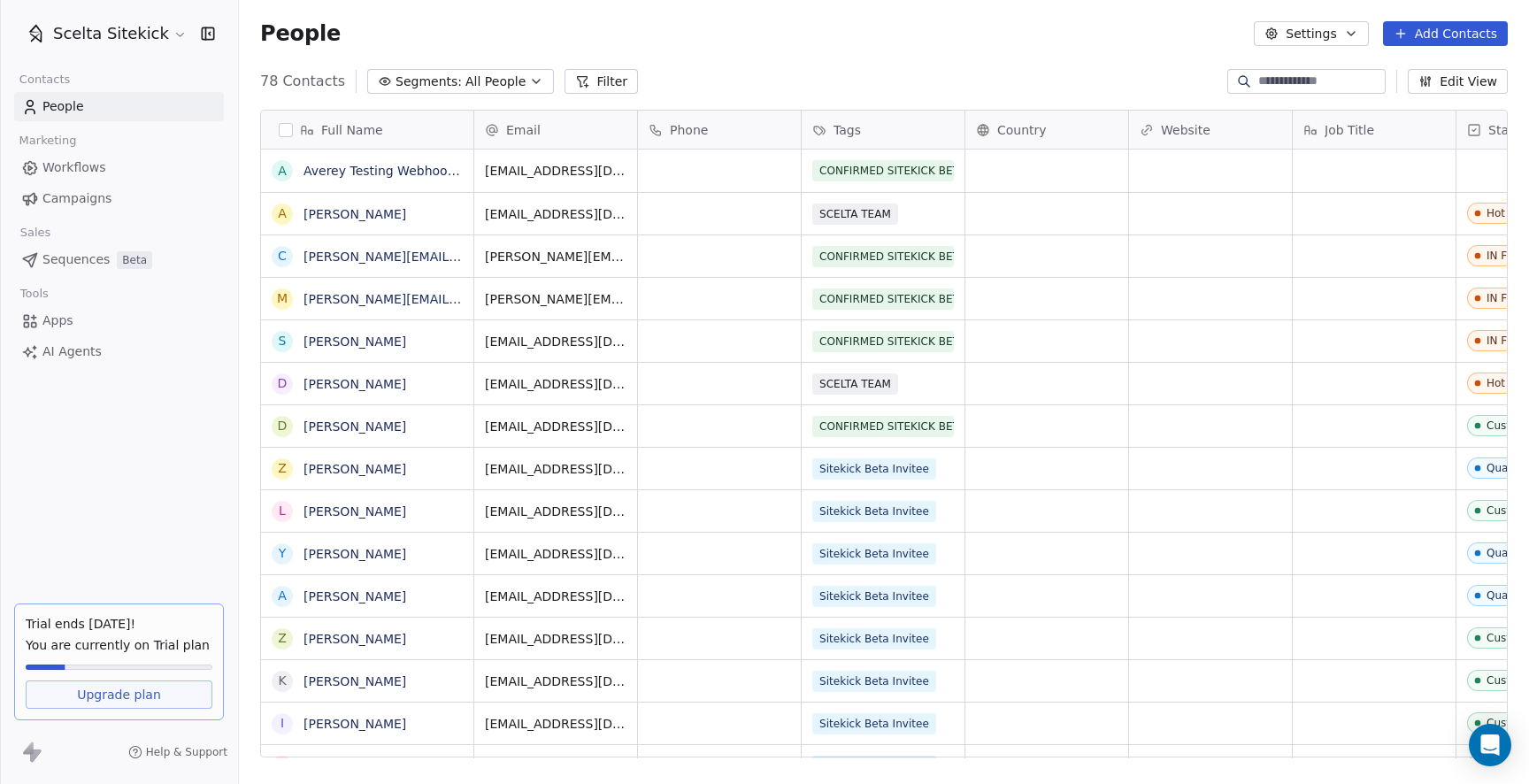
scroll to position [690, 1290]
click at [140, 24] on html "Scelta Sitekick Contacts People Marketing Workflows Campaigns Sales Sequences B…" at bounding box center [764, 392] width 1529 height 784
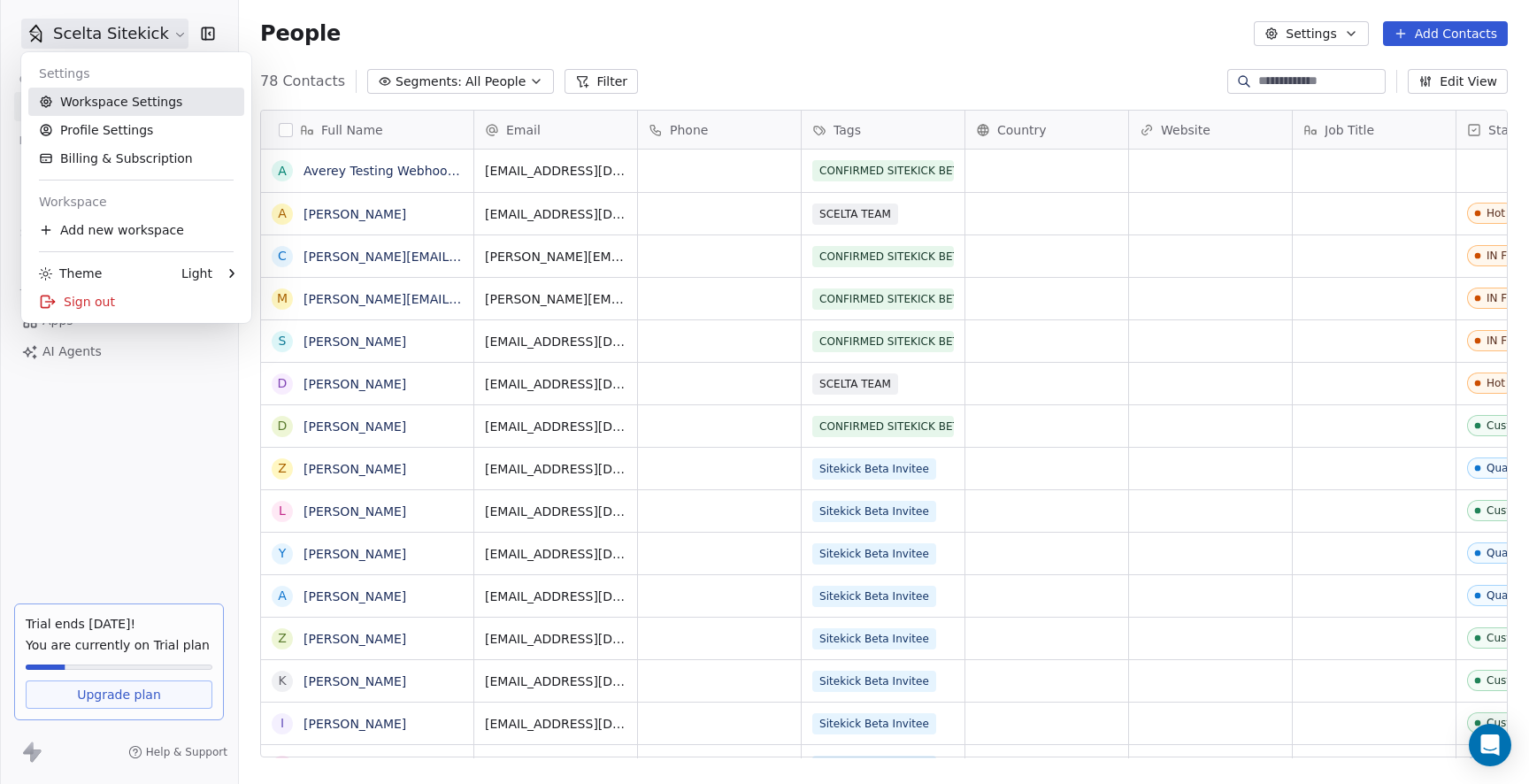
click at [116, 106] on link "Workspace Settings" at bounding box center [136, 102] width 216 height 28
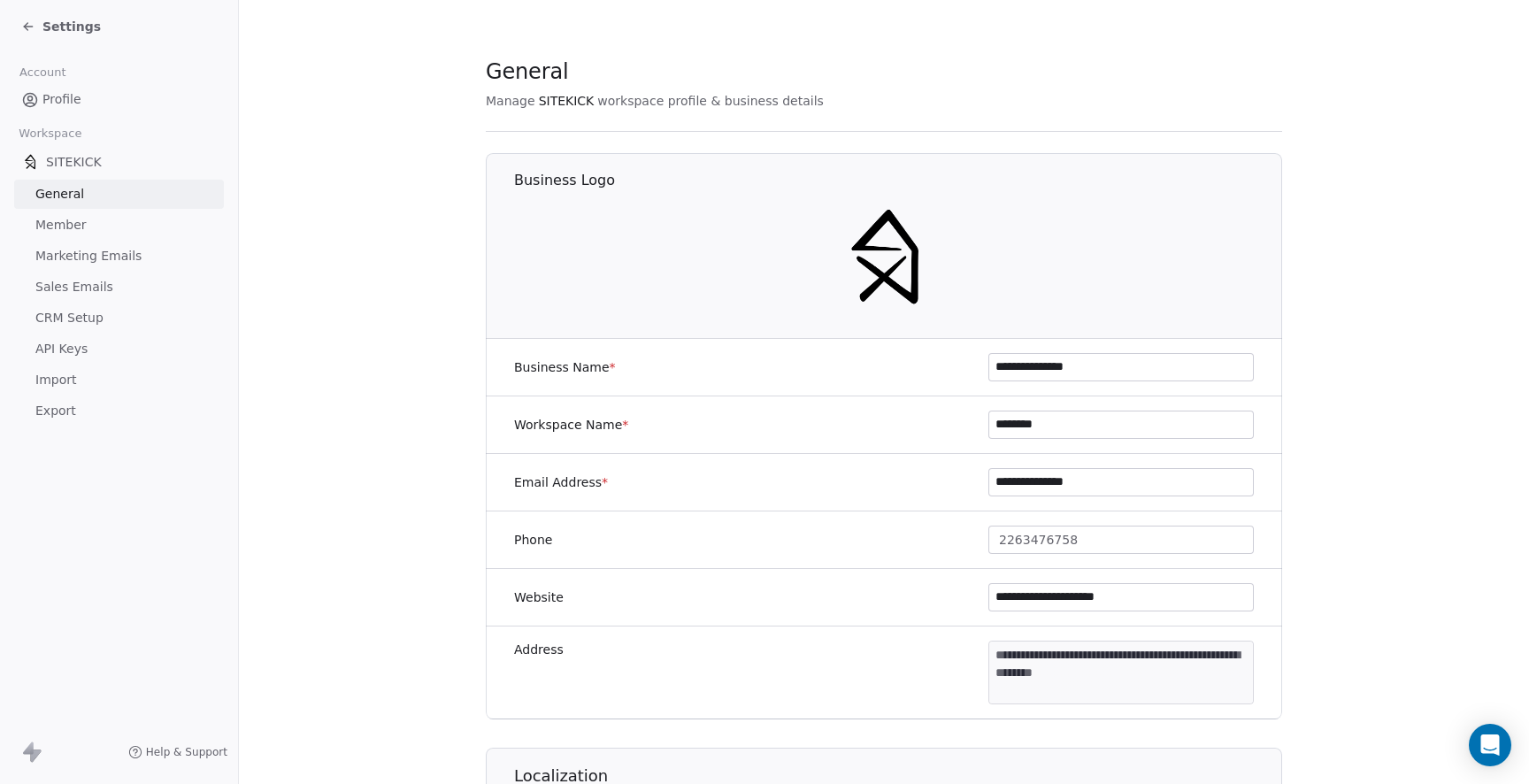
click at [70, 346] on span "API Keys" at bounding box center [61, 348] width 52 height 19
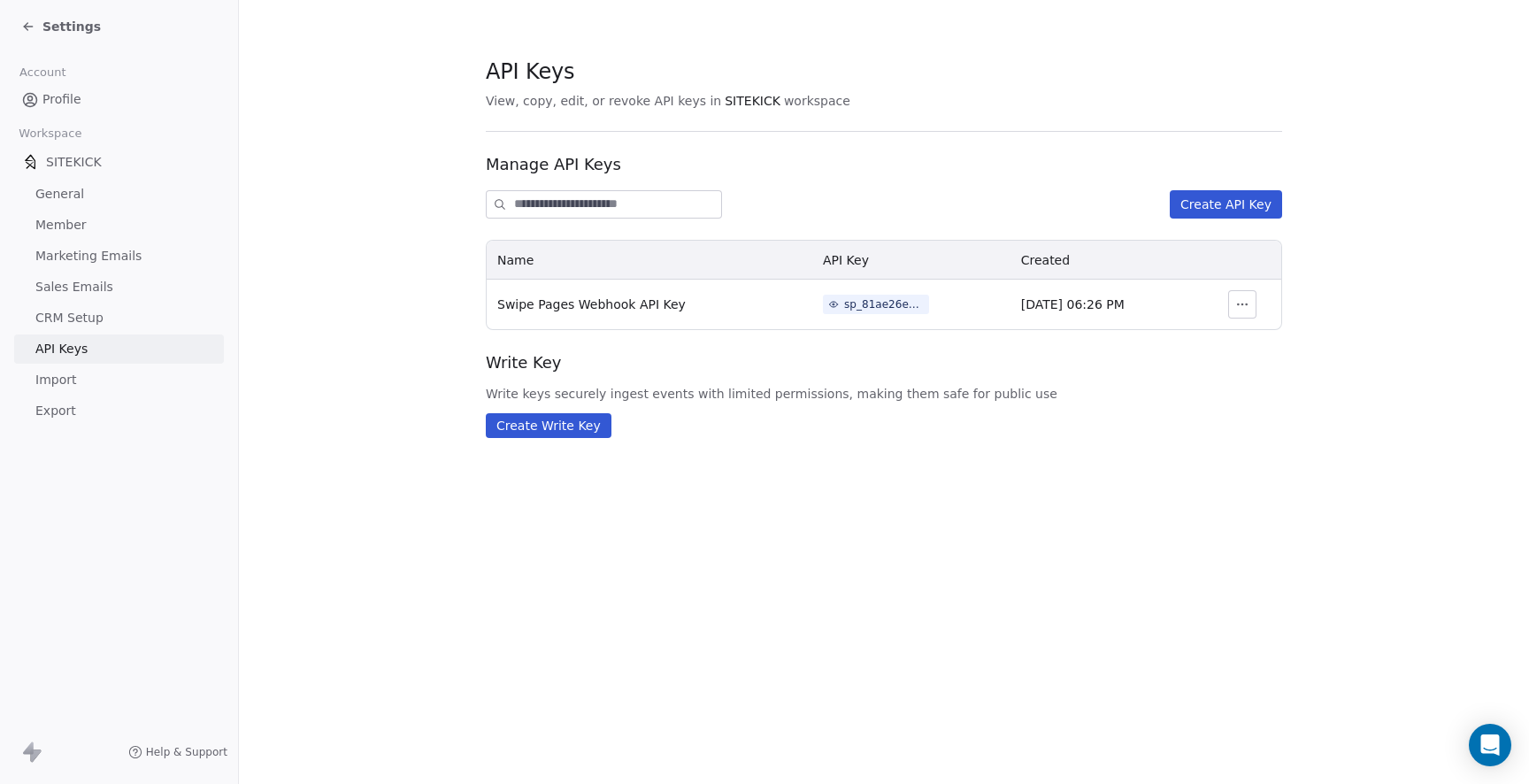
click at [859, 311] on div "sp_81ae26e32eb34049a4b51fb972a6caaf" at bounding box center [885, 304] width 80 height 16
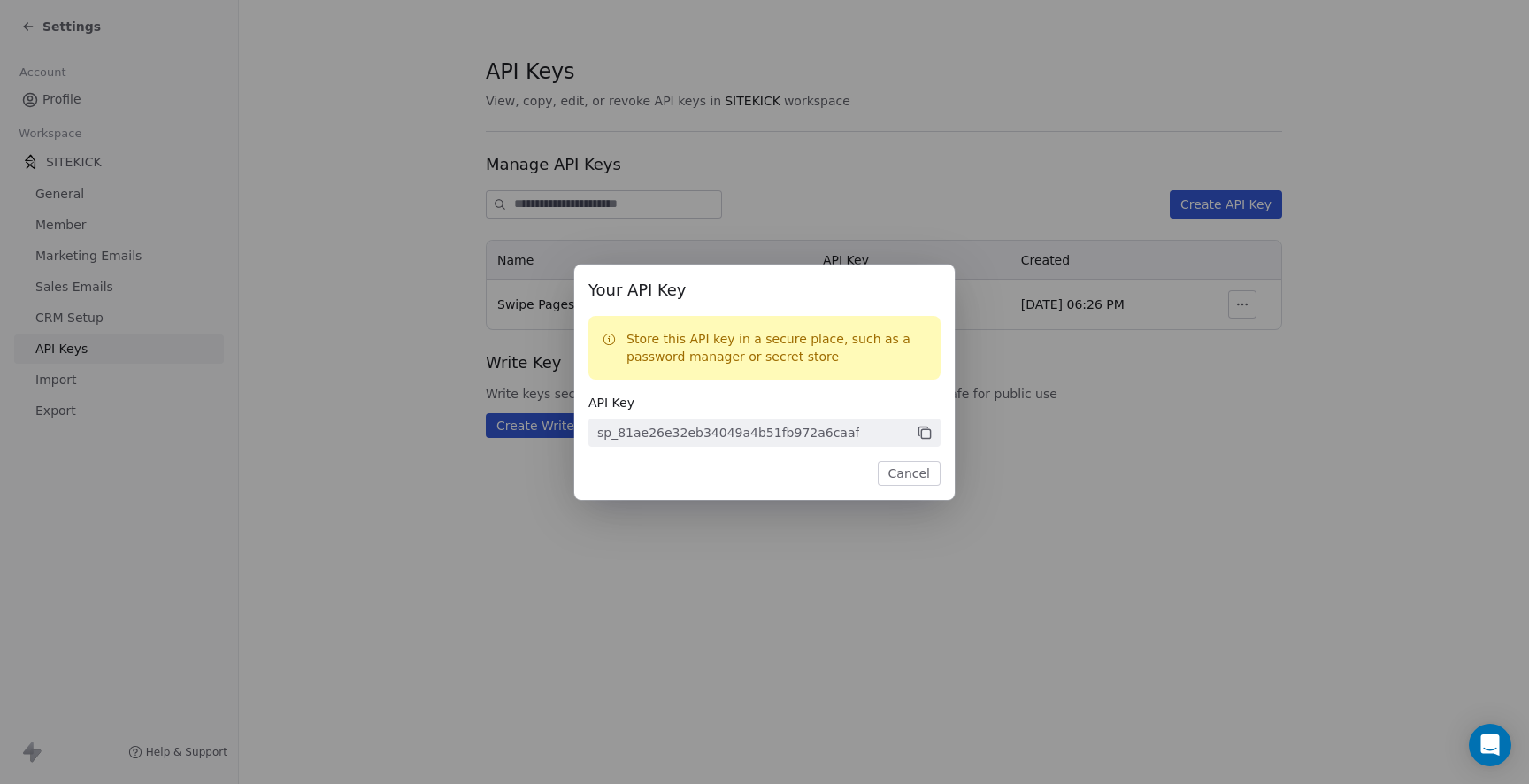
click at [927, 434] on icon at bounding box center [925, 434] width 16 height 16
click at [116, 83] on div "Your API Key Store this API key in a secure place, such as a password manager o…" at bounding box center [764, 392] width 1529 height 784
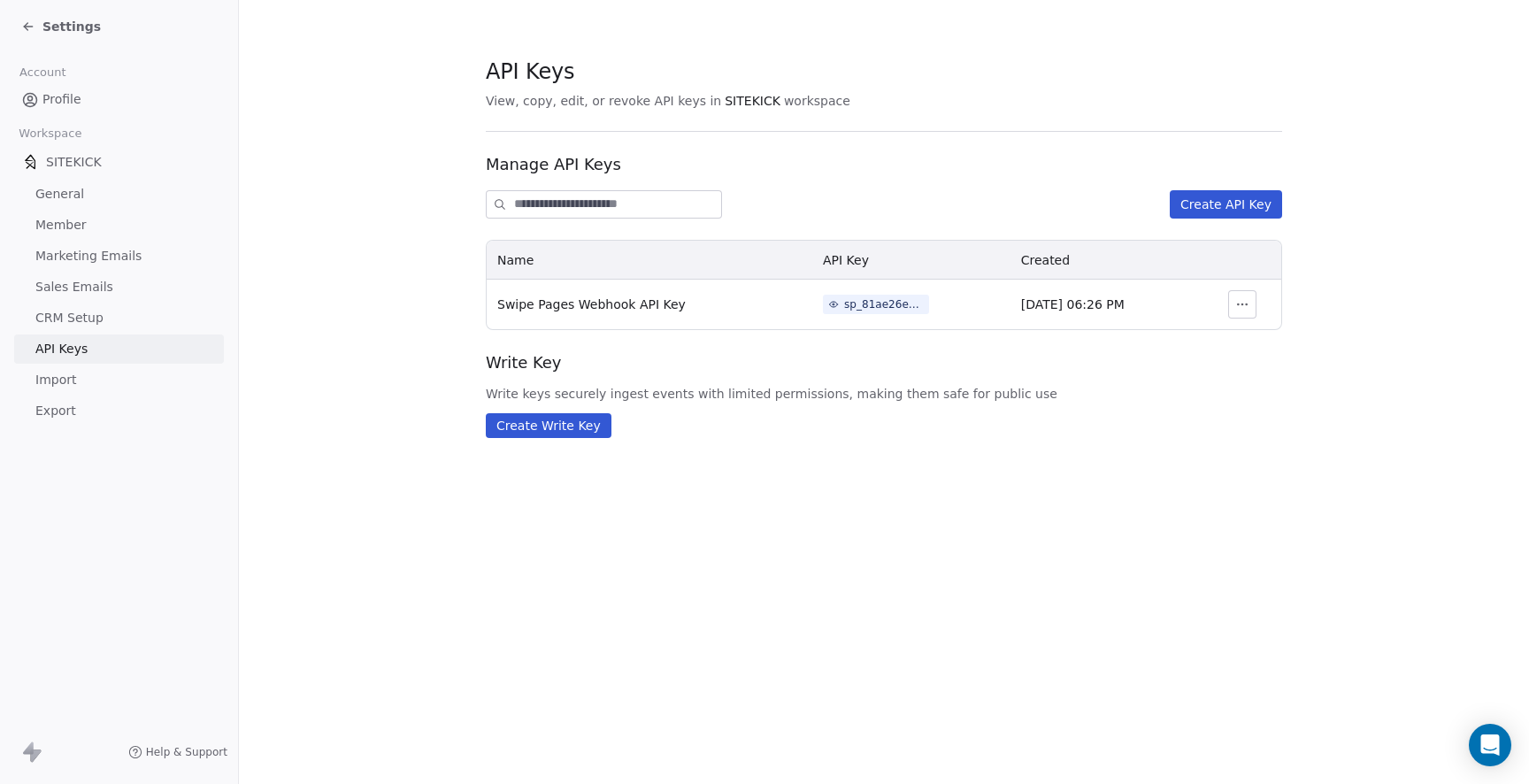
click at [60, 79] on span "Account" at bounding box center [43, 73] width 62 height 27
click at [52, 34] on span "Settings" at bounding box center [72, 27] width 59 height 18
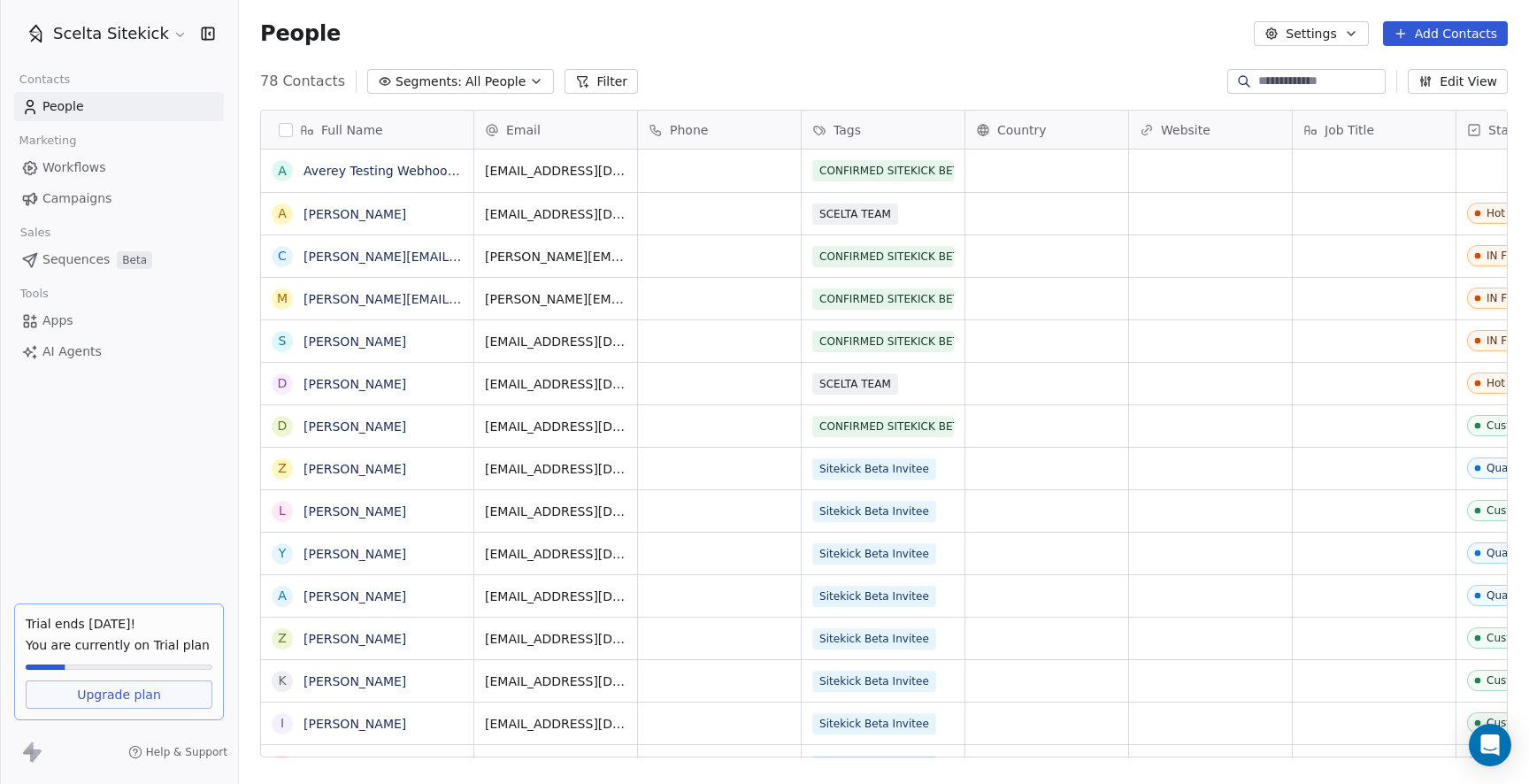
scroll to position [690, 1290]
click at [282, 174] on button "grid" at bounding box center [280, 171] width 14 height 14
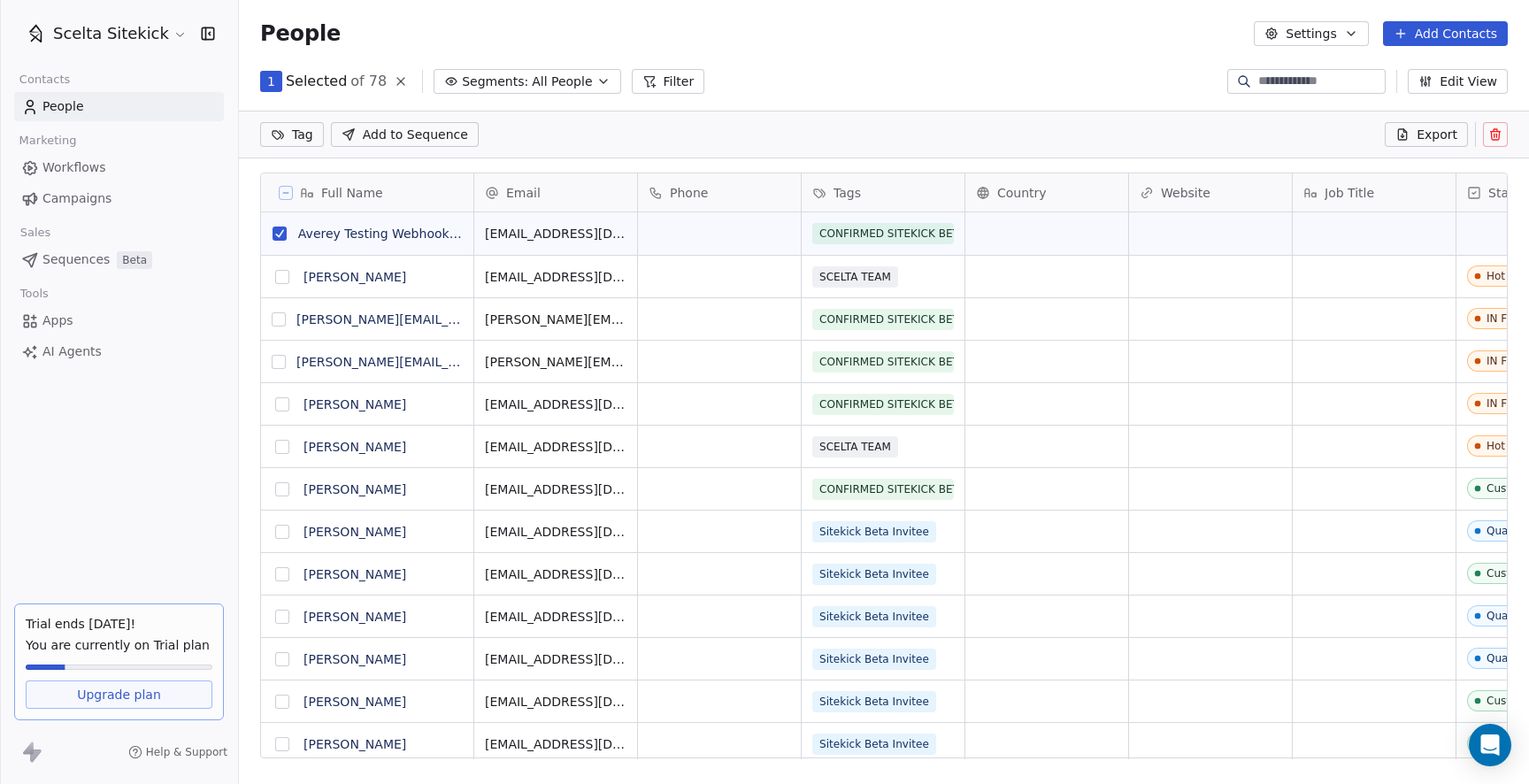
click at [1500, 132] on icon at bounding box center [1495, 134] width 14 height 14
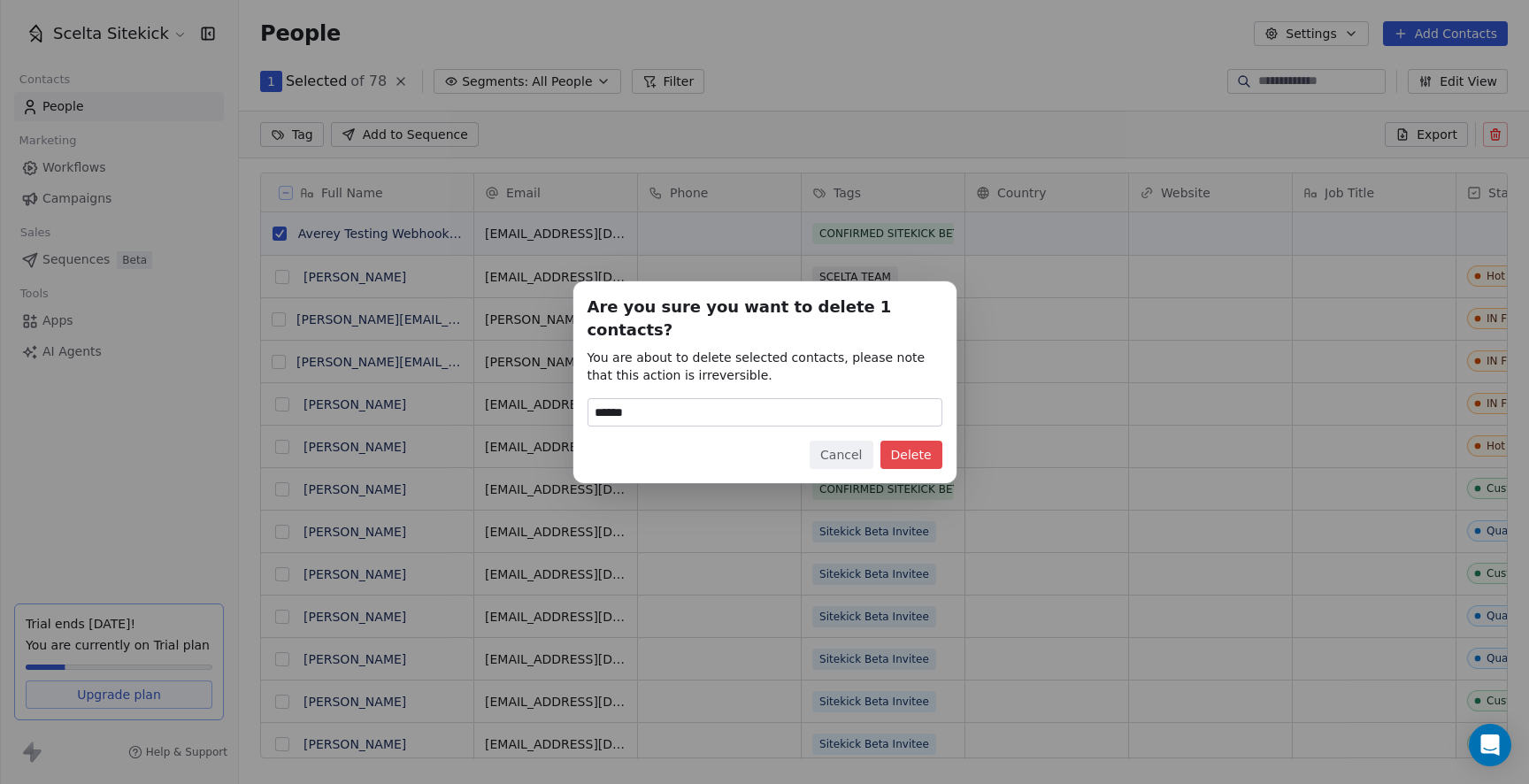
type input "******"
click at [922, 442] on button "Delete" at bounding box center [911, 455] width 62 height 28
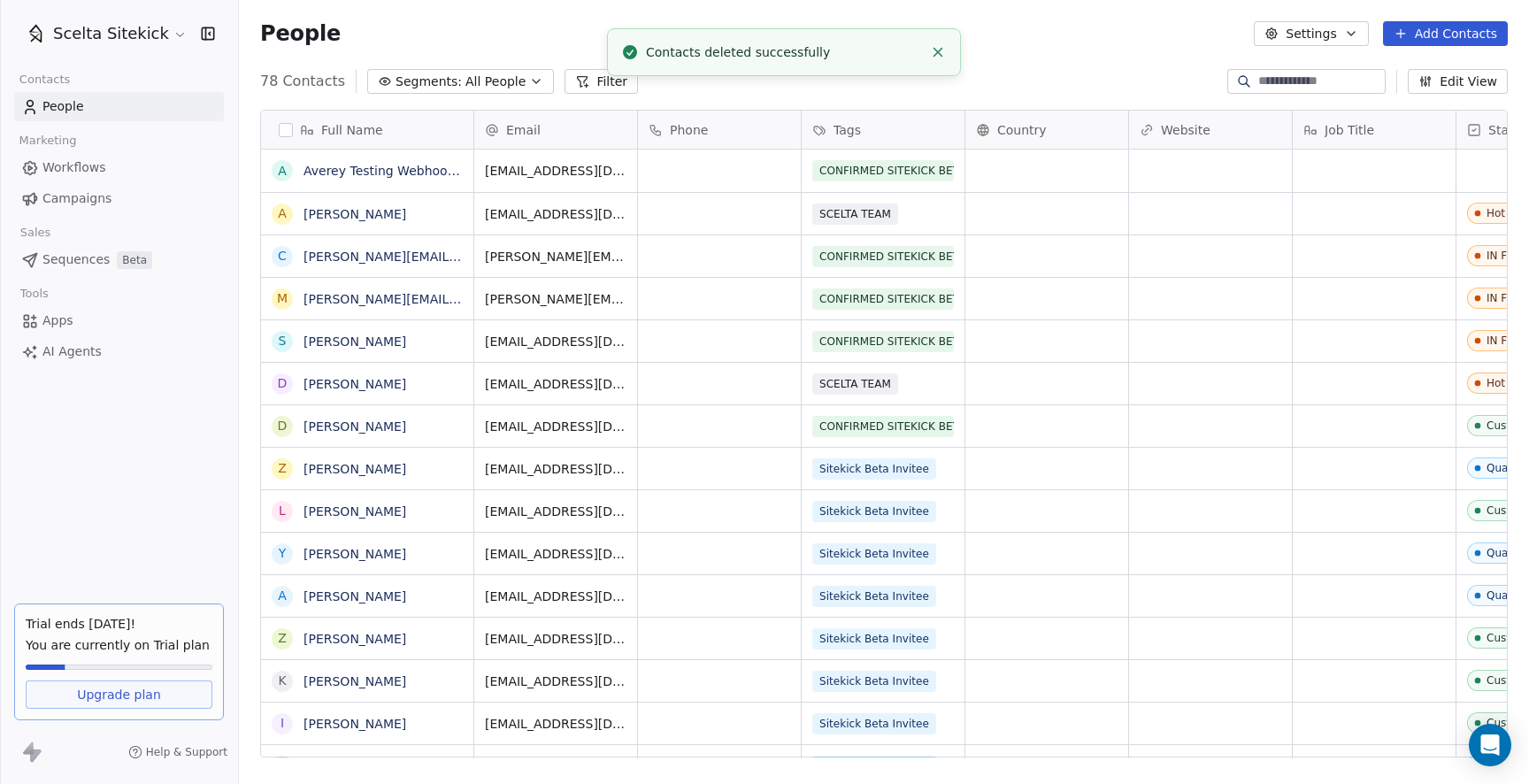
scroll to position [690, 1290]
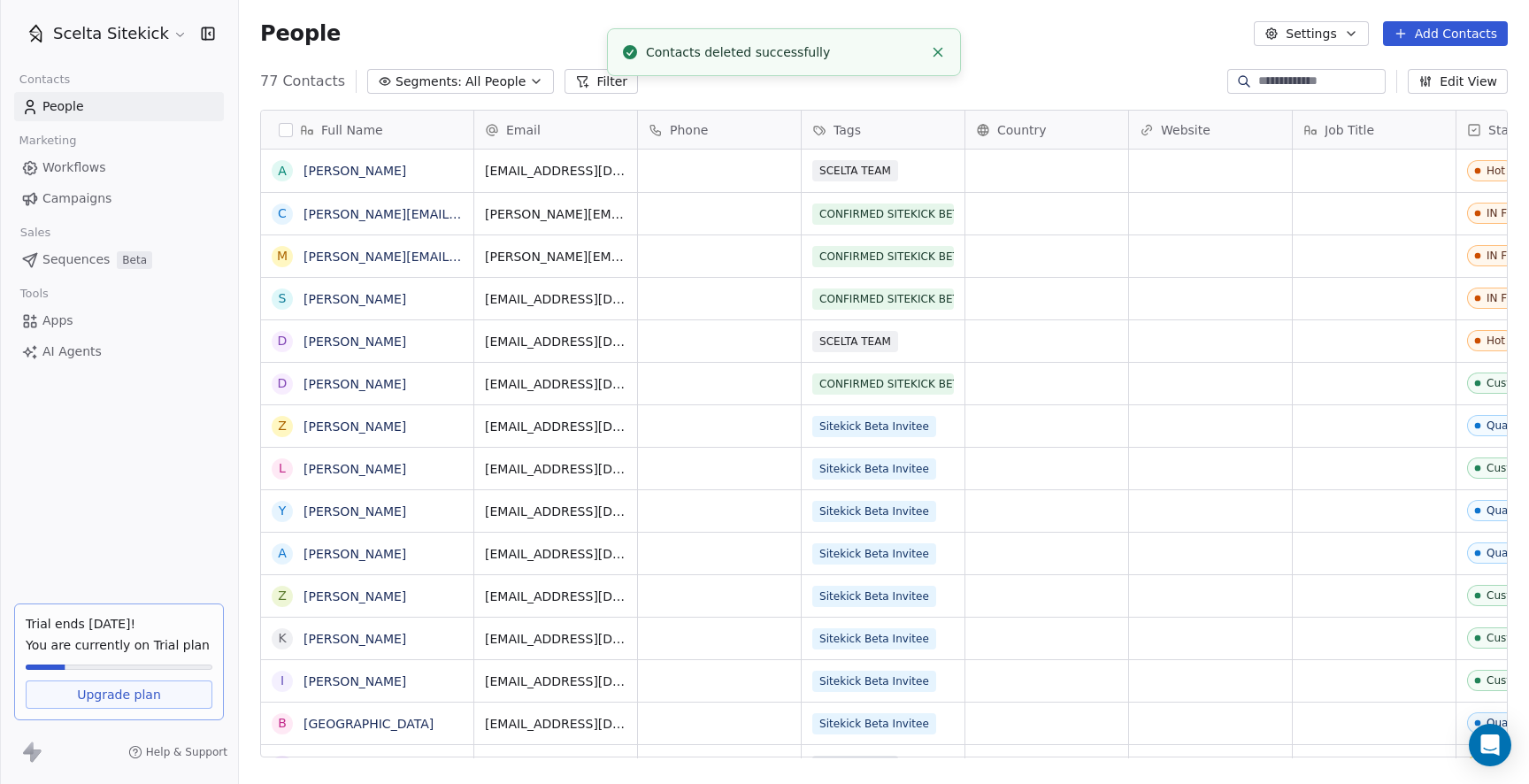
click at [75, 160] on span "Workflows" at bounding box center [75, 167] width 64 height 19
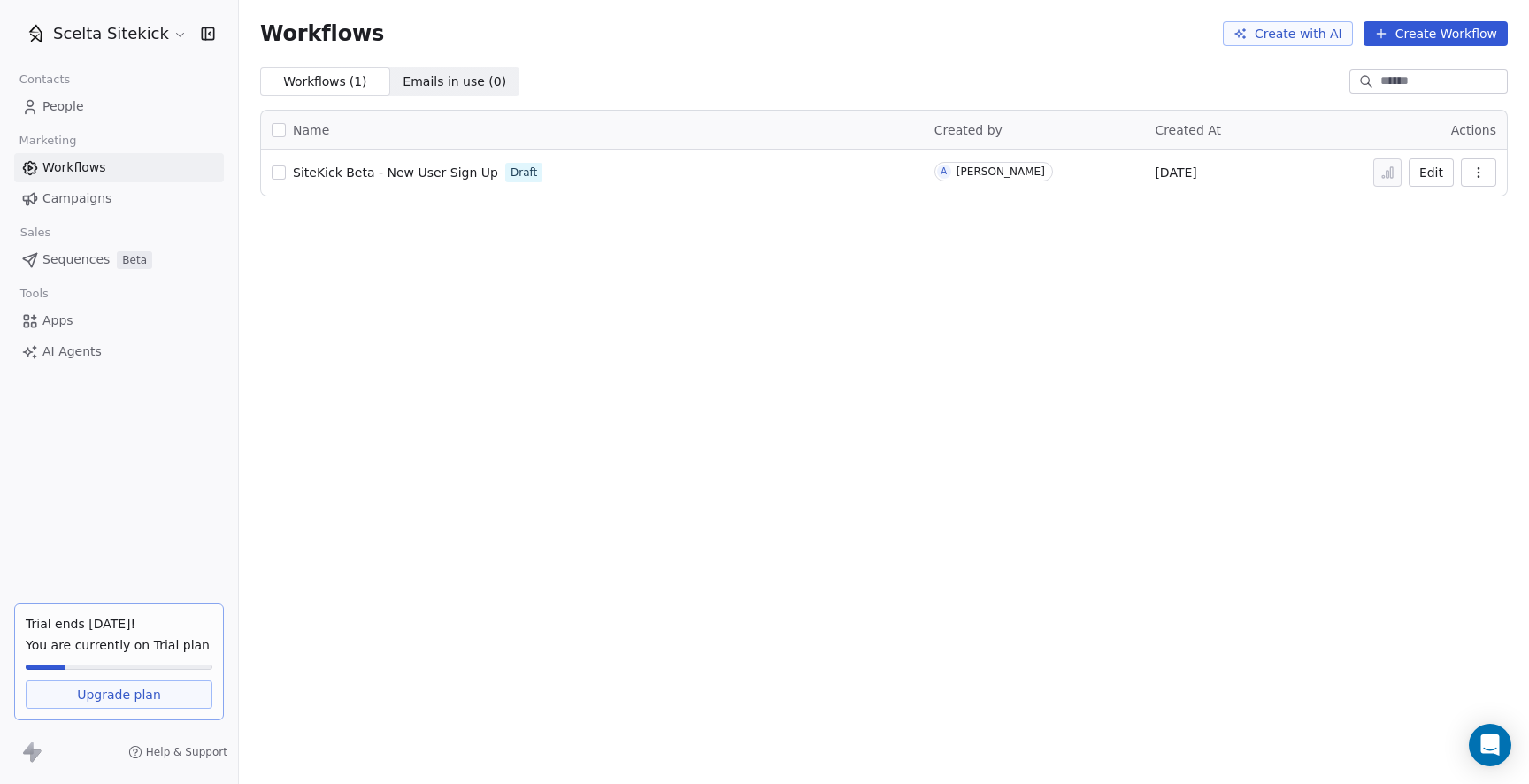
click at [160, 28] on html "Scelta Sitekick Contacts People Marketing Workflows Campaigns Sales Sequences B…" at bounding box center [764, 392] width 1529 height 784
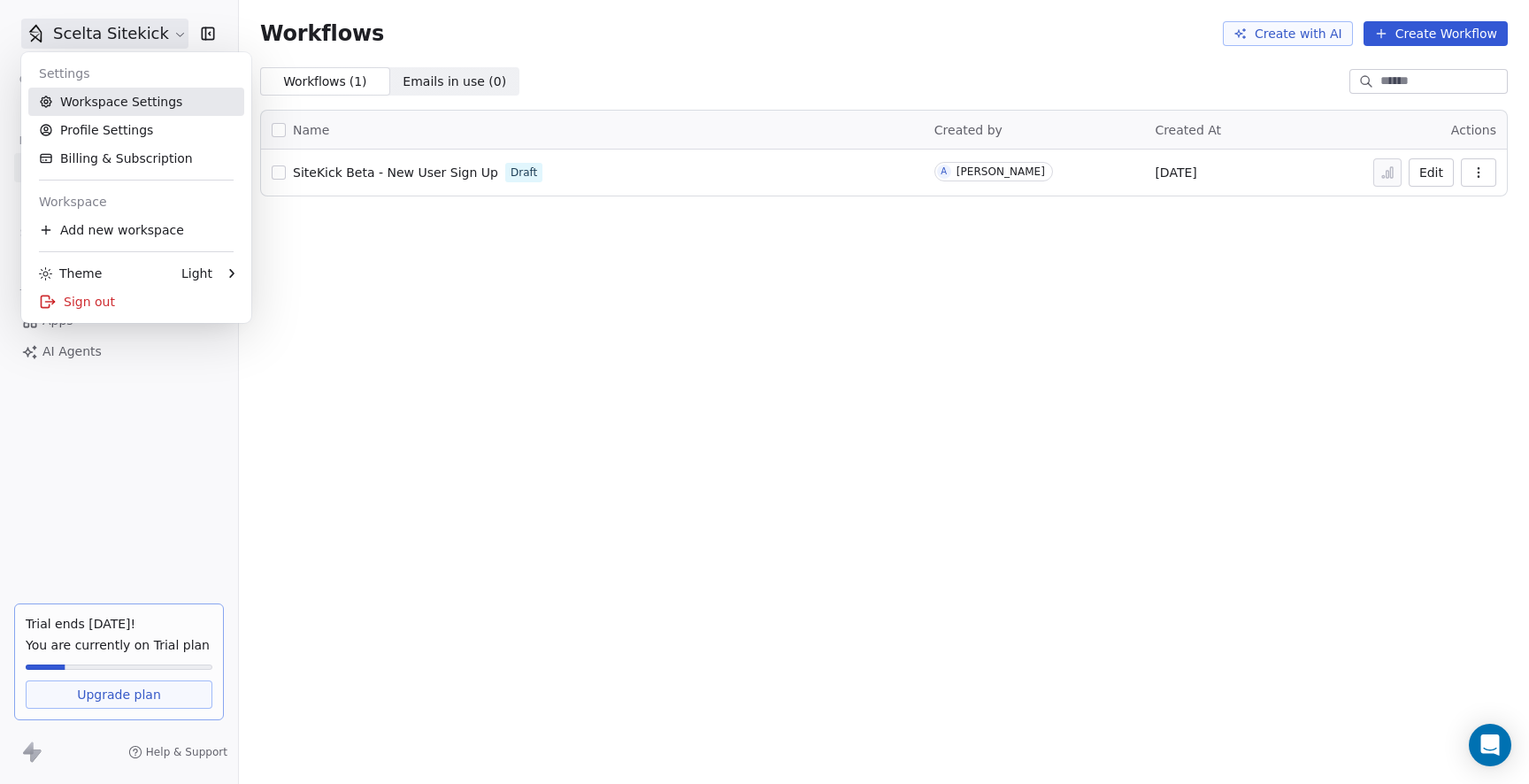
click at [98, 112] on link "Workspace Settings" at bounding box center [136, 102] width 216 height 28
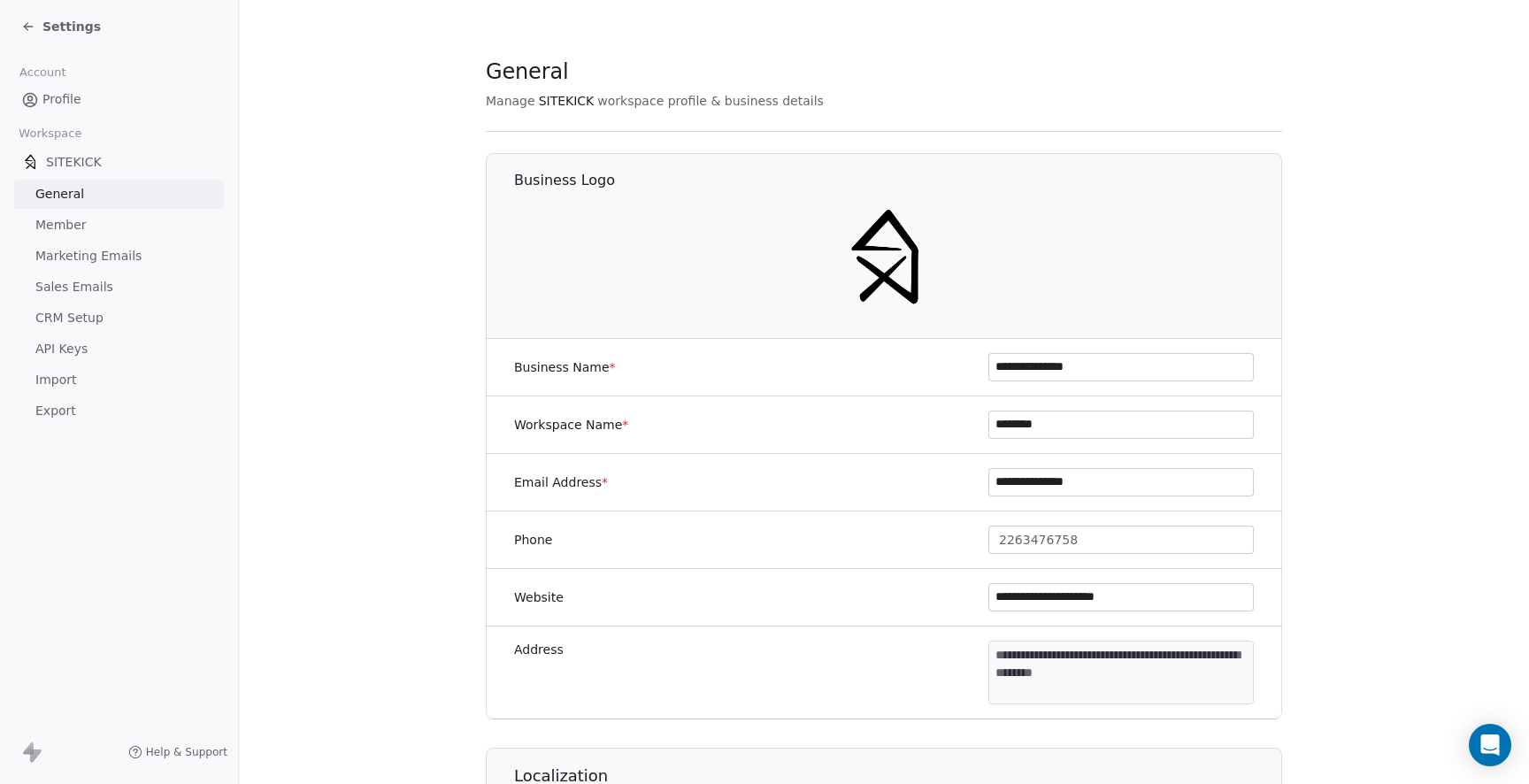
click at [23, 22] on icon at bounding box center [28, 27] width 14 height 14
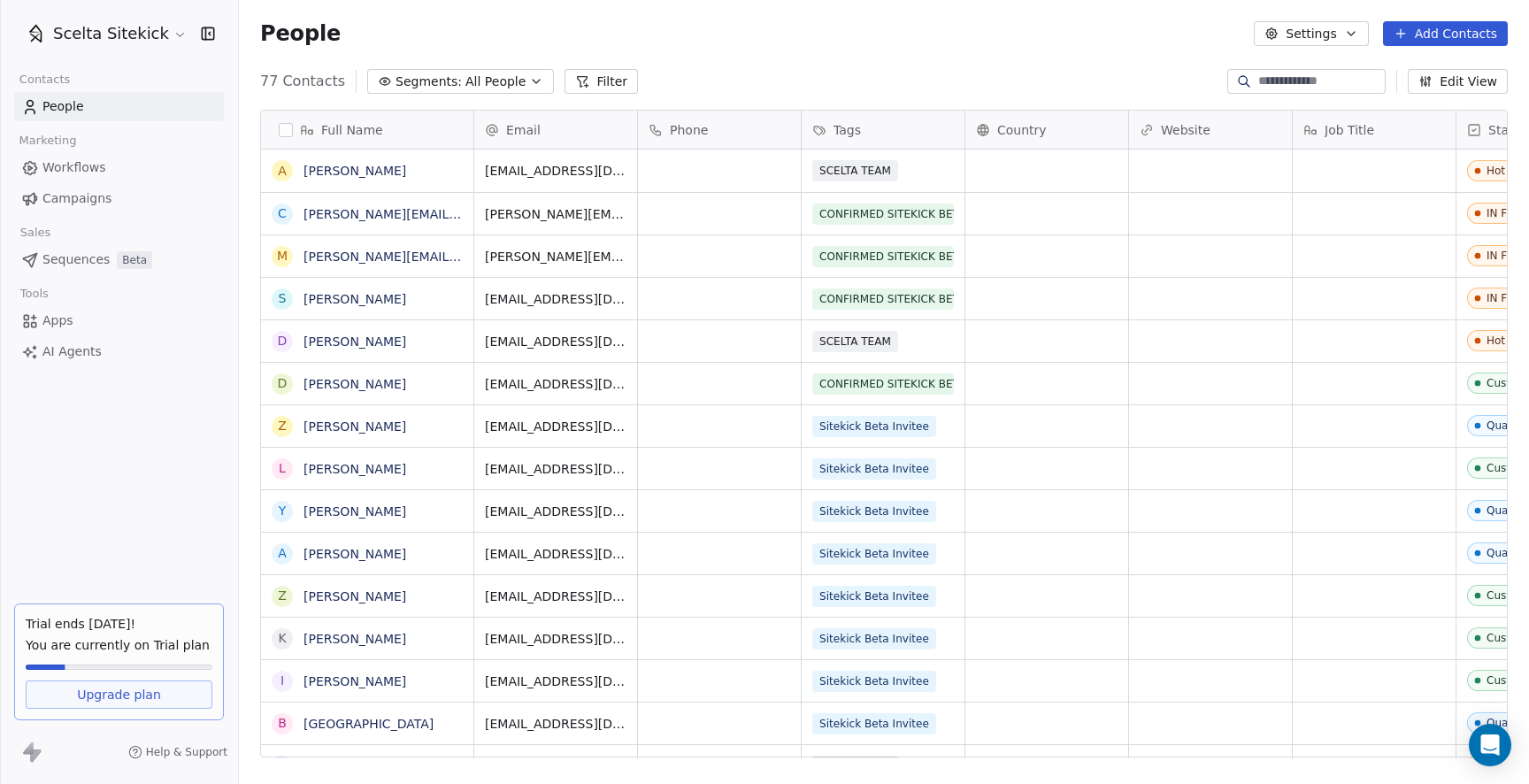
scroll to position [690, 1290]
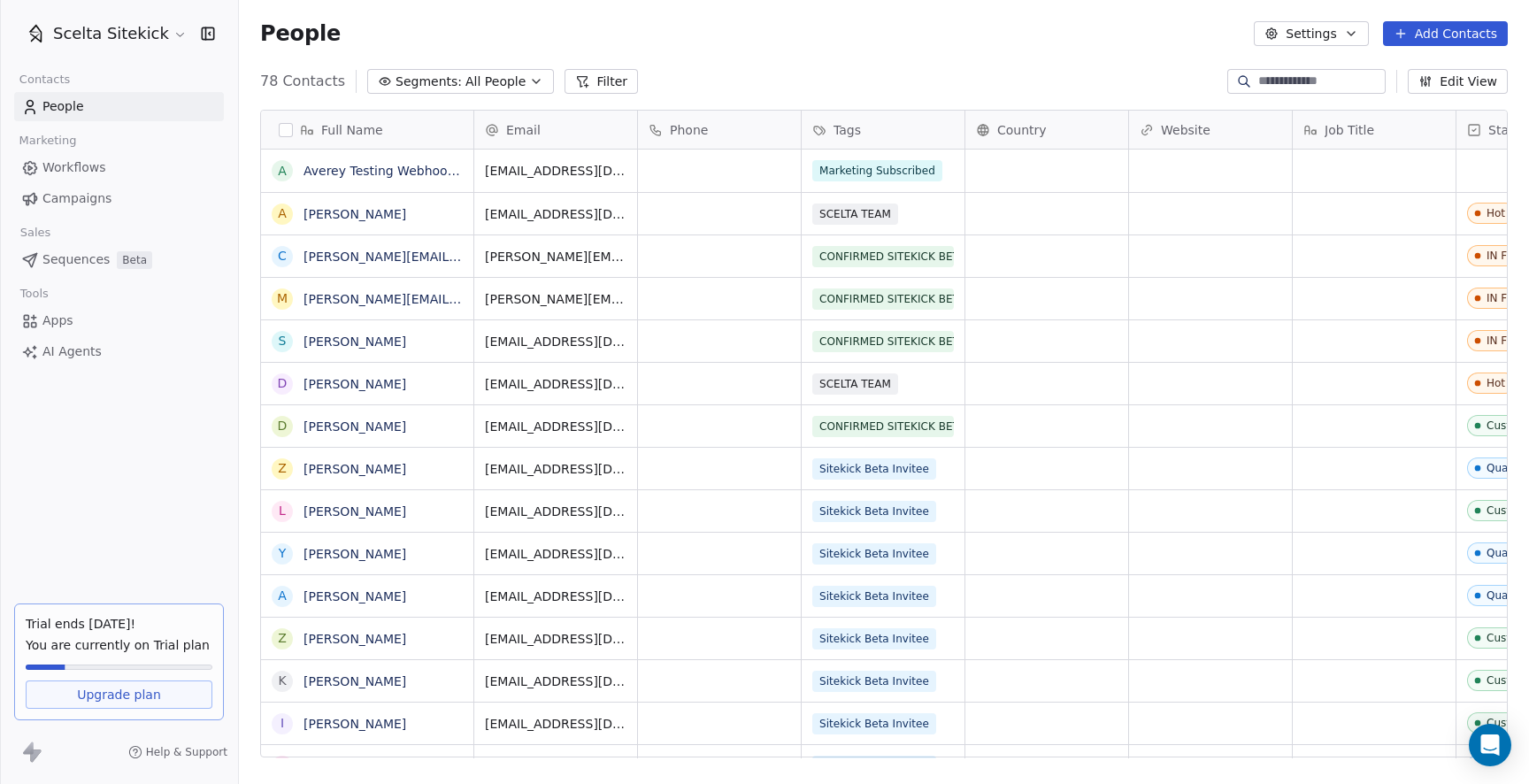
scroll to position [690, 1290]
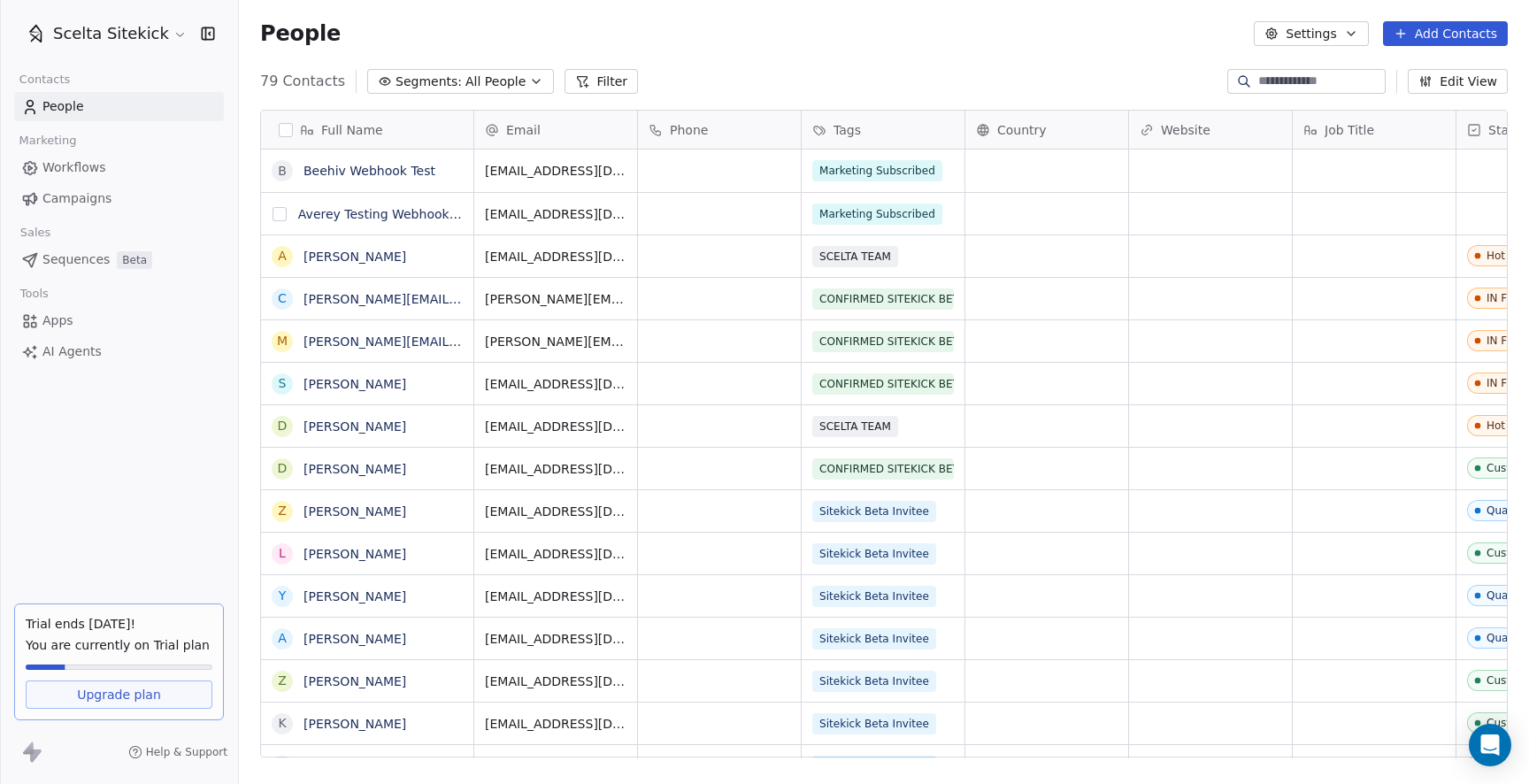
click at [278, 217] on button "grid" at bounding box center [280, 214] width 14 height 14
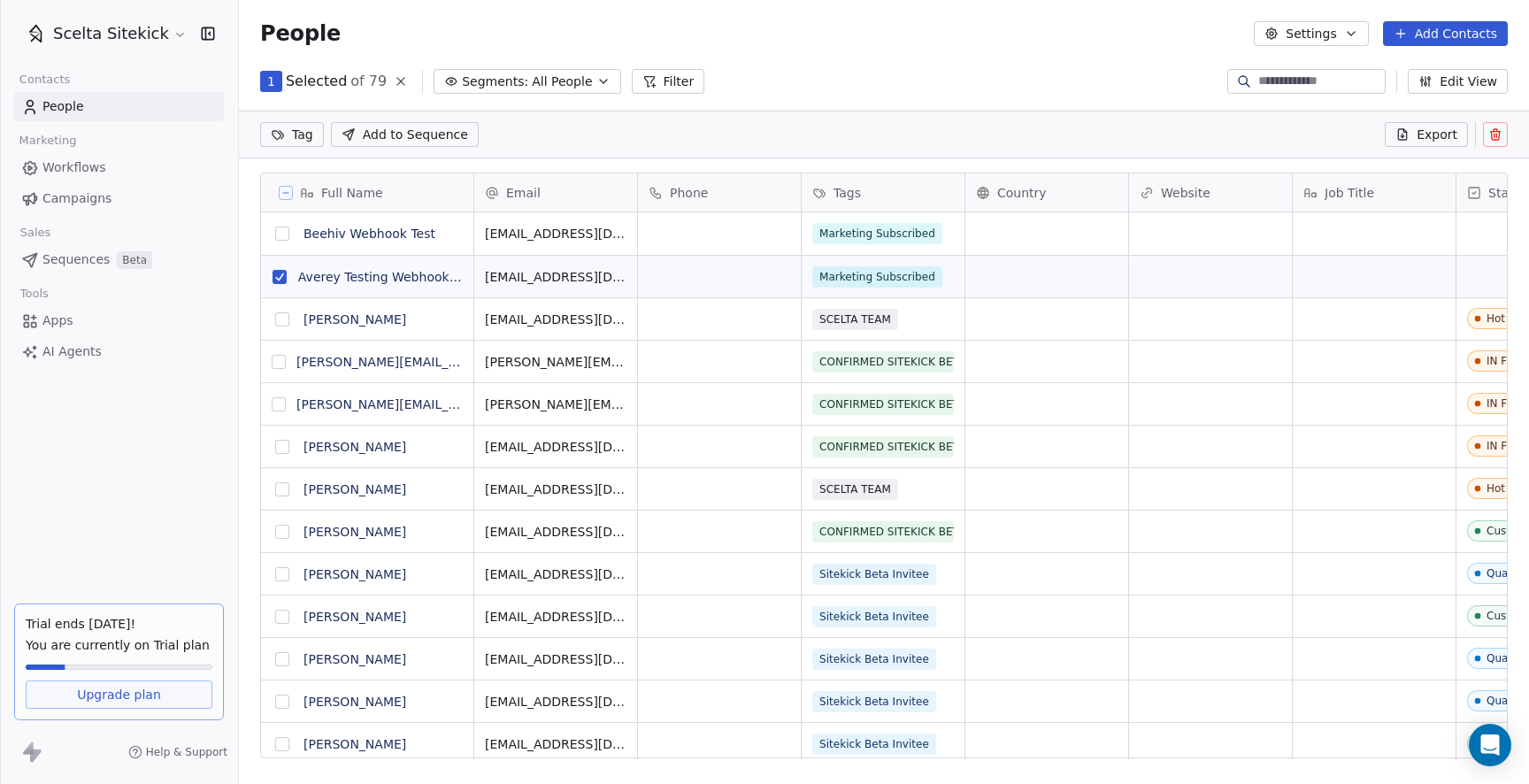
click at [1493, 130] on icon at bounding box center [1495, 130] width 4 height 3
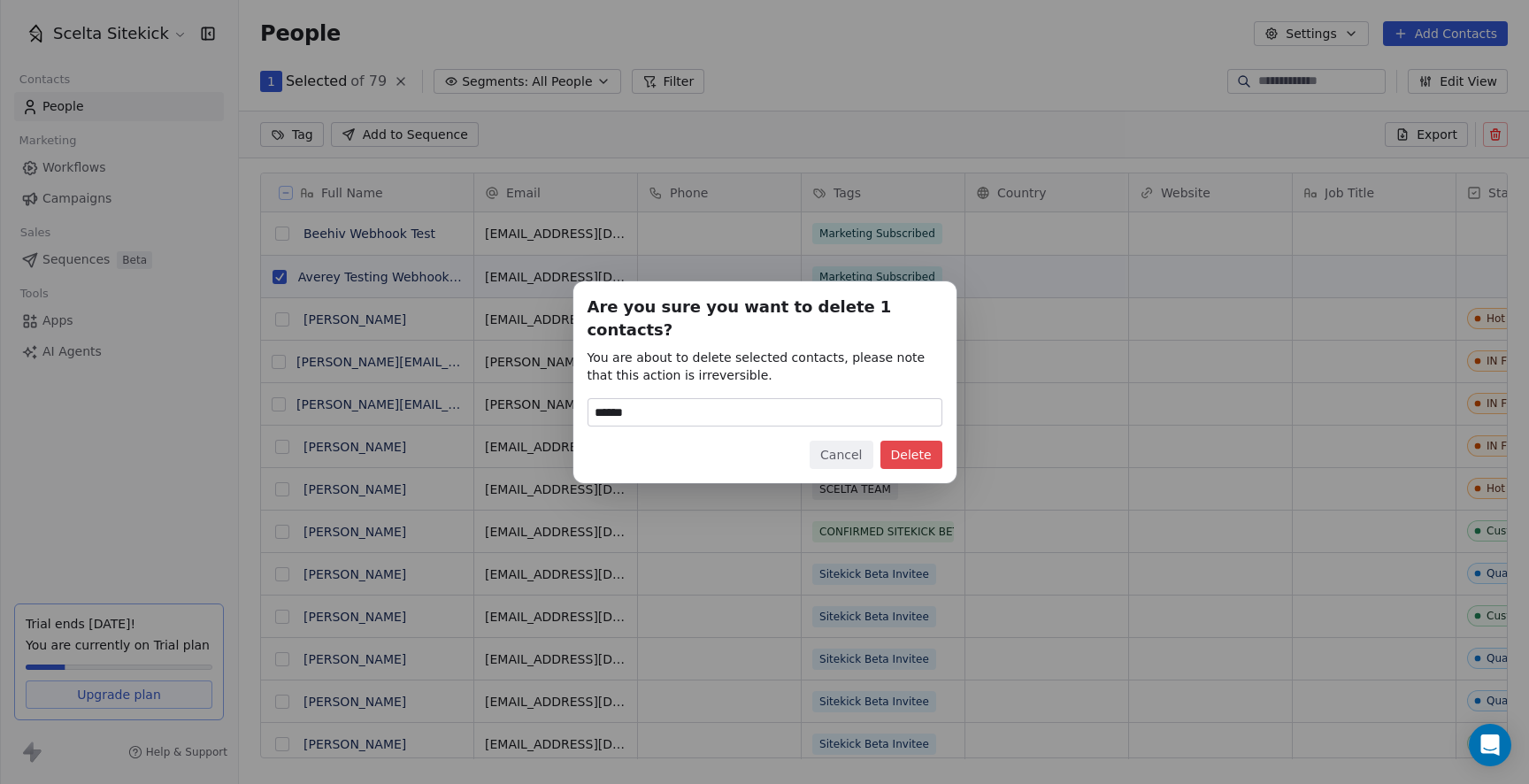
type input "******"
click at [915, 427] on div "Are you sure you want to delete 1 contacts? You are about to delete selected co…" at bounding box center [764, 381] width 355 height 173
click at [918, 441] on button "Delete" at bounding box center [911, 455] width 62 height 28
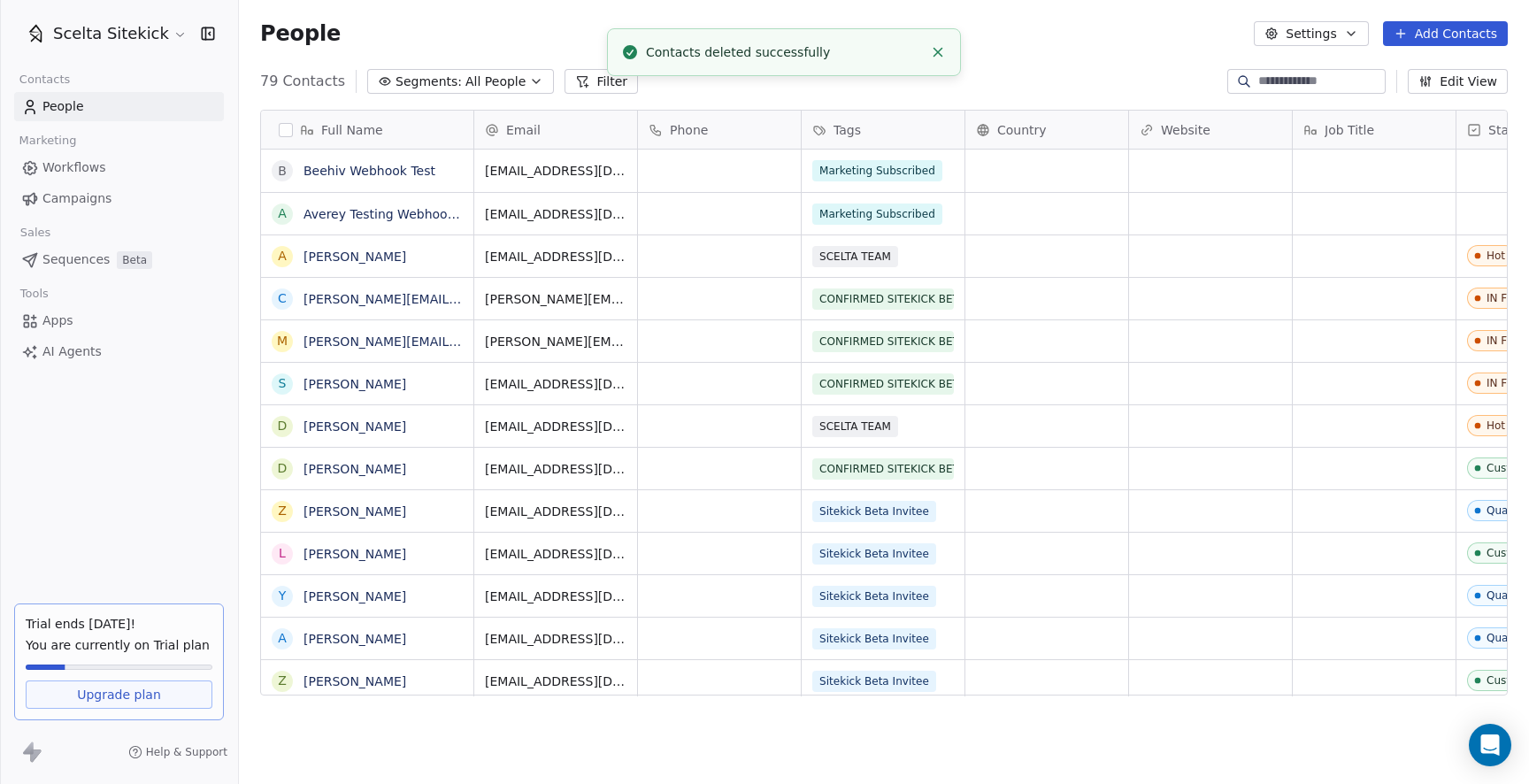
scroll to position [690, 1290]
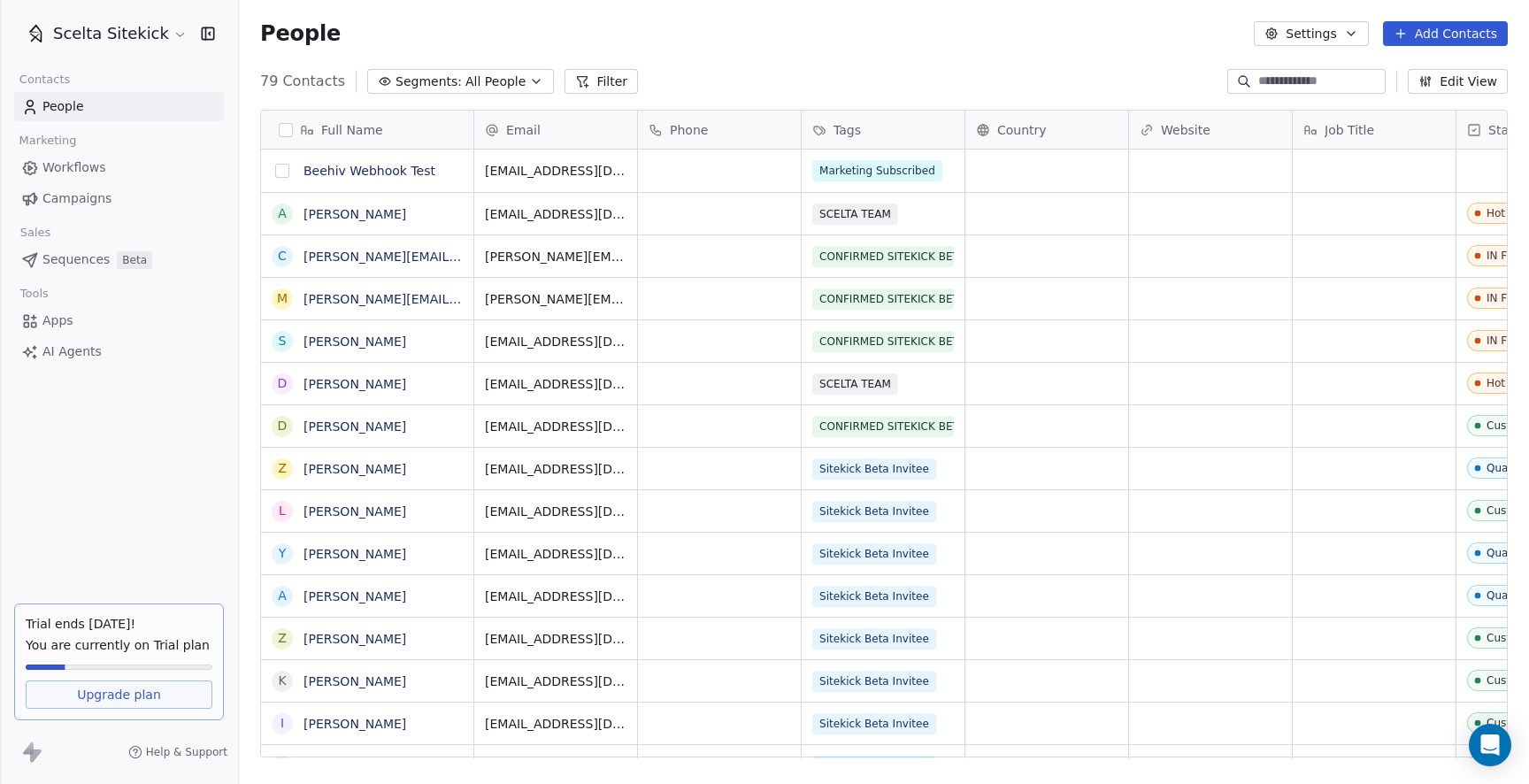
click at [281, 172] on button "grid" at bounding box center [283, 171] width 14 height 14
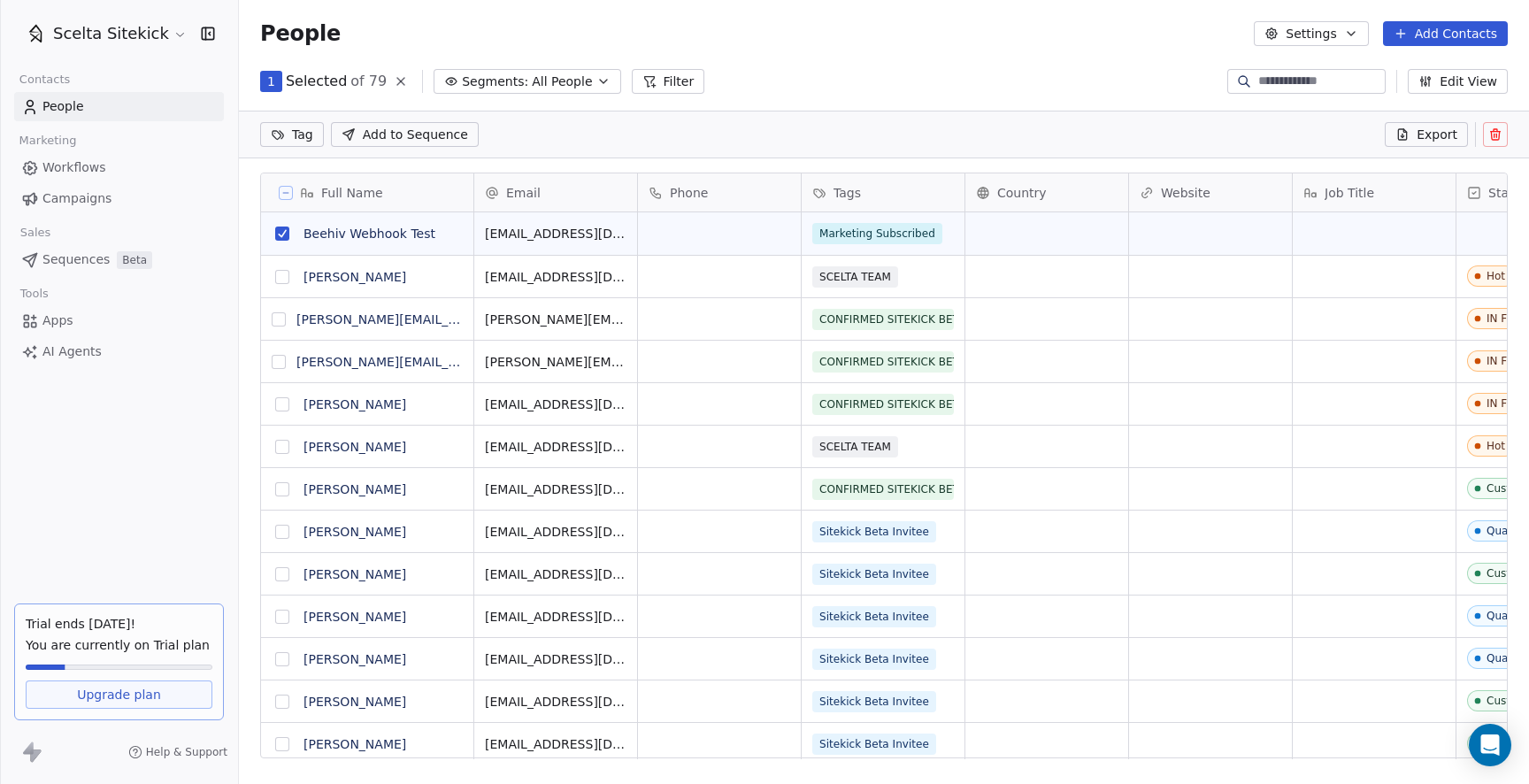
click at [1501, 126] on button at bounding box center [1495, 134] width 25 height 25
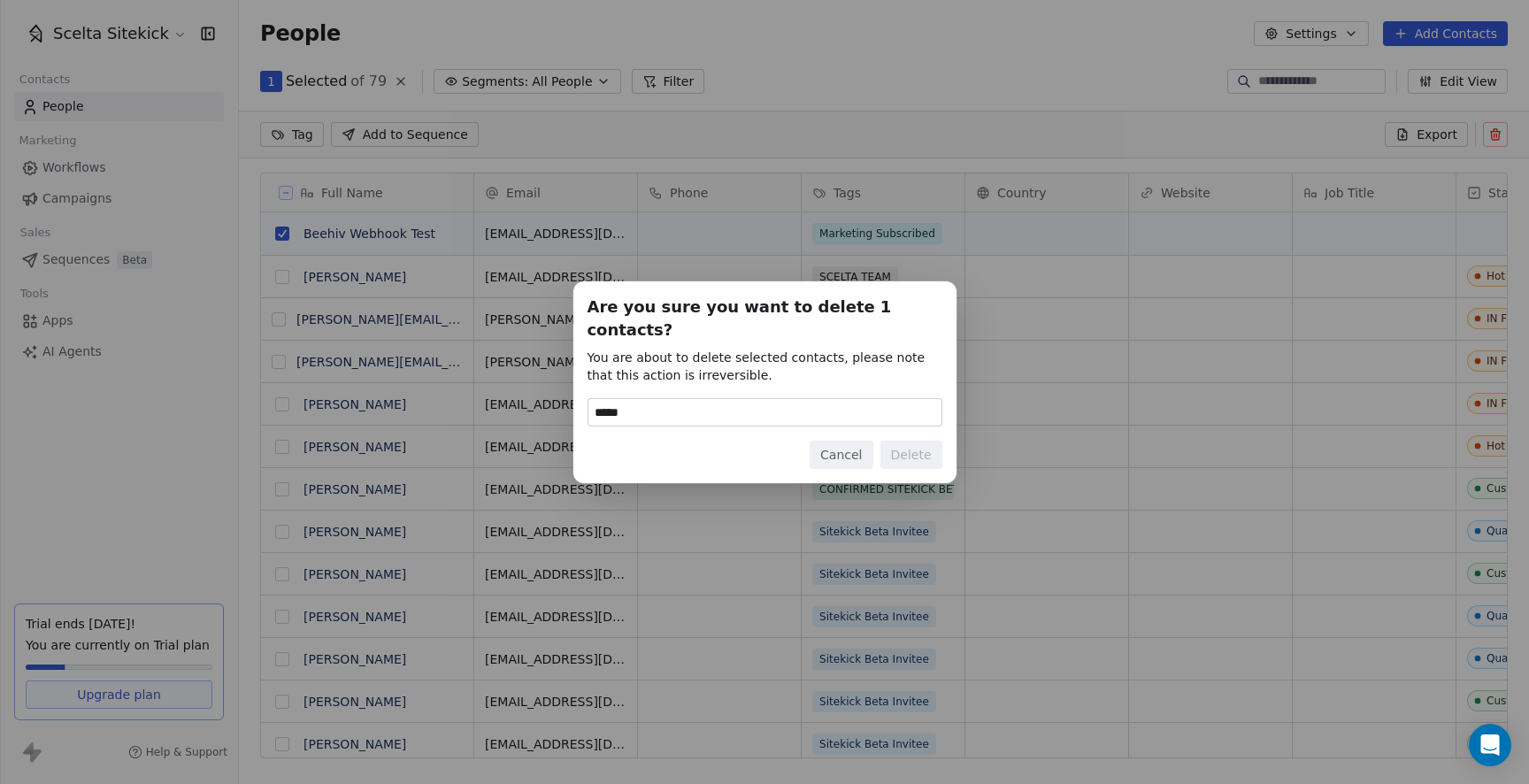
type input "******"
